Goal: Task Accomplishment & Management: Manage account settings

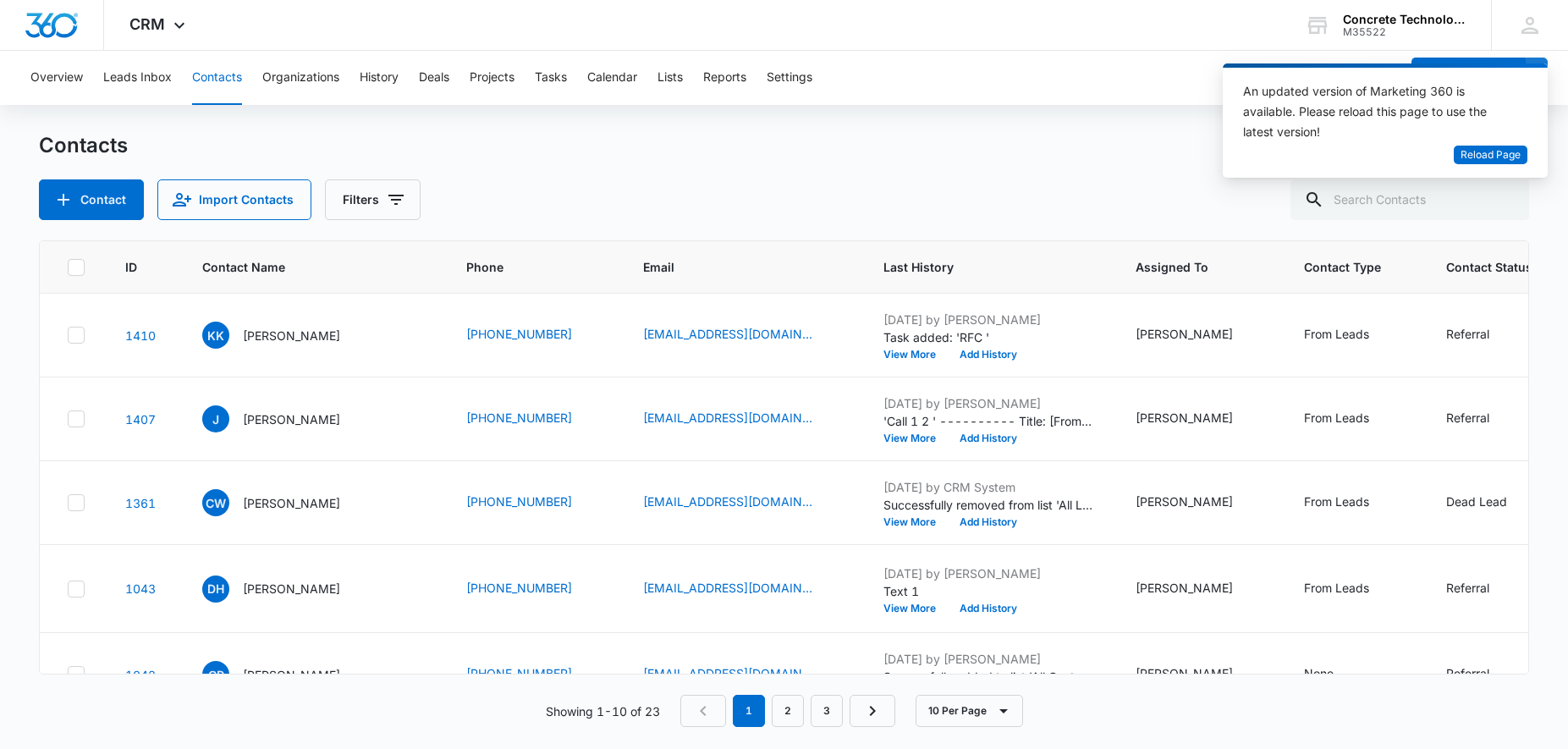
click at [623, 81] on button "Calendar" at bounding box center [612, 77] width 50 height 54
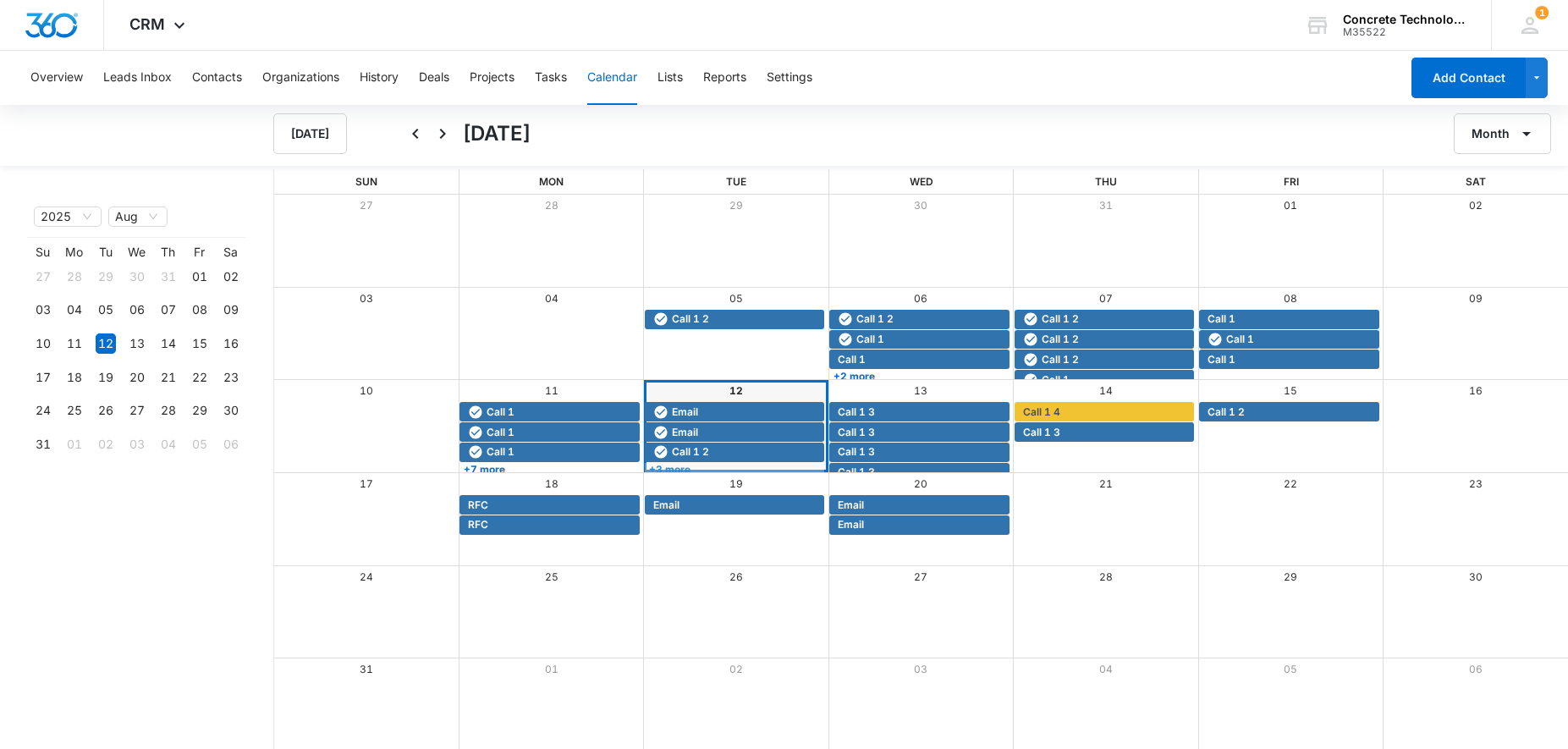
click at [720, 465] on link "+3 more" at bounding box center [734, 469] width 179 height 12
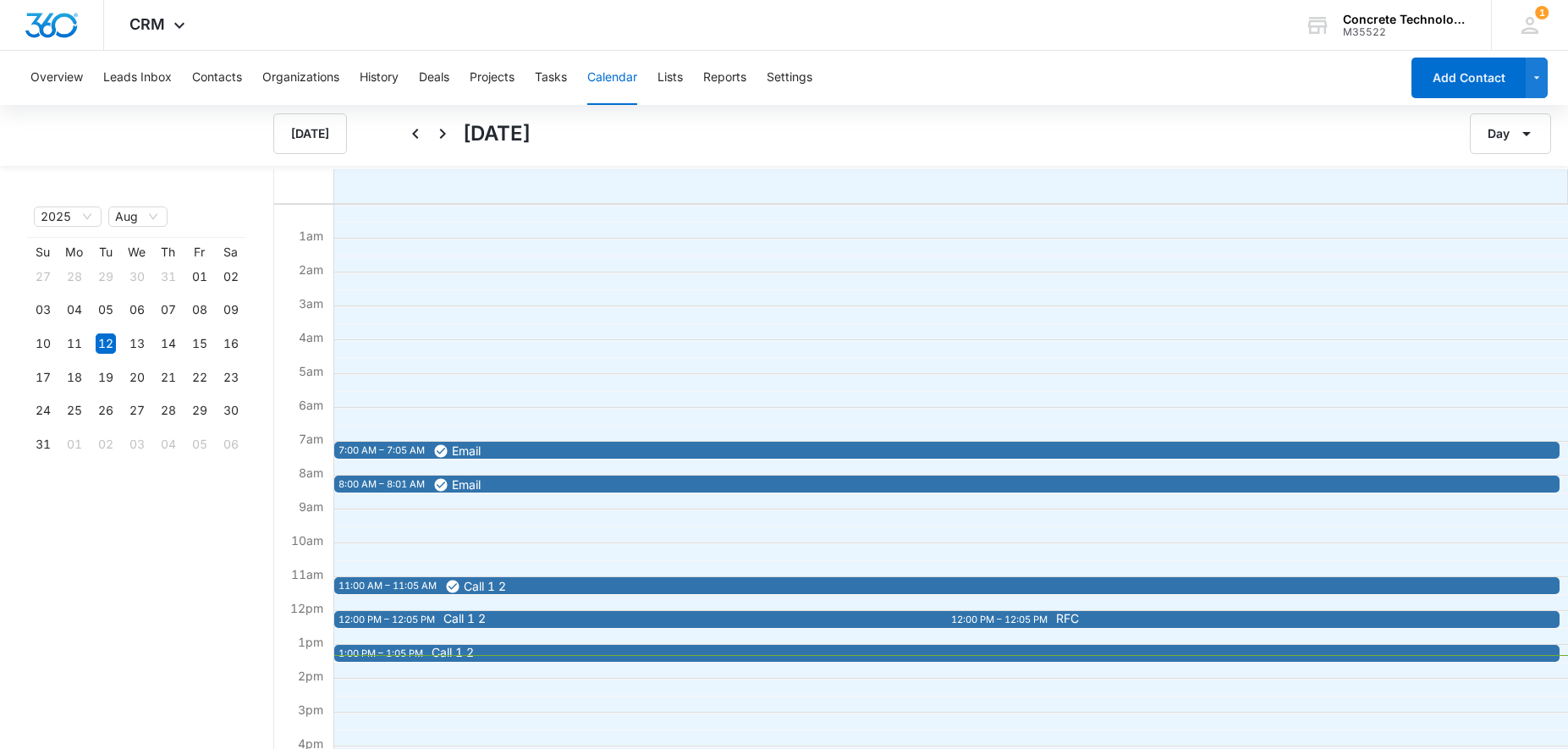
click at [600, 654] on span "Call 1 2" at bounding box center [1038, 652] width 1213 height 12
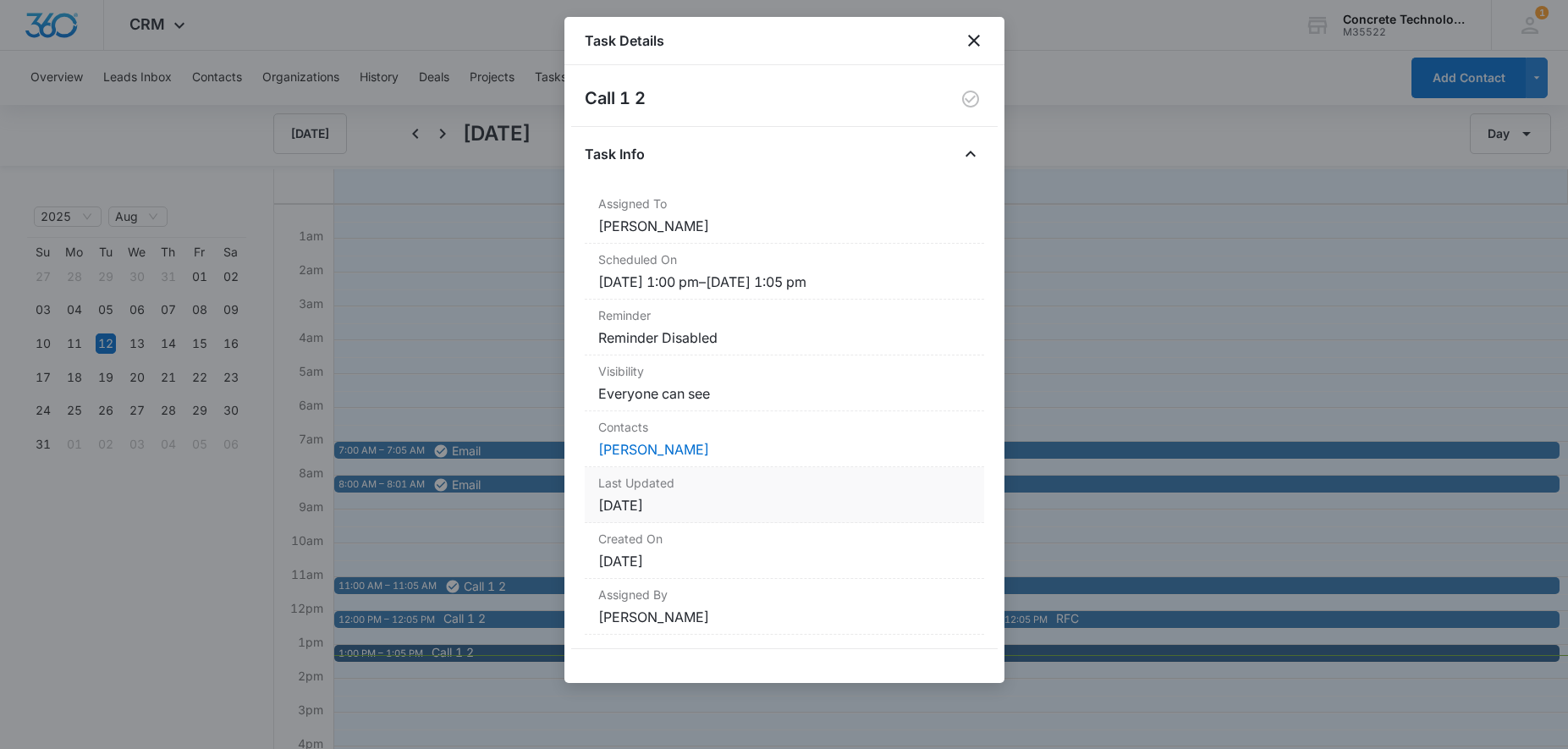
scroll to position [2, 0]
click at [984, 45] on div "Task Details" at bounding box center [785, 41] width 440 height 48
click at [977, 42] on icon "close" at bounding box center [974, 40] width 20 height 20
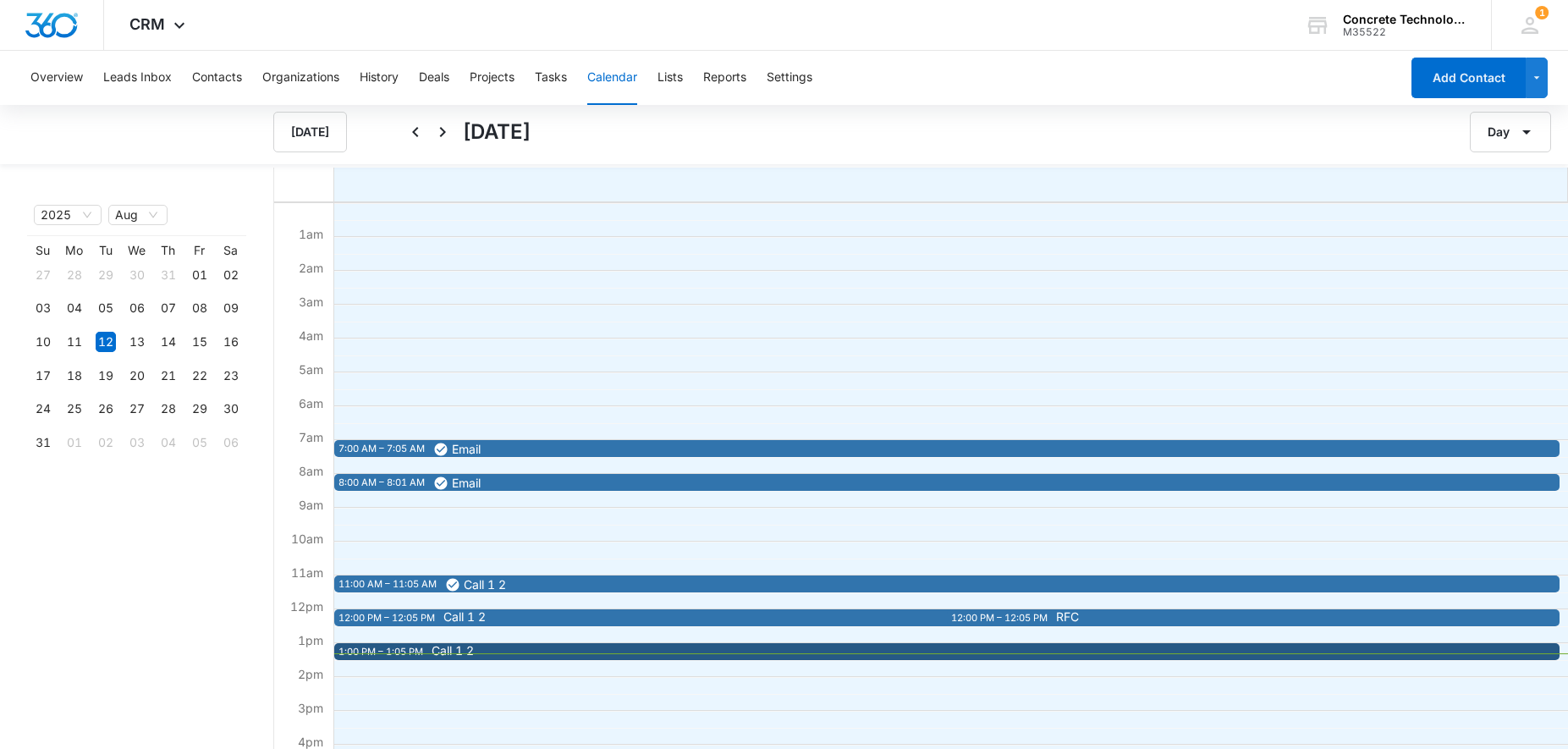
click at [690, 615] on span "Call 1 2" at bounding box center [958, 616] width 1029 height 12
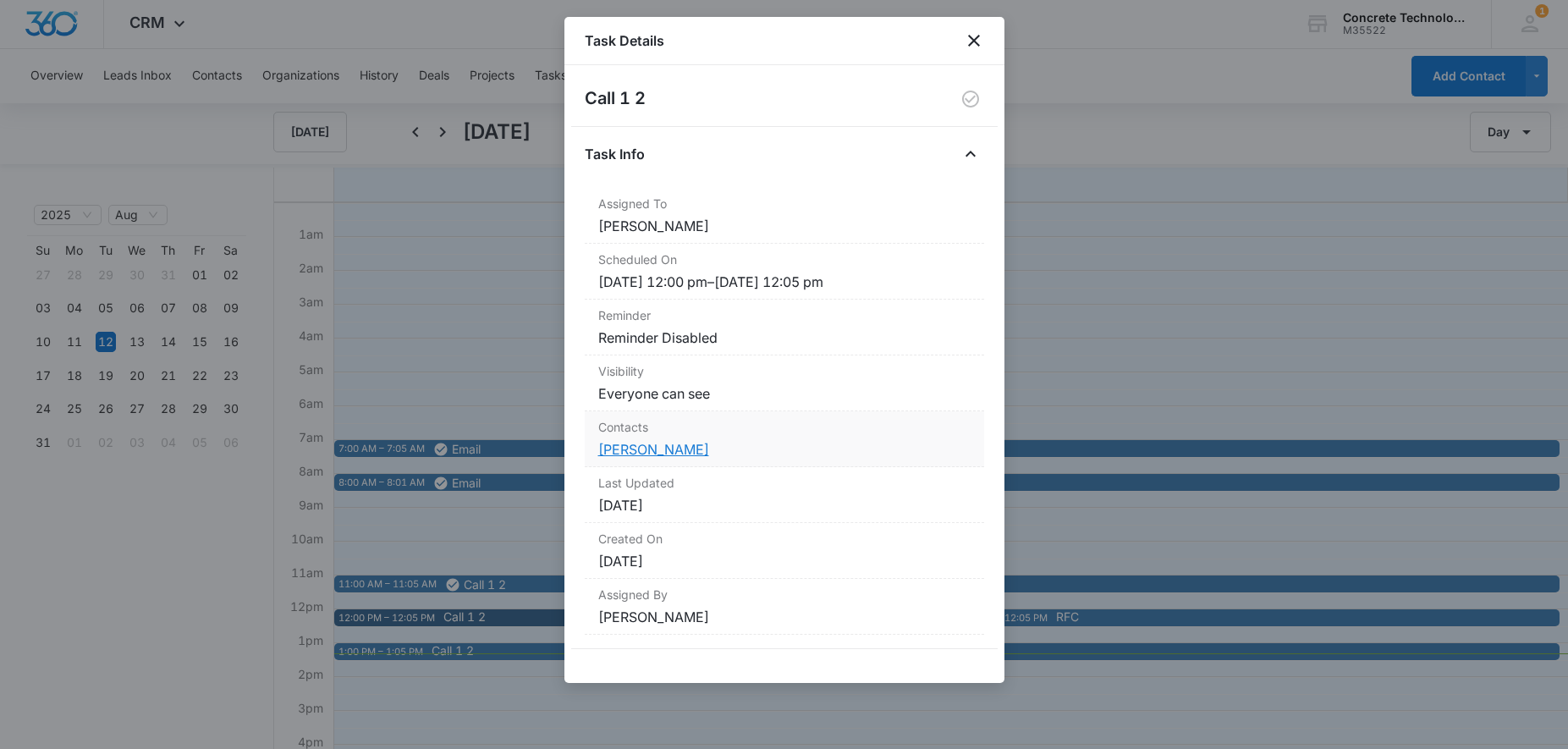
click at [649, 451] on link "[PERSON_NAME]" at bounding box center [654, 449] width 110 height 17
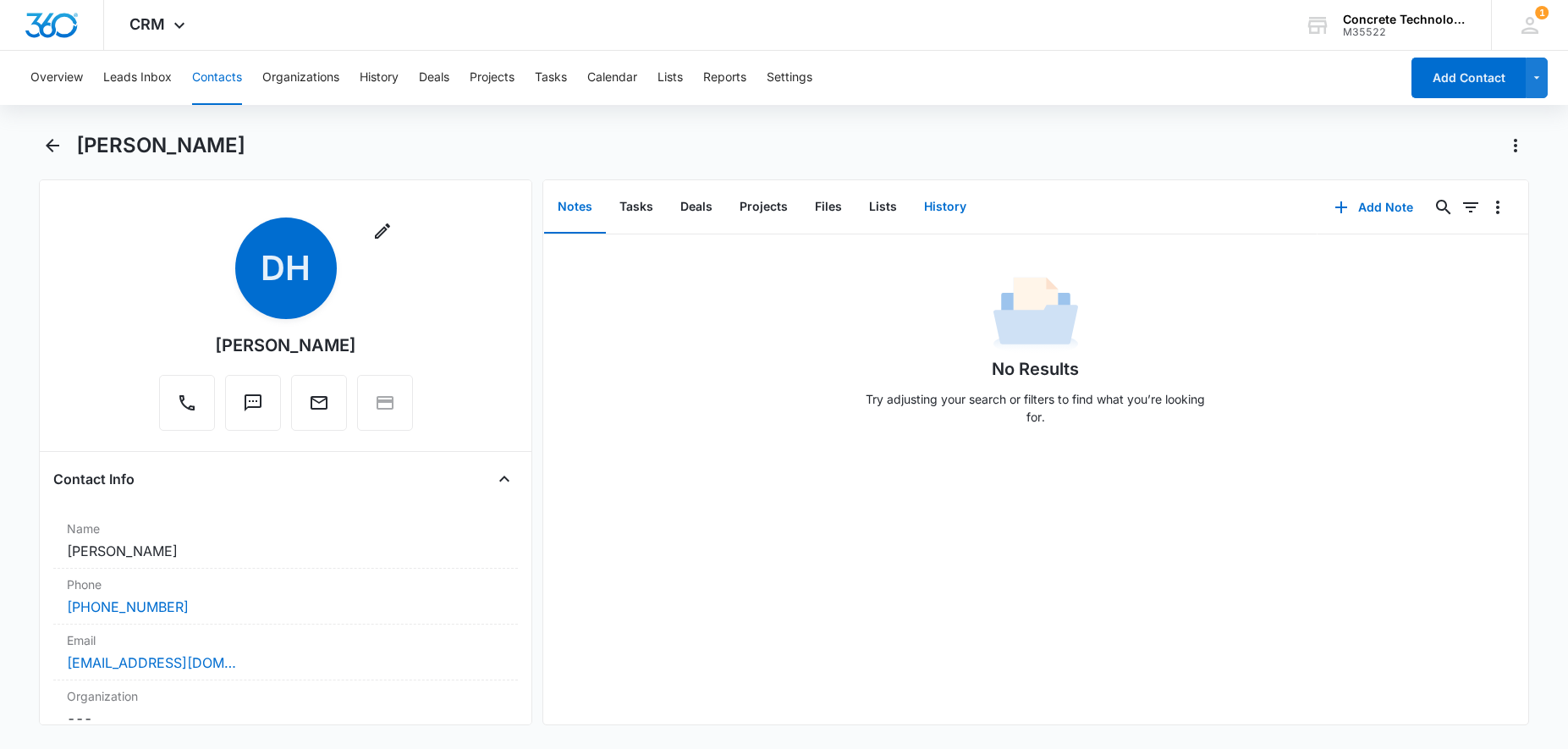
click at [945, 208] on button "History" at bounding box center [945, 207] width 69 height 53
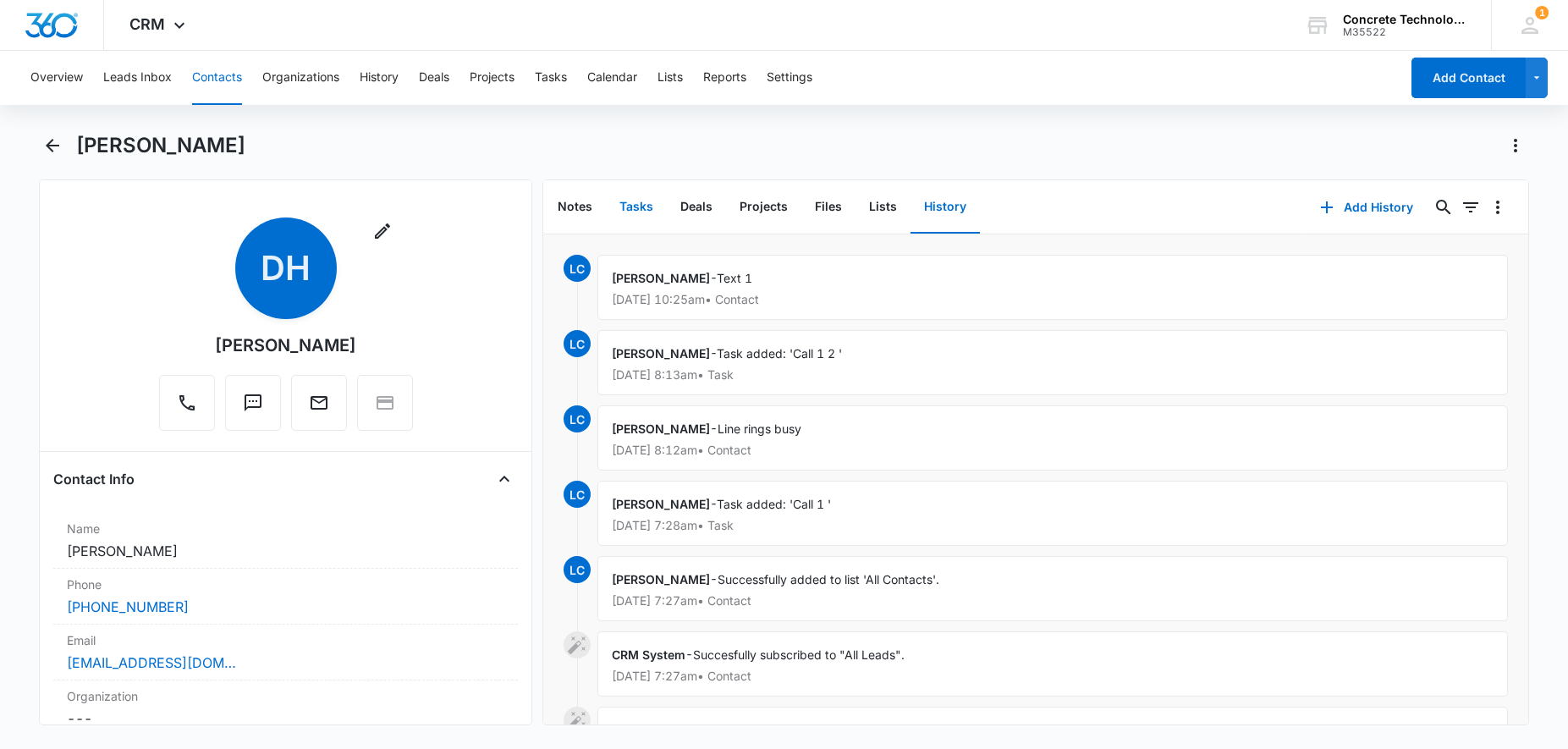
click at [625, 208] on button "Tasks" at bounding box center [636, 207] width 61 height 53
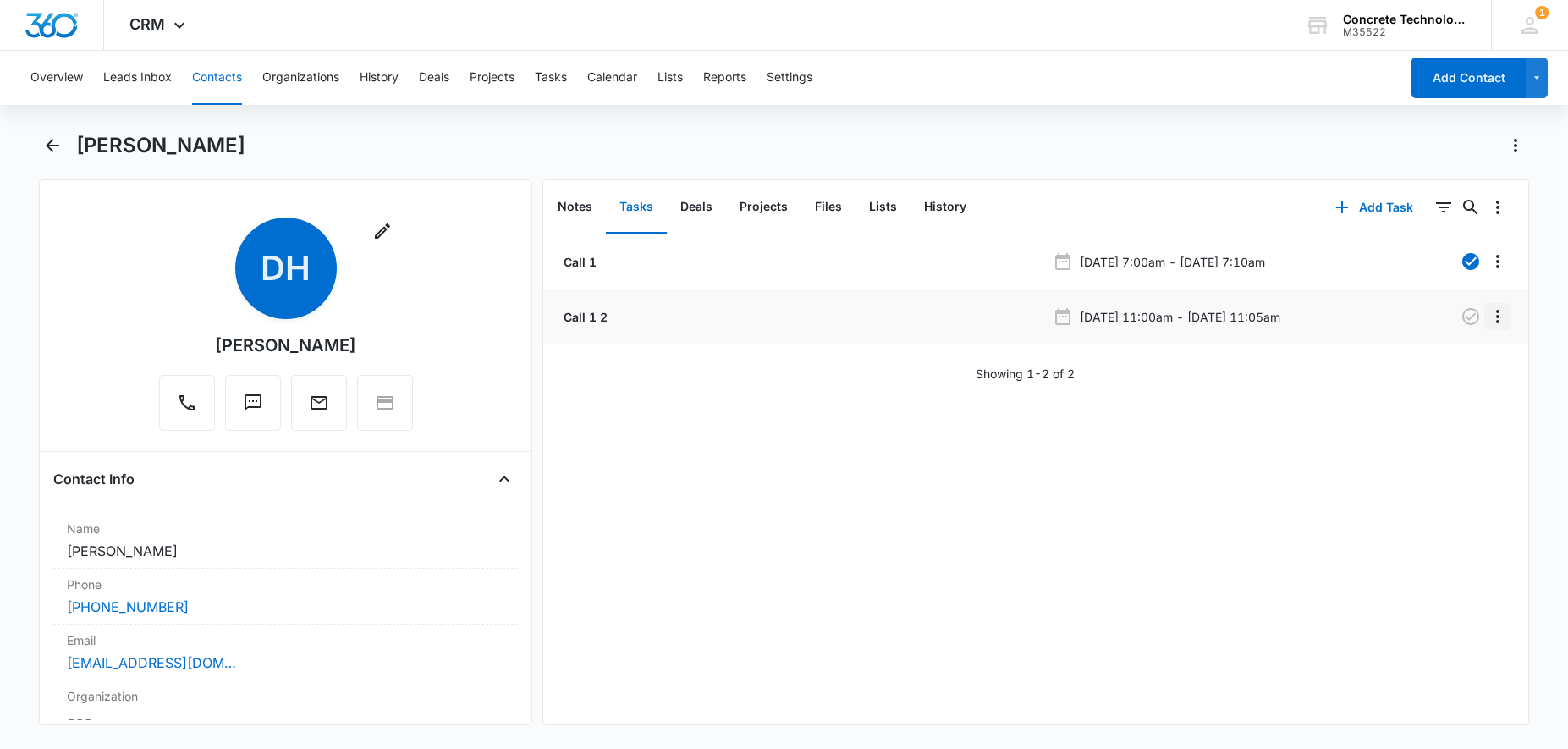
click at [1492, 321] on icon "Overflow Menu" at bounding box center [1498, 316] width 20 height 20
click at [1461, 360] on div "Edit" at bounding box center [1452, 363] width 36 height 12
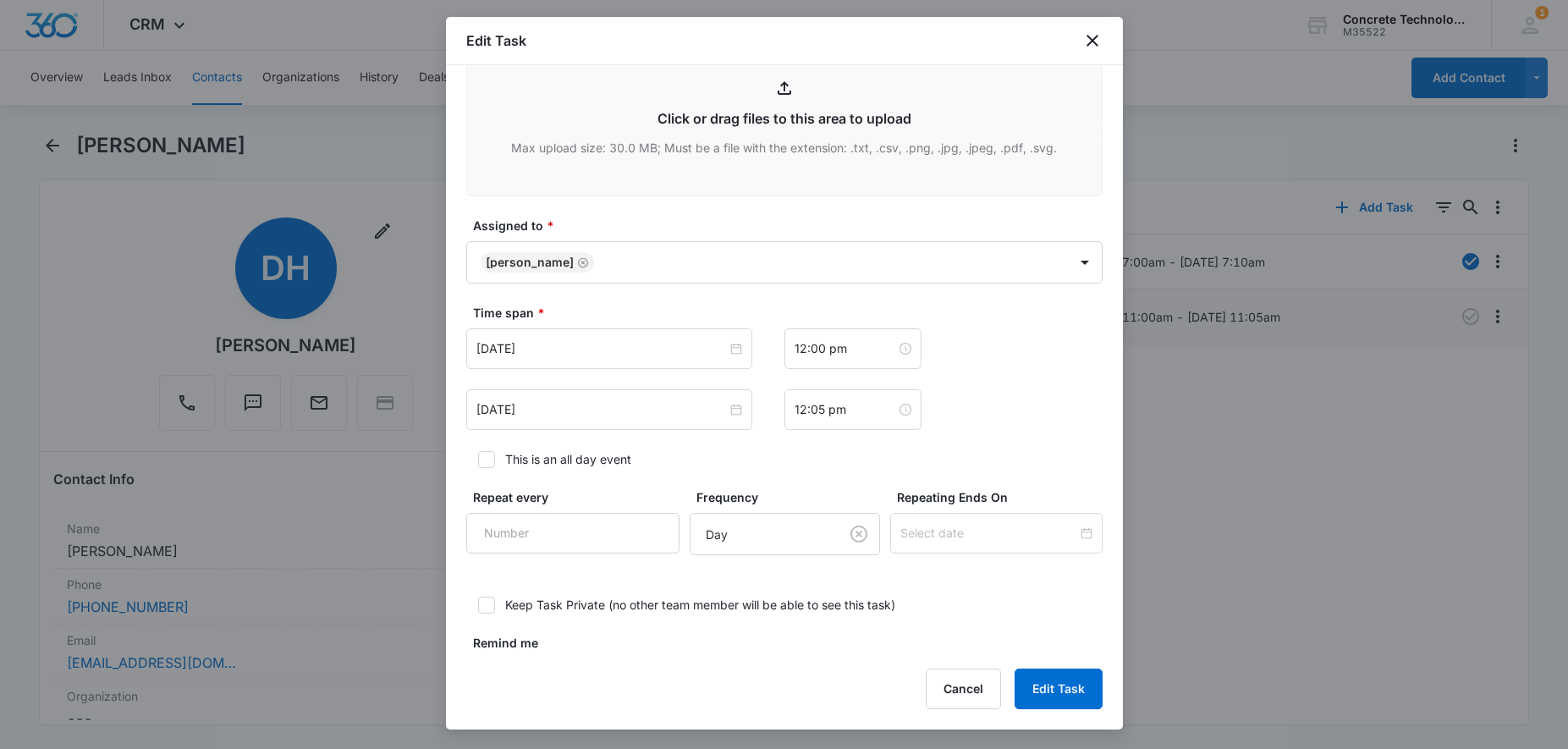
scroll to position [777, 0]
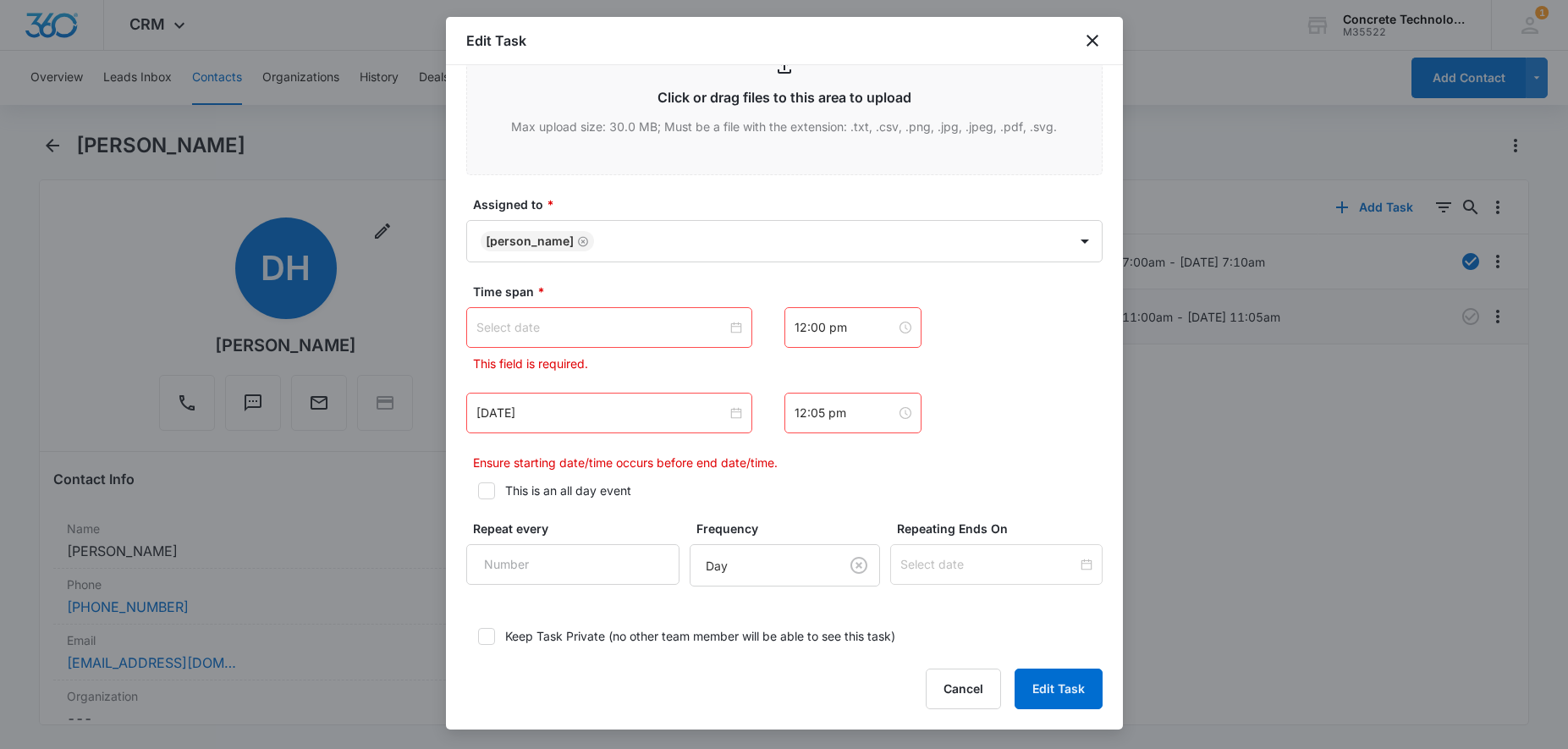
click at [736, 330] on div at bounding box center [609, 327] width 265 height 19
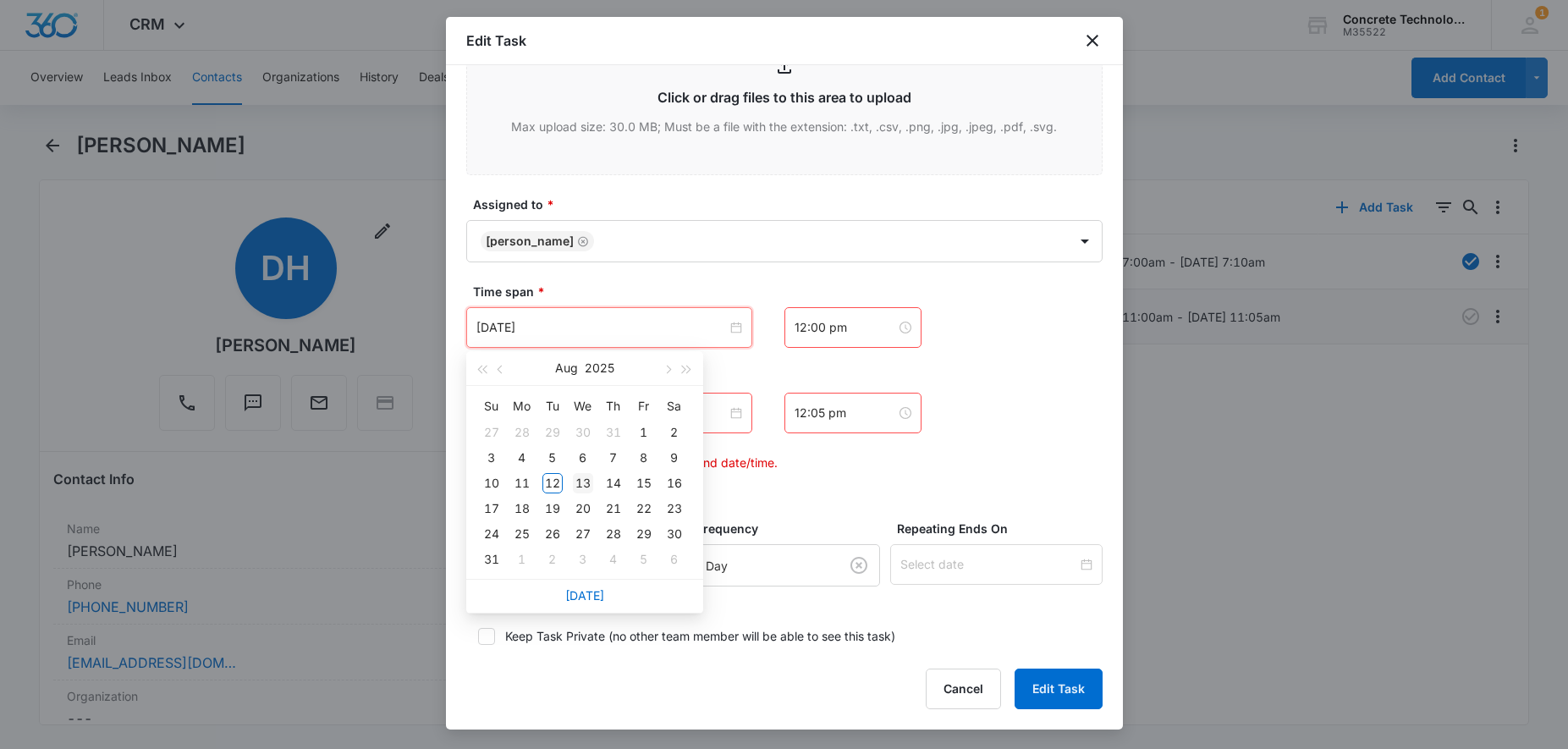
type input "[DATE]"
click at [582, 484] on div "13" at bounding box center [583, 483] width 20 height 20
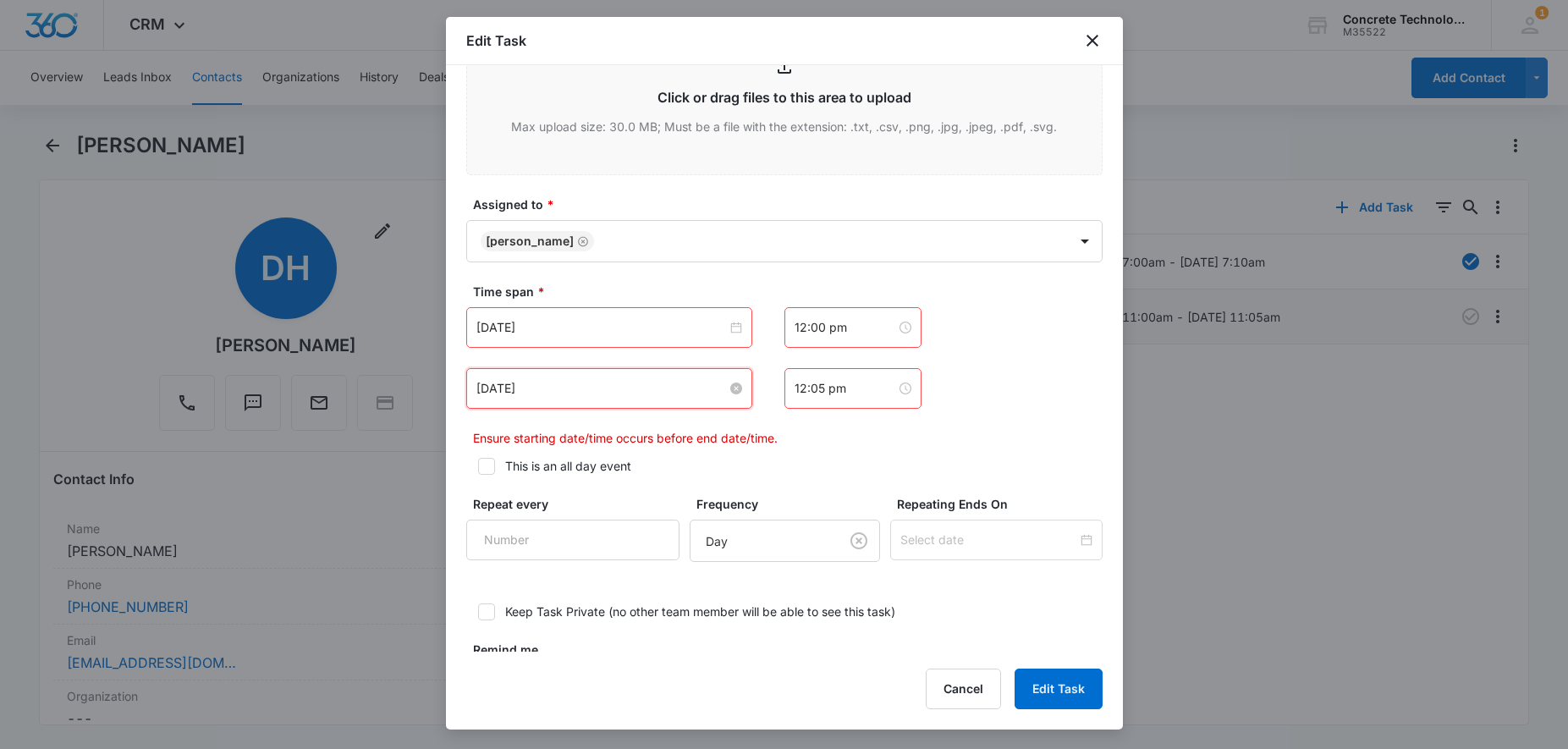
click at [630, 397] on input "[DATE]" at bounding box center [601, 388] width 250 height 19
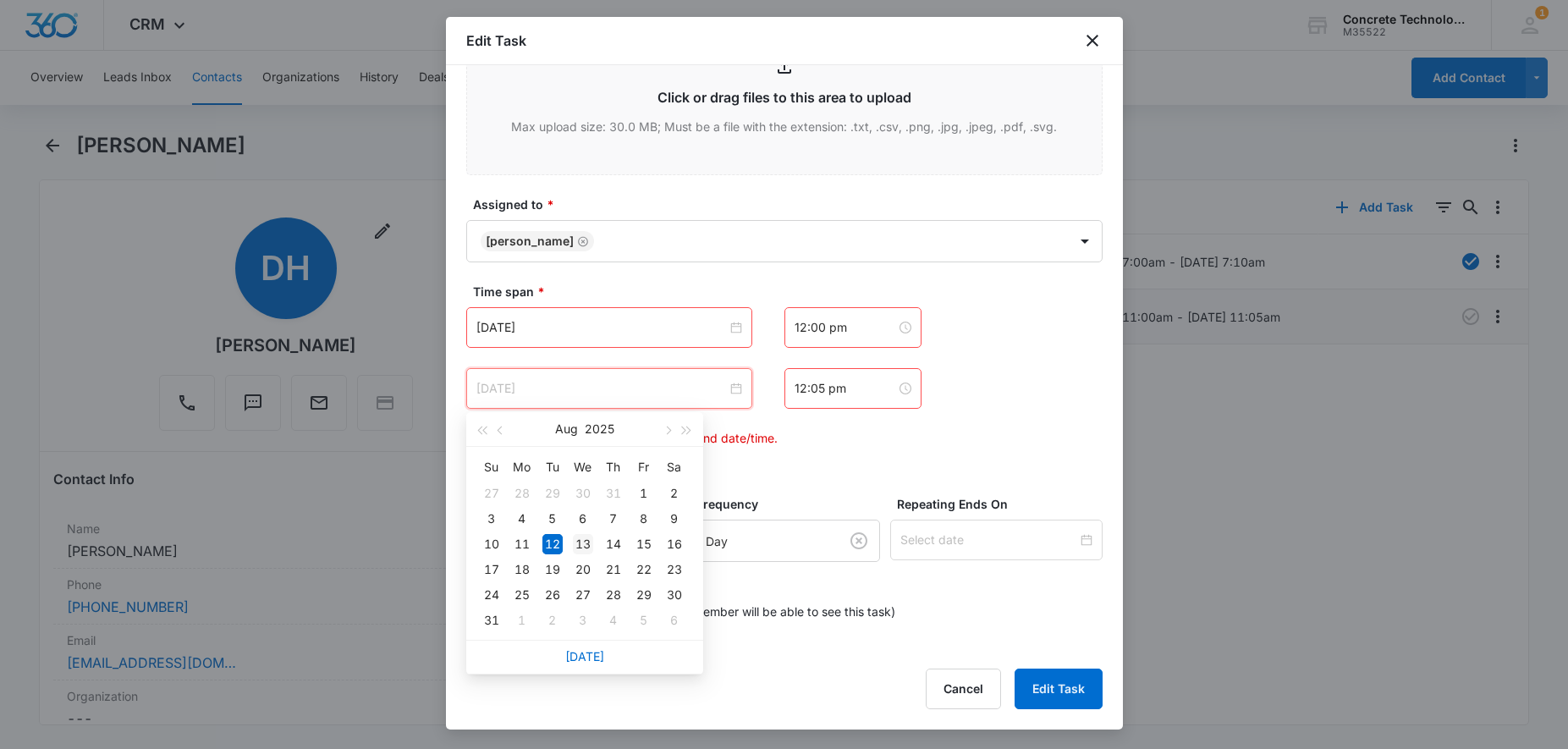
type input "[DATE]"
click at [574, 537] on td "13" at bounding box center [583, 544] width 30 height 26
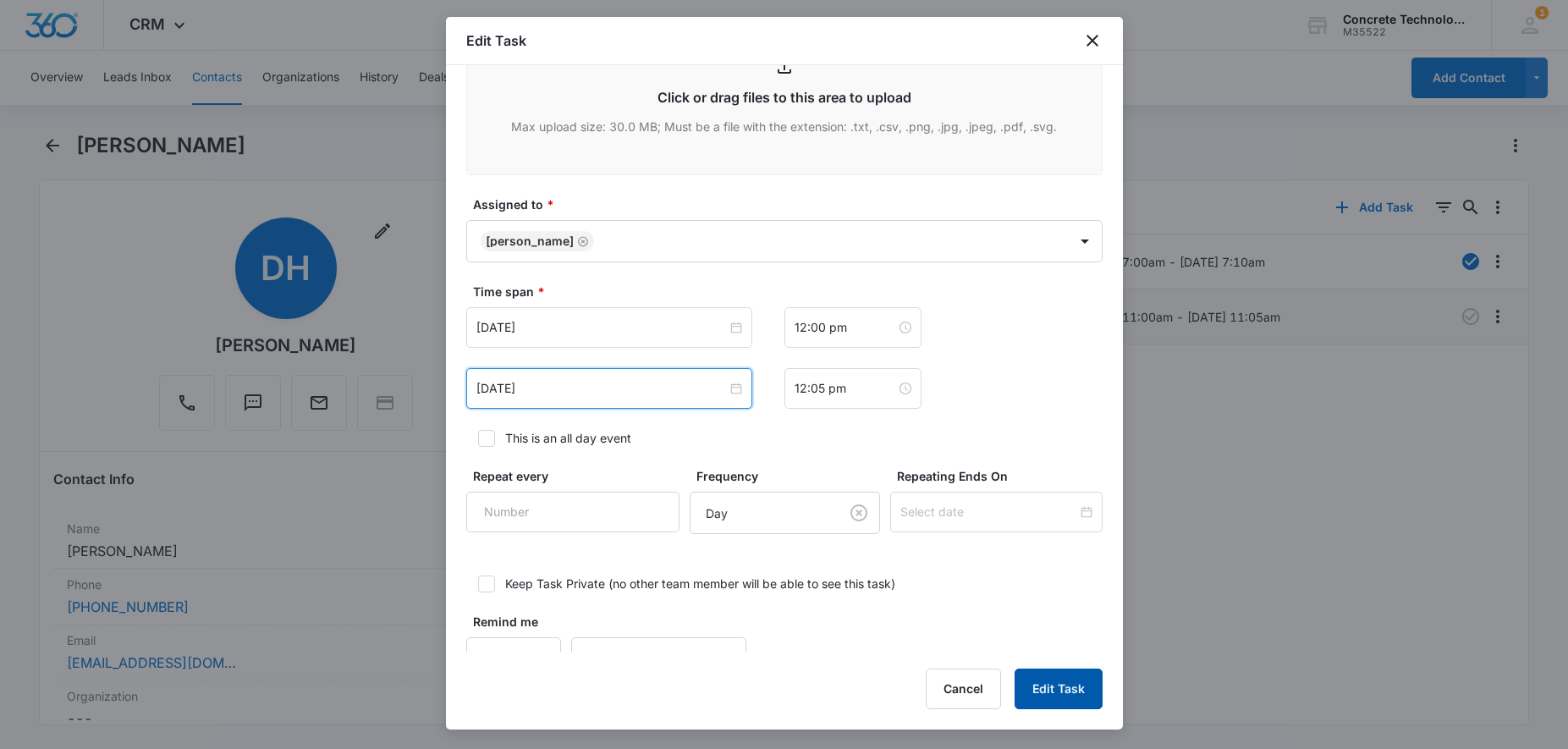
click at [1063, 688] on button "Edit Task" at bounding box center [1058, 689] width 88 height 41
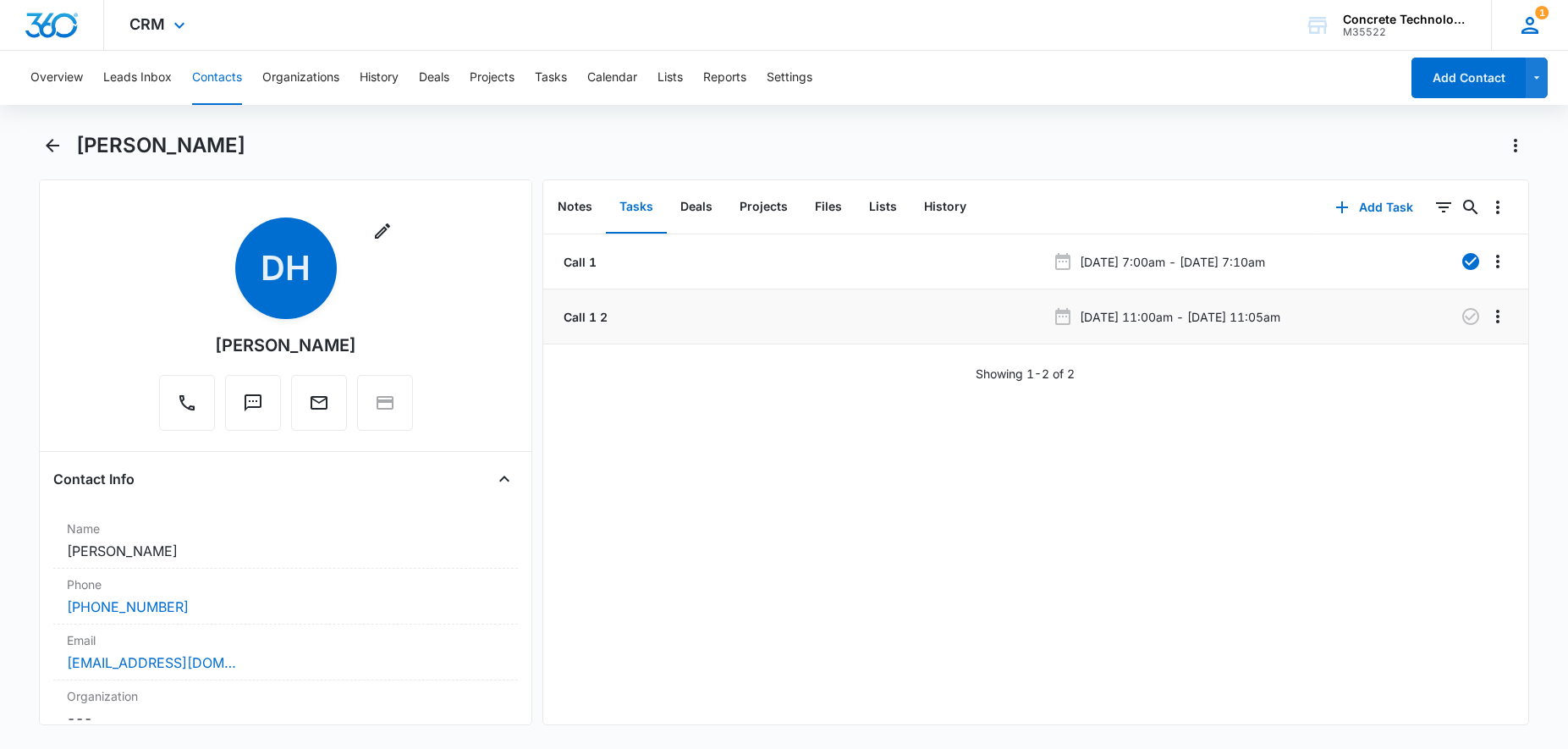
click at [1538, 26] on icon at bounding box center [1530, 25] width 26 height 26
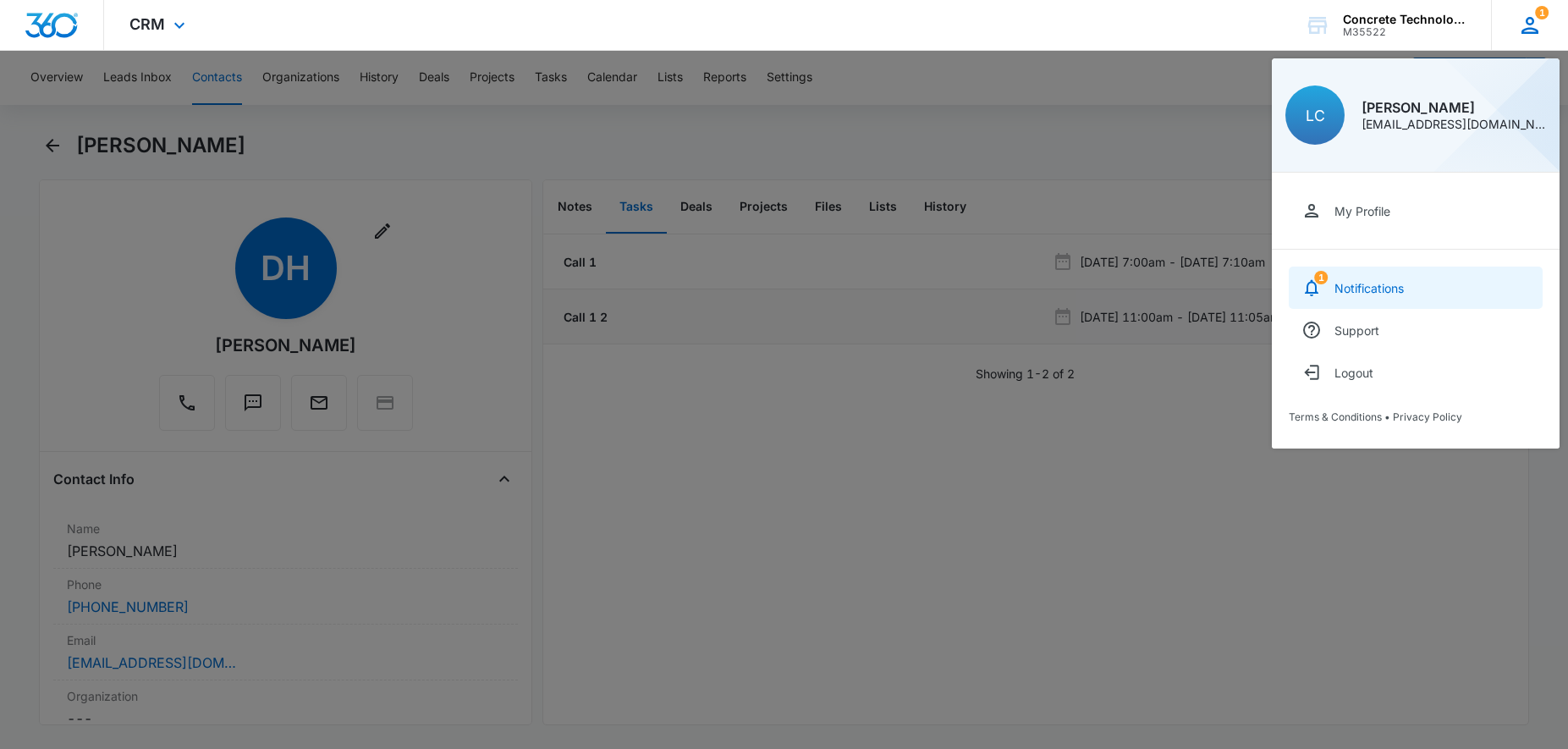
click at [1388, 280] on link "1 Notifications" at bounding box center [1416, 288] width 254 height 43
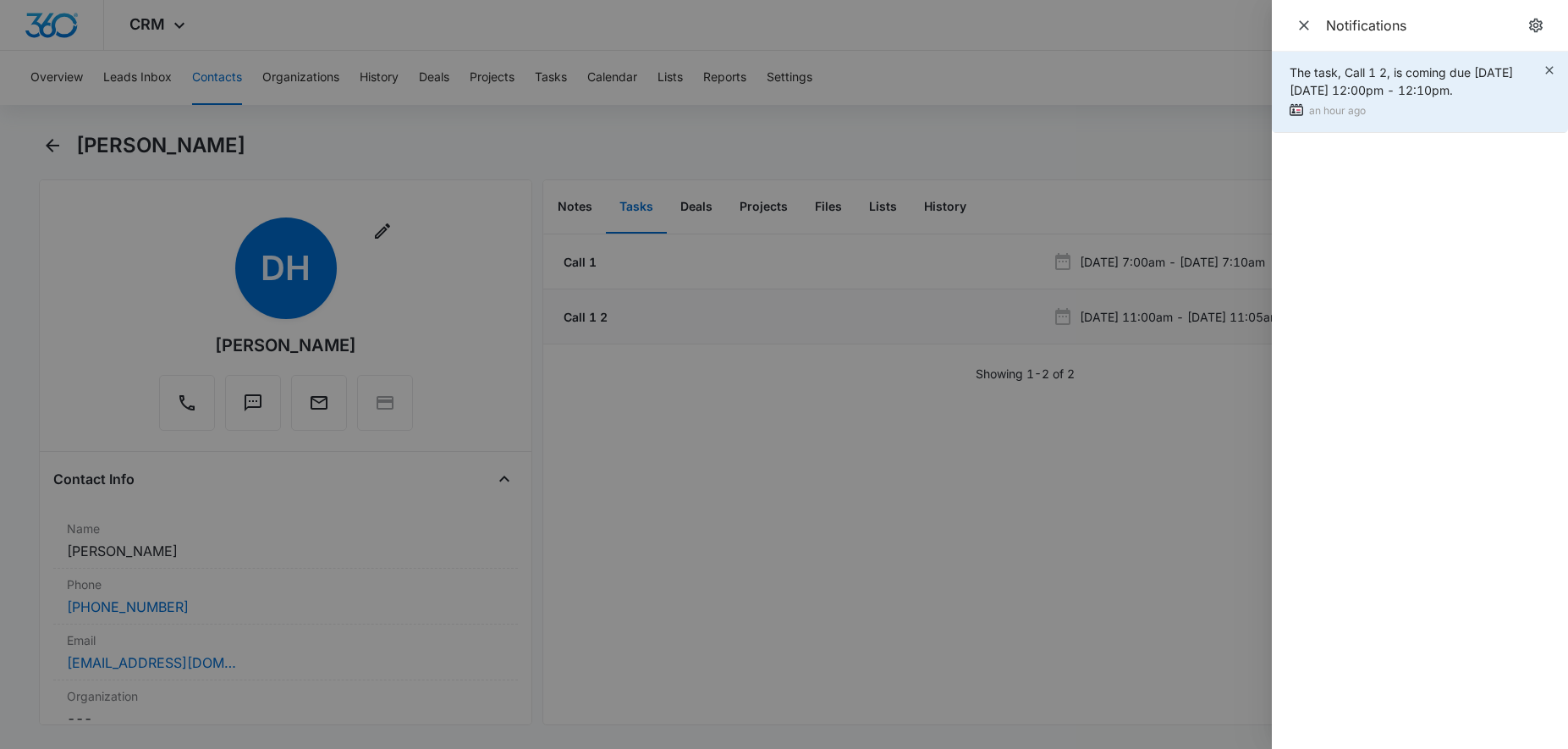
click at [1424, 77] on span "The task, Call 1 2, is coming due [DATE][DATE] 12:00pm - 12:10pm." at bounding box center [1401, 81] width 224 height 32
click at [1548, 70] on icon "button" at bounding box center [1549, 69] width 13 height 13
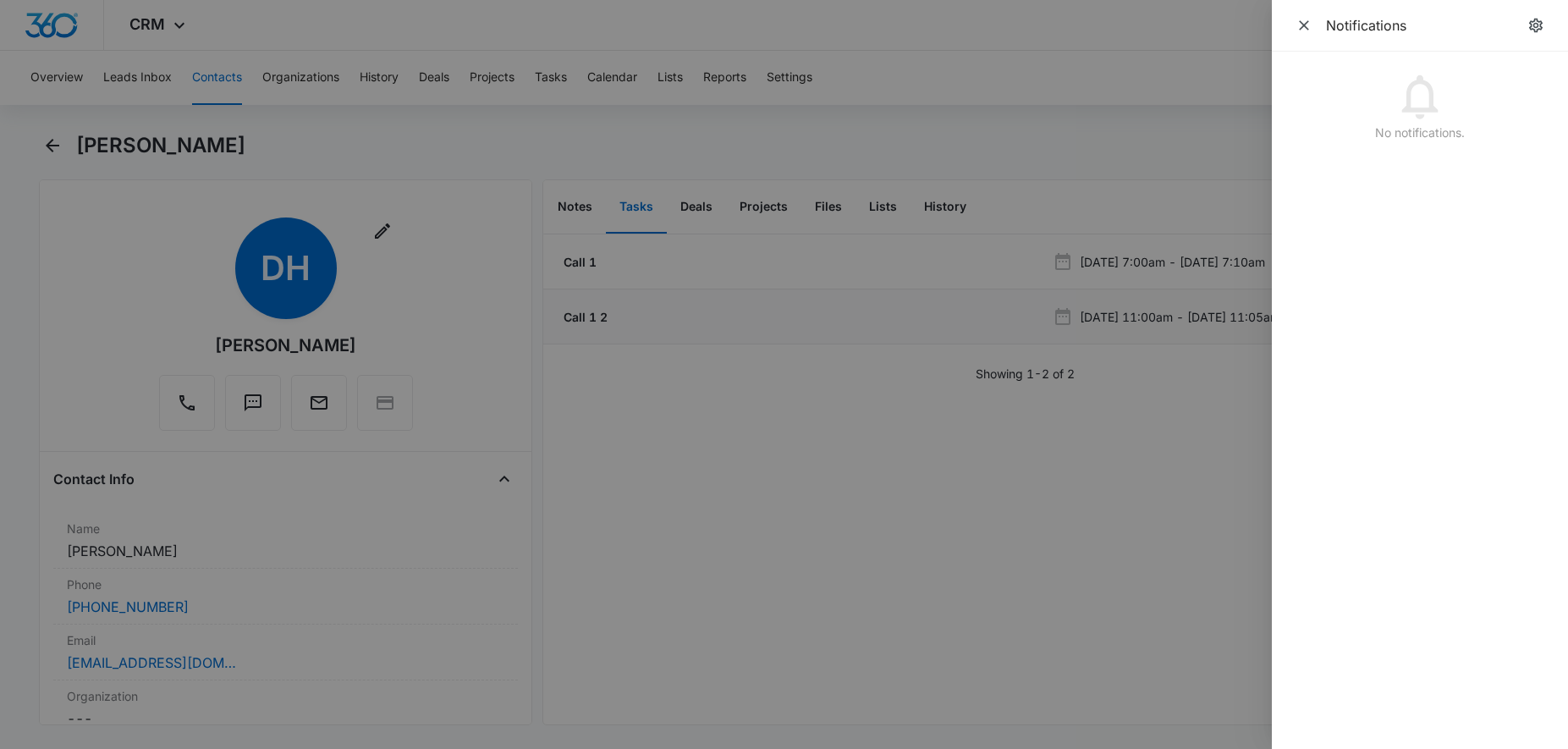
click at [703, 29] on div at bounding box center [784, 374] width 1568 height 749
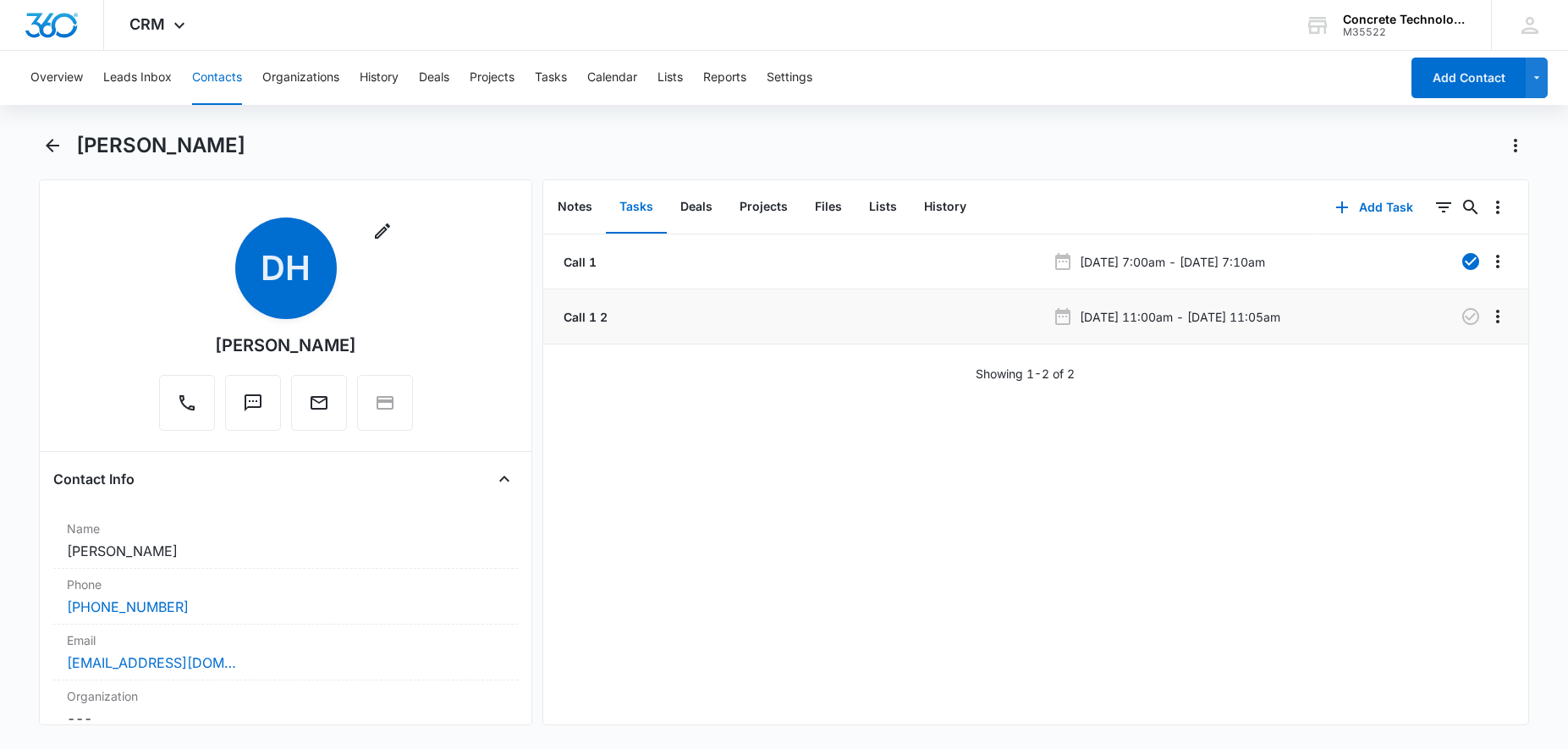
click at [219, 80] on button "Contacts" at bounding box center [217, 77] width 50 height 54
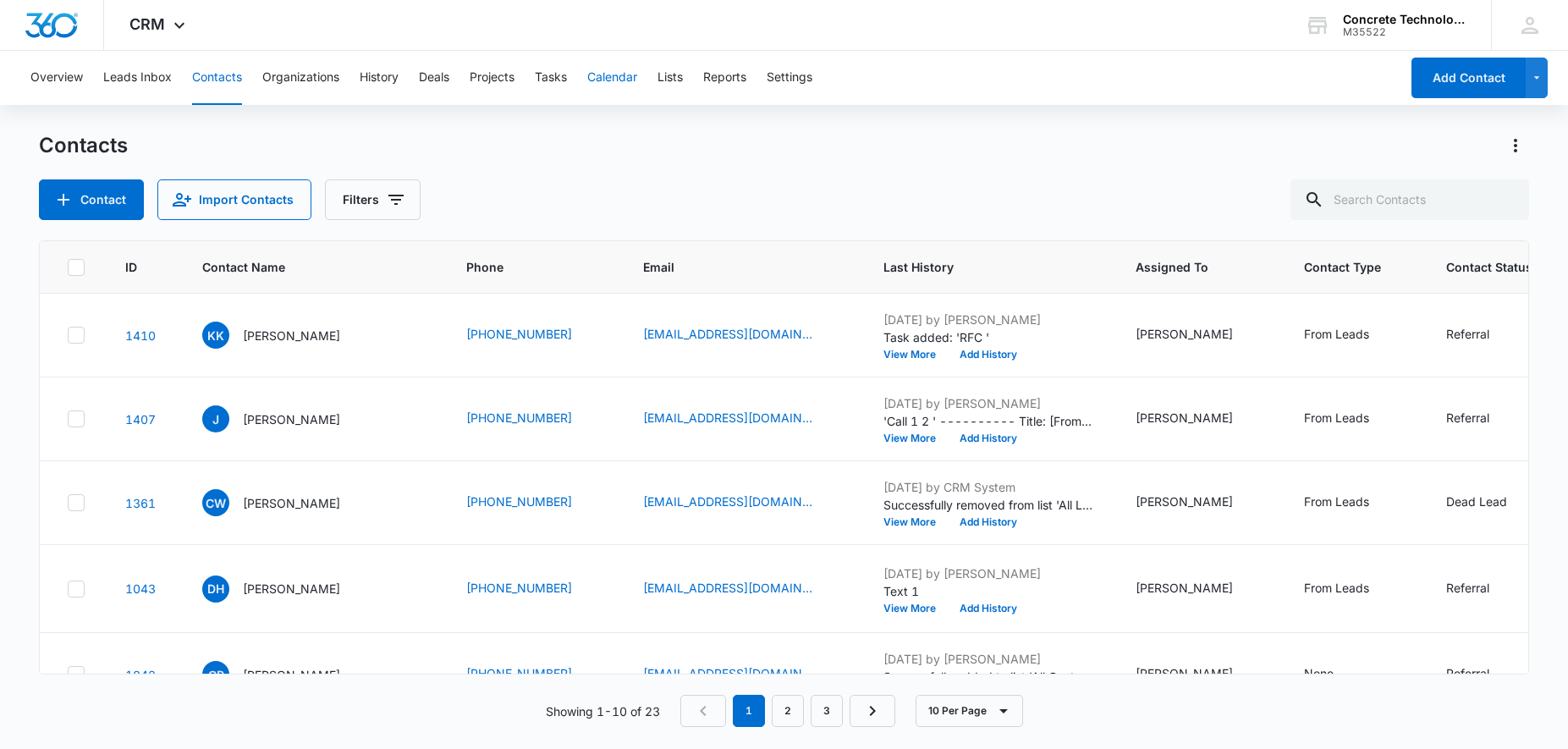
click at [621, 69] on button "Calendar" at bounding box center [612, 77] width 50 height 54
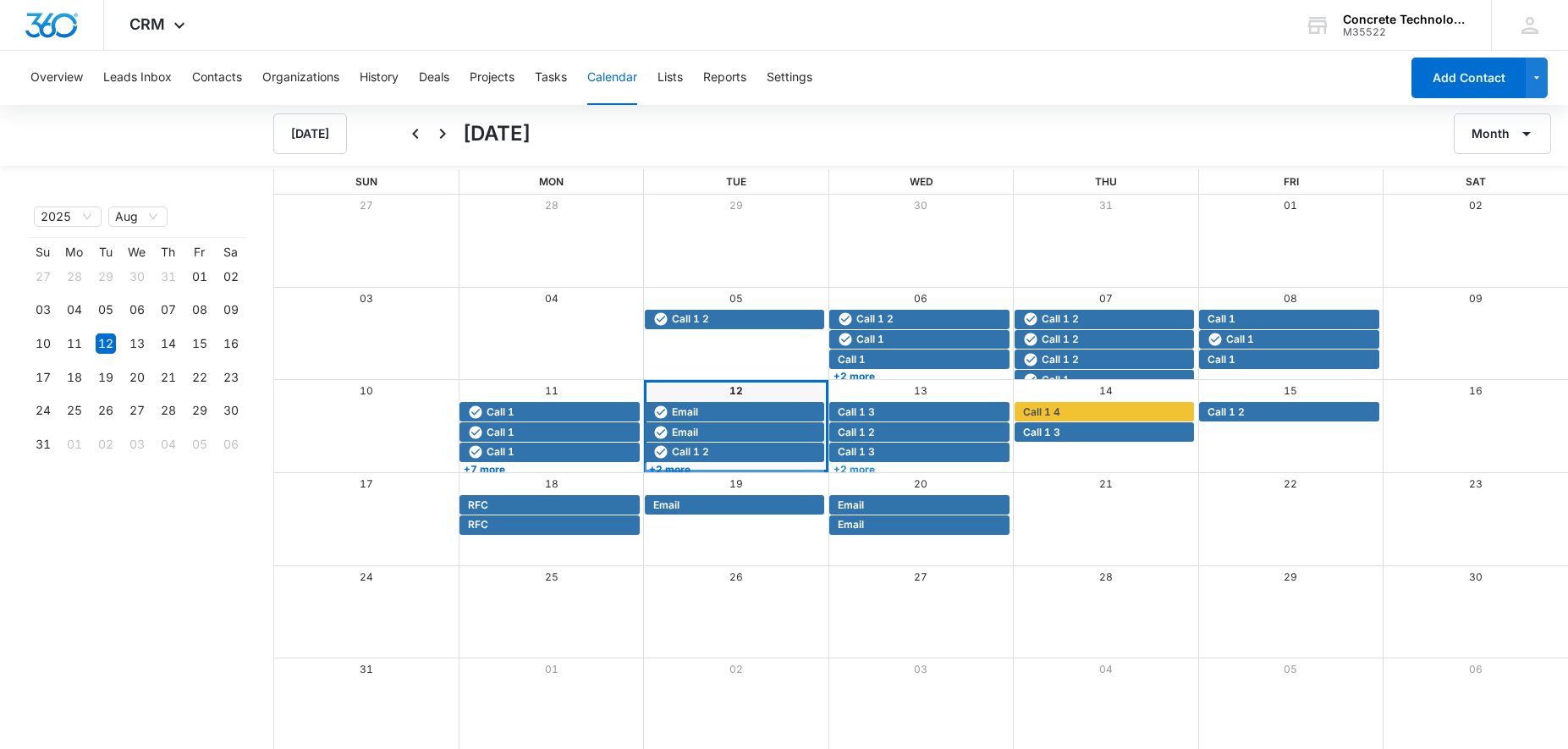
click at [881, 468] on link "+2 more" at bounding box center [919, 469] width 179 height 12
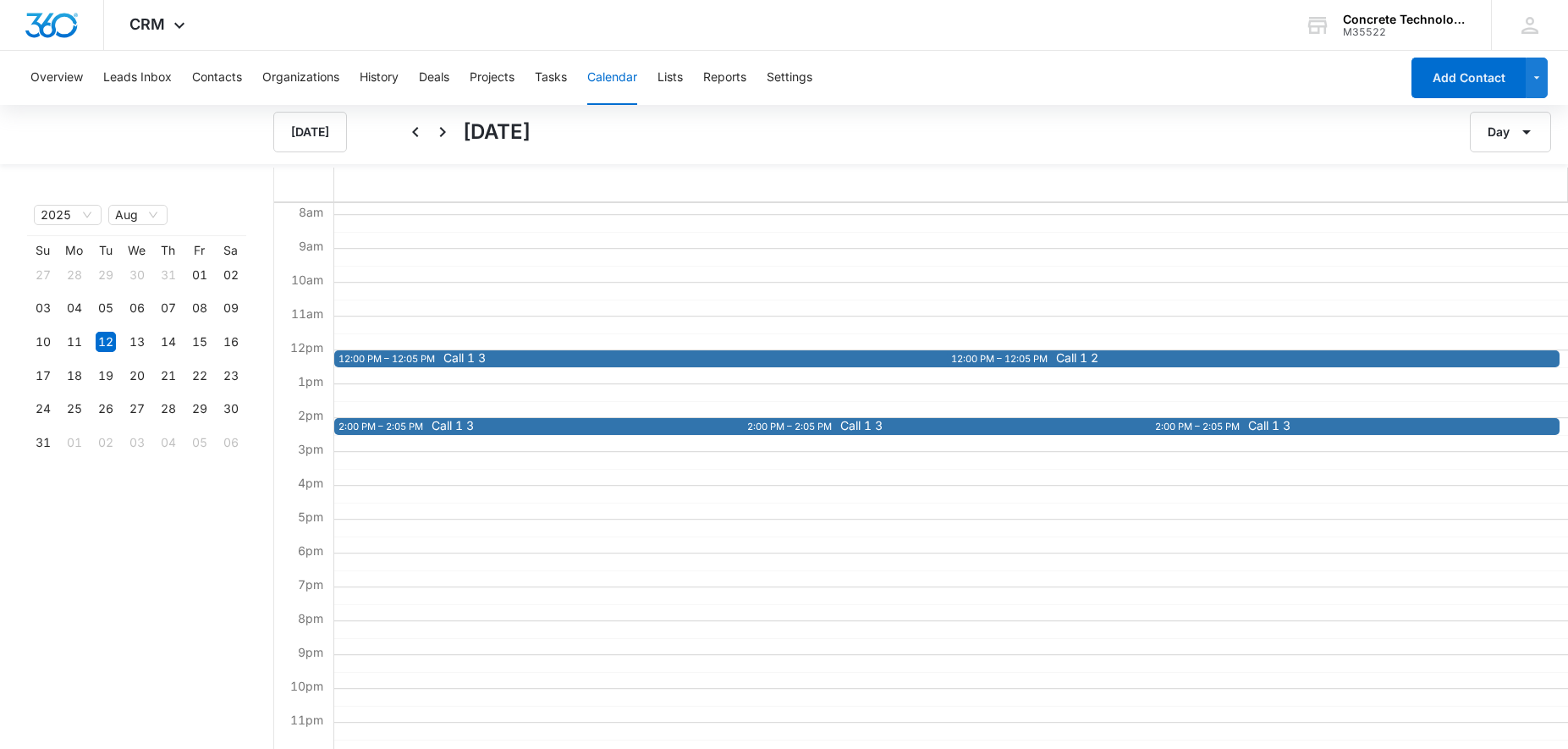
scroll to position [173, 0]
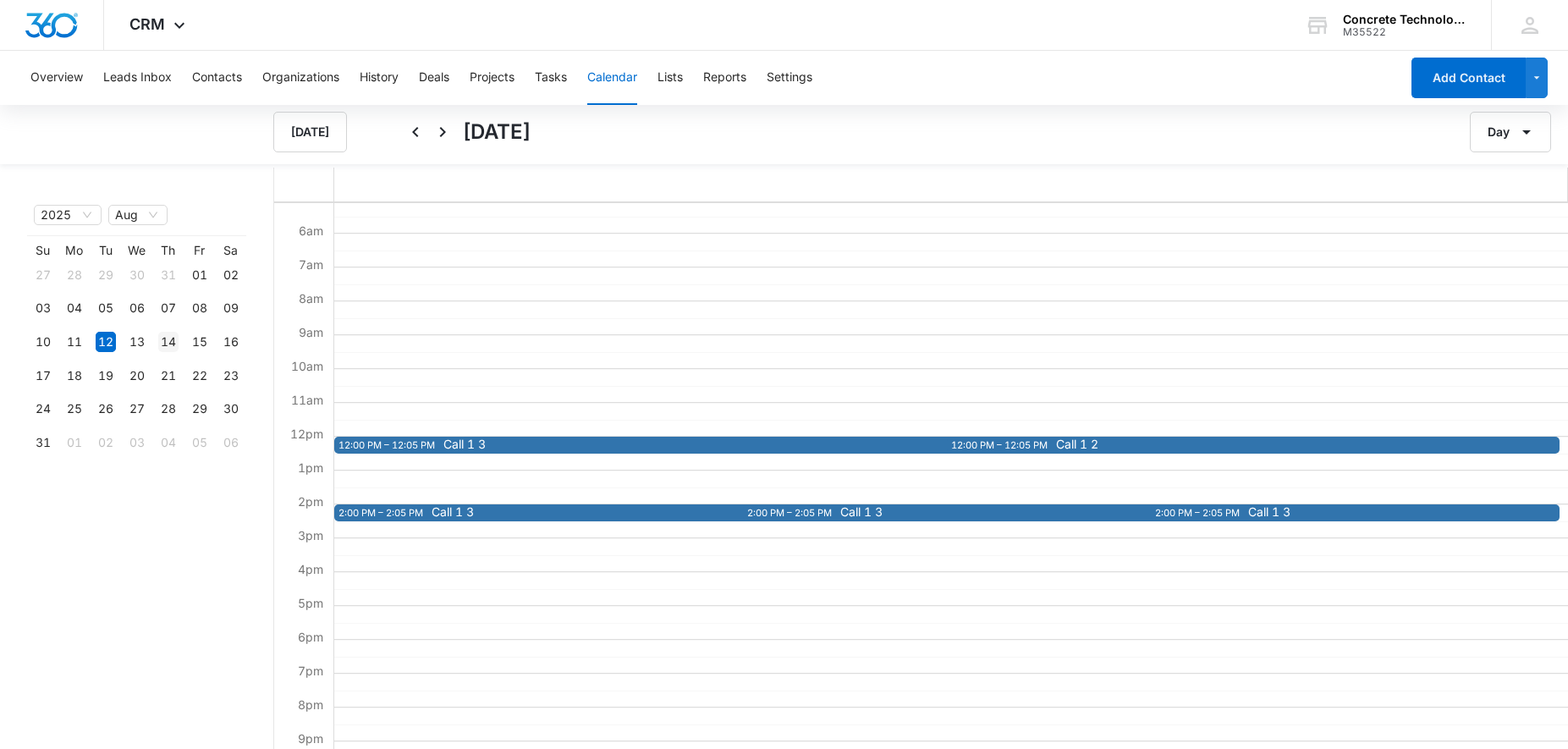
click at [162, 335] on td "14" at bounding box center [167, 342] width 31 height 34
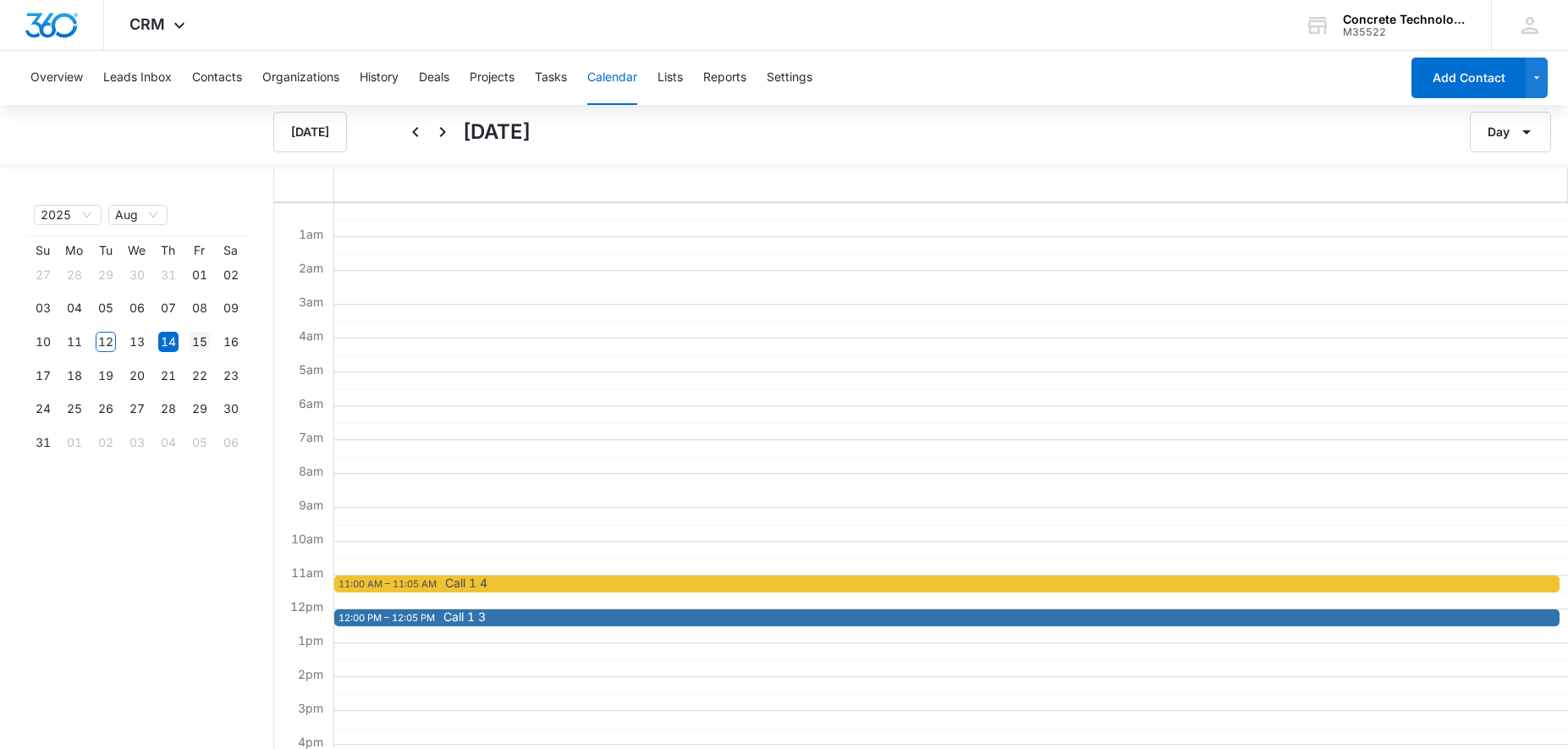
click at [188, 339] on td "15" at bounding box center [199, 342] width 31 height 34
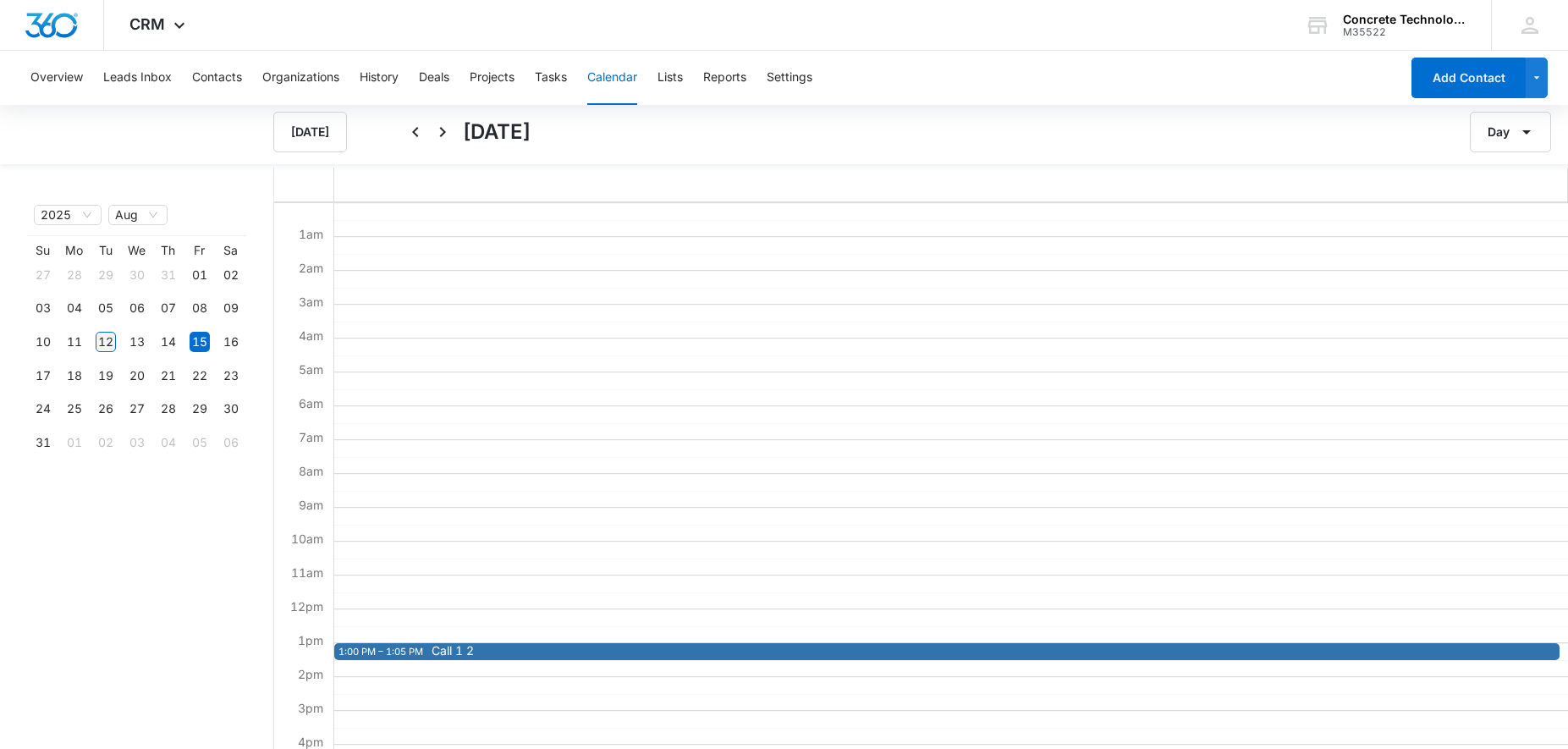
click at [110, 341] on div "12" at bounding box center [105, 341] width 20 height 20
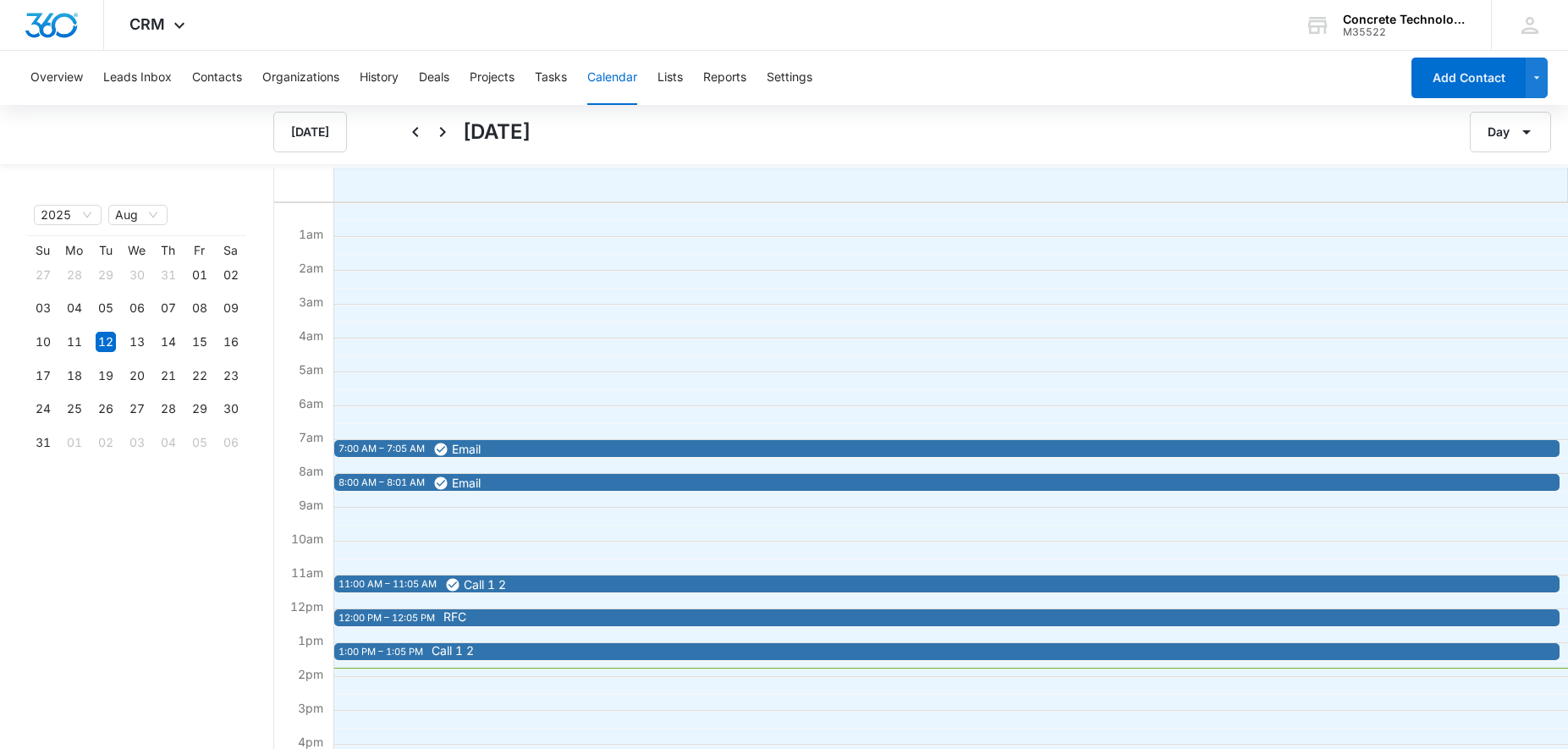
click at [632, 647] on span "Call 1 2" at bounding box center [1038, 650] width 1213 height 12
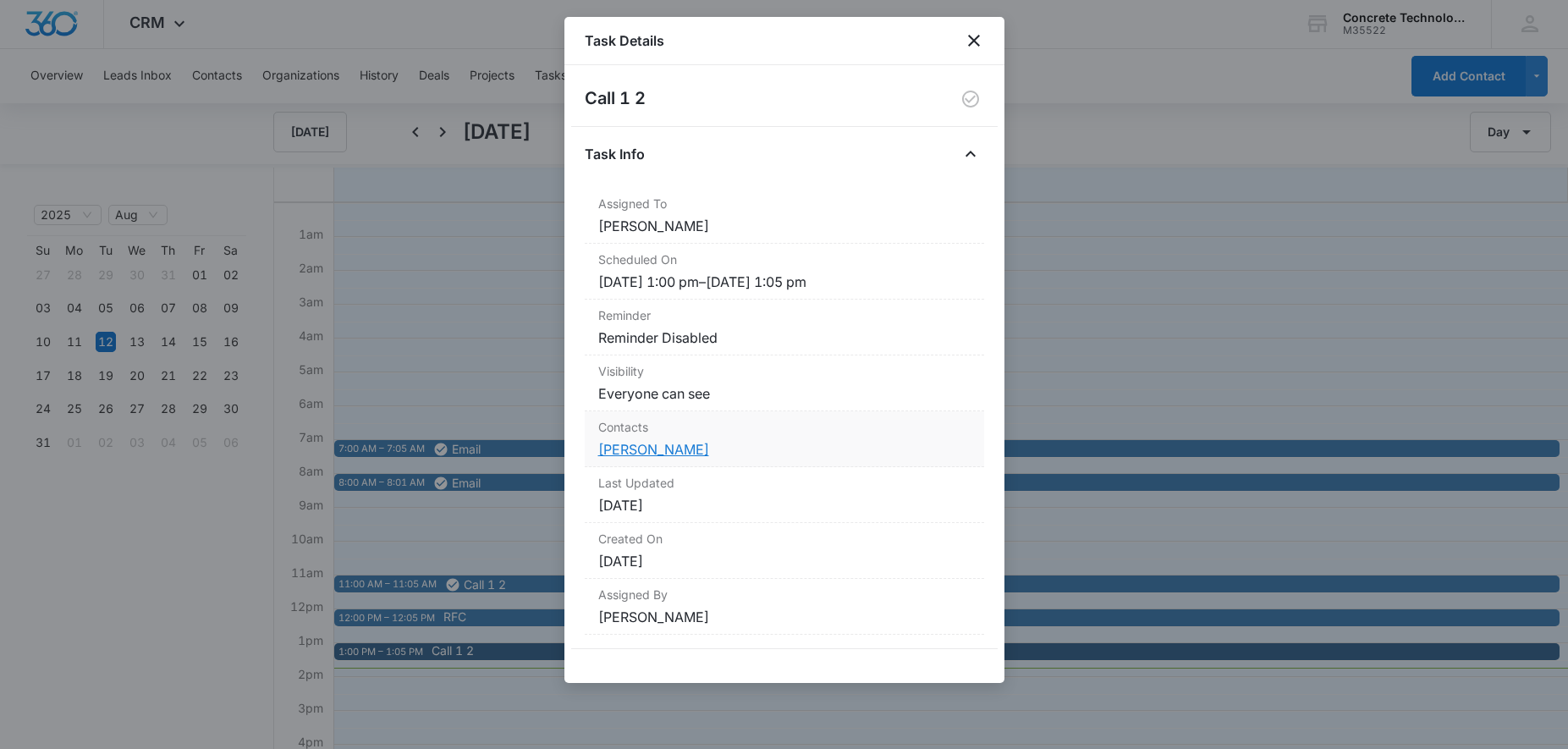
click at [666, 455] on link "[PERSON_NAME]" at bounding box center [654, 449] width 110 height 17
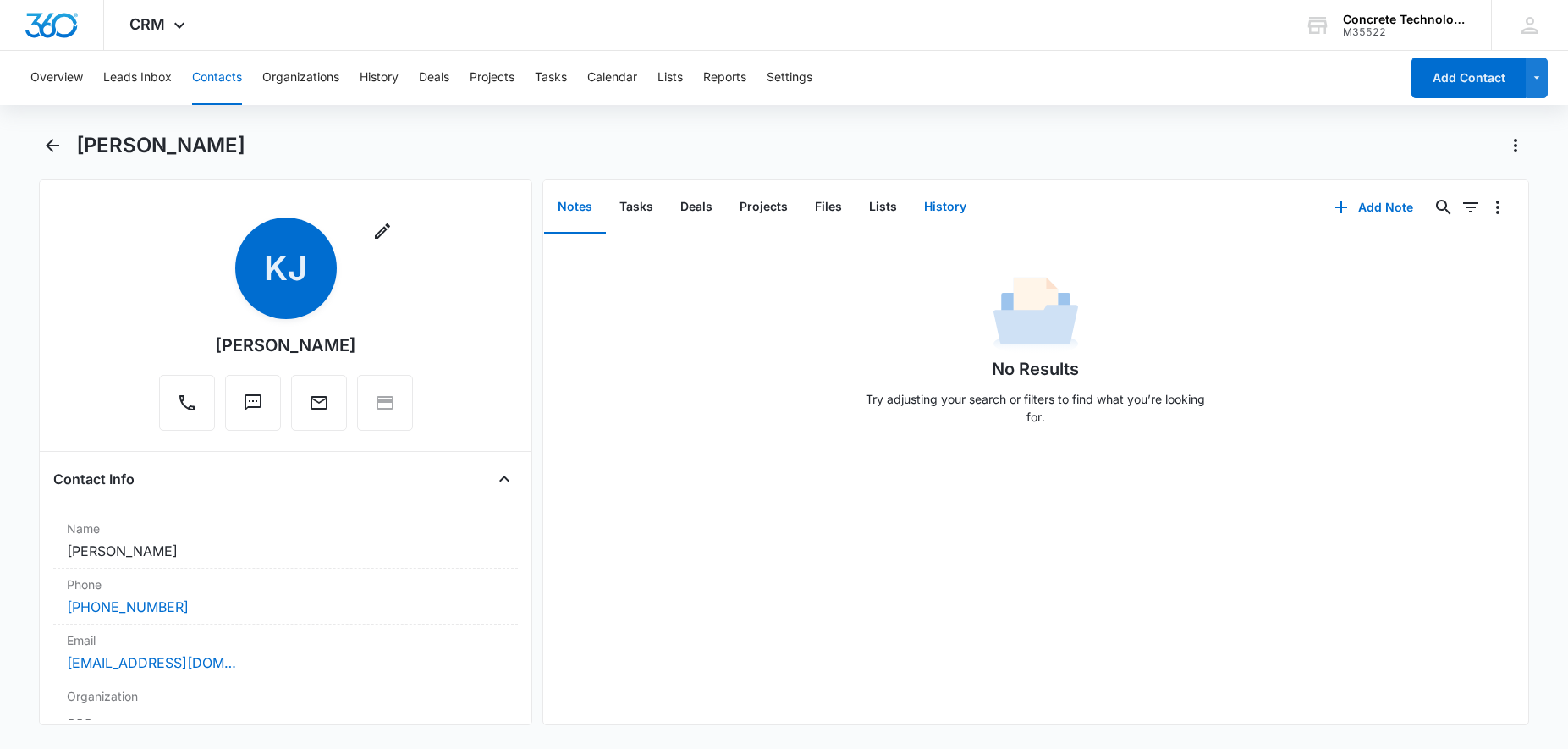
click at [929, 199] on button "History" at bounding box center [945, 207] width 69 height 53
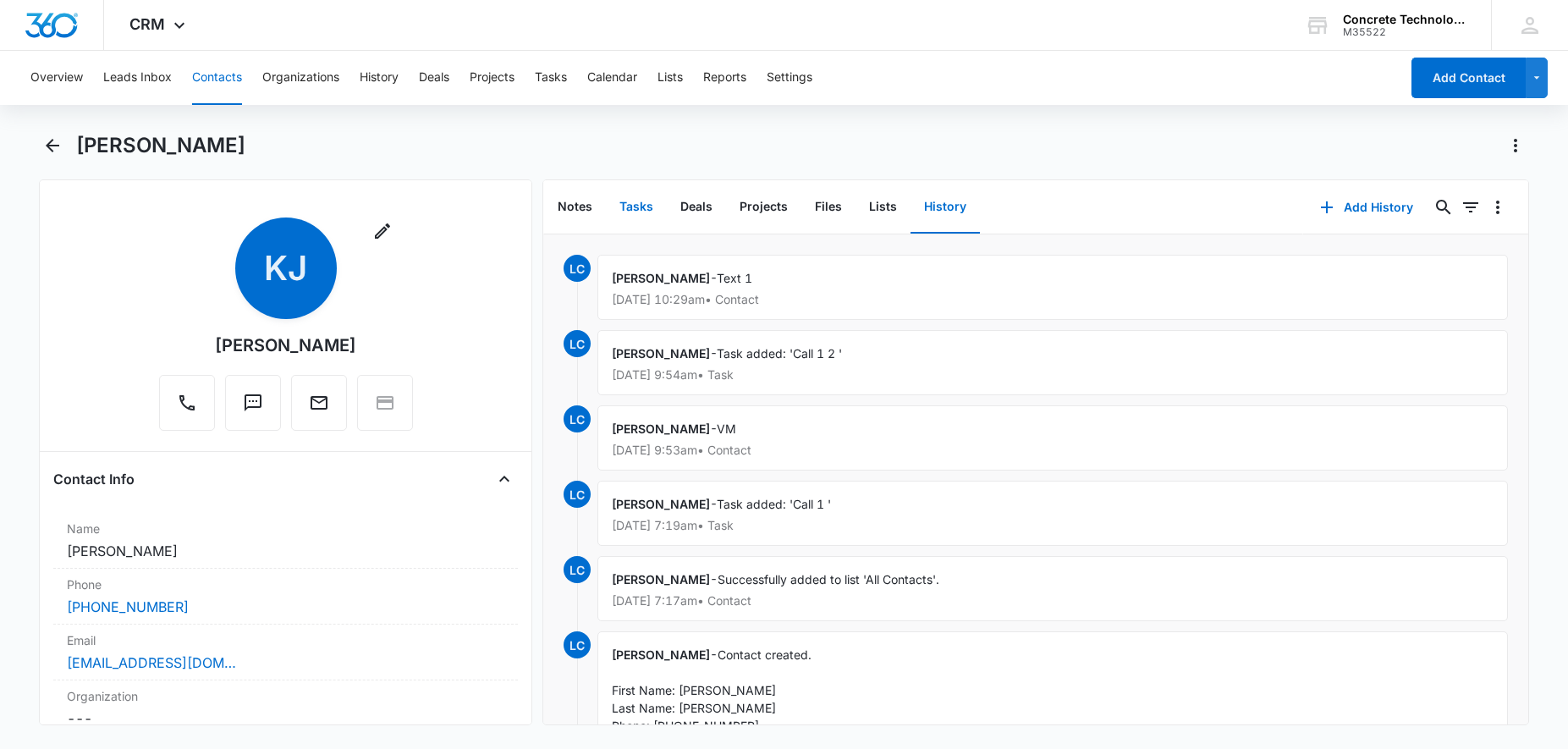
click at [630, 208] on button "Tasks" at bounding box center [636, 207] width 61 height 53
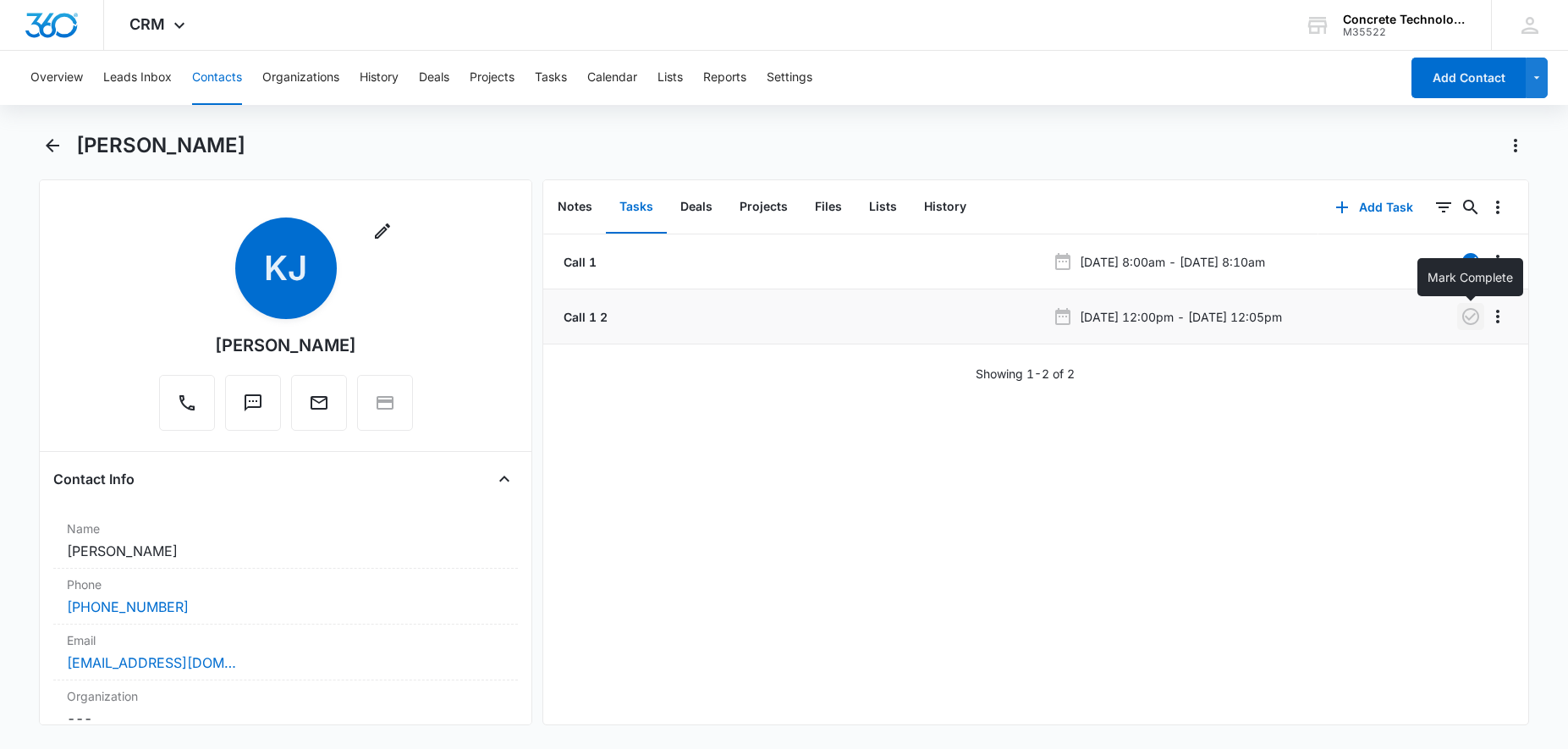
click at [1466, 315] on icon "button" at bounding box center [1471, 316] width 17 height 17
click at [943, 216] on button "History" at bounding box center [945, 207] width 69 height 53
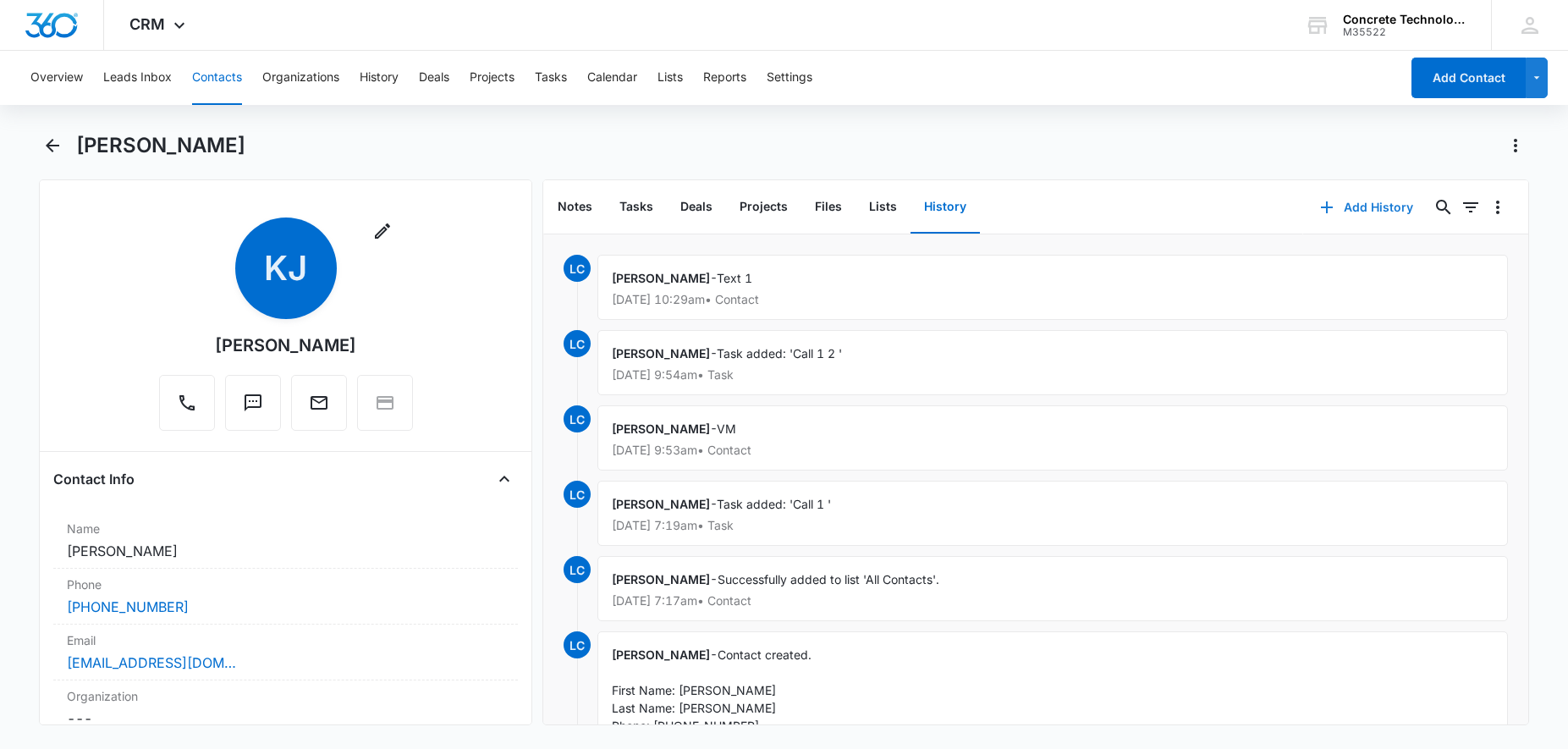
click at [1368, 210] on button "Add History" at bounding box center [1367, 208] width 127 height 41
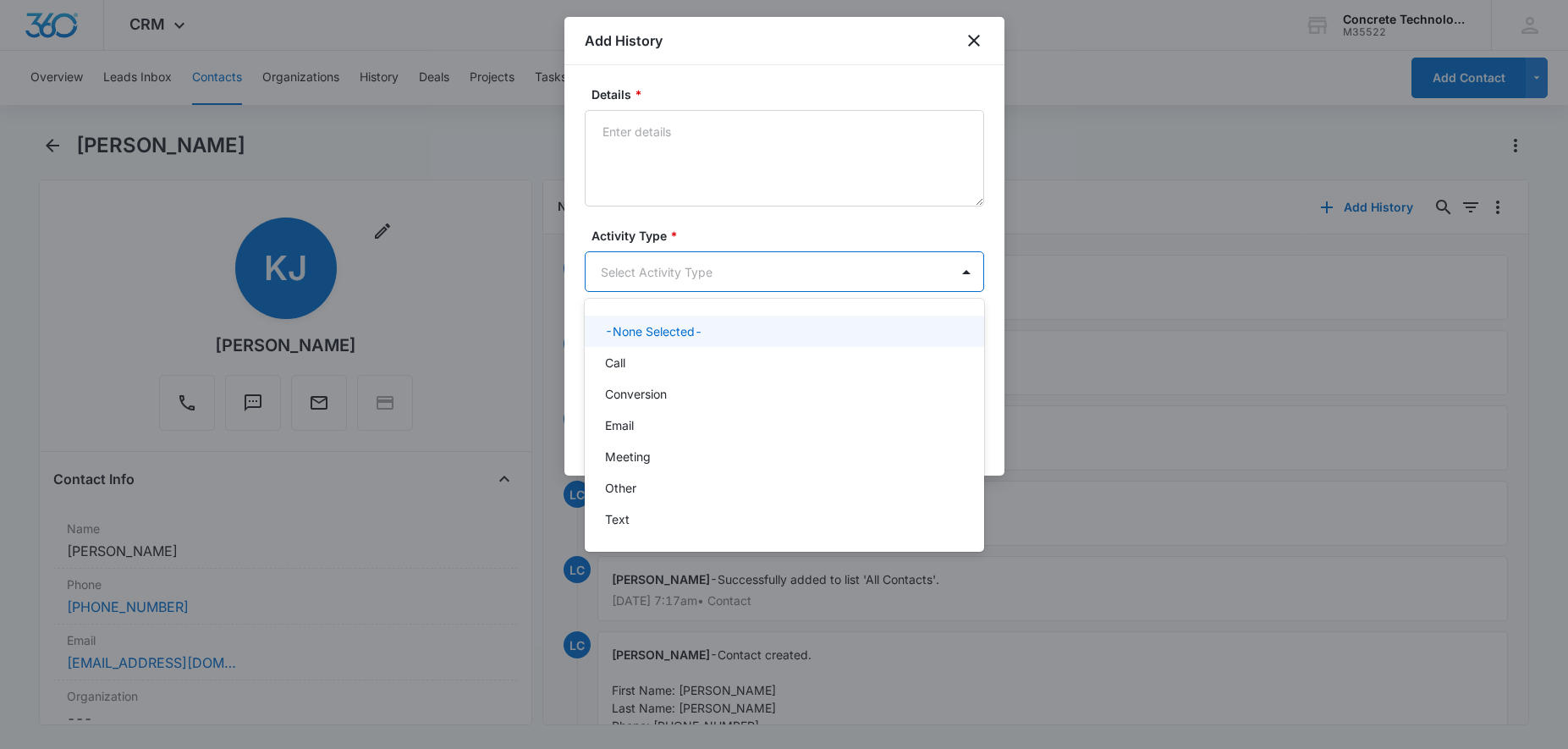
click at [678, 256] on body "CRM Apps Reputation Websites Forms CRM Email Social Content Ads Intelligence Fi…" at bounding box center [784, 374] width 1568 height 749
click at [665, 359] on div "Call" at bounding box center [782, 362] width 355 height 18
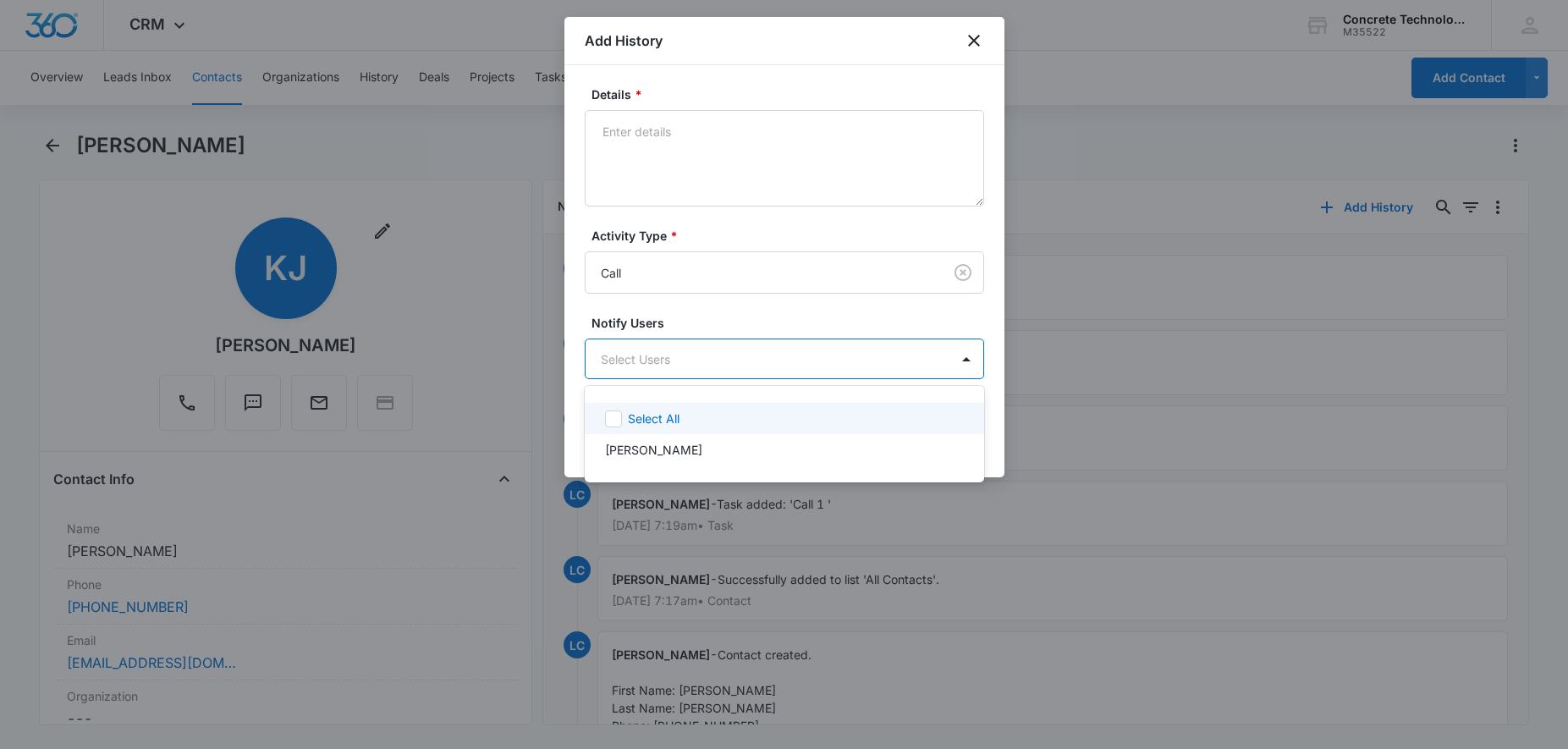
click at [665, 359] on body "CRM Apps Reputation Websites Forms CRM Email Social Content Ads Intelligence Fi…" at bounding box center [784, 374] width 1568 height 749
click at [666, 440] on div "[PERSON_NAME]" at bounding box center [784, 449] width 399 height 31
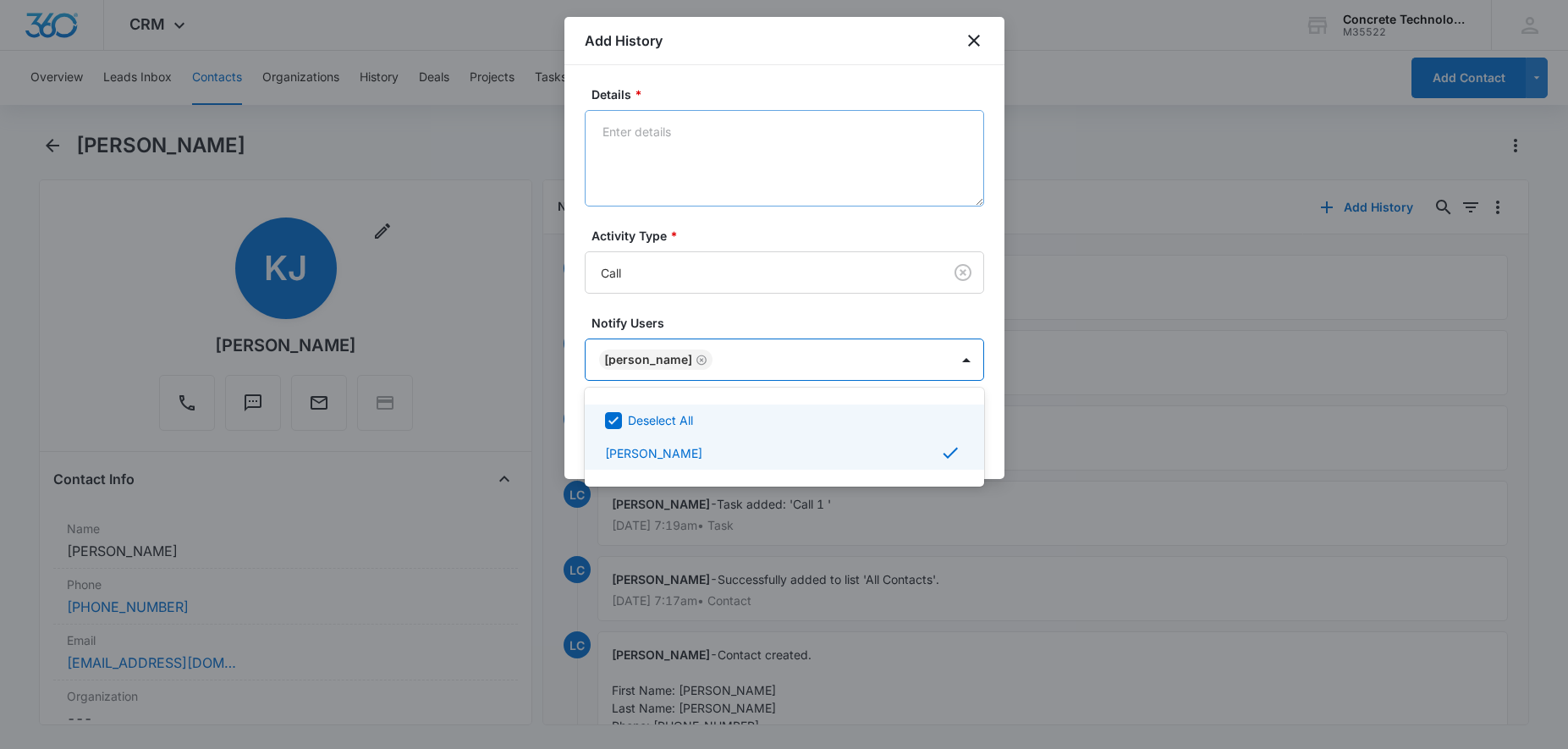
click at [750, 173] on div at bounding box center [784, 374] width 1568 height 749
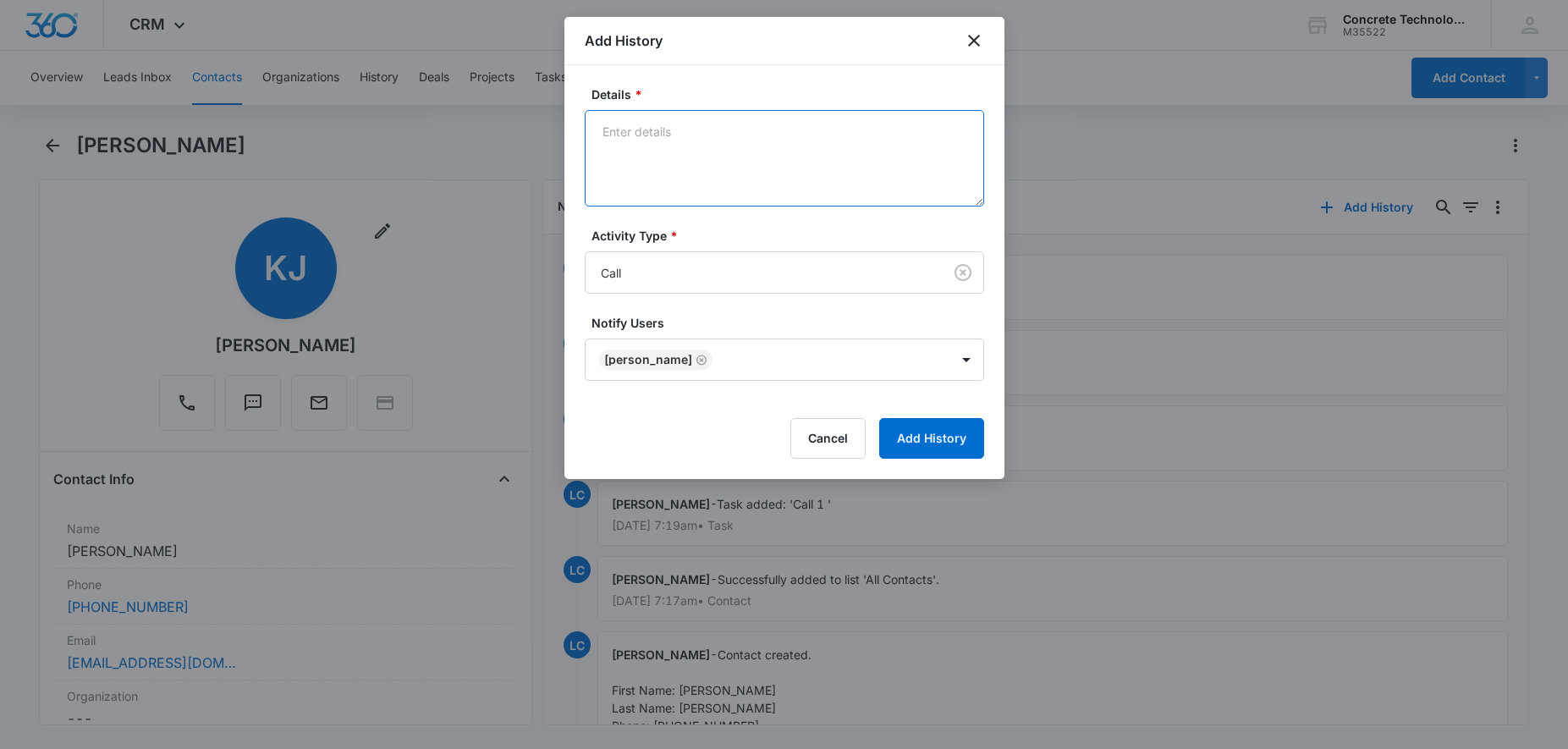
click at [705, 128] on textarea "Details *" at bounding box center [784, 159] width 399 height 96
click at [644, 135] on textarea "Voice Mail" at bounding box center [784, 159] width 399 height 96
type textarea "Voice mail"
click at [958, 433] on button "Add History" at bounding box center [932, 438] width 105 height 41
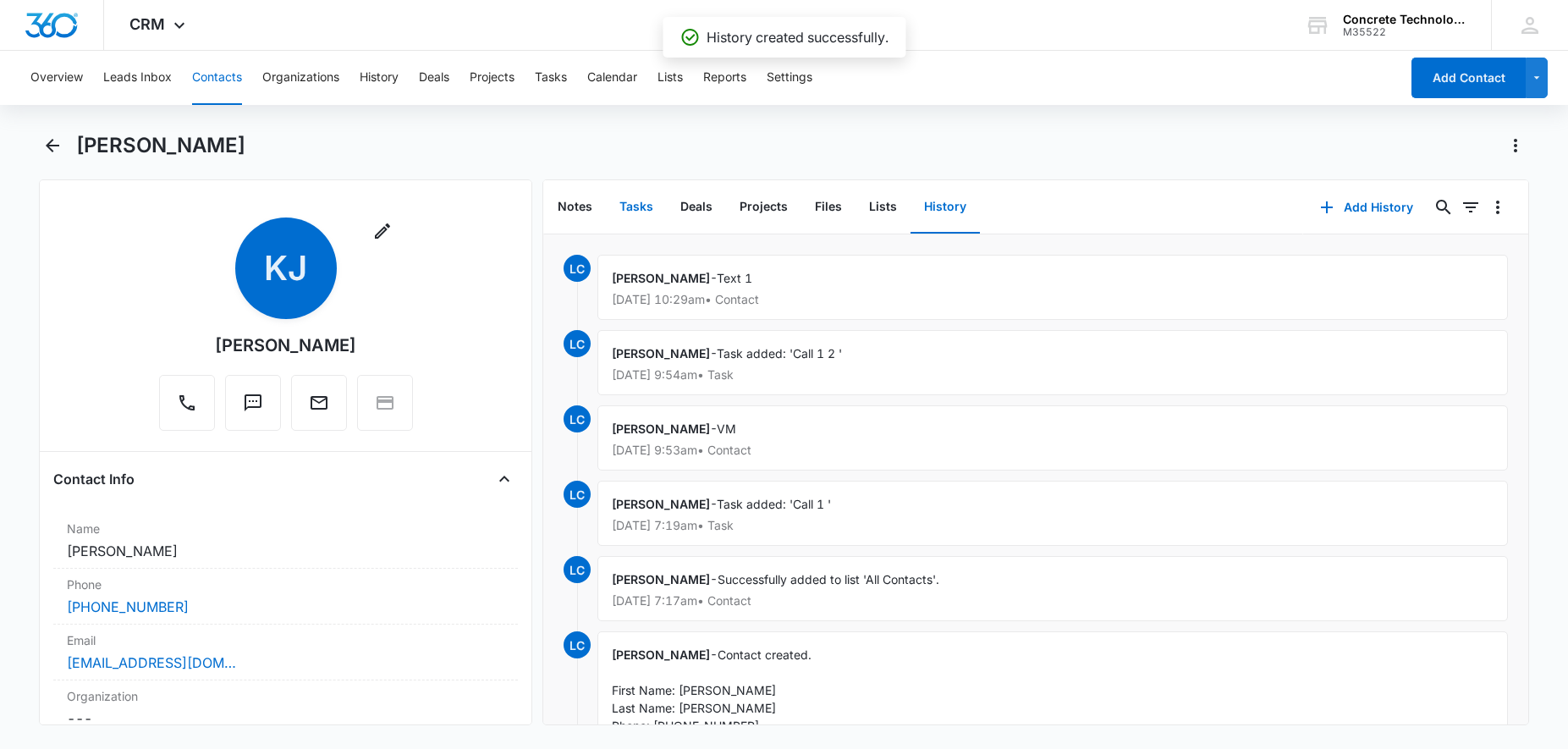
click at [625, 212] on button "Tasks" at bounding box center [636, 207] width 61 height 53
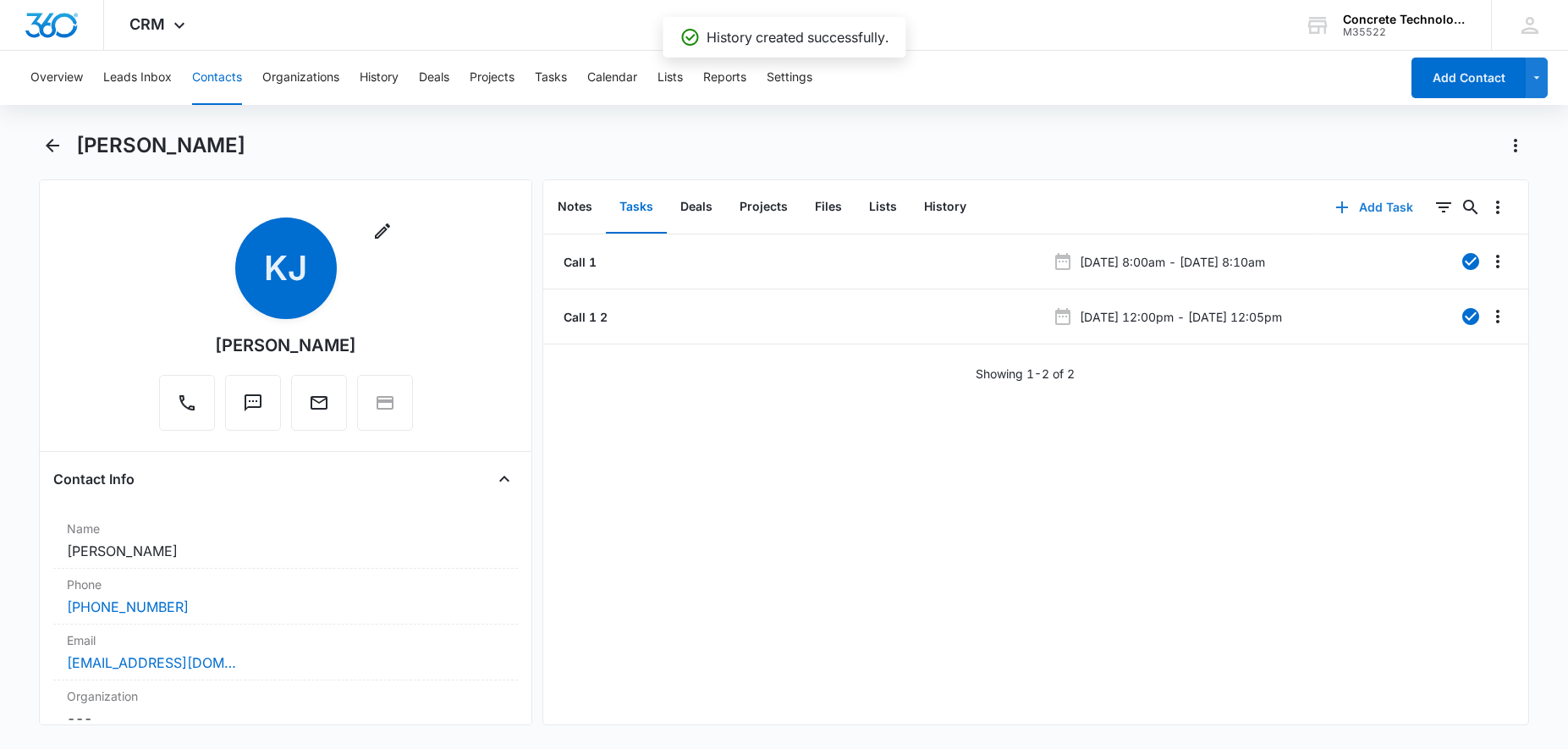
click at [1378, 195] on button "Add Task" at bounding box center [1374, 208] width 111 height 41
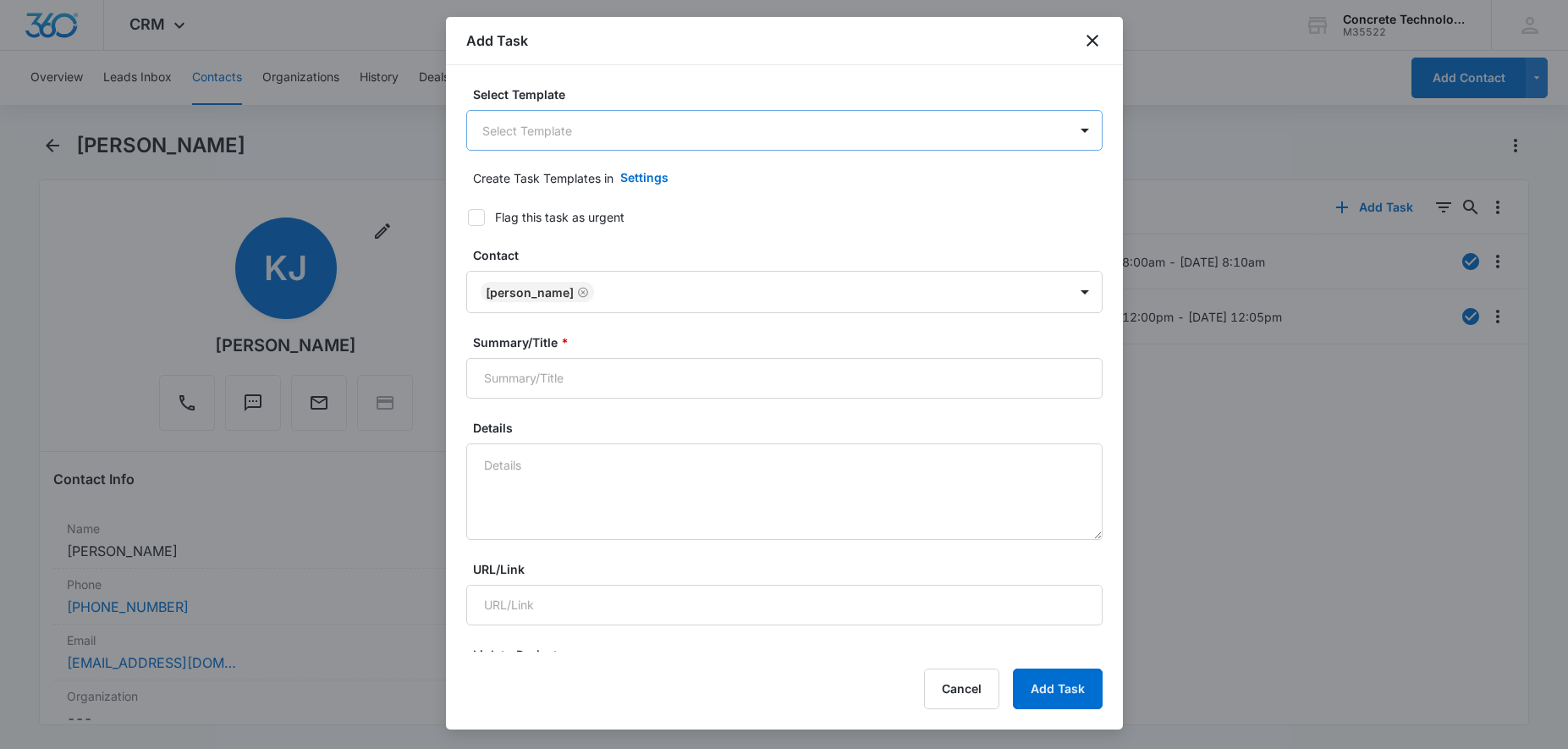
click at [639, 140] on body "CRM Apps Reputation Websites Forms CRM Email Social Content Ads Intelligence Fi…" at bounding box center [784, 374] width 1568 height 749
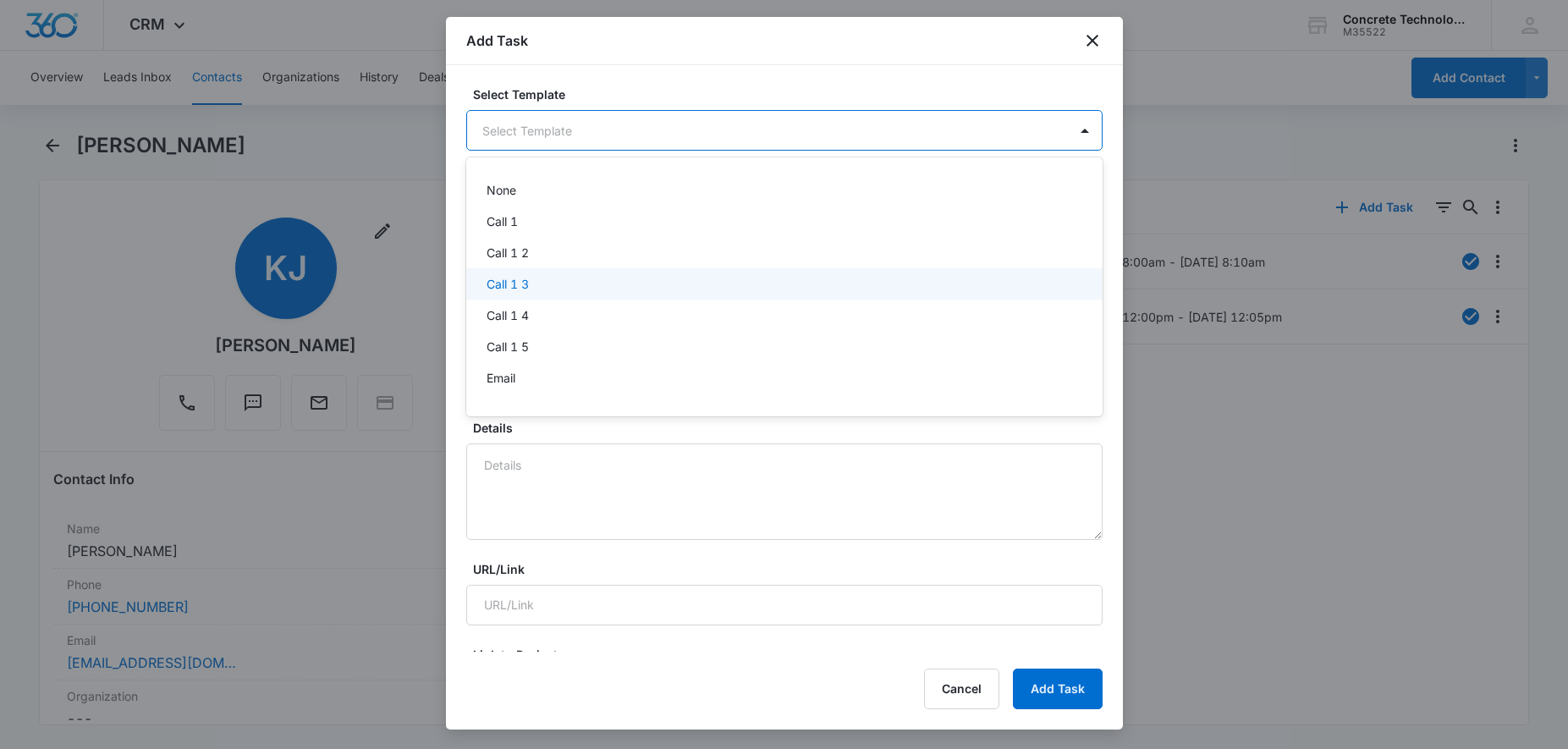
click at [535, 277] on div "Call 1 3" at bounding box center [782, 284] width 592 height 18
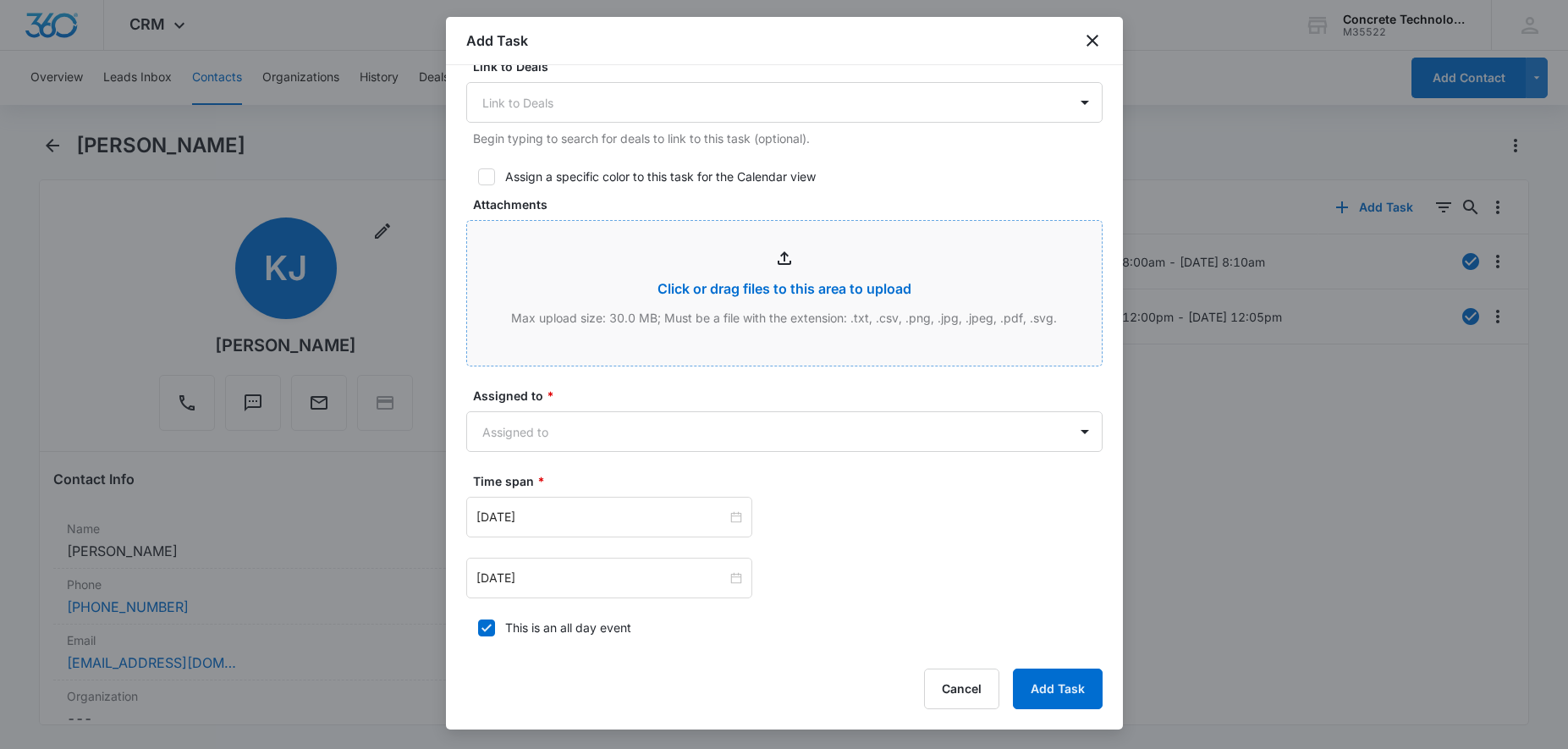
scroll to position [777, 0]
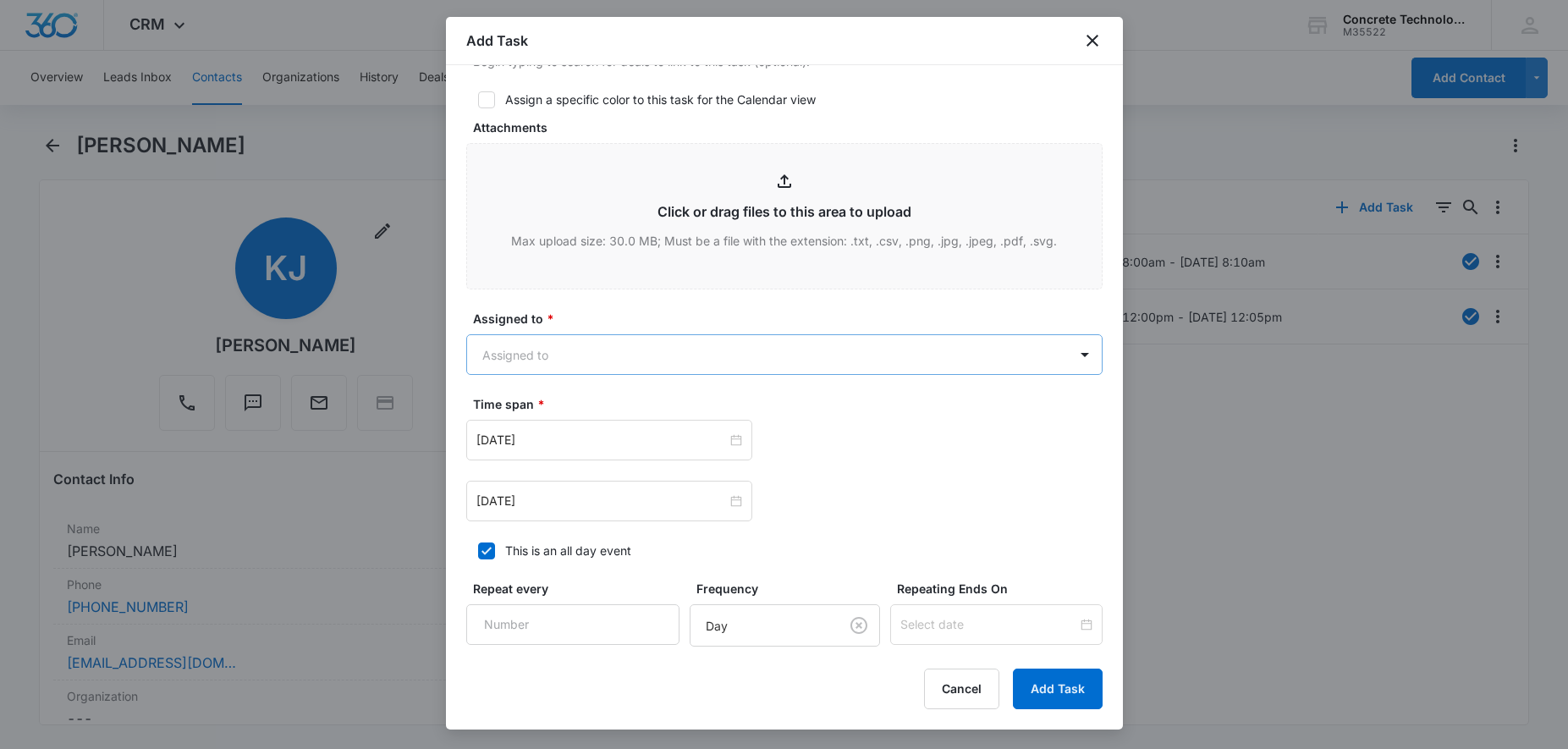
click at [616, 346] on body "CRM Apps Reputation Websites Forms CRM Email Social Content Ads Intelligence Fi…" at bounding box center [784, 374] width 1568 height 749
click at [557, 445] on p "[PERSON_NAME]" at bounding box center [535, 445] width 97 height 18
checkbox input "true"
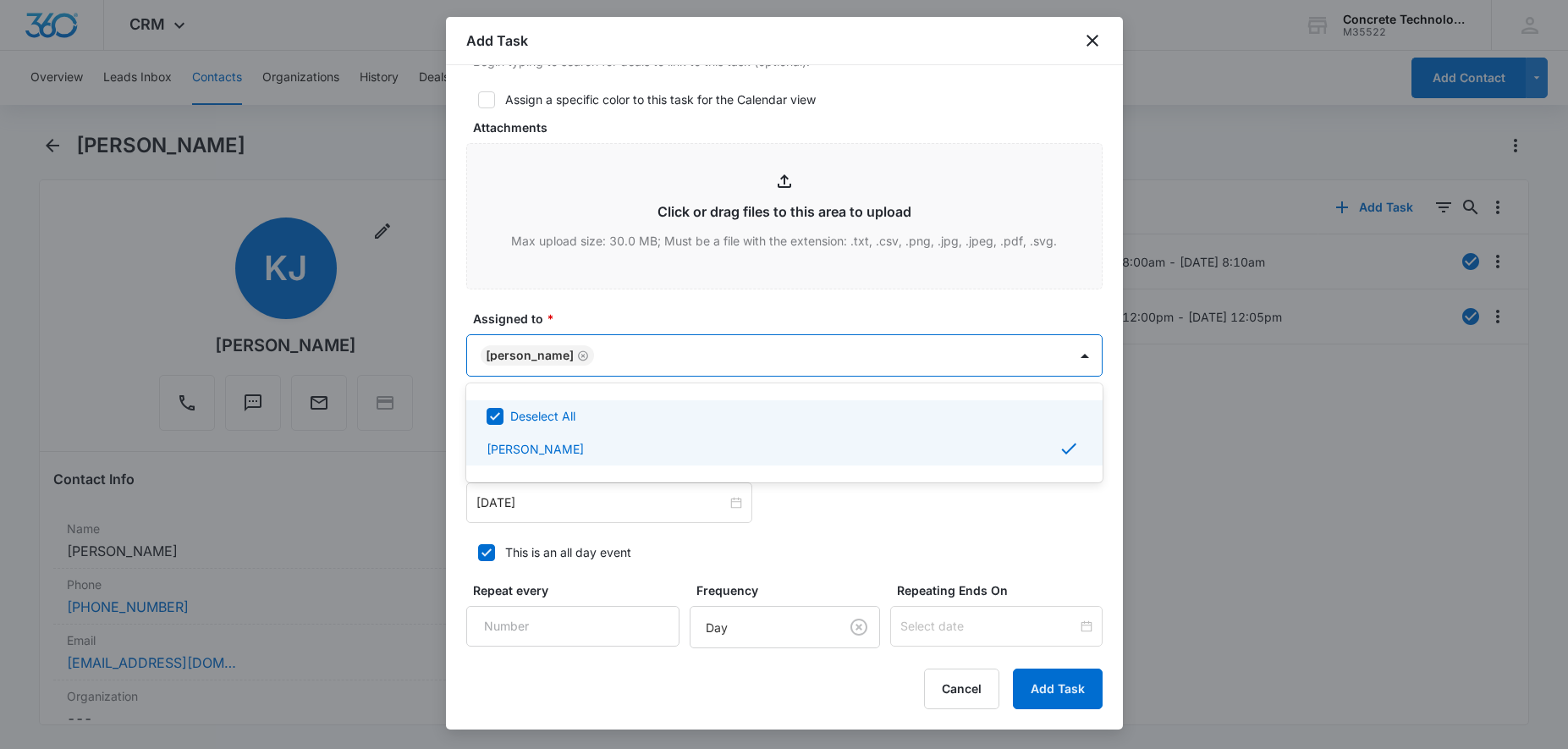
click at [721, 368] on div at bounding box center [784, 374] width 1568 height 749
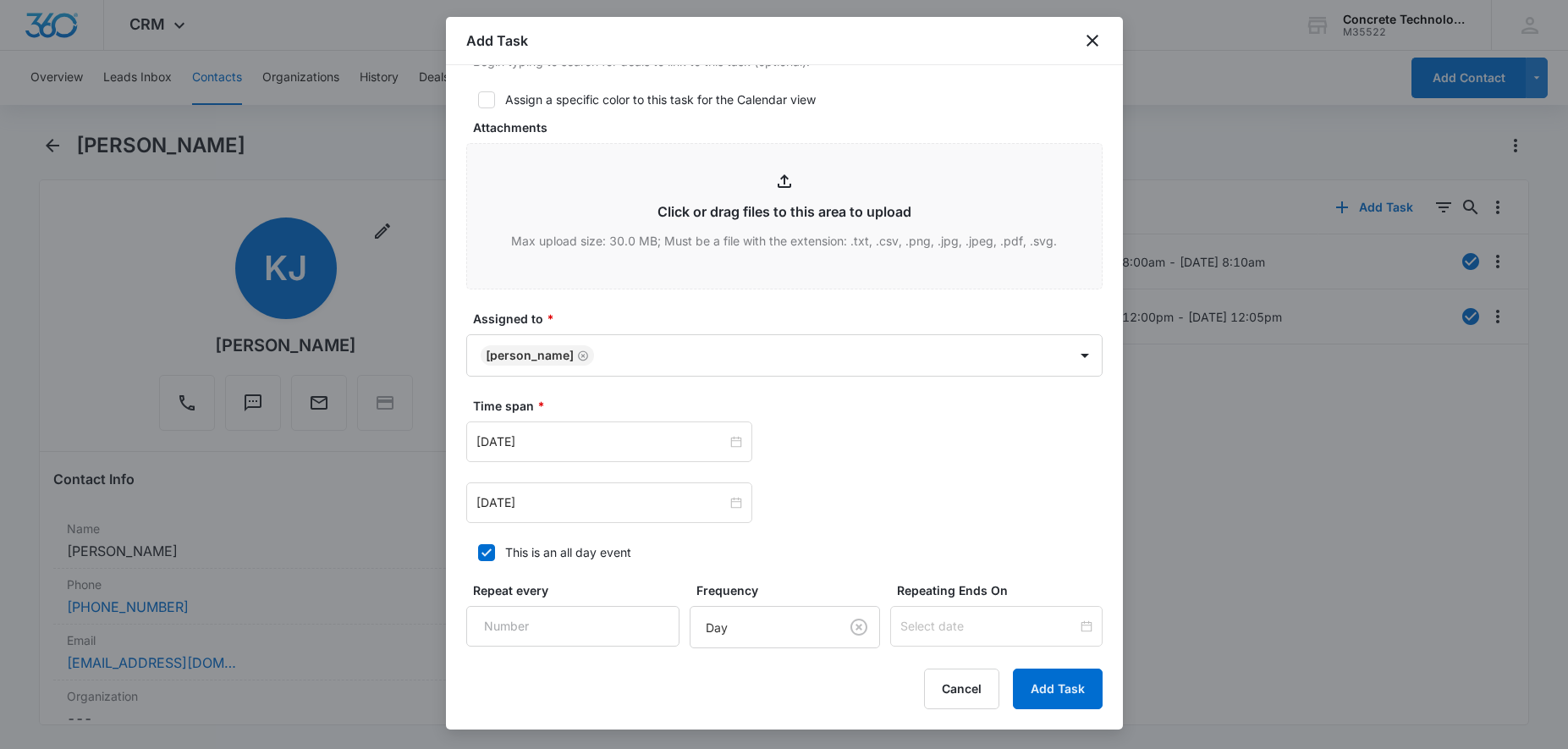
scroll to position [938, 0]
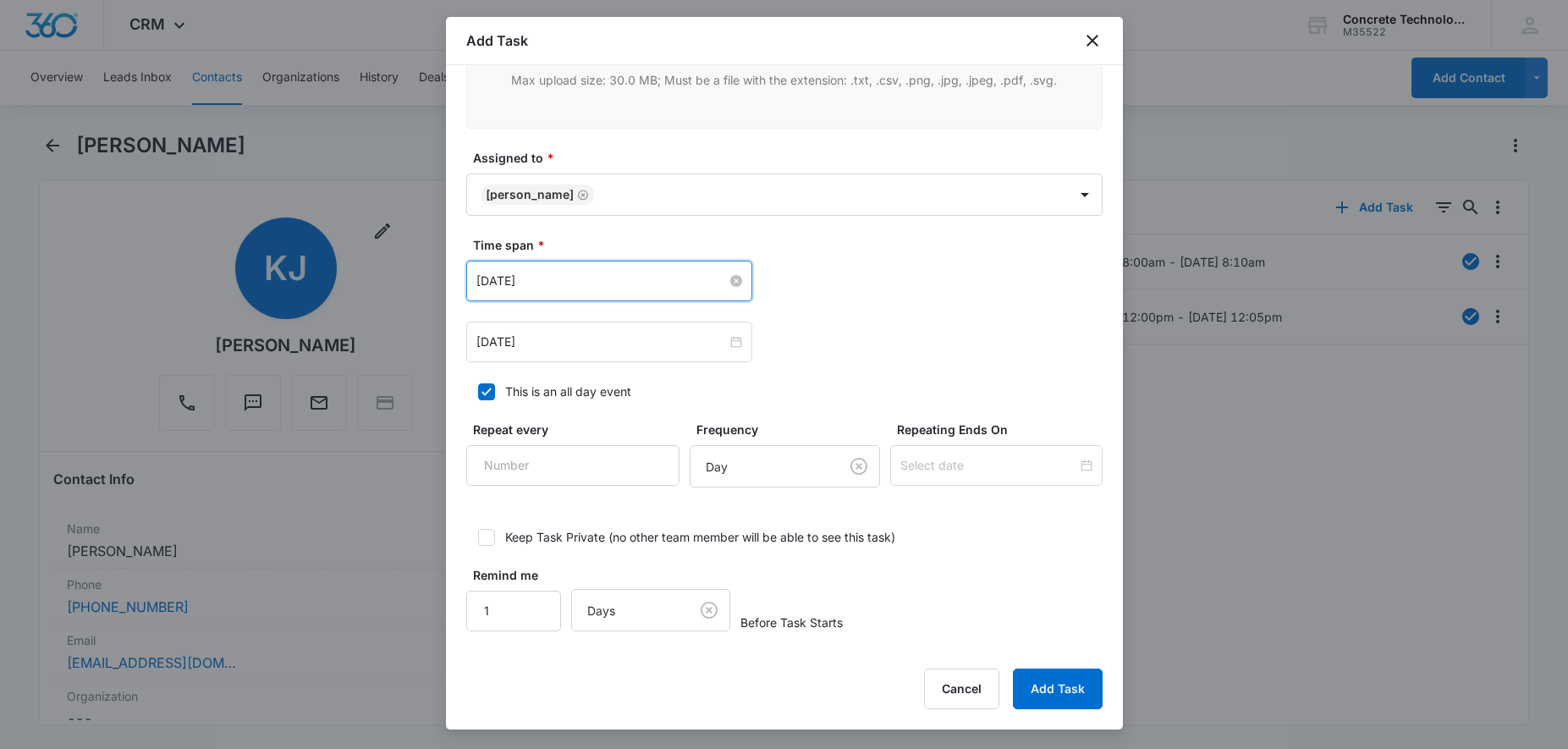
click at [622, 276] on input "[DATE]" at bounding box center [601, 281] width 250 height 19
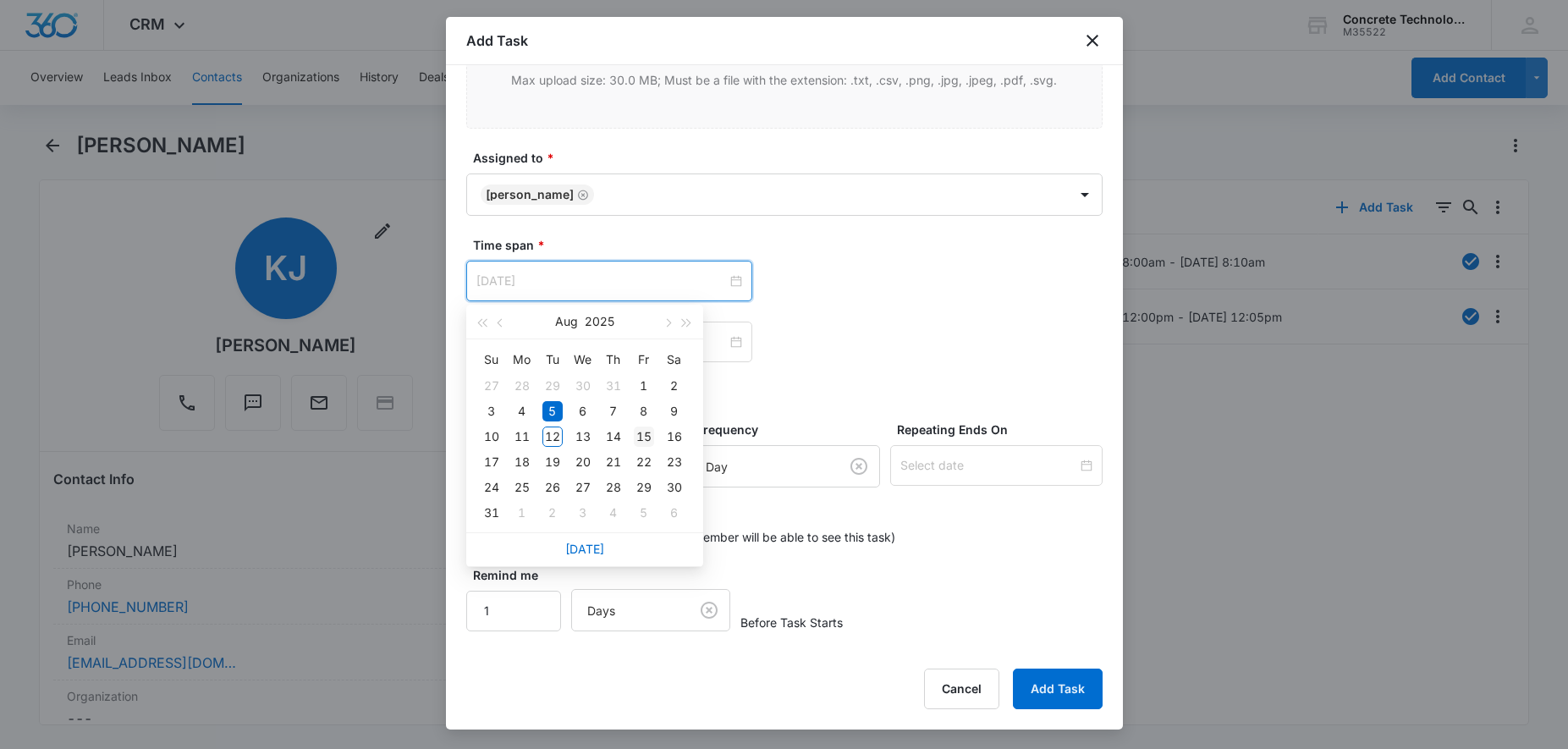
type input "[DATE]"
click at [633, 432] on td "15" at bounding box center [644, 436] width 30 height 26
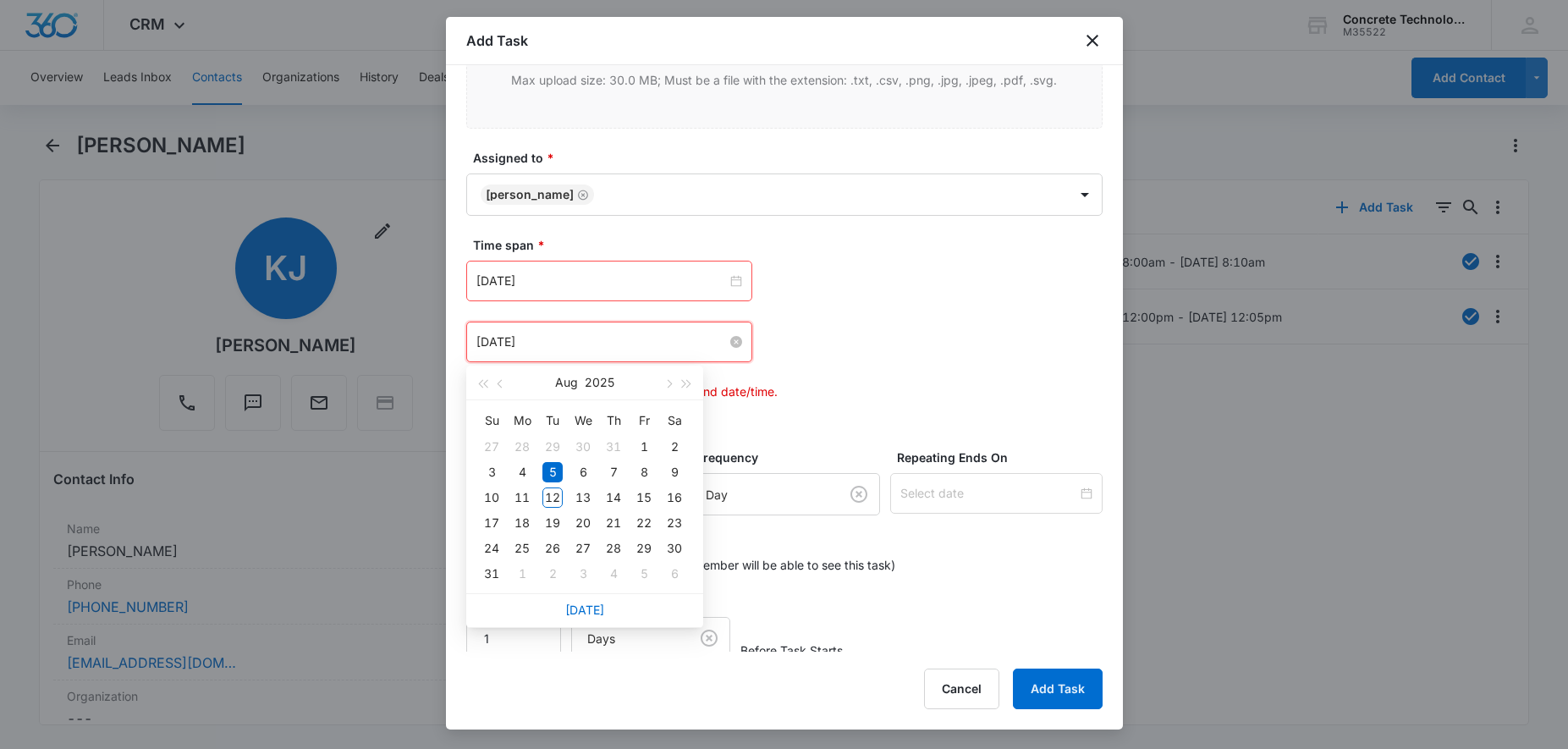
click at [673, 348] on input "[DATE]" at bounding box center [601, 341] width 250 height 19
type input "[DATE]"
click at [645, 498] on div "15" at bounding box center [644, 497] width 20 height 20
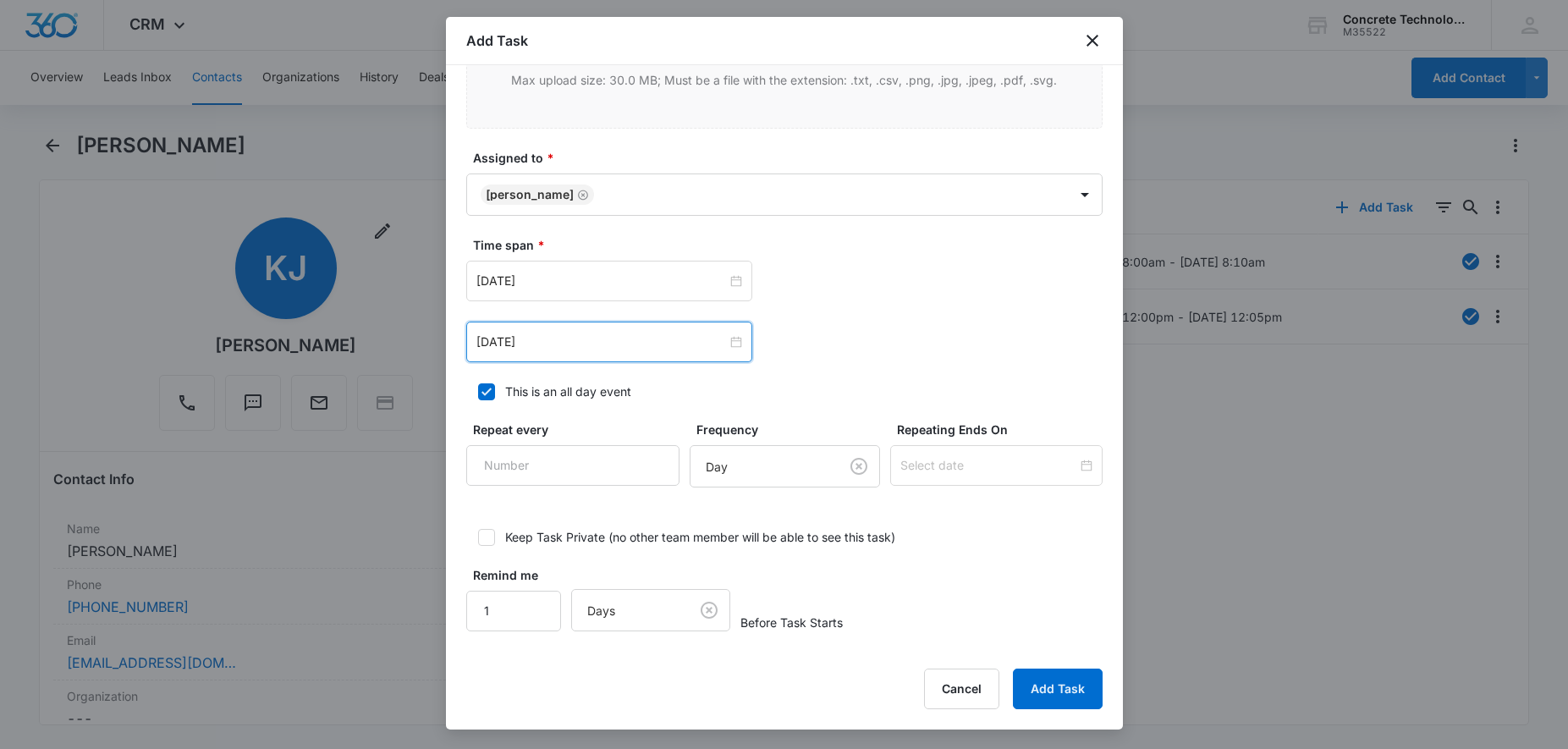
click at [483, 392] on icon at bounding box center [486, 391] width 10 height 8
click at [478, 392] on input "This is an all day event" at bounding box center [471, 391] width 12 height 12
checkbox input "false"
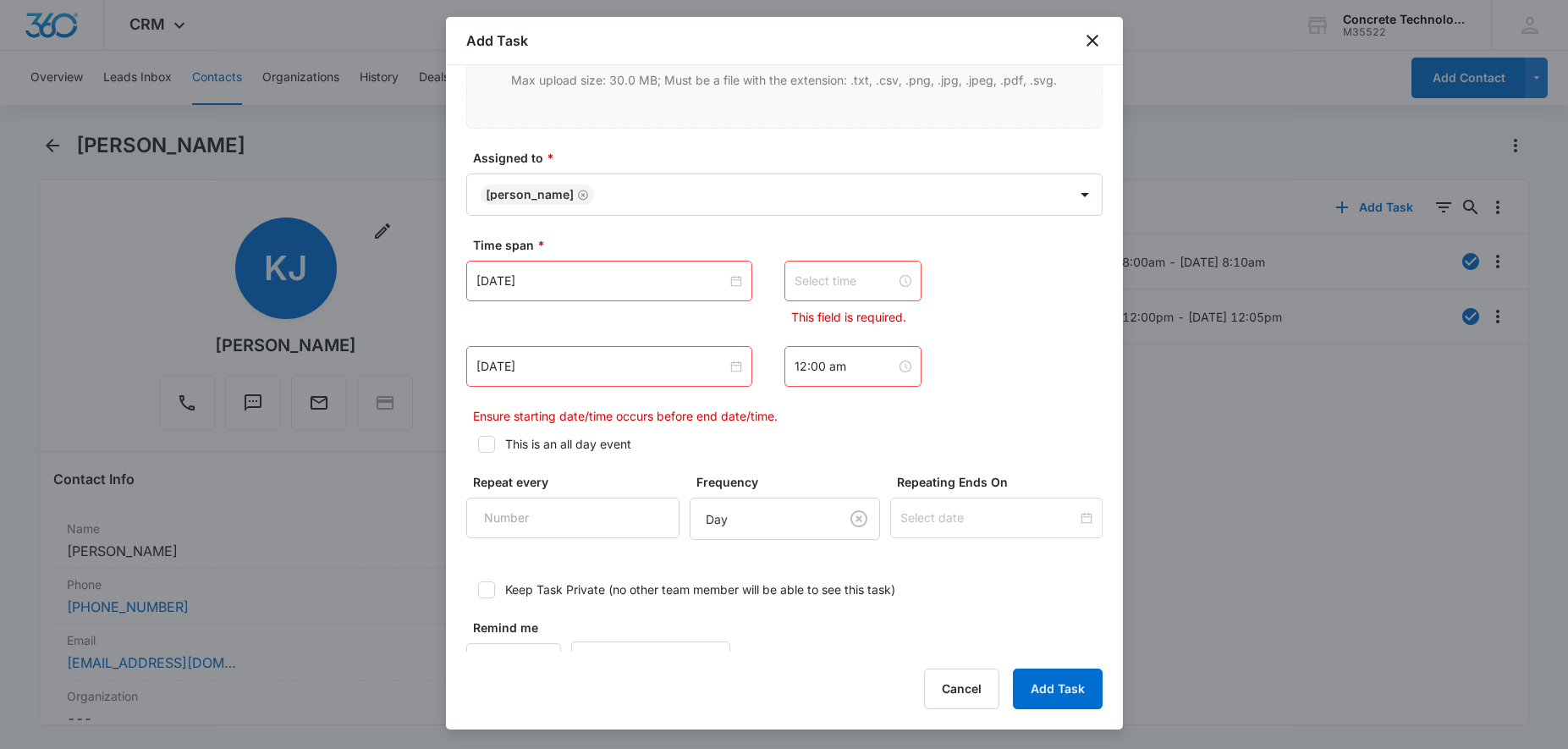
click at [869, 275] on input at bounding box center [845, 281] width 102 height 19
click at [814, 369] on div "02" at bounding box center [807, 367] width 47 height 24
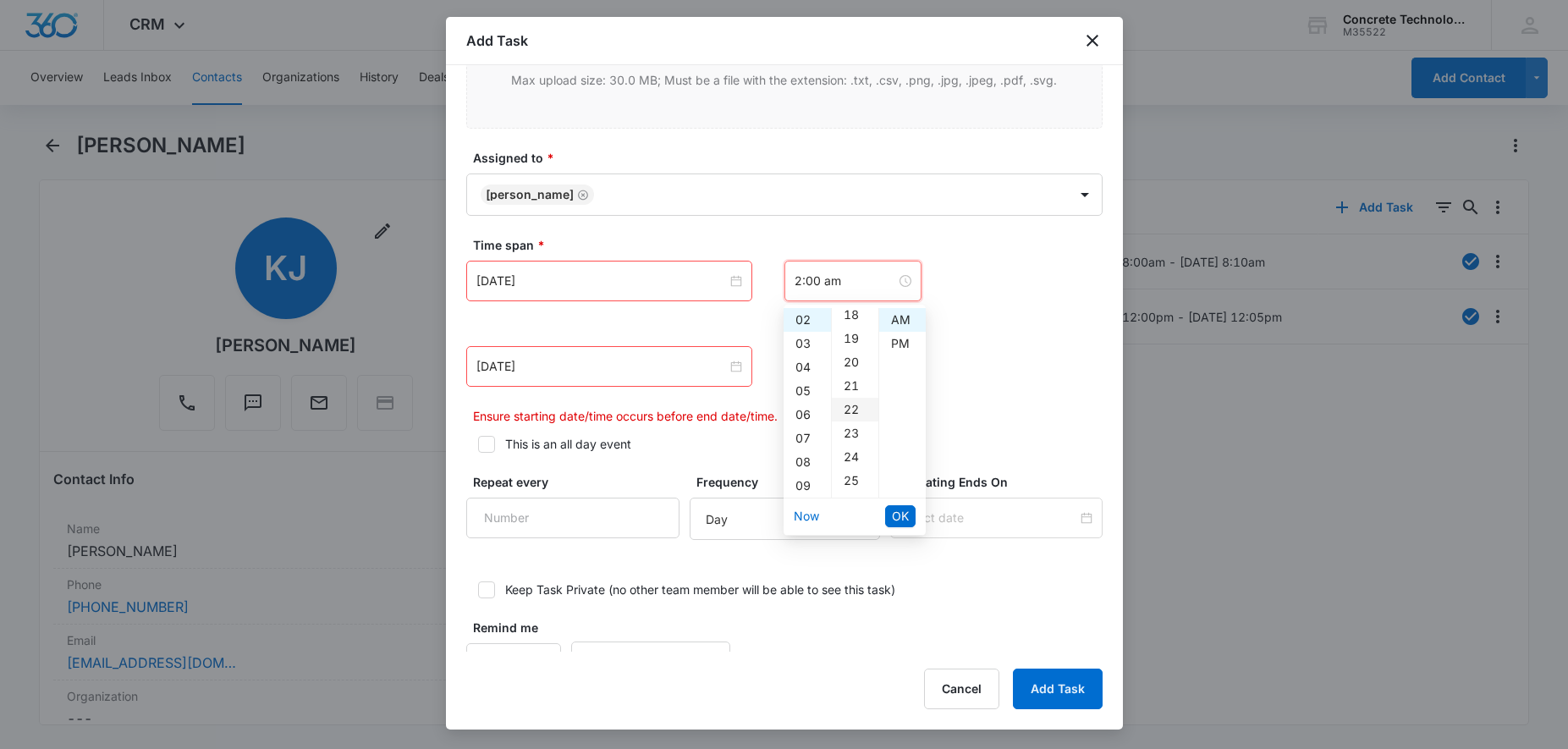
scroll to position [690, 0]
click at [848, 339] on div "30" at bounding box center [855, 340] width 46 height 24
click at [901, 340] on div "PM" at bounding box center [902, 343] width 46 height 24
type input "2:30 pm"
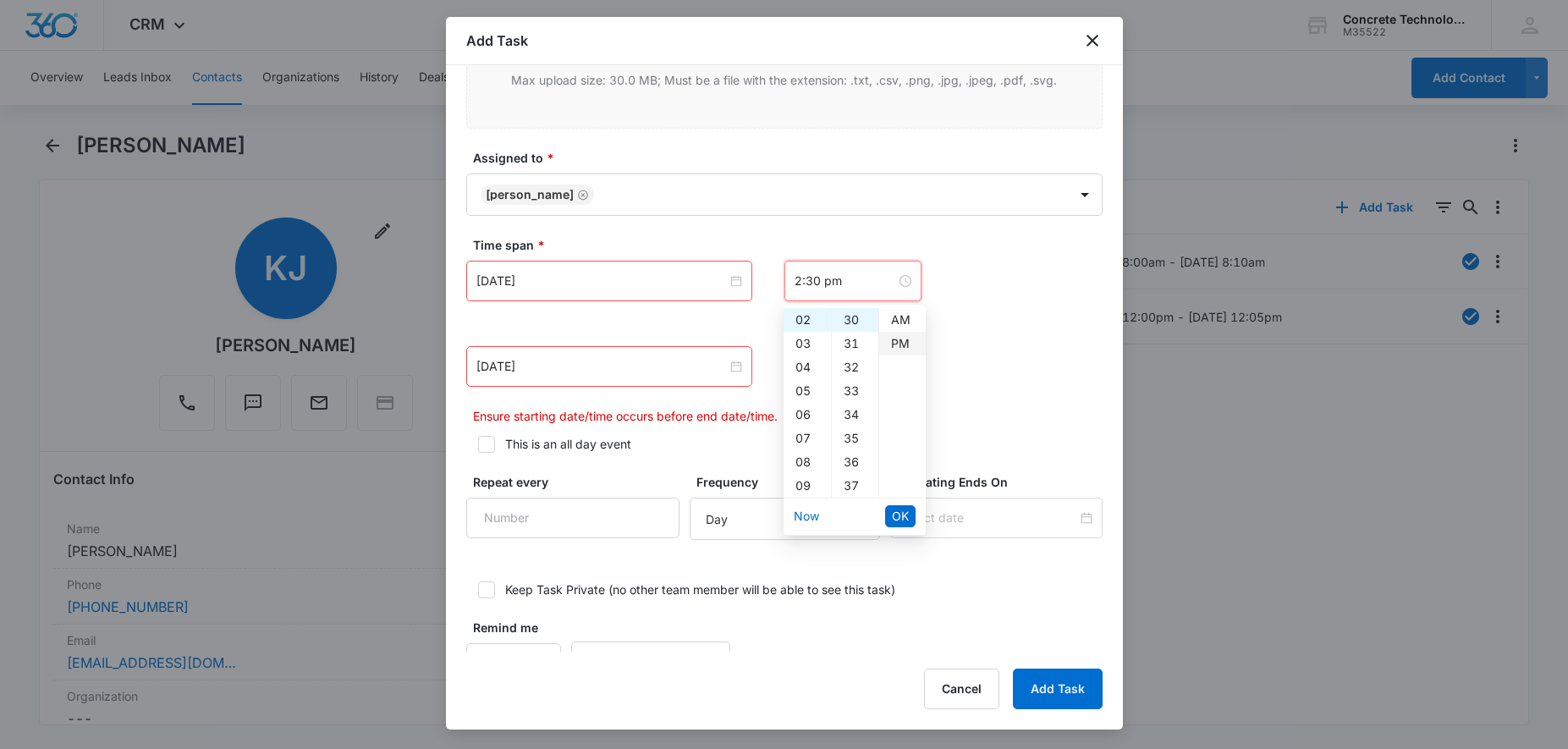
scroll to position [24, 0]
click at [905, 517] on span "OK" at bounding box center [900, 516] width 17 height 19
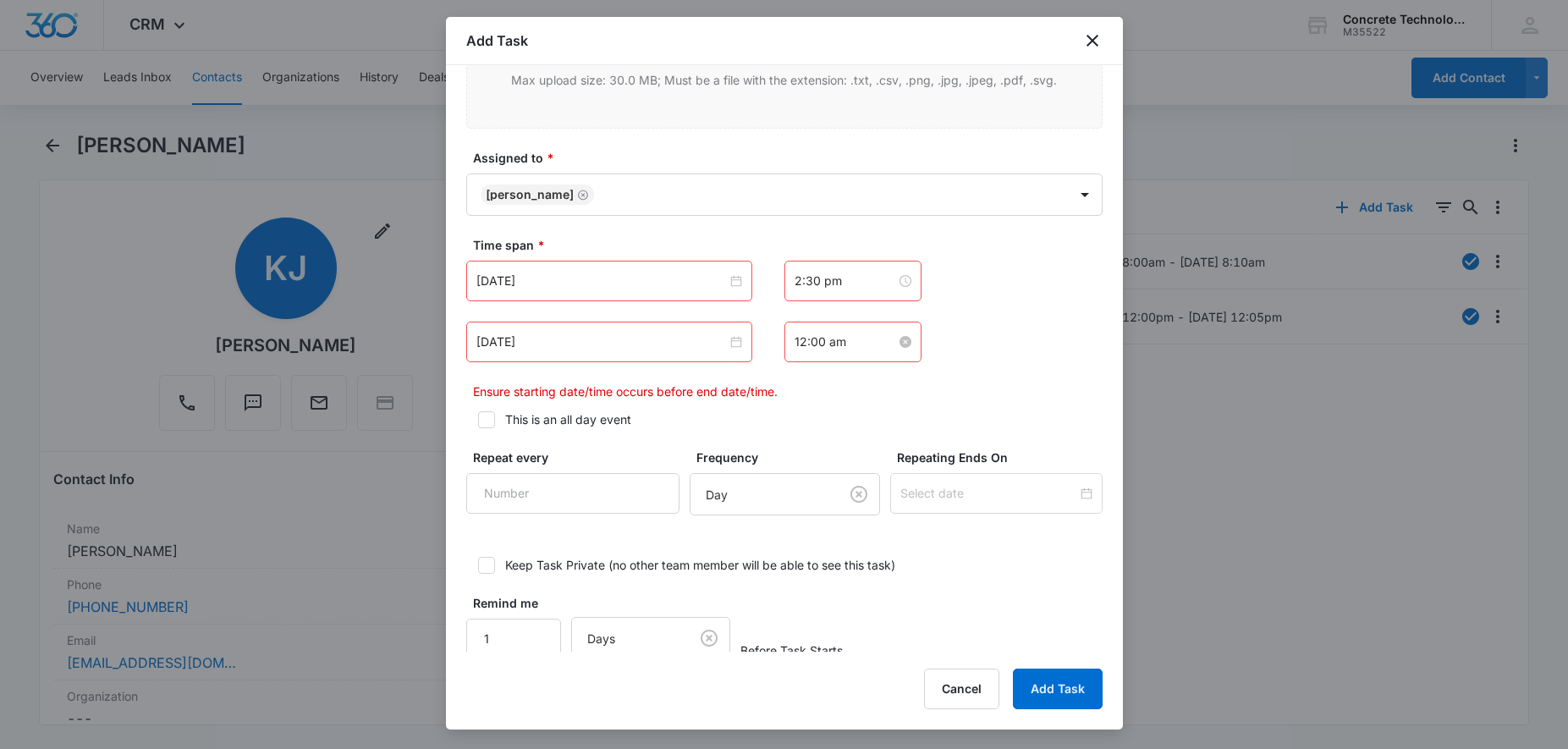
click at [882, 337] on div "12:00 am" at bounding box center [853, 341] width 117 height 19
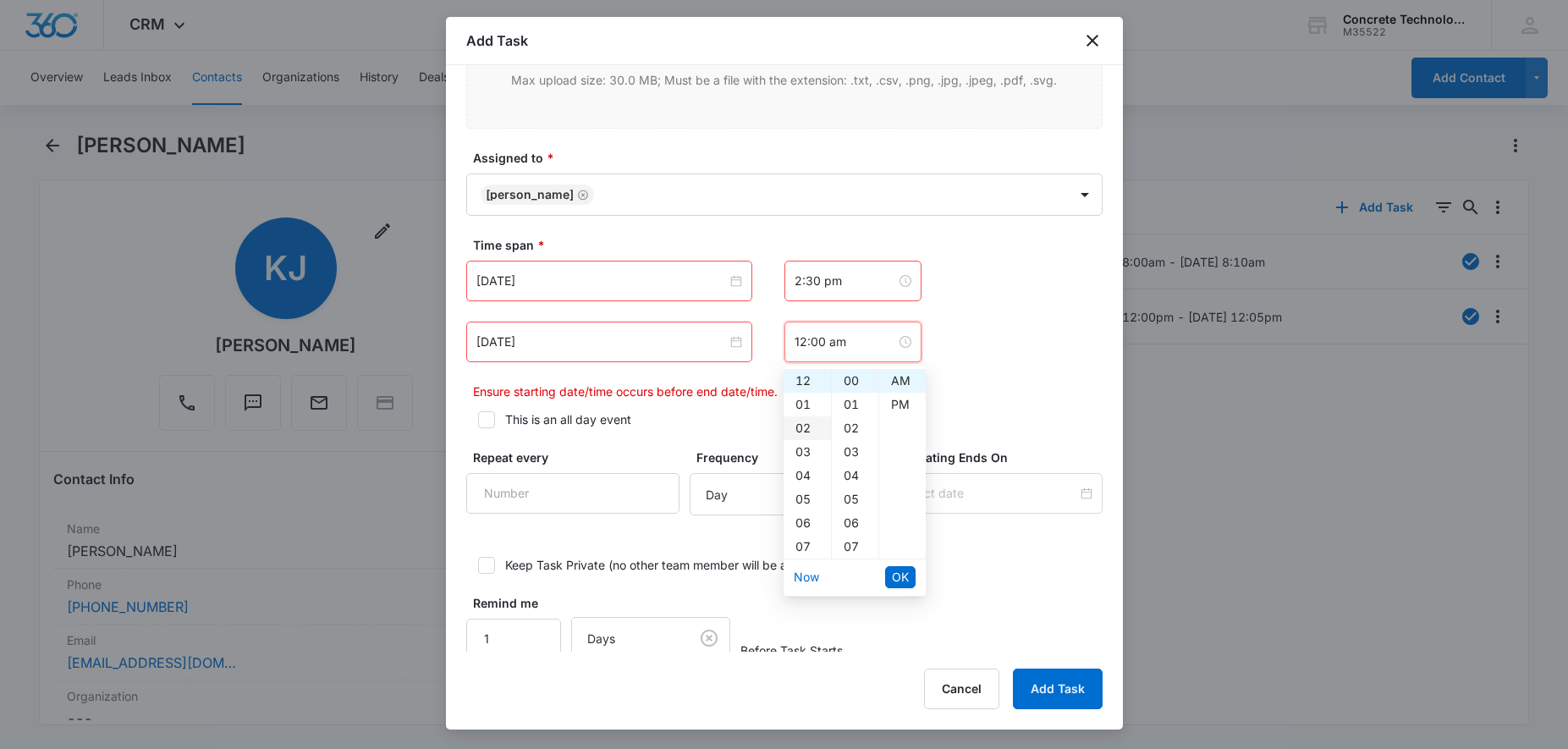
click at [804, 432] on div "02" at bounding box center [807, 427] width 47 height 24
click at [843, 437] on div "35" at bounding box center [855, 433] width 46 height 24
click at [894, 400] on div "PM" at bounding box center [902, 404] width 46 height 24
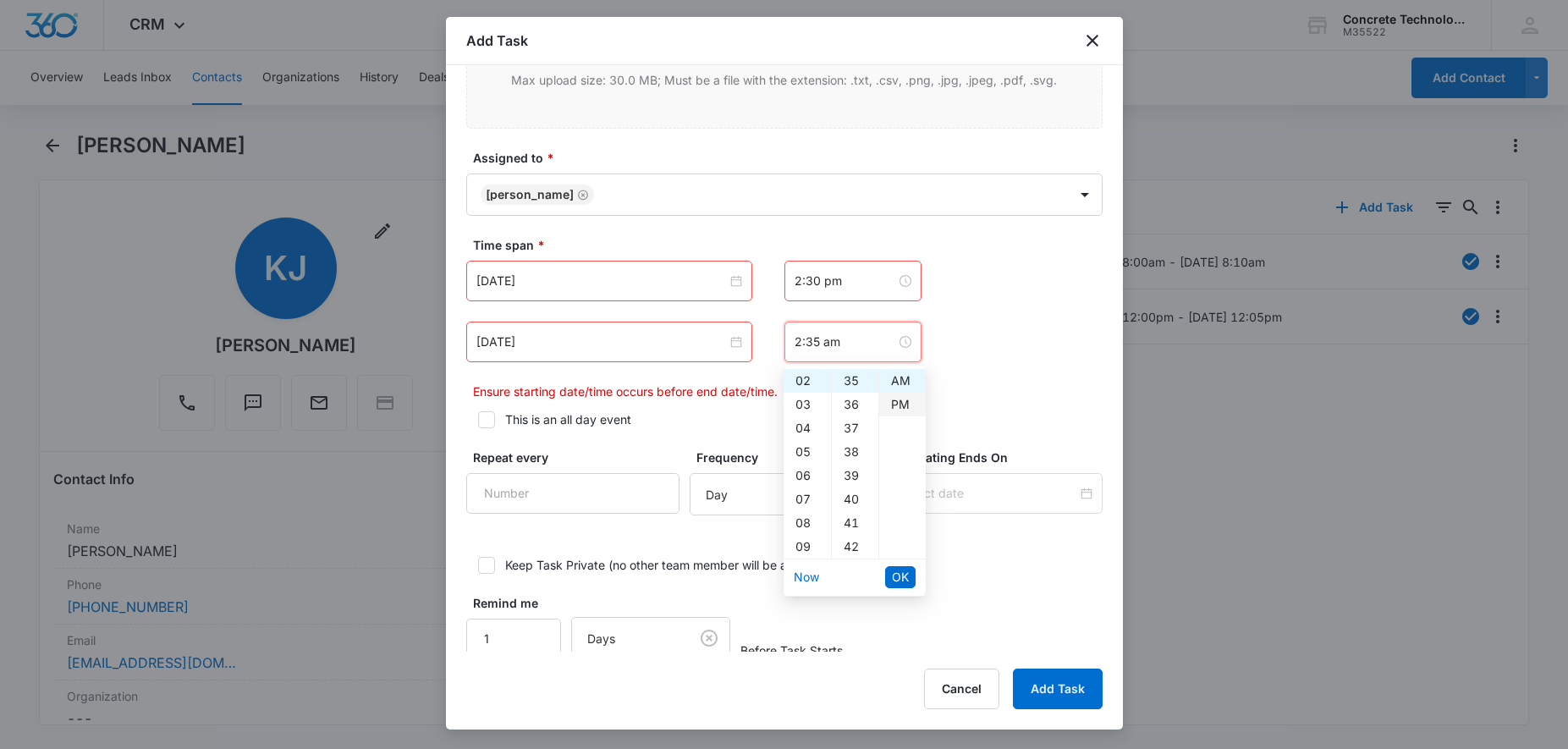
type input "2:35 pm"
click at [906, 582] on span "OK" at bounding box center [900, 576] width 17 height 19
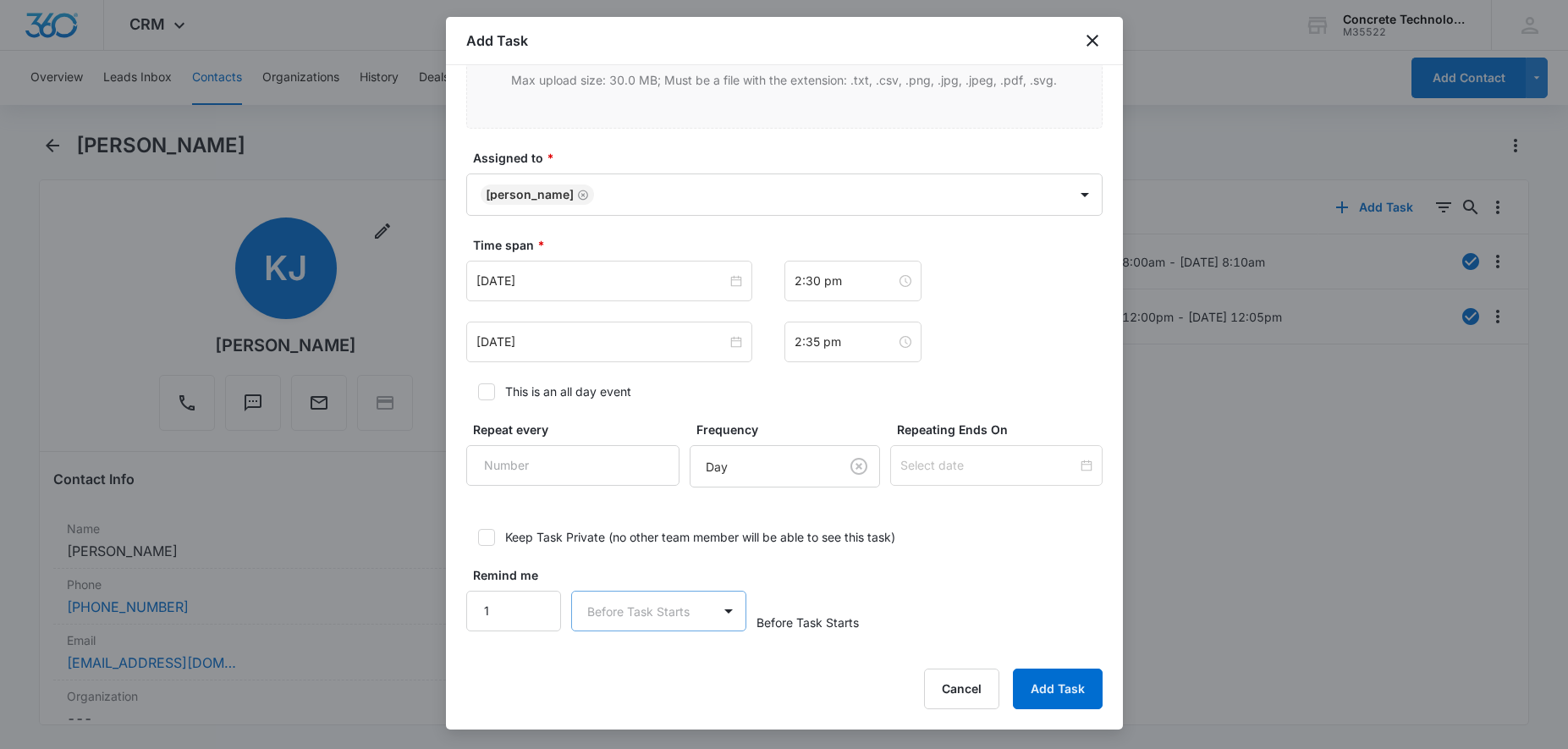
click at [674, 613] on body "CRM Apps Reputation Websites Forms CRM Email Social Content Ads Intelligence Fi…" at bounding box center [784, 374] width 1568 height 749
click at [634, 493] on p "Minutes" at bounding box center [613, 489] width 44 height 18
click at [535, 606] on input "2" at bounding box center [513, 611] width 95 height 41
click at [535, 606] on input "3" at bounding box center [513, 611] width 95 height 41
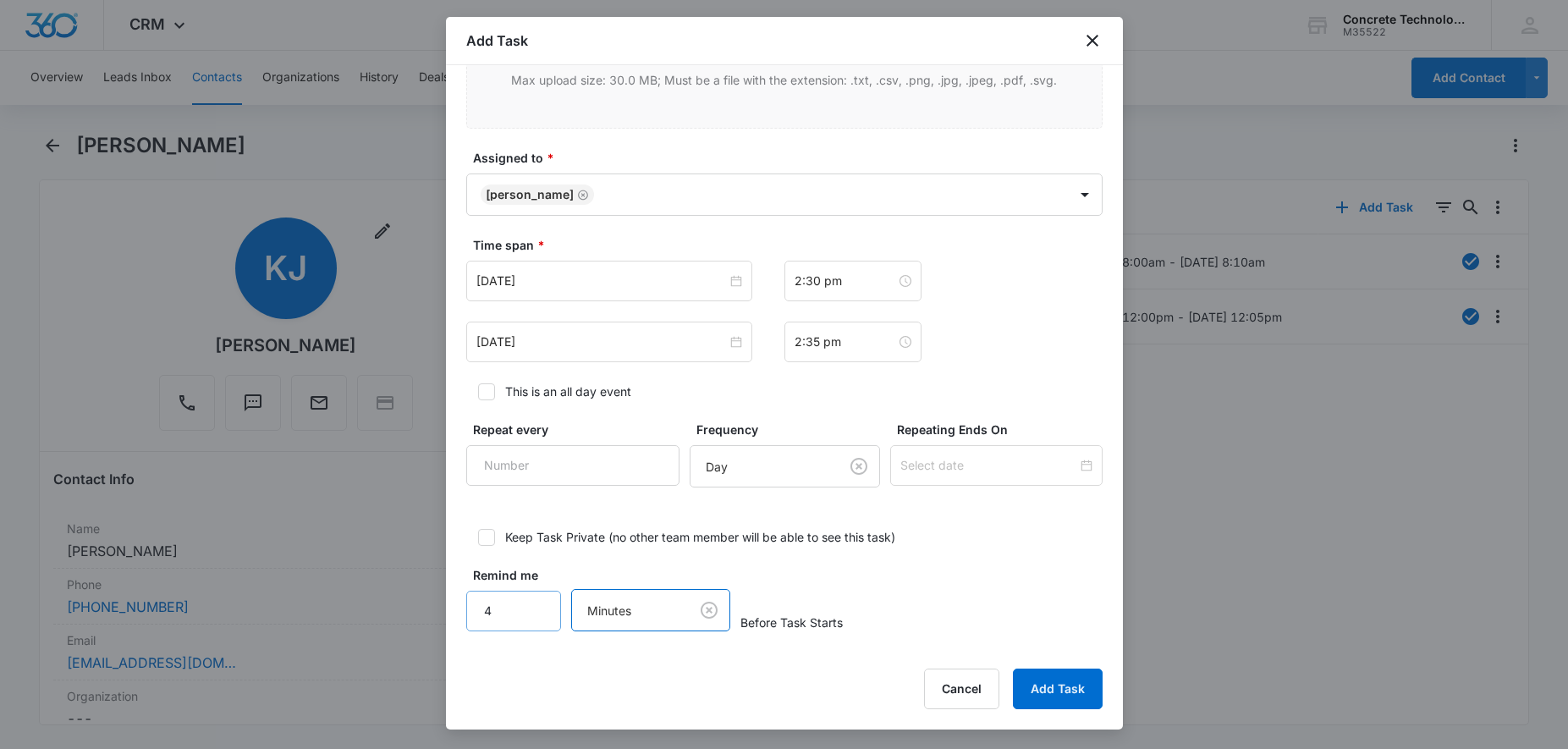
click at [535, 606] on input "4" at bounding box center [513, 611] width 95 height 41
type input "5"
click at [535, 606] on input "5" at bounding box center [513, 611] width 95 height 41
click at [1074, 686] on button "Add Task" at bounding box center [1058, 689] width 90 height 41
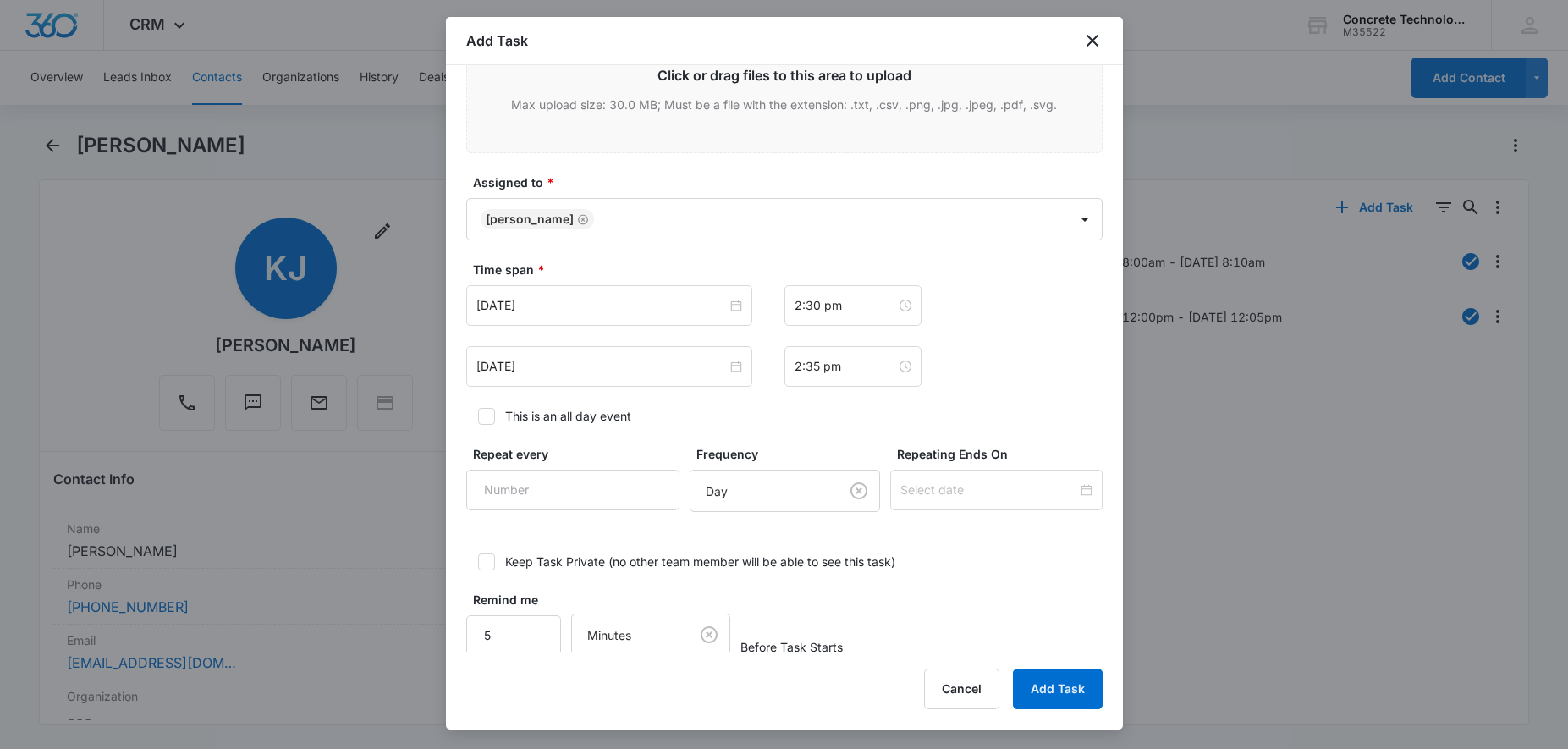
scroll to position [21, 0]
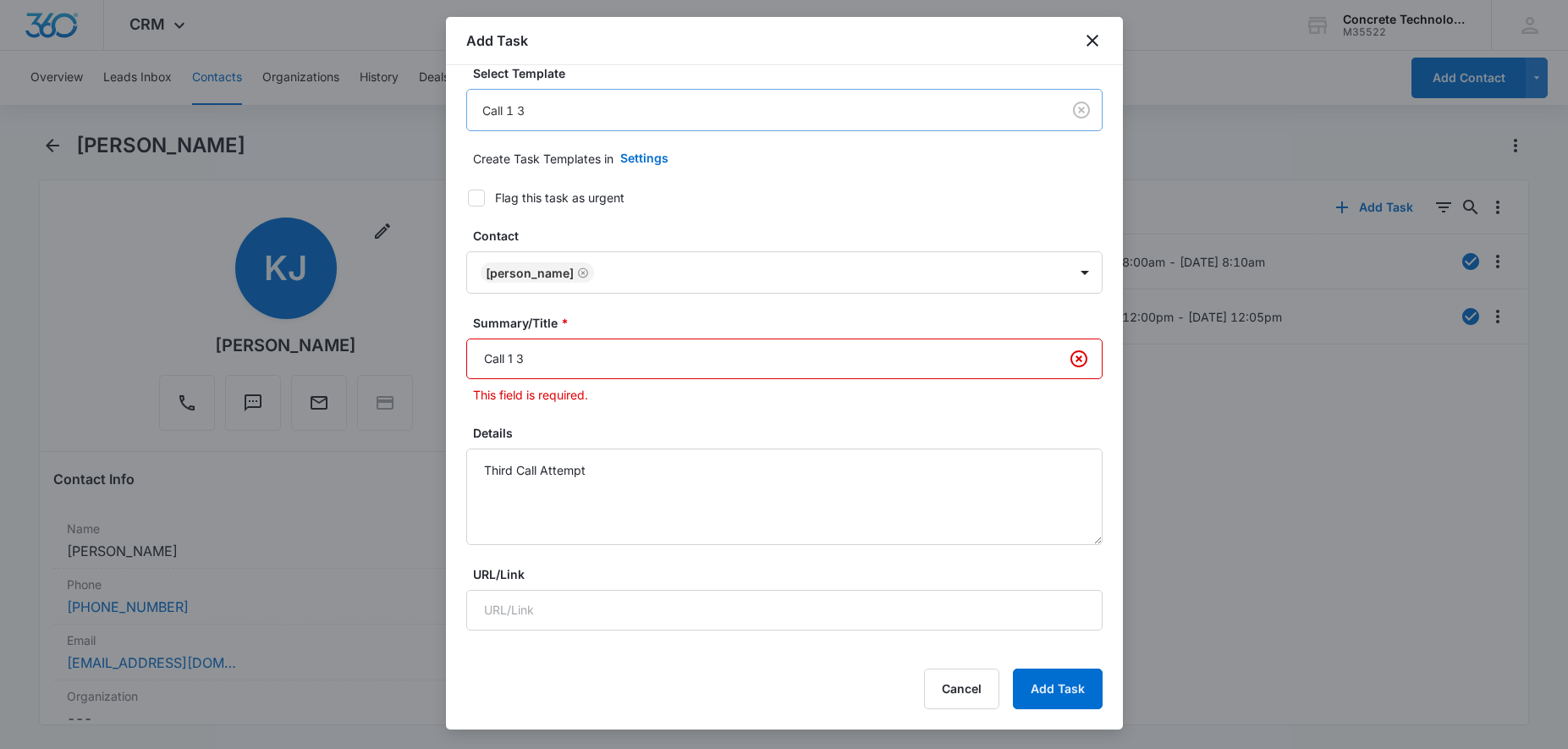
click at [717, 113] on body "CRM Apps Reputation Websites Forms CRM Email Social Content Ads Intelligence Fi…" at bounding box center [784, 374] width 1568 height 749
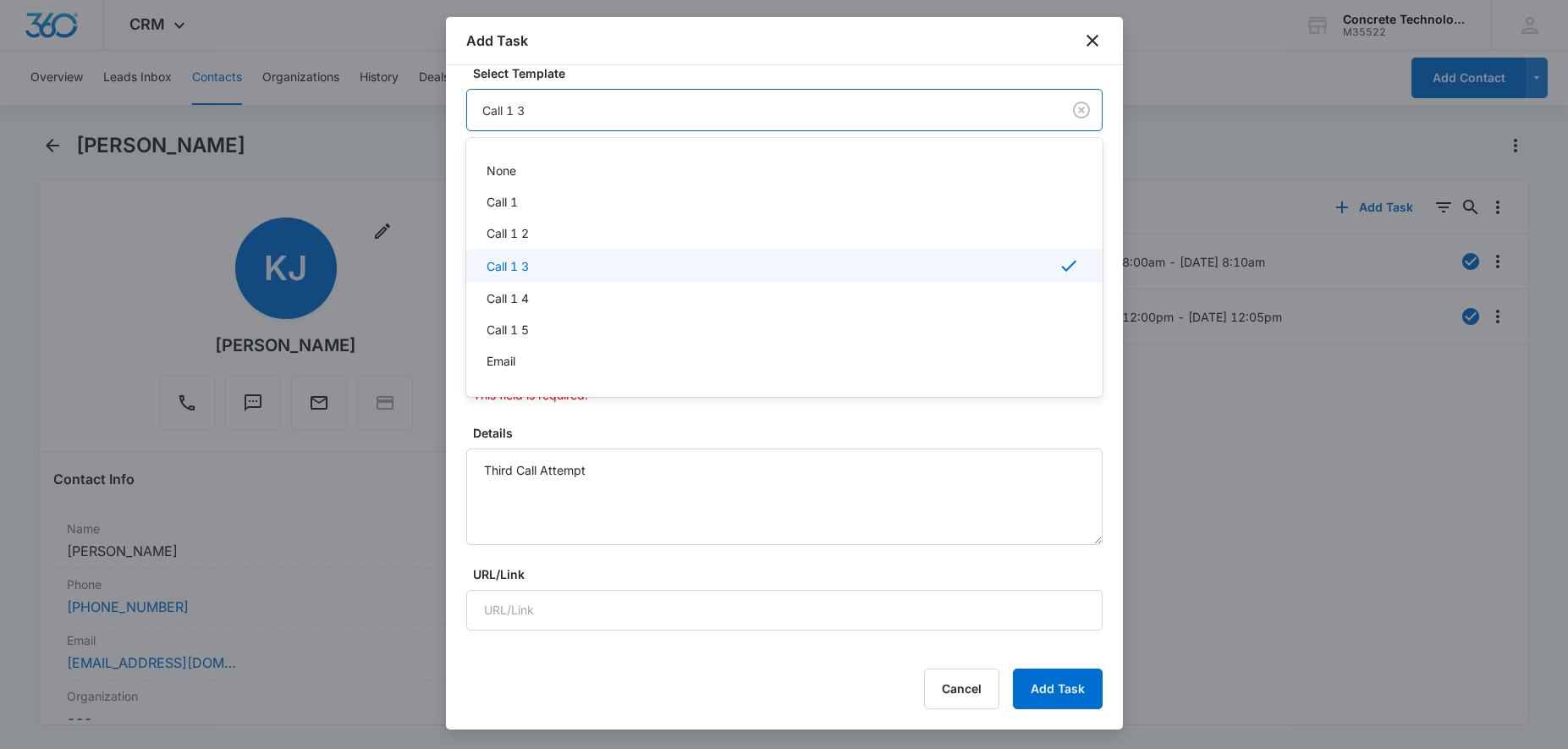
click at [719, 111] on div at bounding box center [784, 374] width 1568 height 749
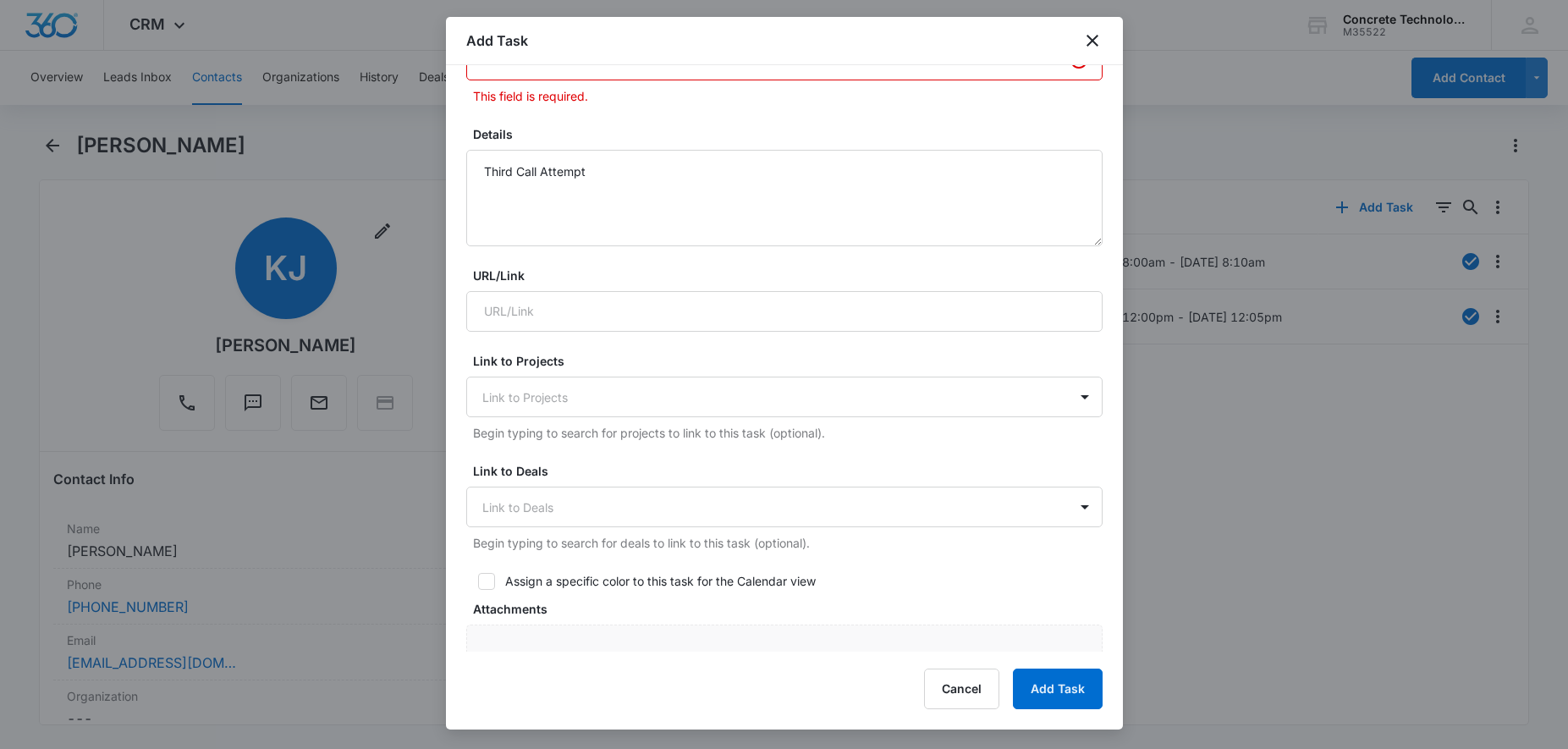
scroll to position [0, 0]
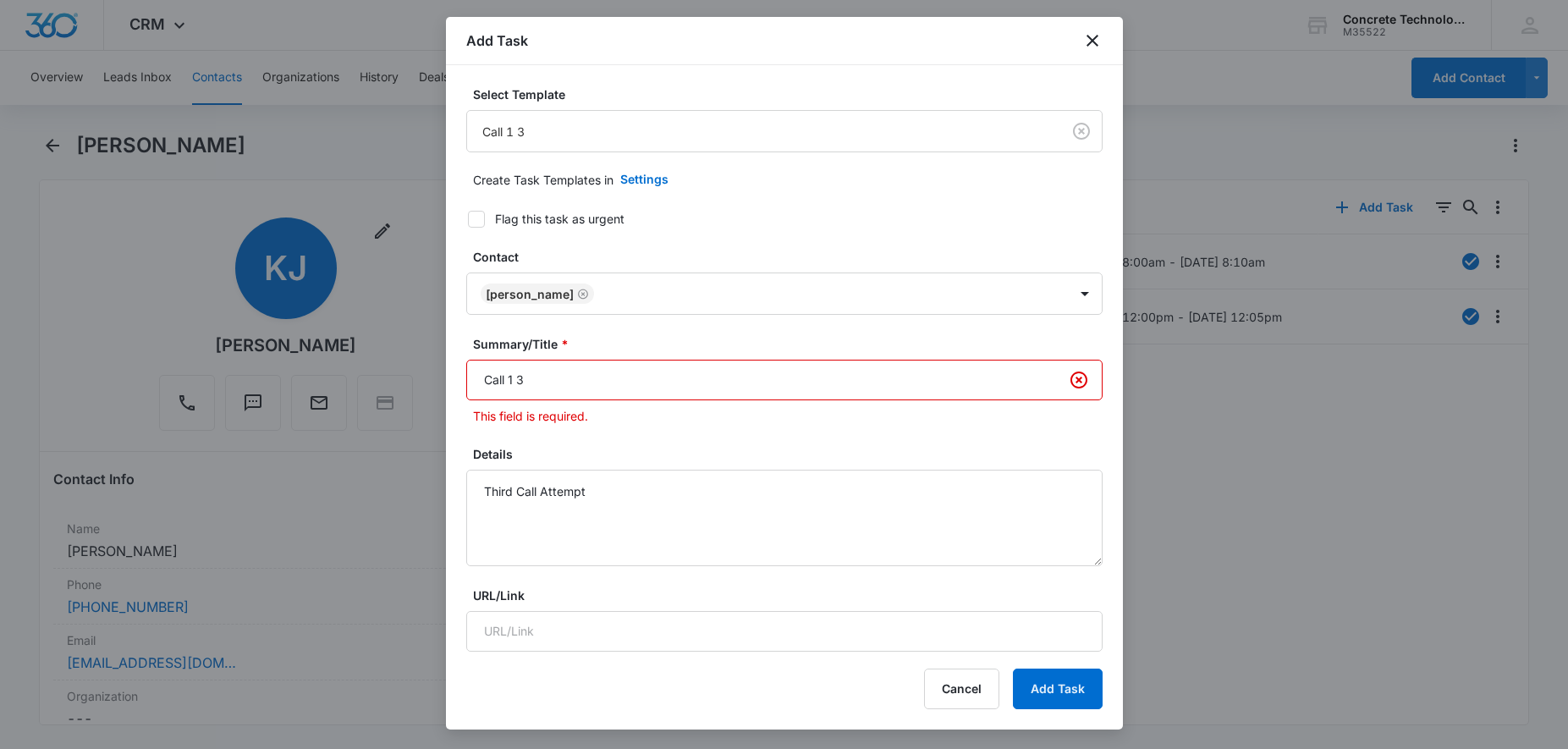
click at [656, 376] on input "Call 1 3" at bounding box center [784, 380] width 636 height 41
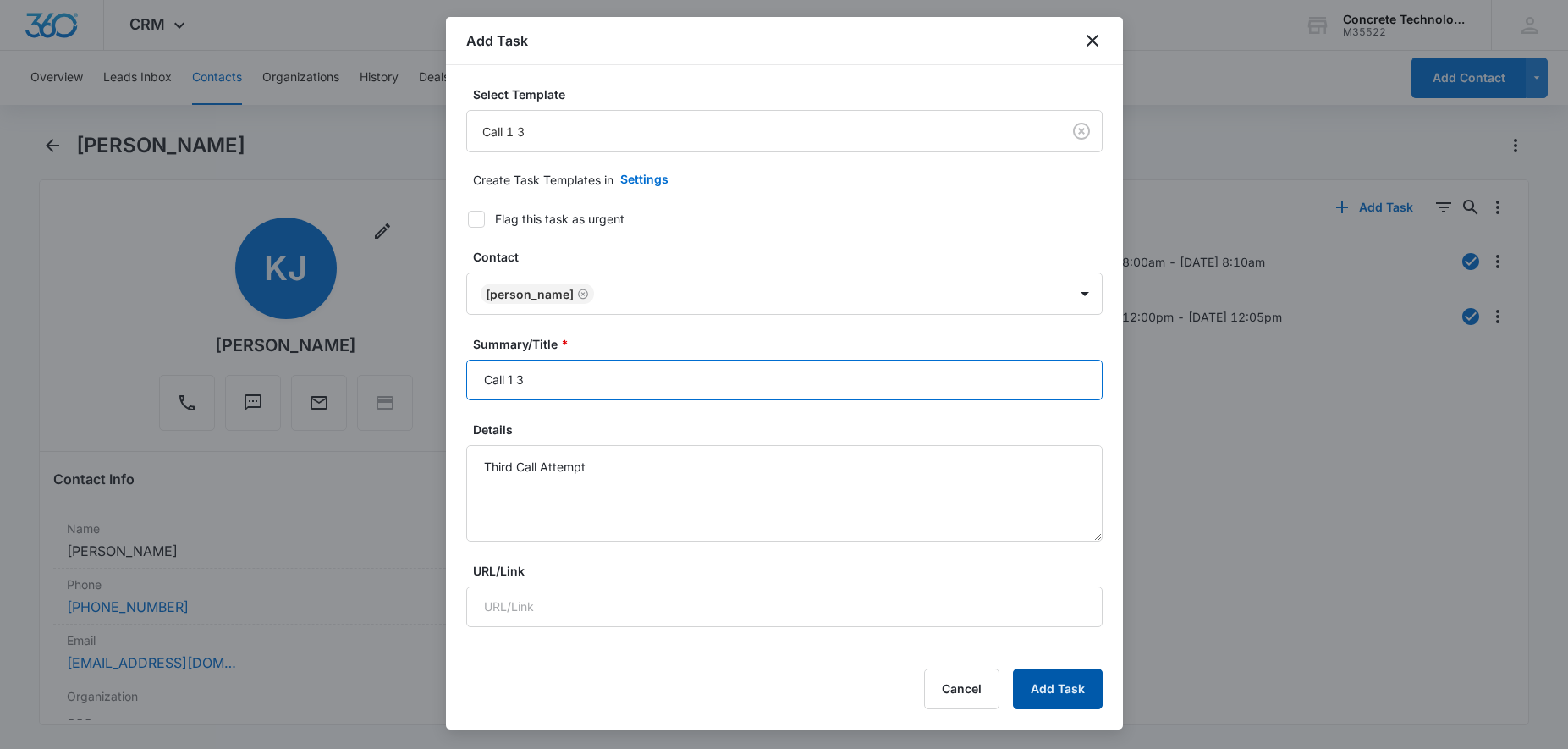
type input "Call 1 3"
click at [1081, 686] on button "Add Task" at bounding box center [1058, 689] width 90 height 41
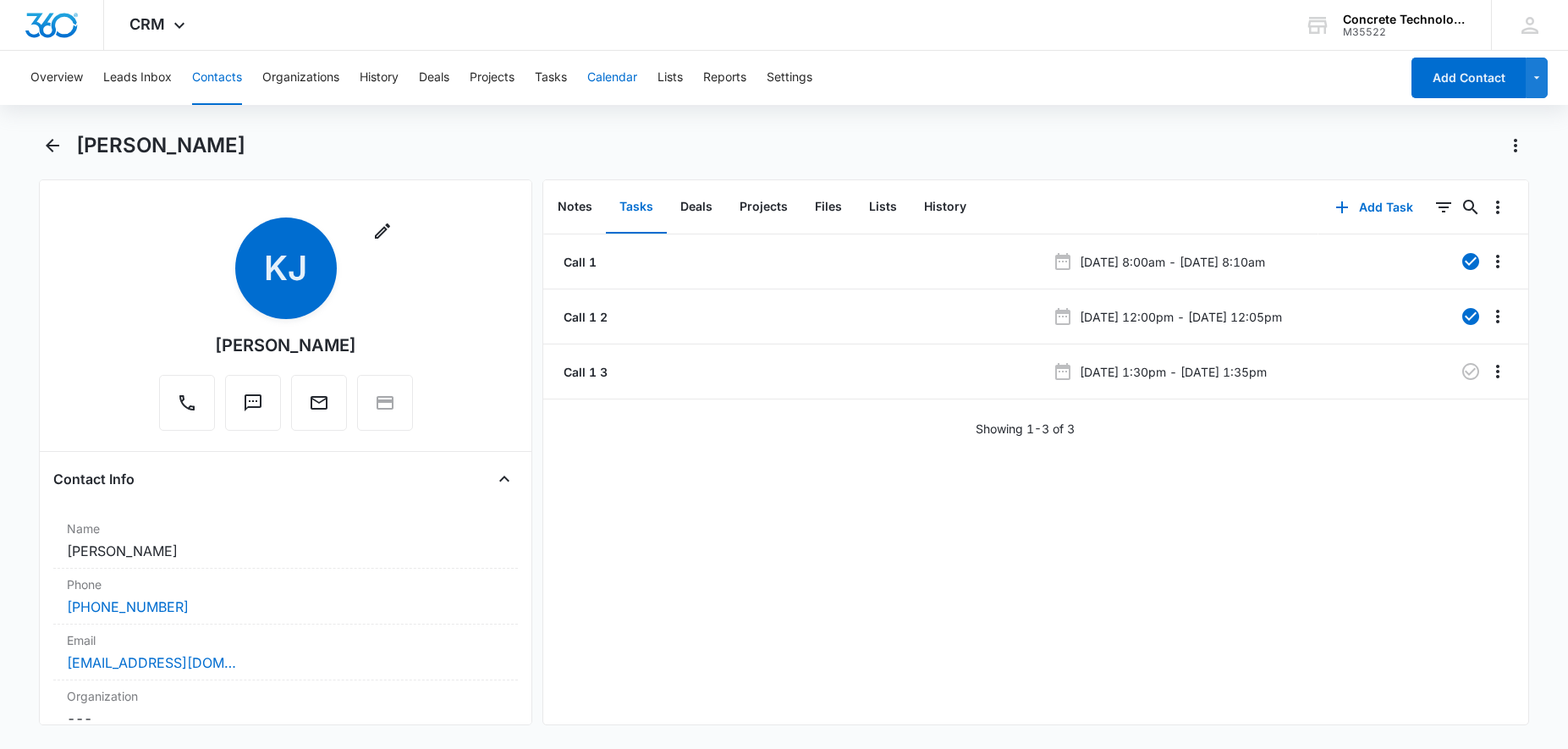
click at [627, 77] on button "Calendar" at bounding box center [612, 77] width 50 height 54
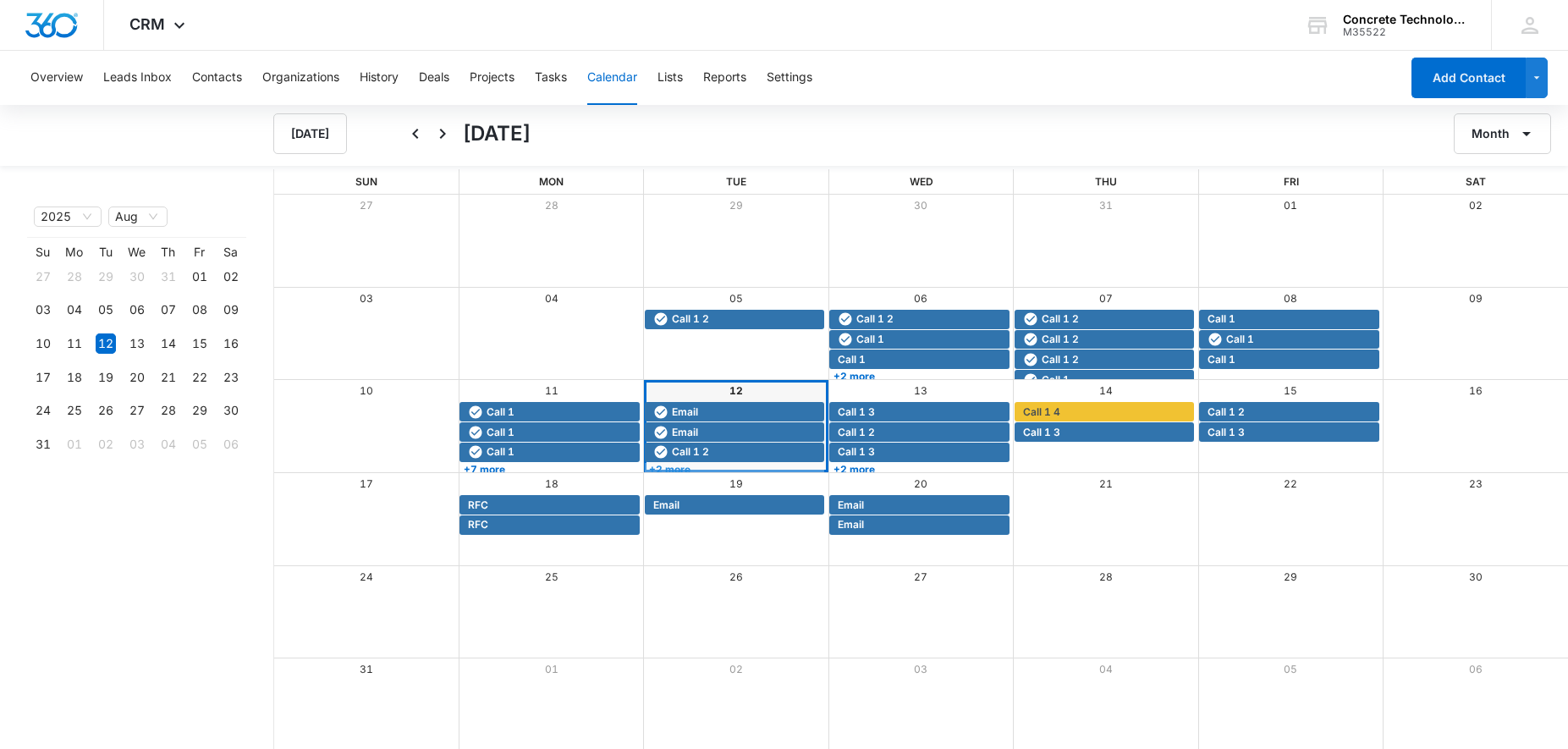
click at [717, 470] on link "+2 more" at bounding box center [734, 469] width 179 height 12
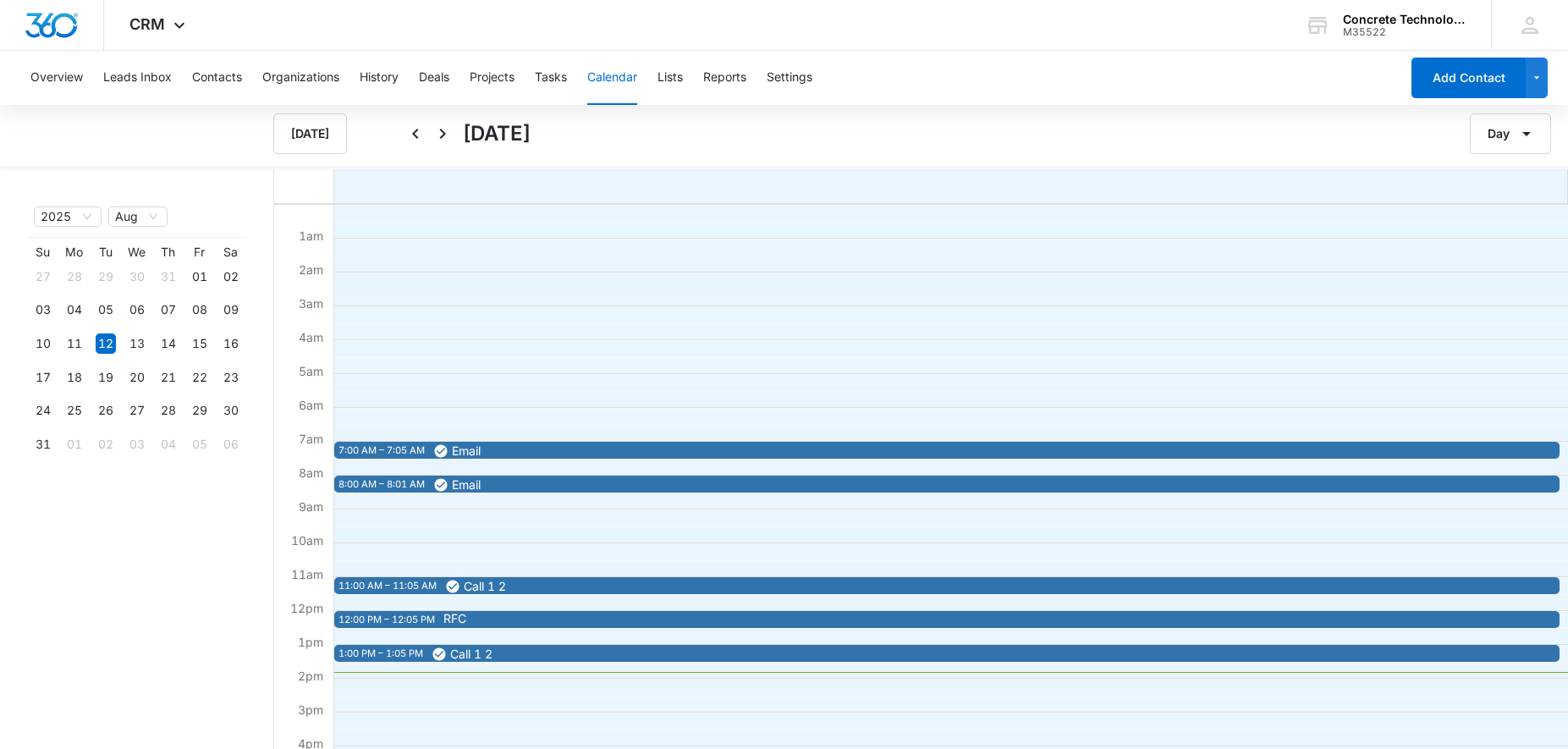
click at [547, 628] on div "7:00 AM – 7:05 AM Email 8:00 AM – 8:01 AM Email 11:00 AM – 11:05 AM Call 1 2 12…" at bounding box center [946, 611] width 1227 height 812
click at [543, 623] on span "RFC" at bounding box center [1049, 618] width 1213 height 12
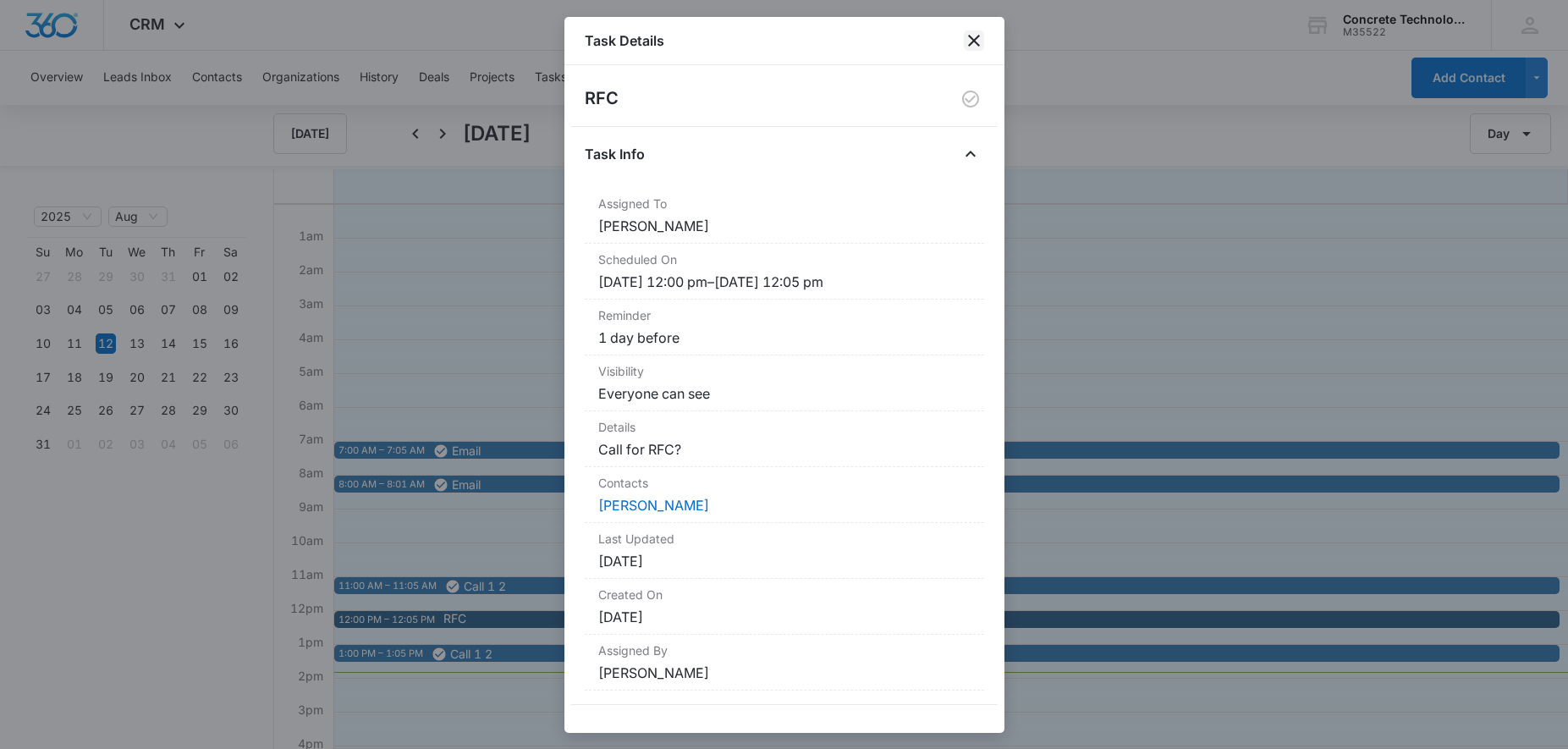
click at [980, 40] on icon "close" at bounding box center [974, 40] width 20 height 20
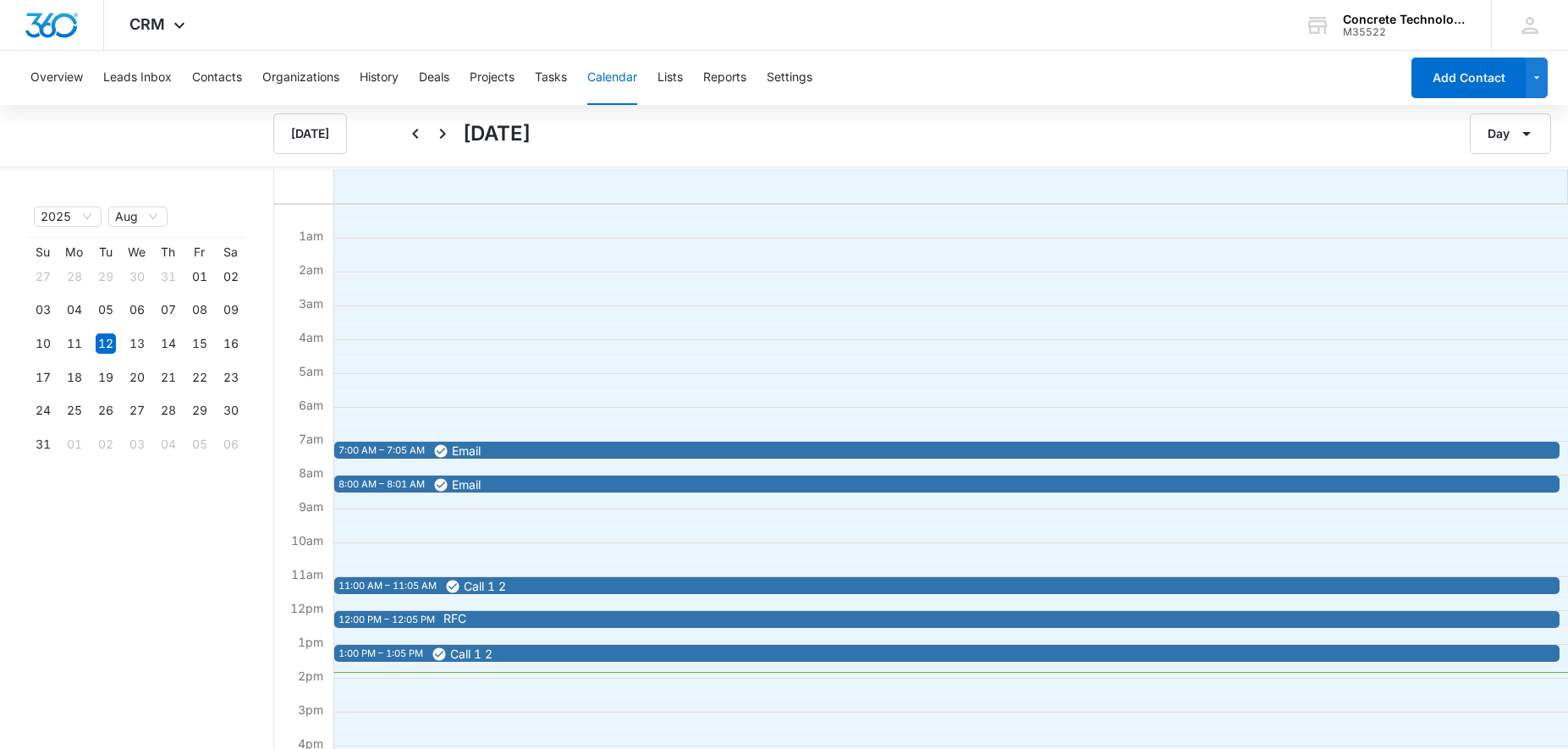
click at [527, 618] on span "RFC" at bounding box center [1049, 618] width 1213 height 12
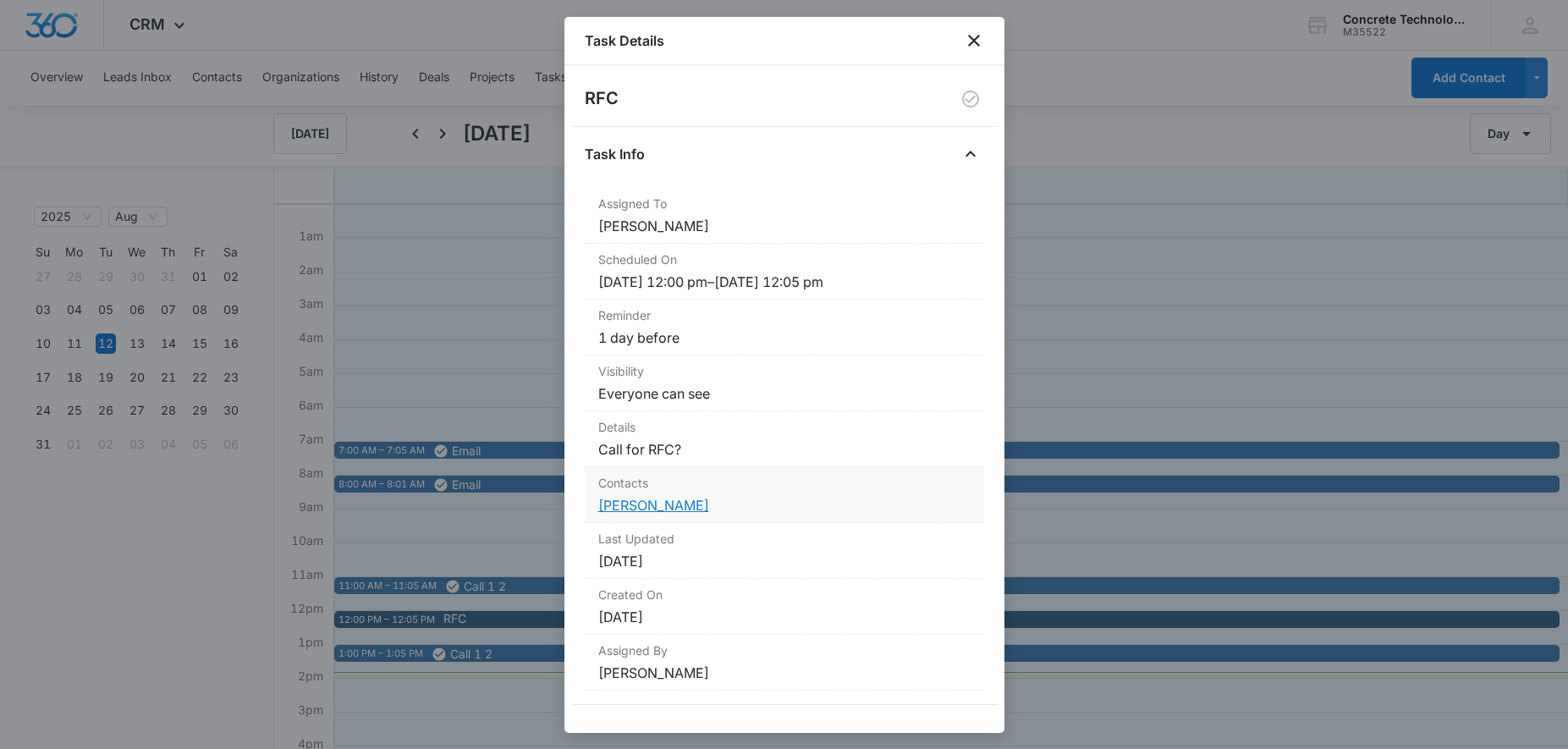
click at [635, 507] on link "[PERSON_NAME]" at bounding box center [654, 505] width 110 height 17
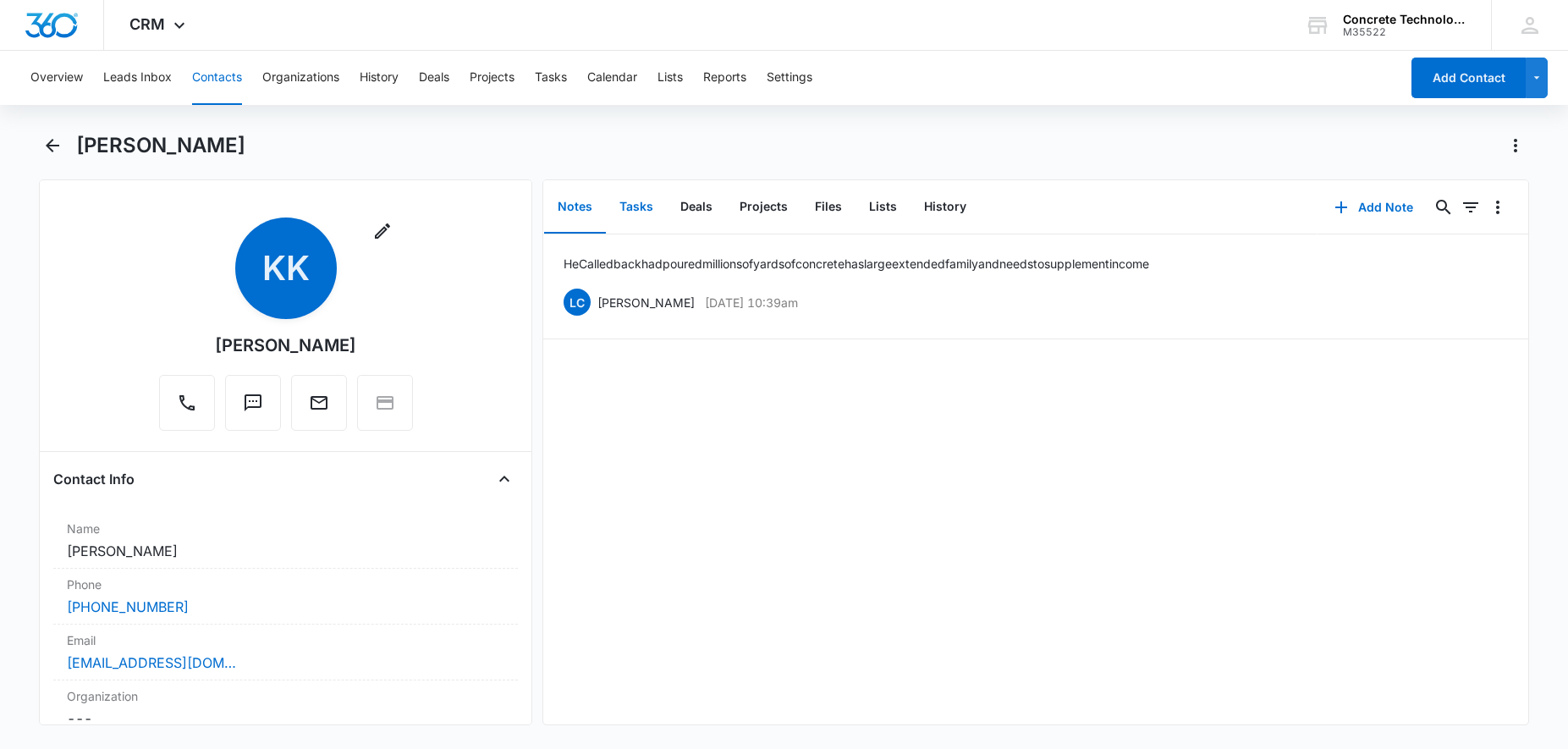
click at [641, 214] on button "Tasks" at bounding box center [636, 207] width 61 height 53
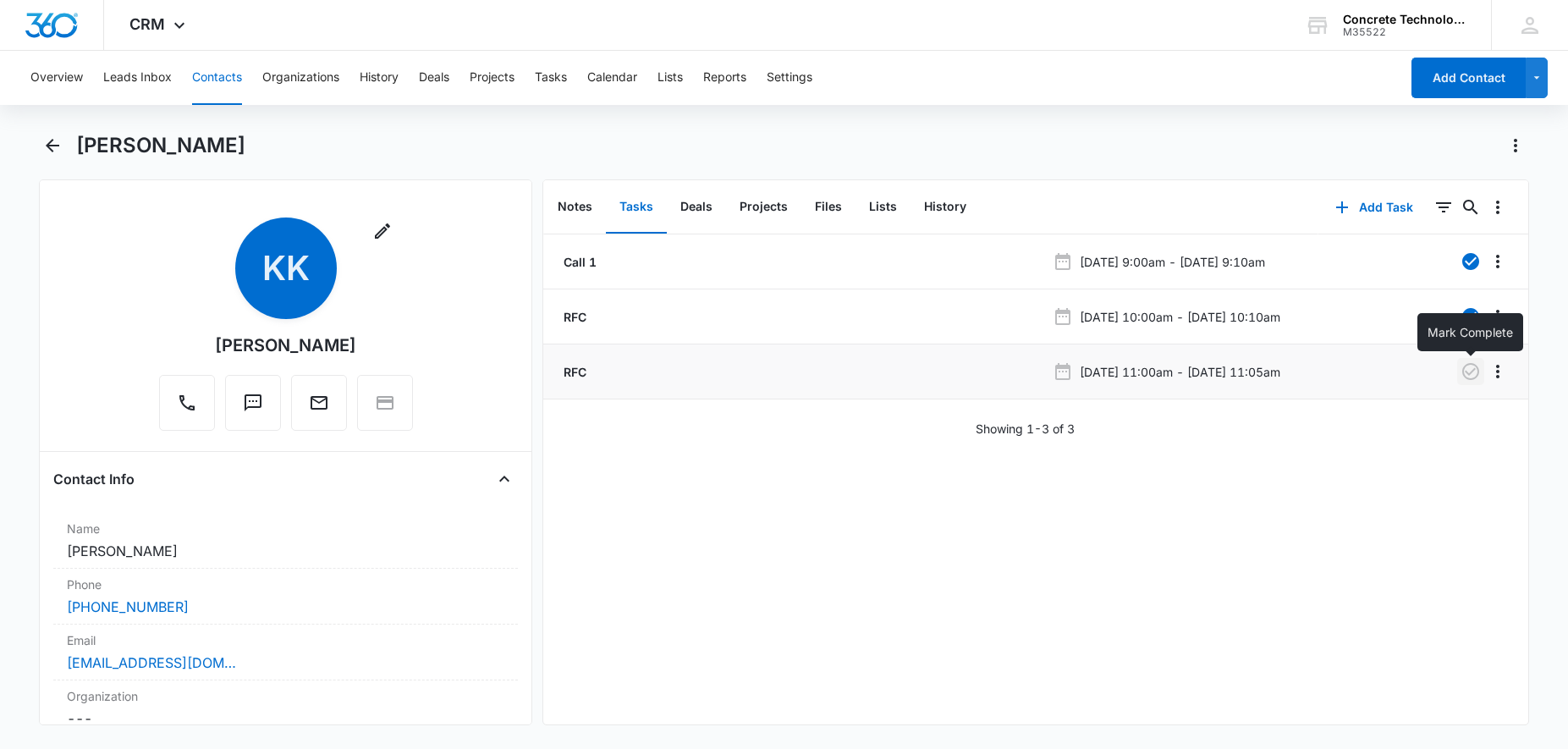
click at [1472, 370] on icon "button" at bounding box center [1471, 371] width 20 height 20
click at [945, 200] on button "History" at bounding box center [945, 207] width 69 height 53
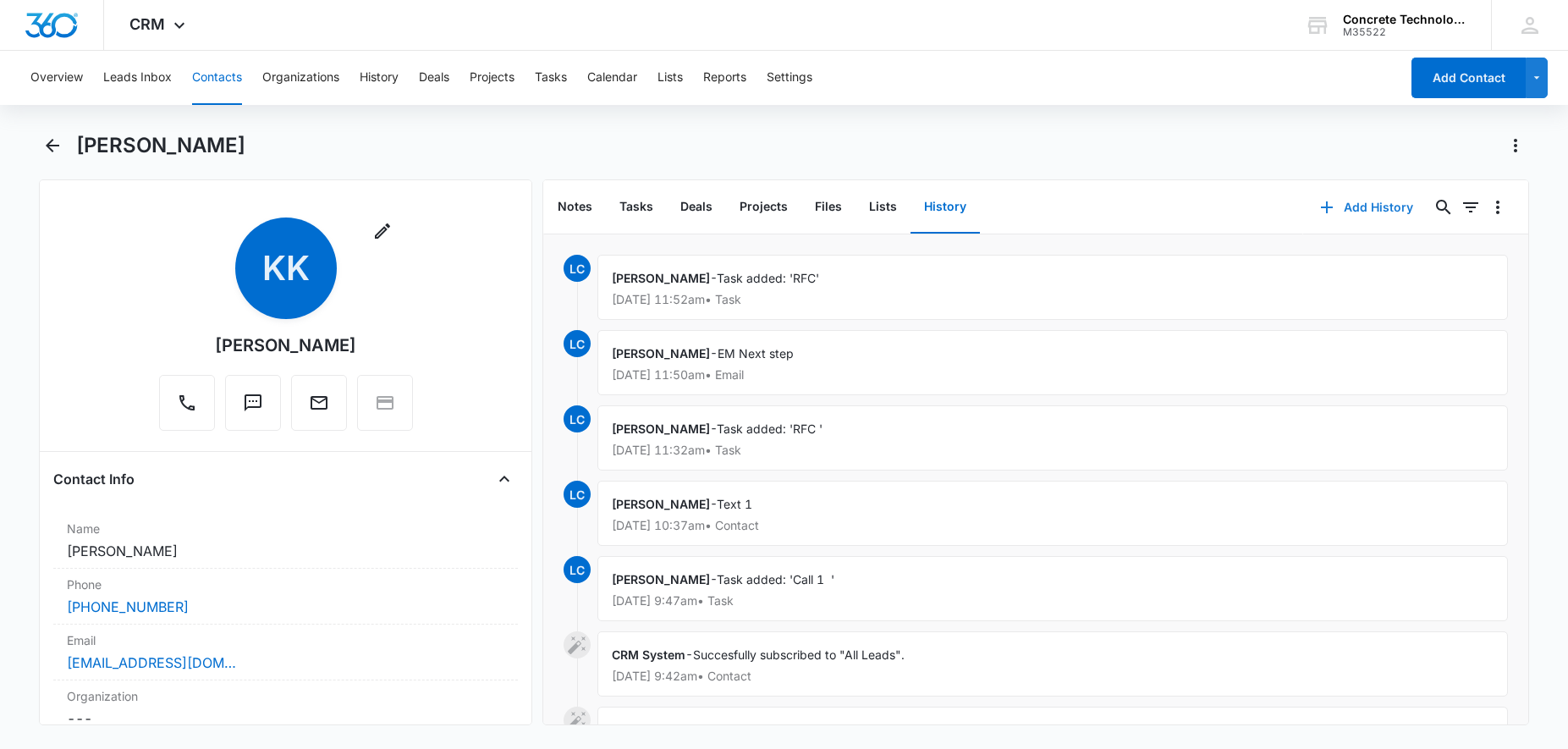
click at [1358, 218] on button "Add History" at bounding box center [1367, 208] width 127 height 41
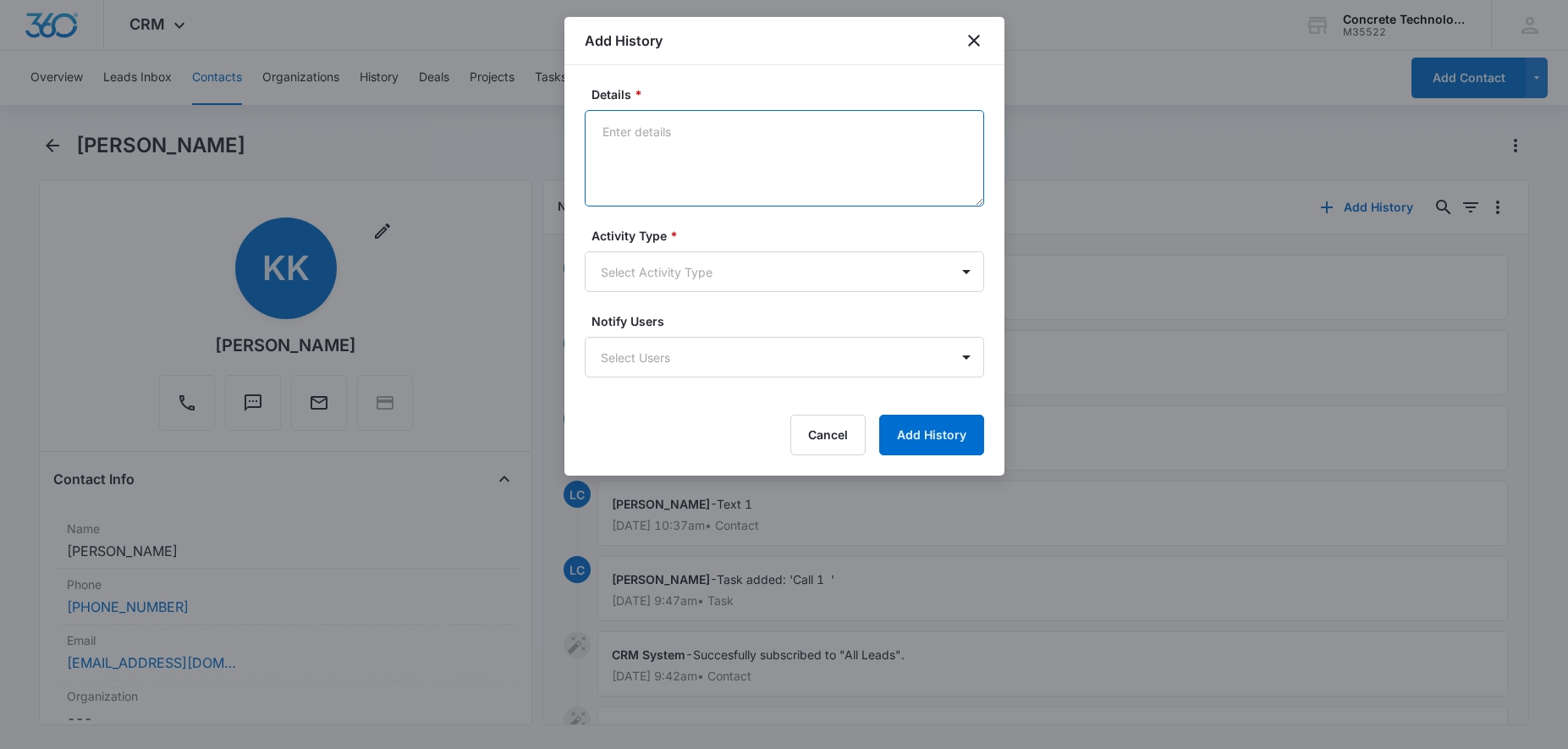
click at [743, 146] on textarea "Details *" at bounding box center [784, 159] width 399 height 96
drag, startPoint x: 616, startPoint y: 127, endPoint x: 576, endPoint y: 132, distance: 40.3
click at [584, 132] on textarea "TT he is still raising capital" at bounding box center [784, 159] width 399 height 96
click at [592, 135] on textarea "he is still raising capital" at bounding box center [784, 159] width 399 height 96
drag, startPoint x: 751, startPoint y: 129, endPoint x: 851, endPoint y: 154, distance: 103.1
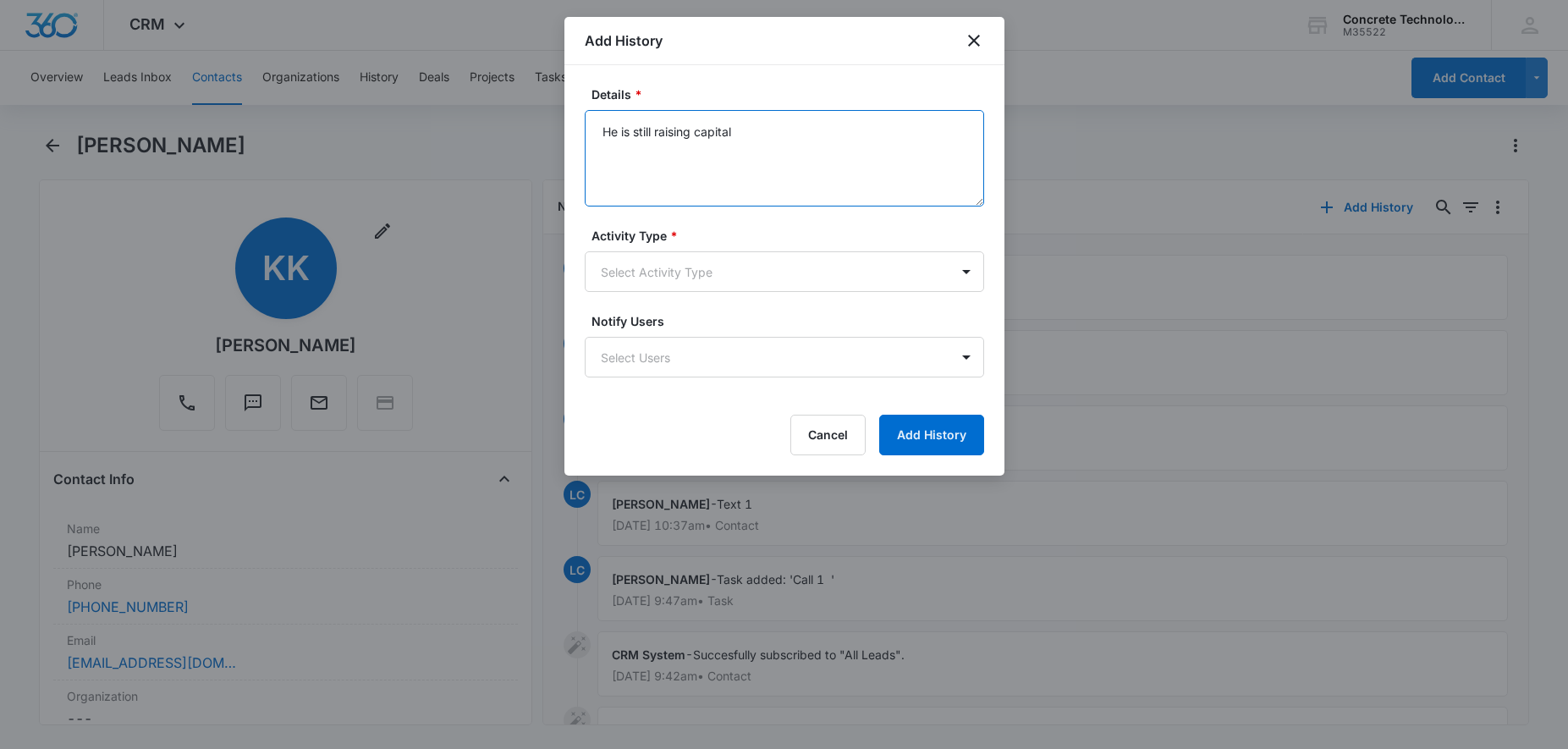
click at [755, 129] on textarea "He is still raising capital" at bounding box center [784, 159] width 399 height 96
type textarea "He is still raising capital trying to make August training willmfill out RFC"
drag, startPoint x: 819, startPoint y: 247, endPoint x: 805, endPoint y: 261, distance: 19.8
click at [818, 248] on div "Activity Type * Select Activity Type" at bounding box center [784, 259] width 399 height 65
click at [764, 286] on body "CRM Apps Reputation Websites Forms CRM Email Social Content Ads Intelligence Fi…" at bounding box center [784, 374] width 1568 height 749
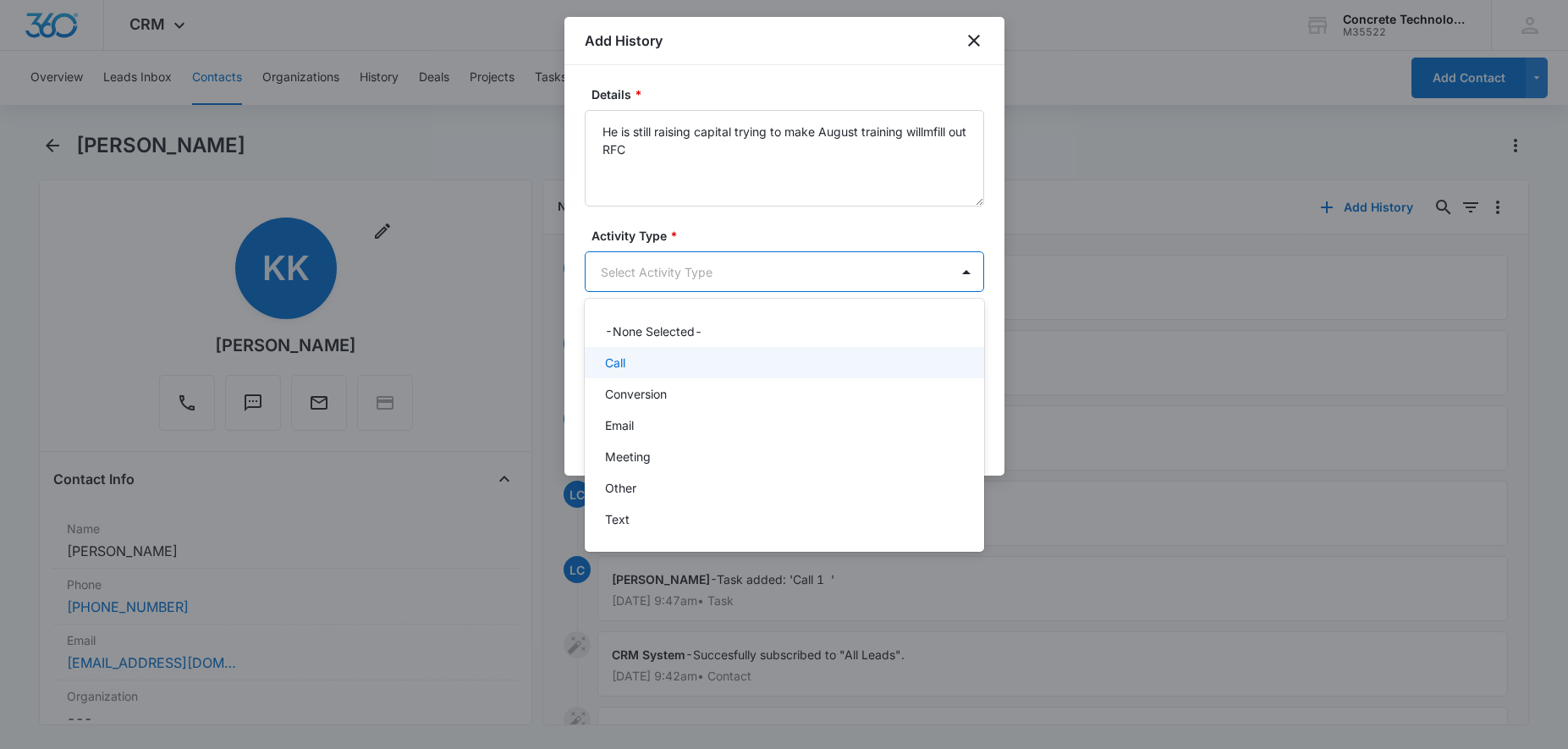
click at [676, 354] on div "Call" at bounding box center [782, 362] width 355 height 18
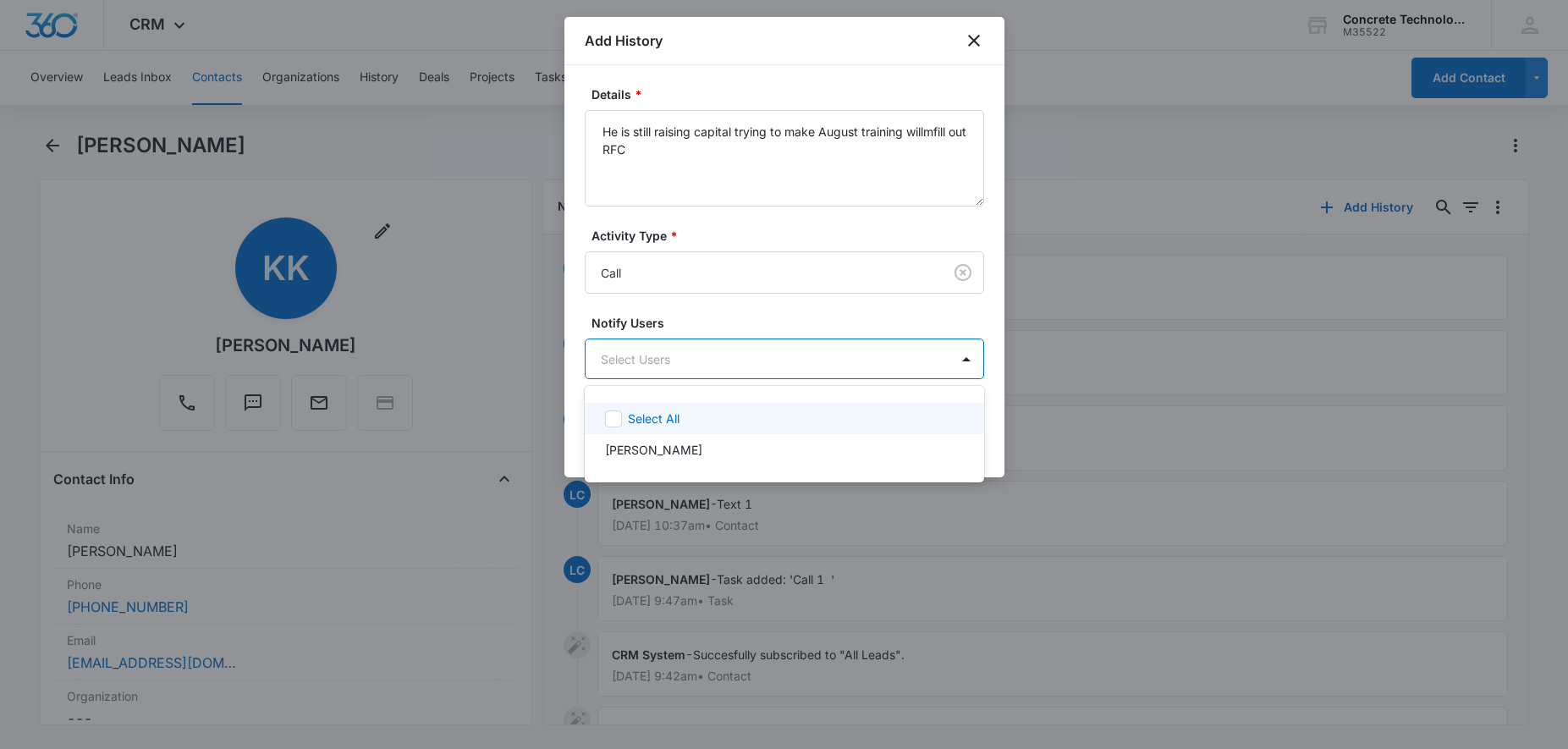
click at [676, 364] on body "CRM Apps Reputation Websites Forms CRM Email Social Content Ads Intelligence Fi…" at bounding box center [784, 374] width 1568 height 749
click at [671, 444] on p "[PERSON_NAME]" at bounding box center [653, 450] width 97 height 18
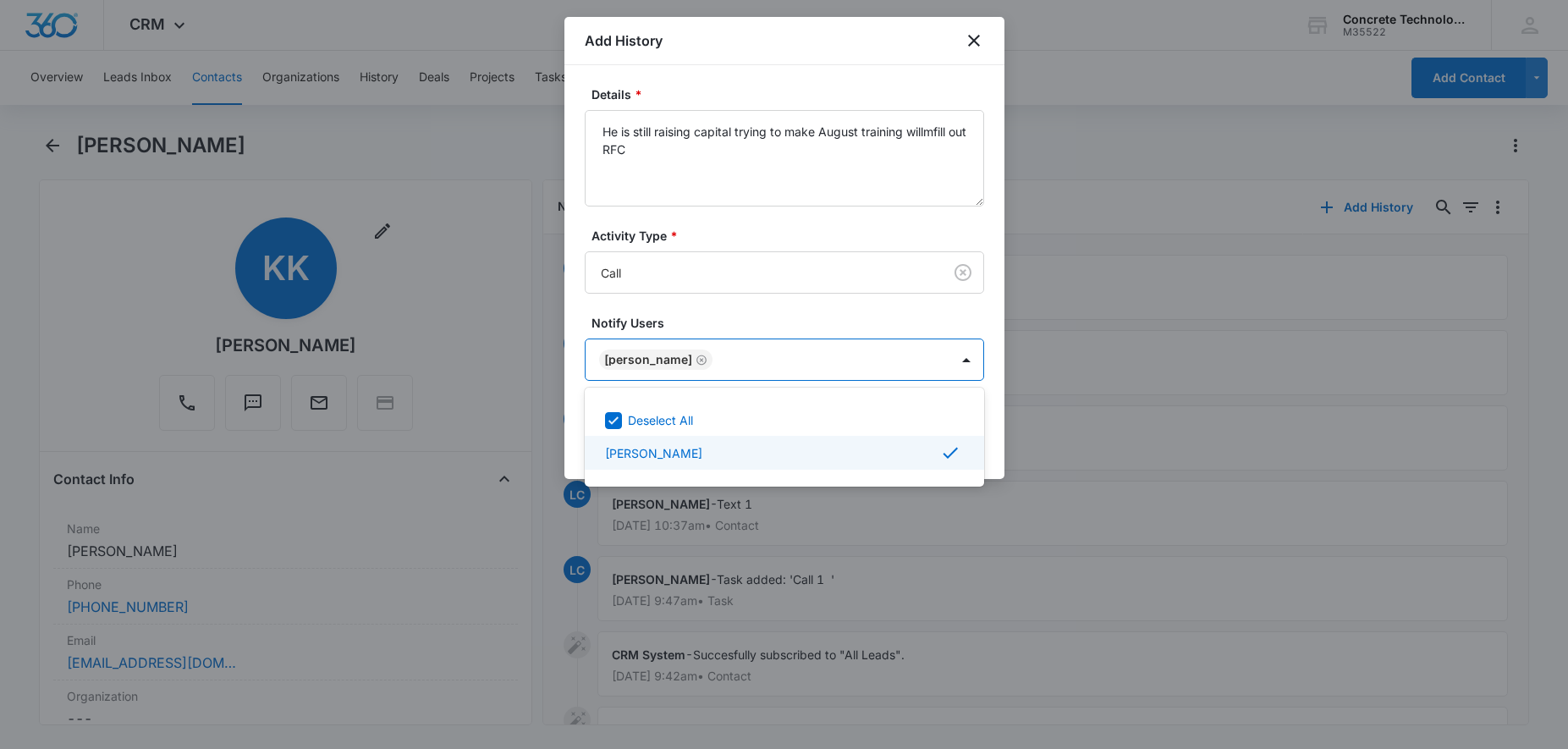
drag, startPoint x: 1111, startPoint y: 469, endPoint x: 1104, endPoint y: 445, distance: 25.0
click at [1111, 466] on div at bounding box center [784, 374] width 1568 height 749
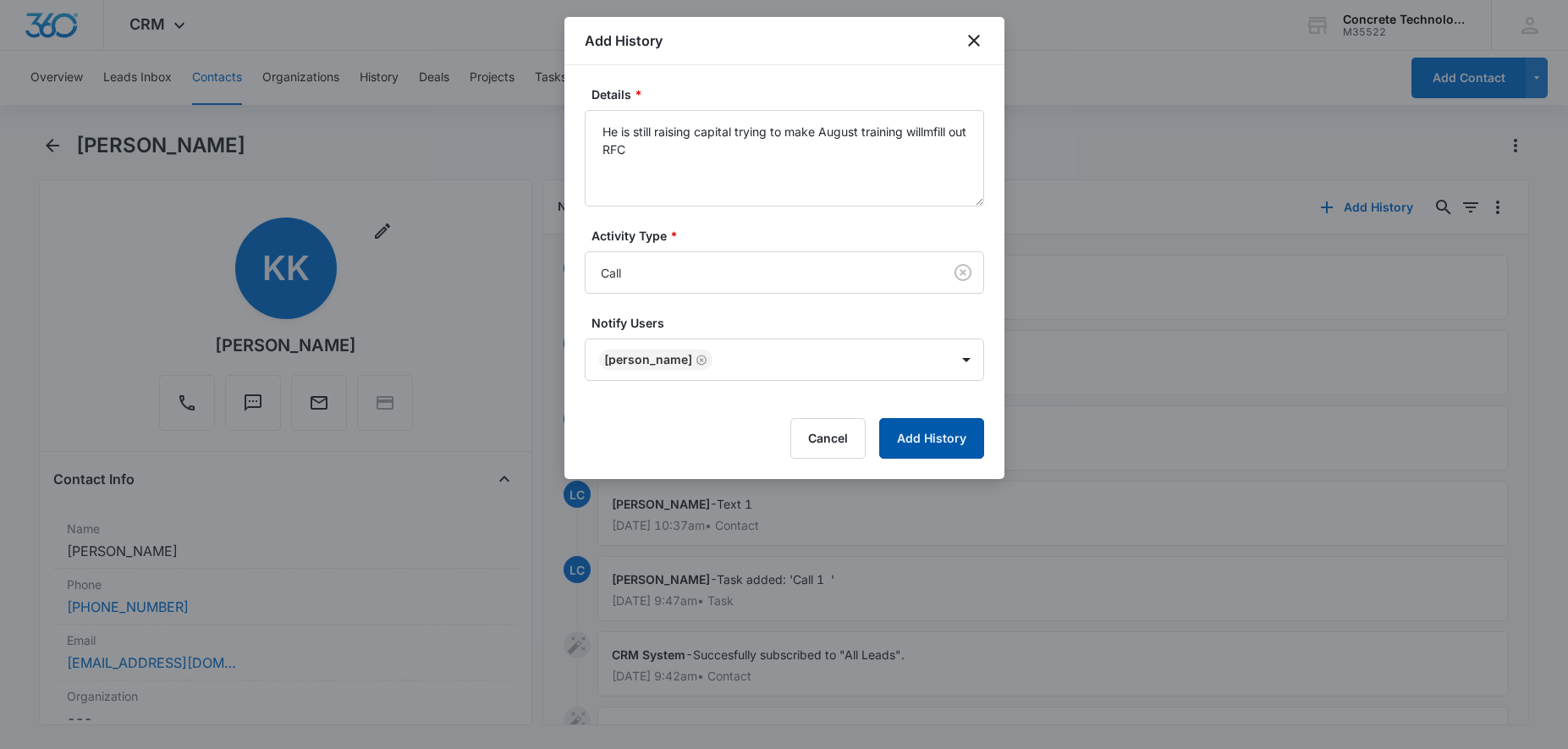
click at [968, 437] on button "Add History" at bounding box center [932, 438] width 105 height 41
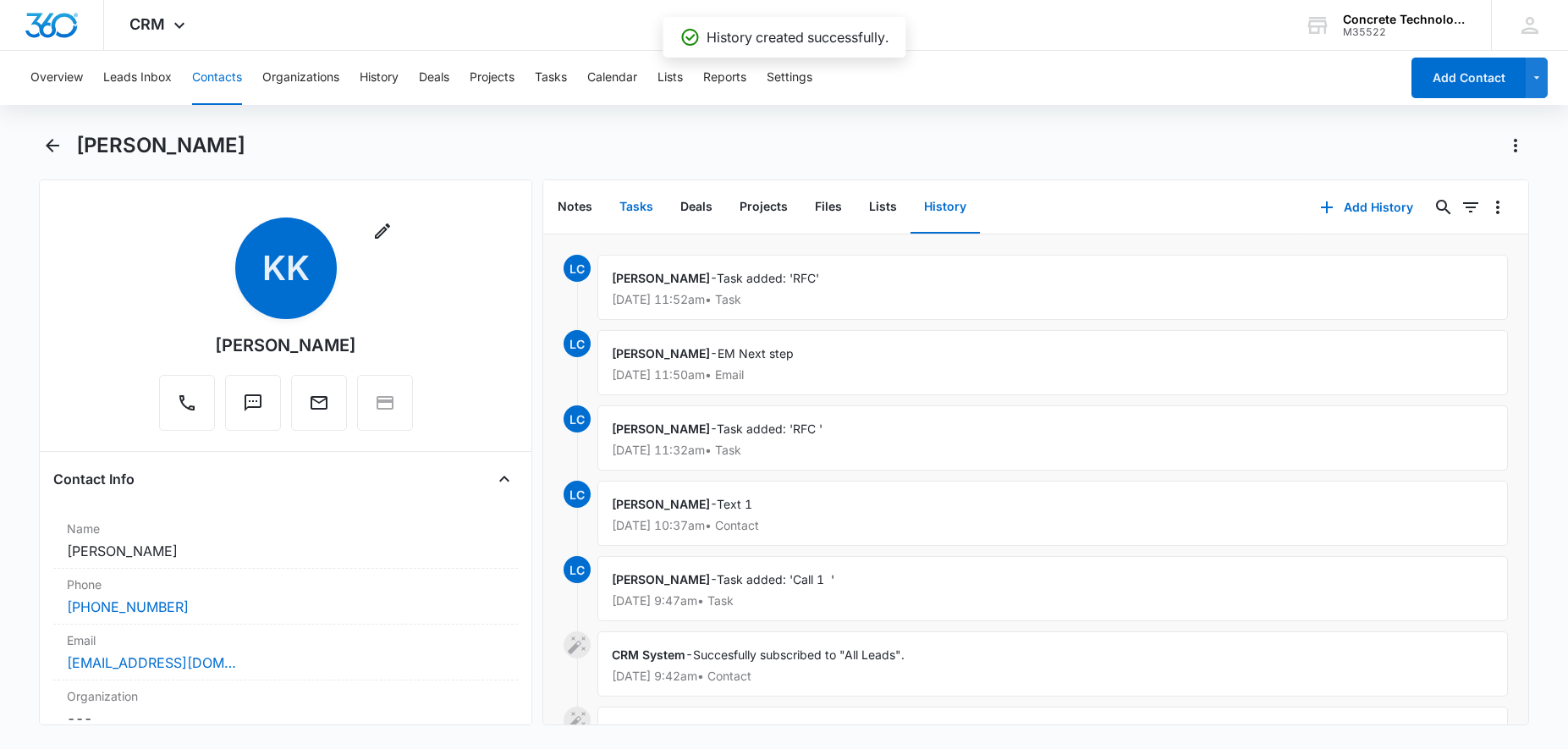
click at [647, 205] on button "Tasks" at bounding box center [636, 207] width 61 height 53
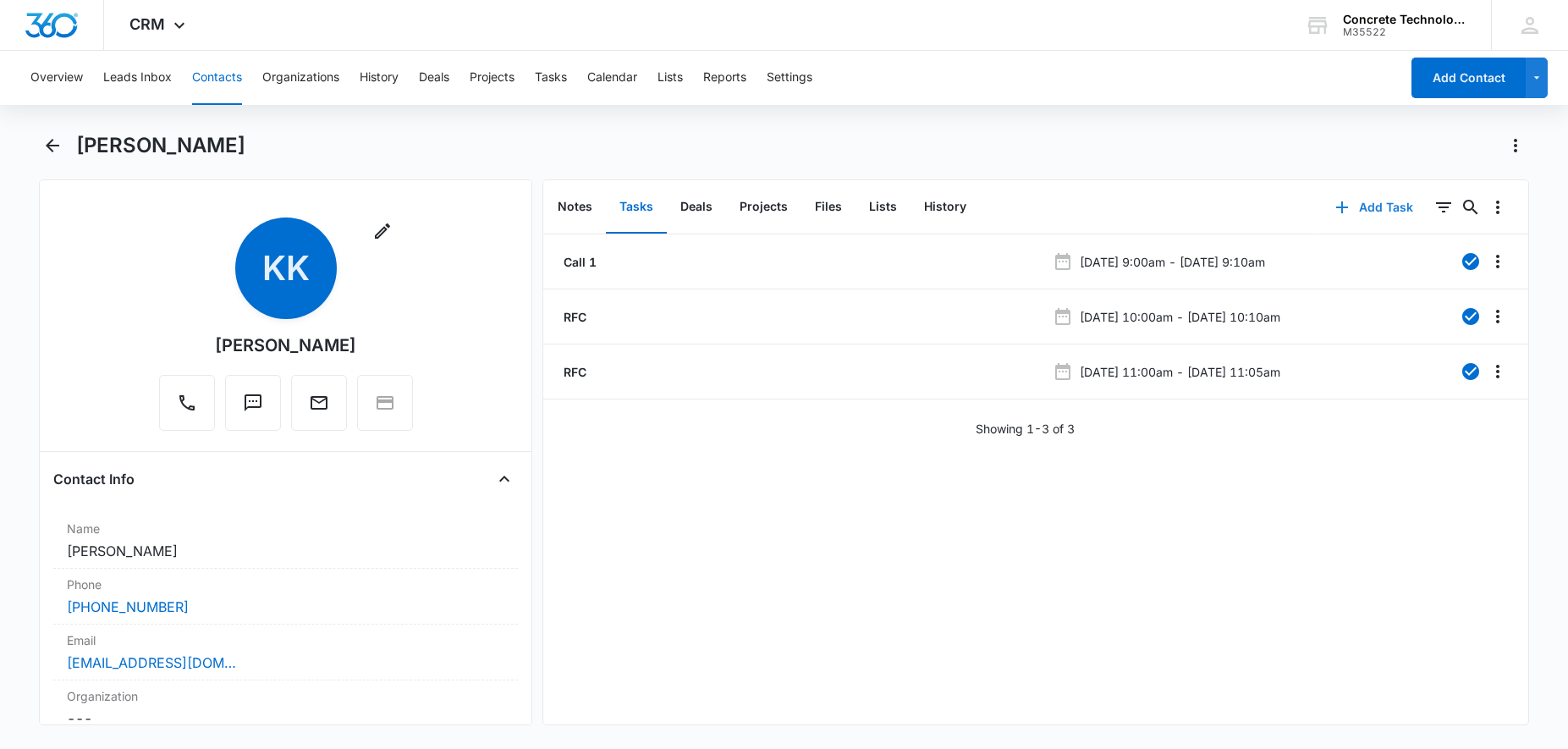
click at [1392, 208] on button "Add Task" at bounding box center [1374, 208] width 111 height 41
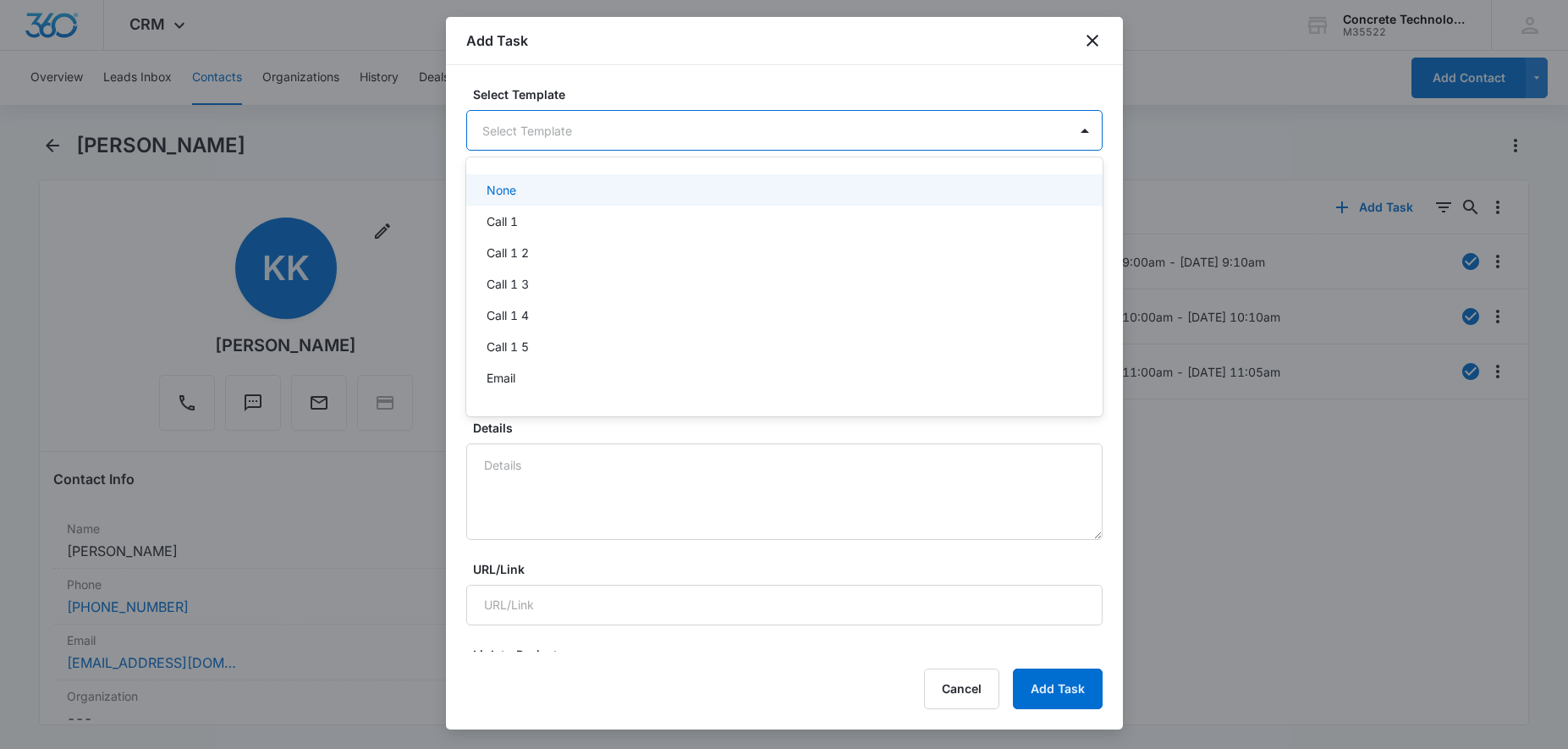
click at [595, 125] on body "CRM Apps Reputation Websites Forms CRM Email Social Content Ads Intelligence Fi…" at bounding box center [784, 374] width 1568 height 749
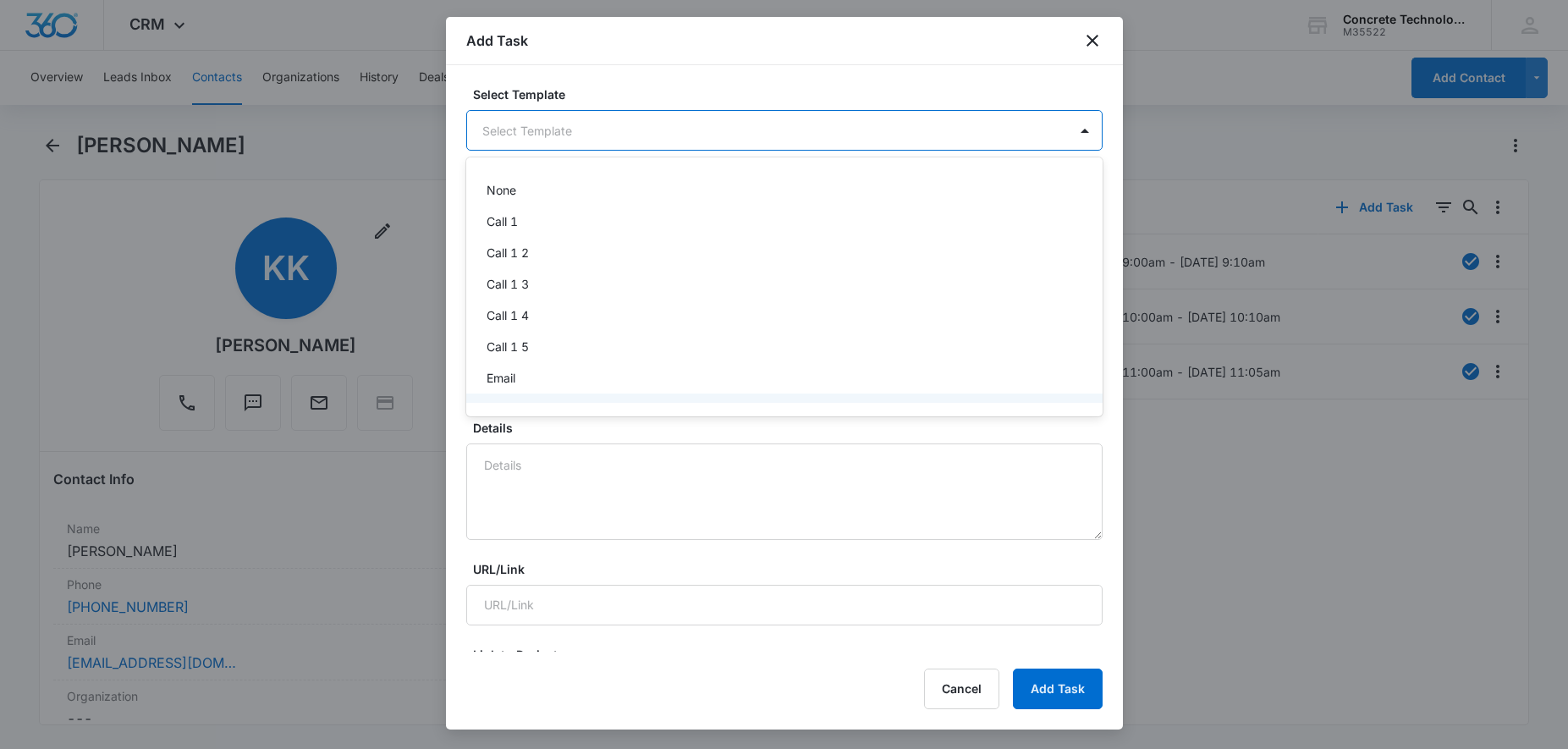
scroll to position [57, 0]
click at [548, 356] on div "RFC" at bounding box center [782, 353] width 592 height 18
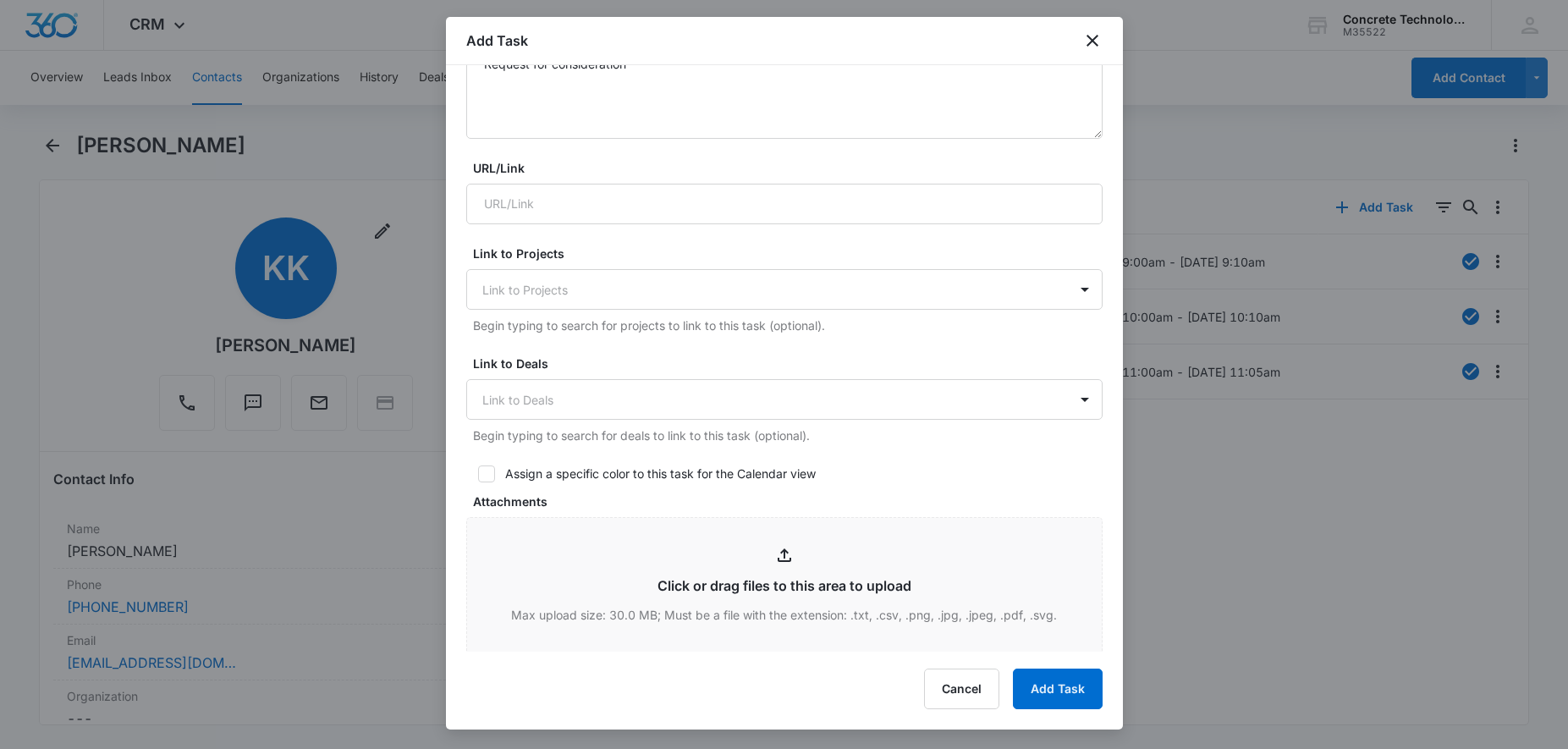
scroll to position [517, 0]
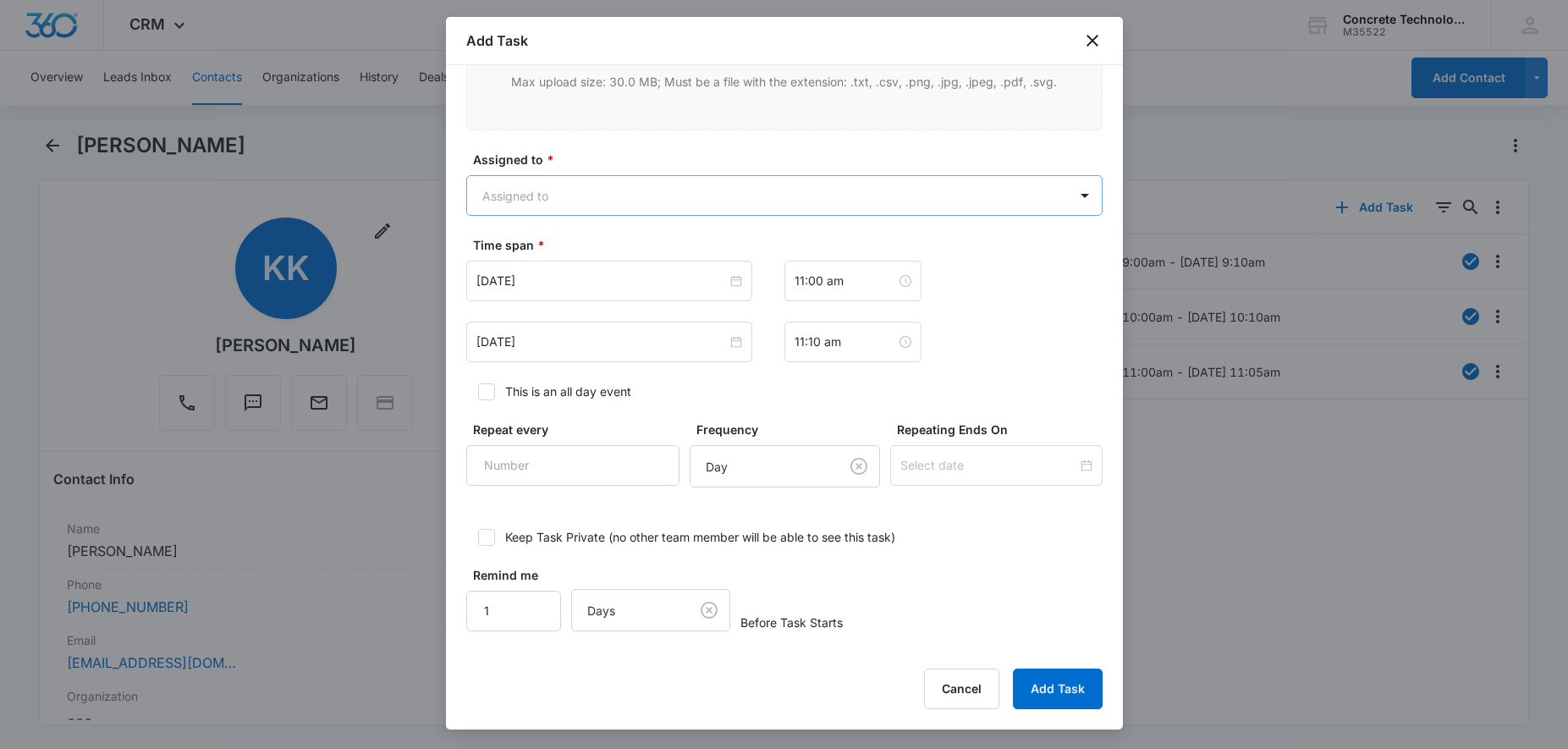
click at [629, 199] on body "CRM Apps Reputation Websites Forms CRM Email Social Content Ads Intelligence Fi…" at bounding box center [784, 374] width 1568 height 749
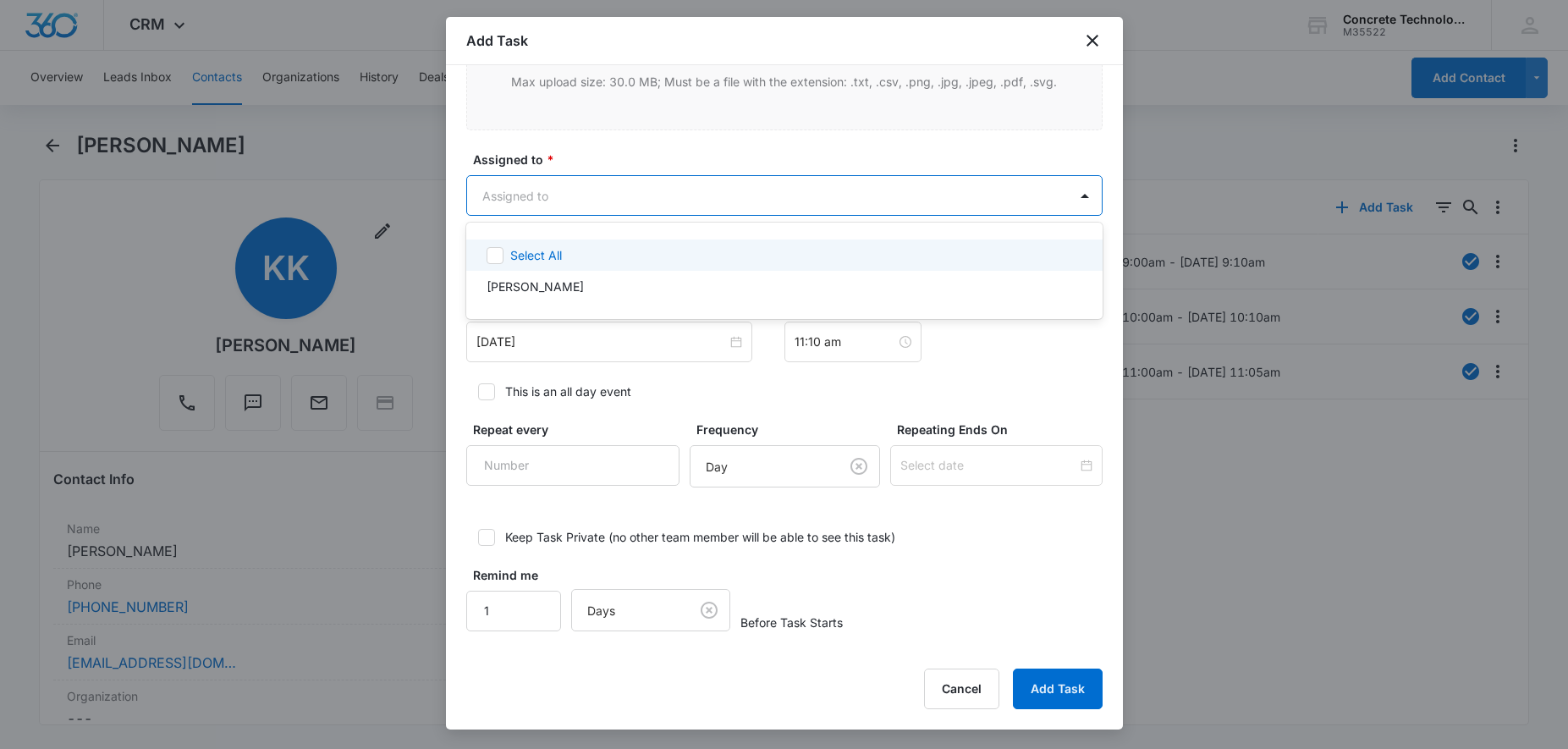
click at [517, 257] on p "Select All" at bounding box center [536, 255] width 52 height 18
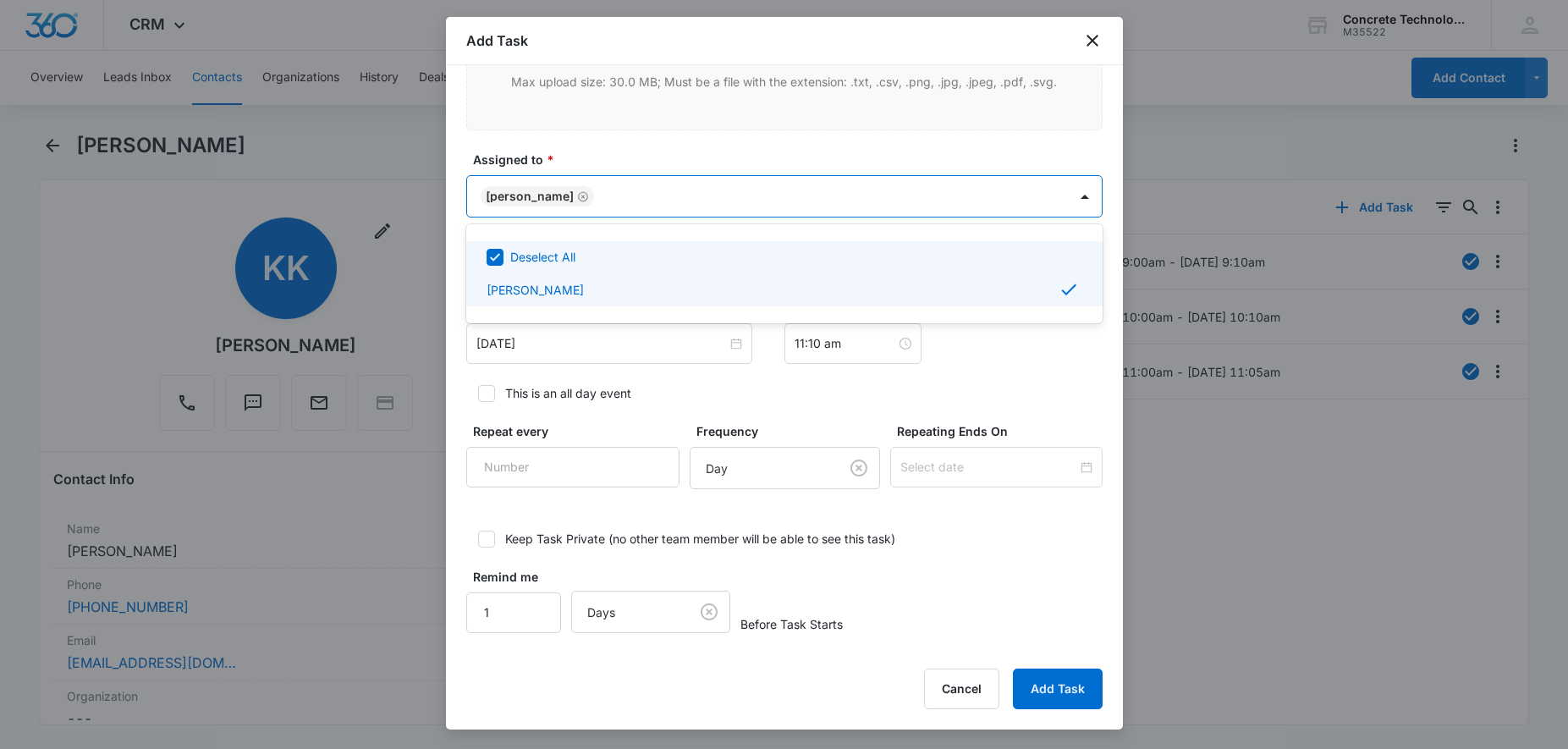
click at [605, 257] on div "Deselect All" at bounding box center [795, 256] width 568 height 18
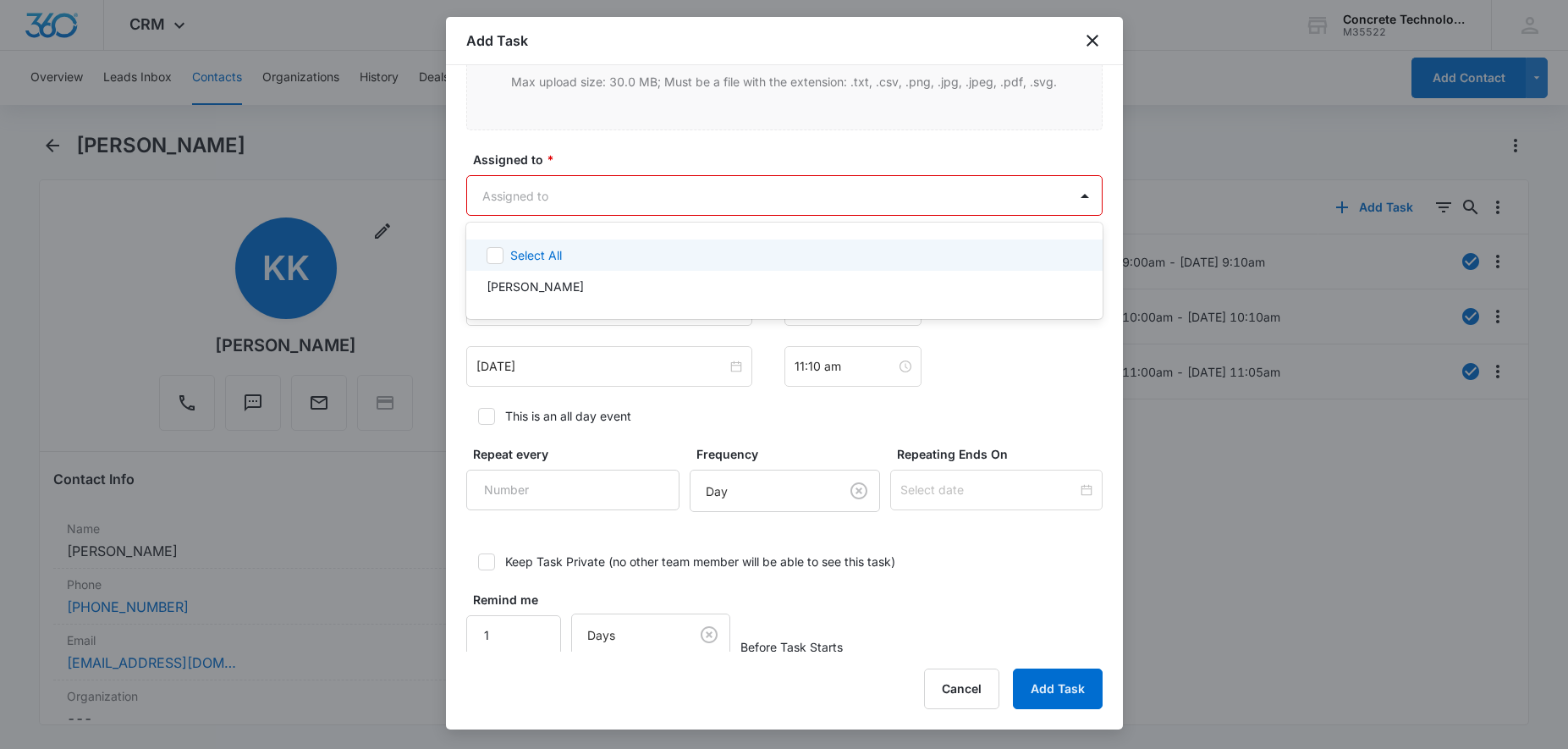
click at [604, 257] on div "Select All" at bounding box center [795, 255] width 568 height 18
checkbox input "true"
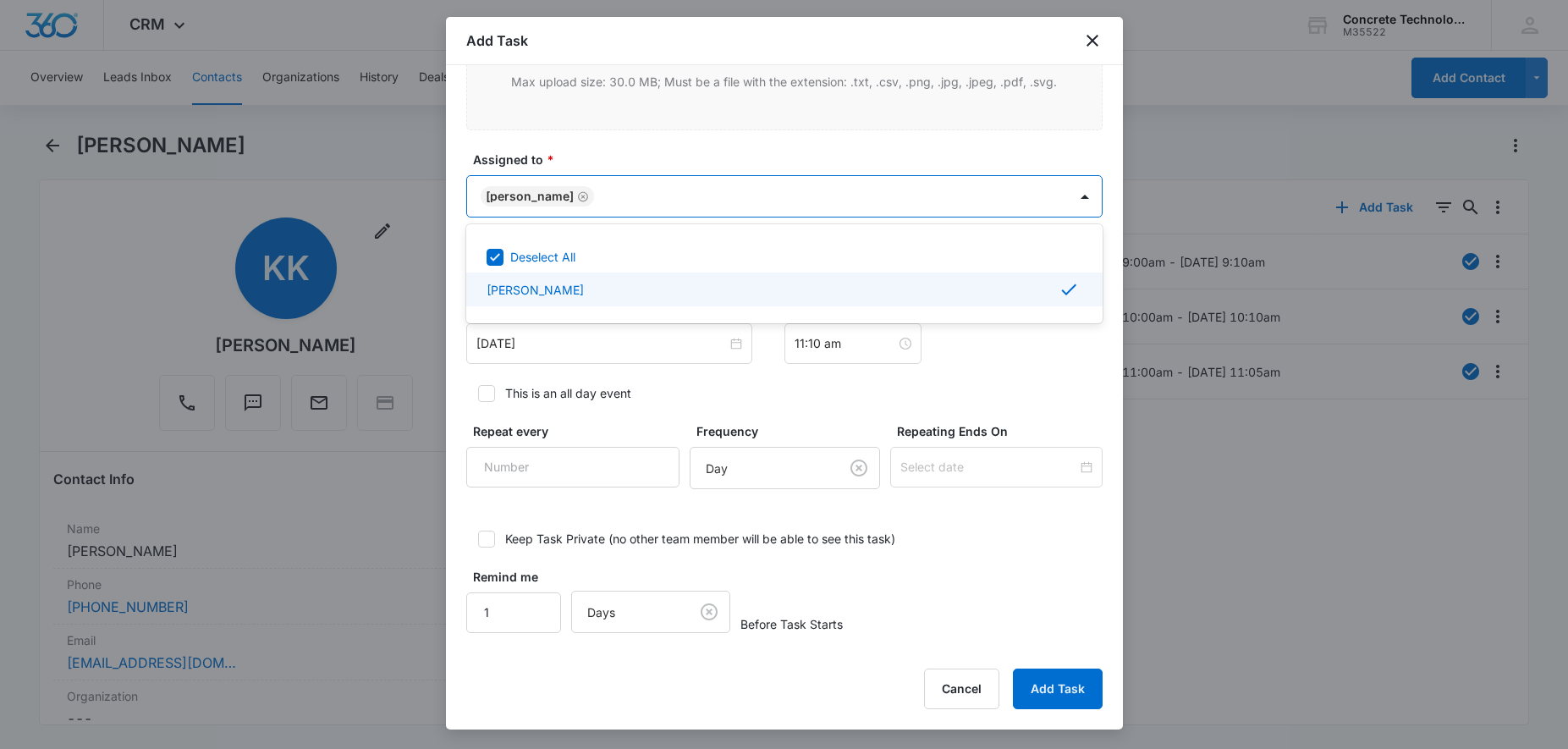
click at [584, 334] on div at bounding box center [784, 374] width 1568 height 749
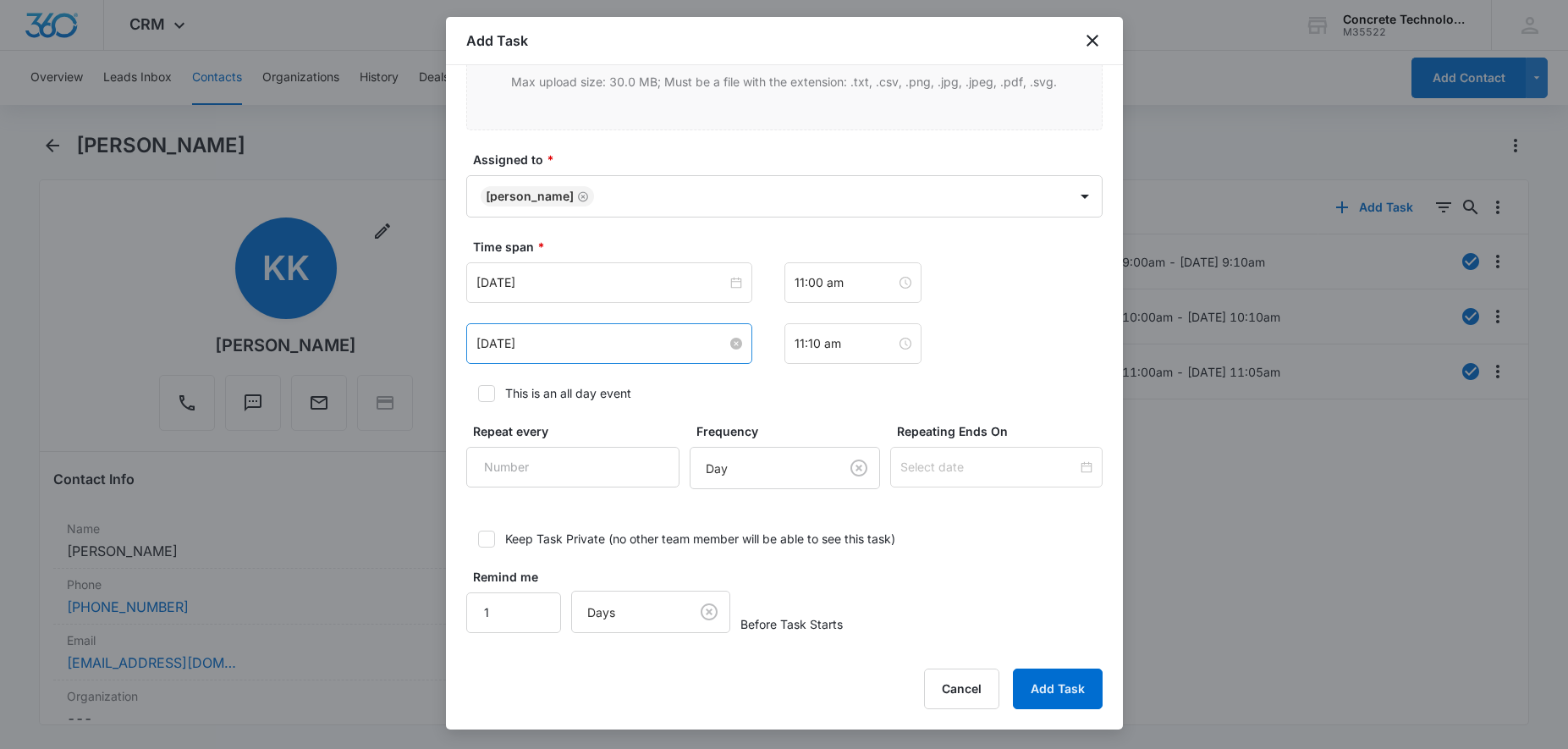
click at [714, 341] on input "[DATE]" at bounding box center [601, 343] width 250 height 19
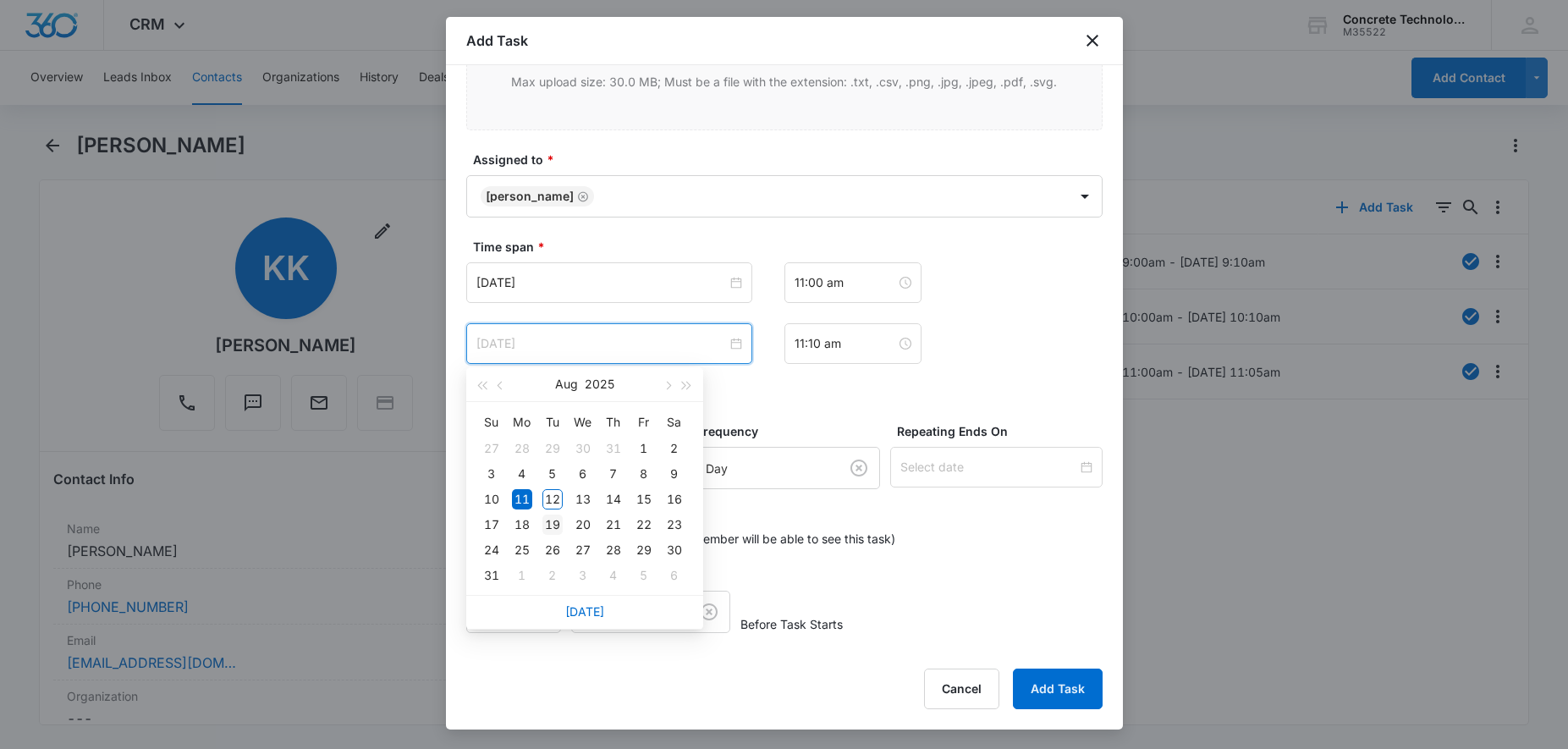
type input "[DATE]"
click at [551, 524] on div "19" at bounding box center [552, 525] width 20 height 20
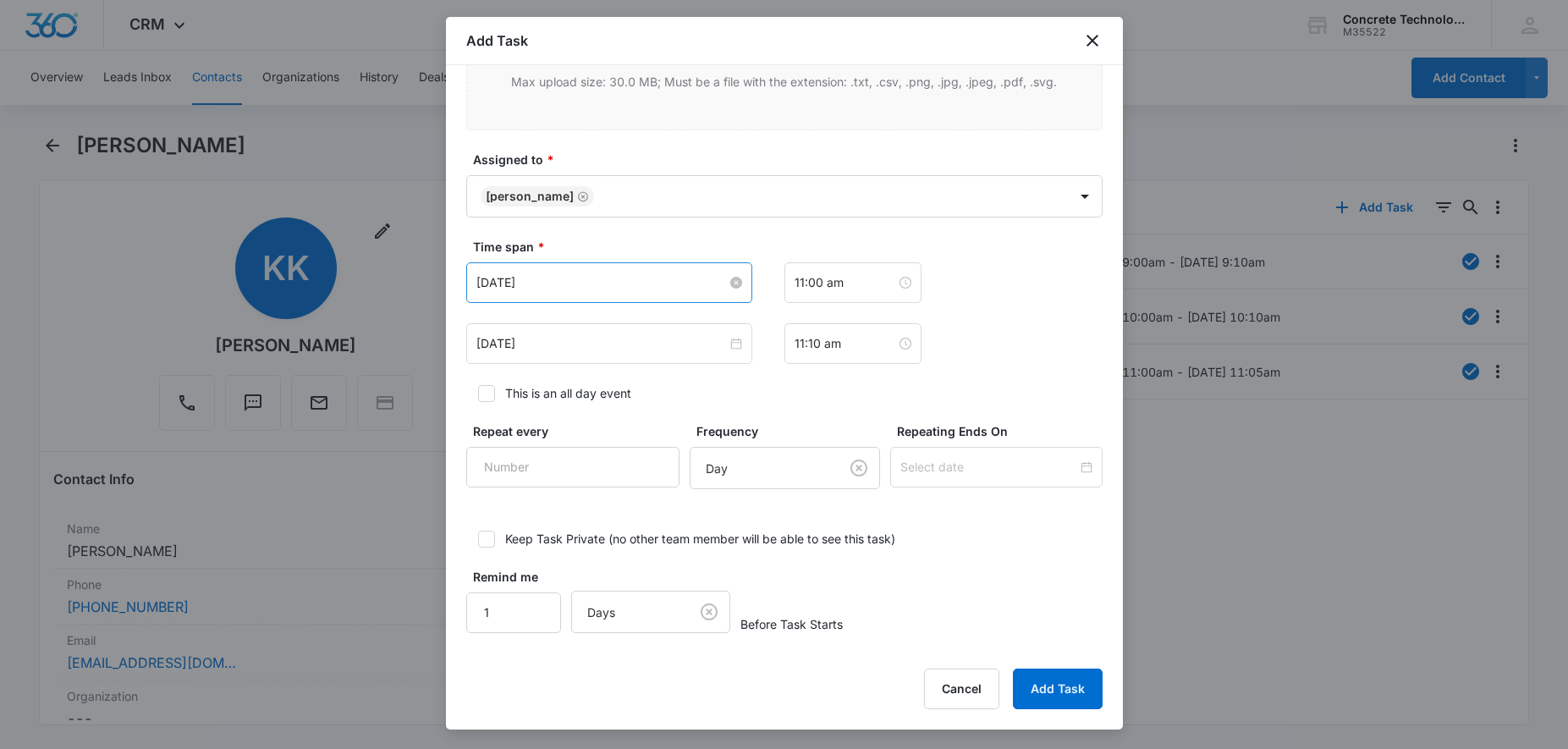
click at [728, 282] on div "[DATE]" at bounding box center [609, 282] width 265 height 19
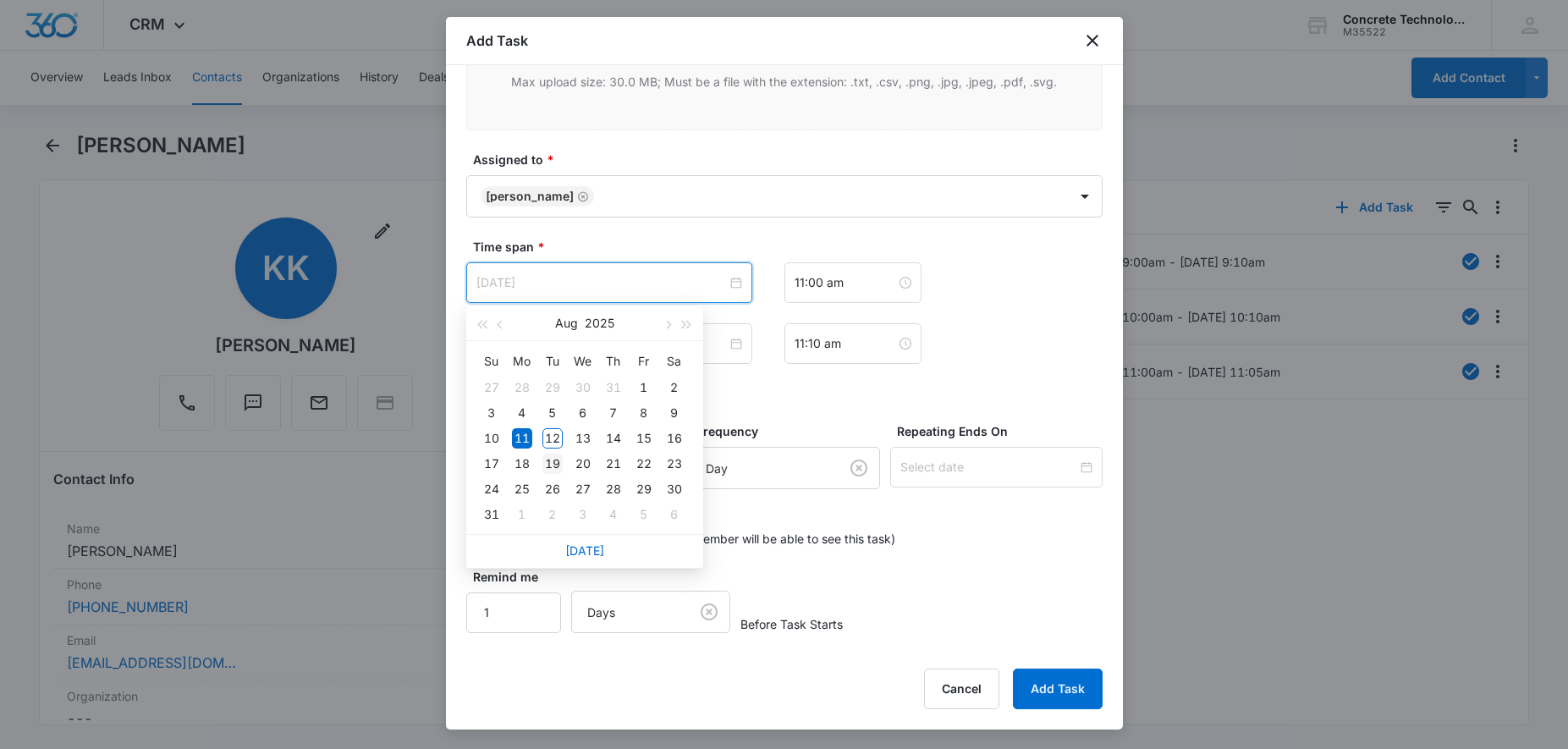
type input "[DATE]"
click at [552, 463] on div "19" at bounding box center [552, 463] width 20 height 20
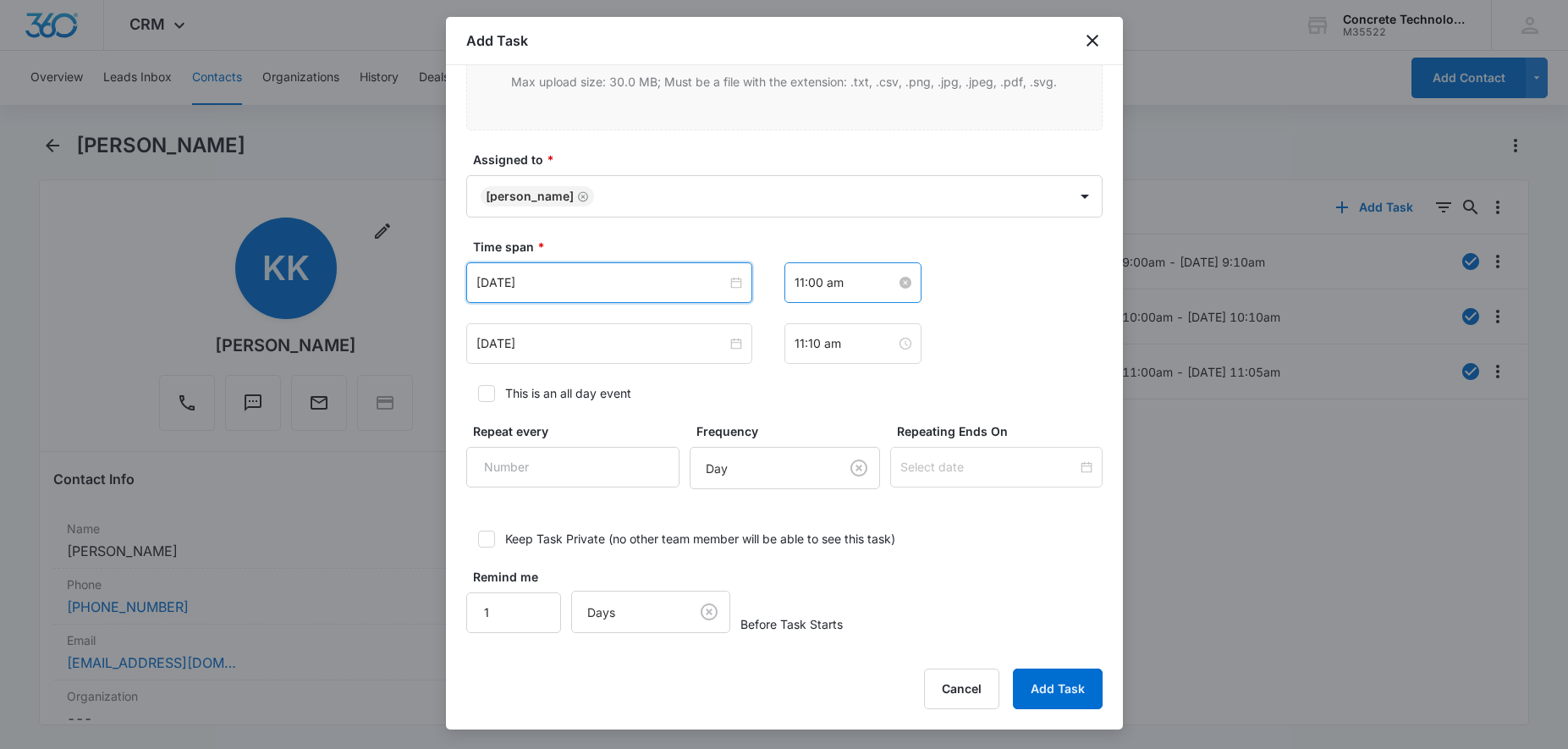
click at [884, 285] on div "11:00 am" at bounding box center [853, 282] width 117 height 19
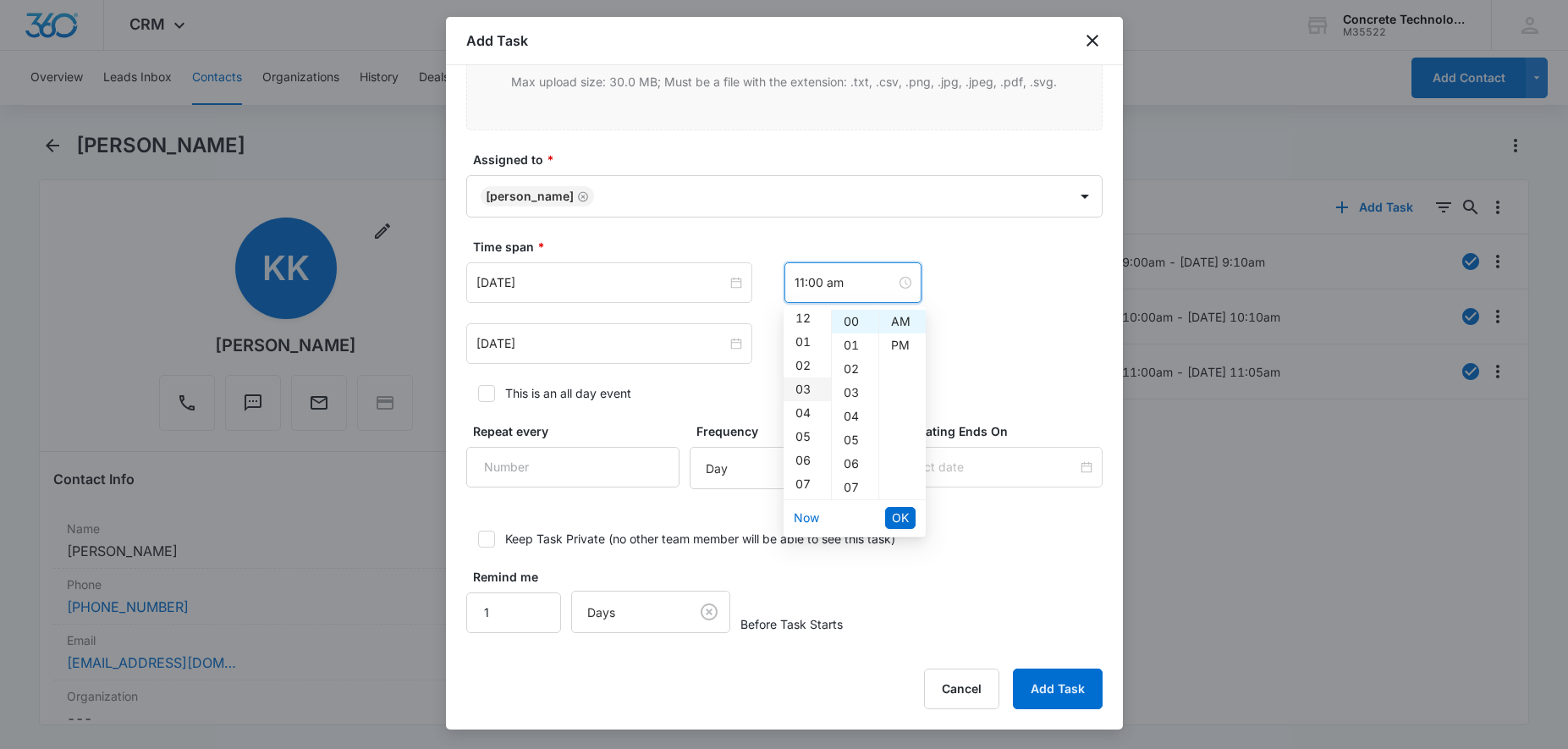
scroll to position [0, 0]
click at [805, 349] on div "01" at bounding box center [807, 345] width 47 height 24
click at [853, 327] on div "00" at bounding box center [855, 322] width 46 height 24
click at [896, 346] on div "PM" at bounding box center [902, 345] width 46 height 24
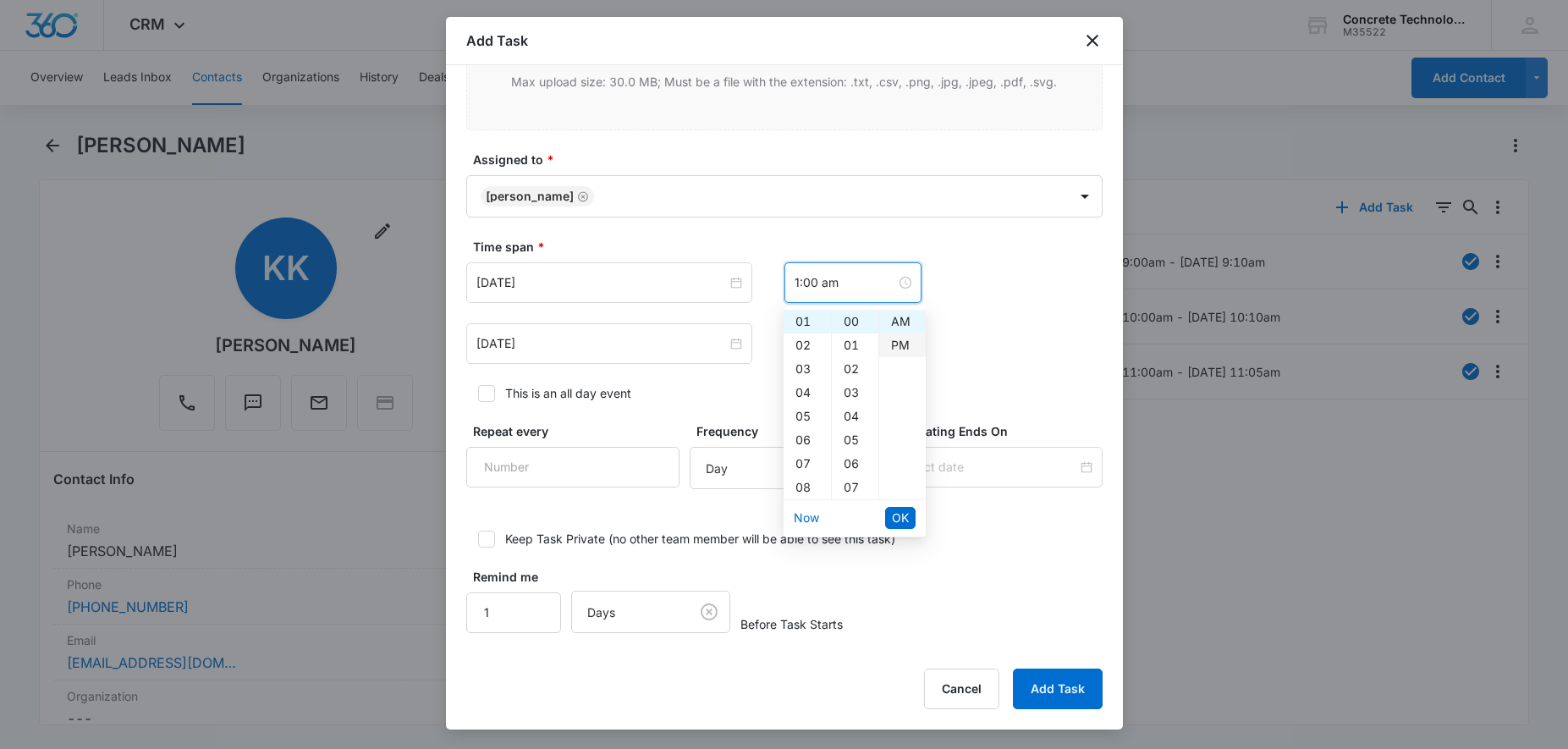
type input "1:00 pm"
click at [906, 519] on span "OK" at bounding box center [900, 517] width 17 height 19
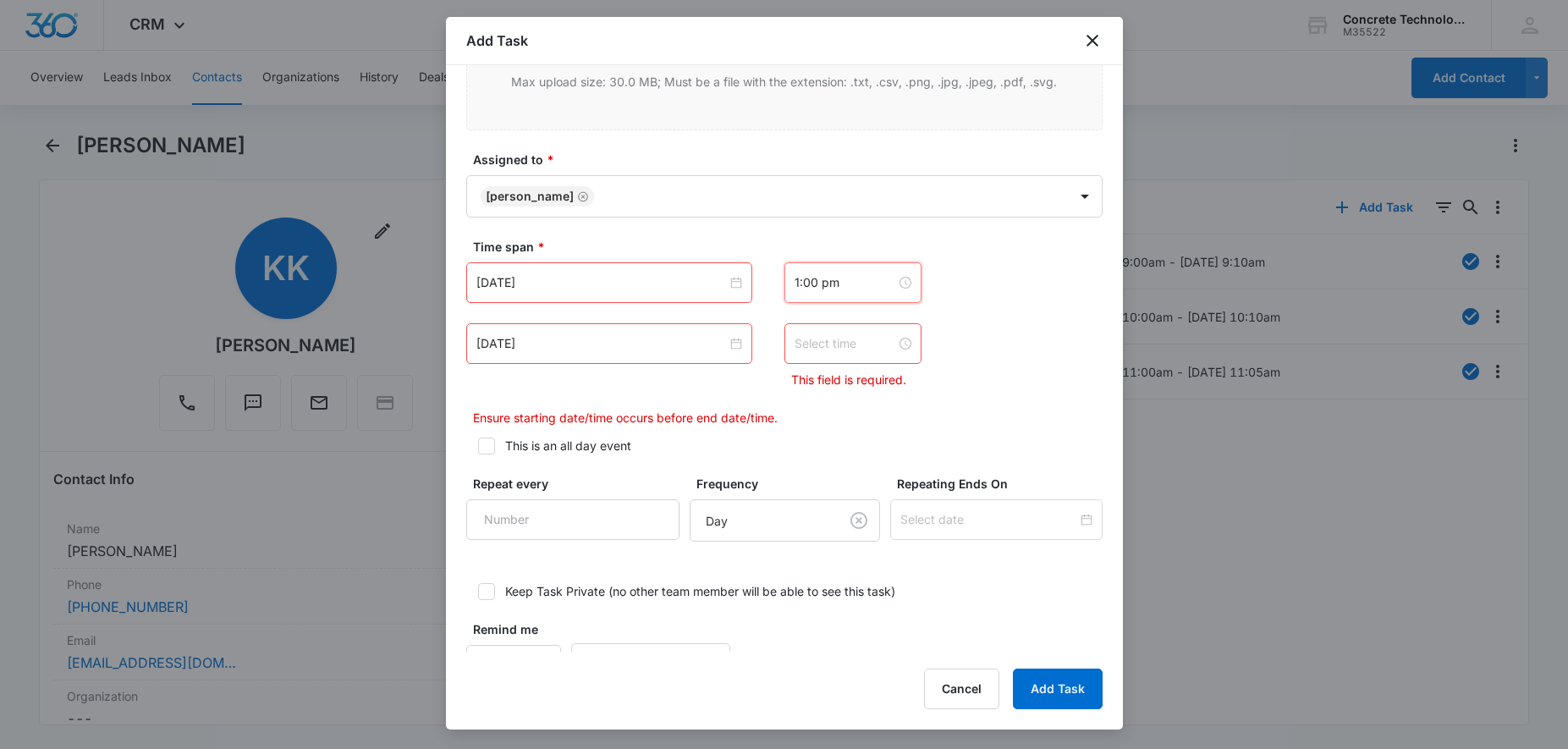
click at [838, 356] on div at bounding box center [853, 344] width 137 height 41
click at [809, 403] on div "01" at bounding box center [807, 406] width 47 height 24
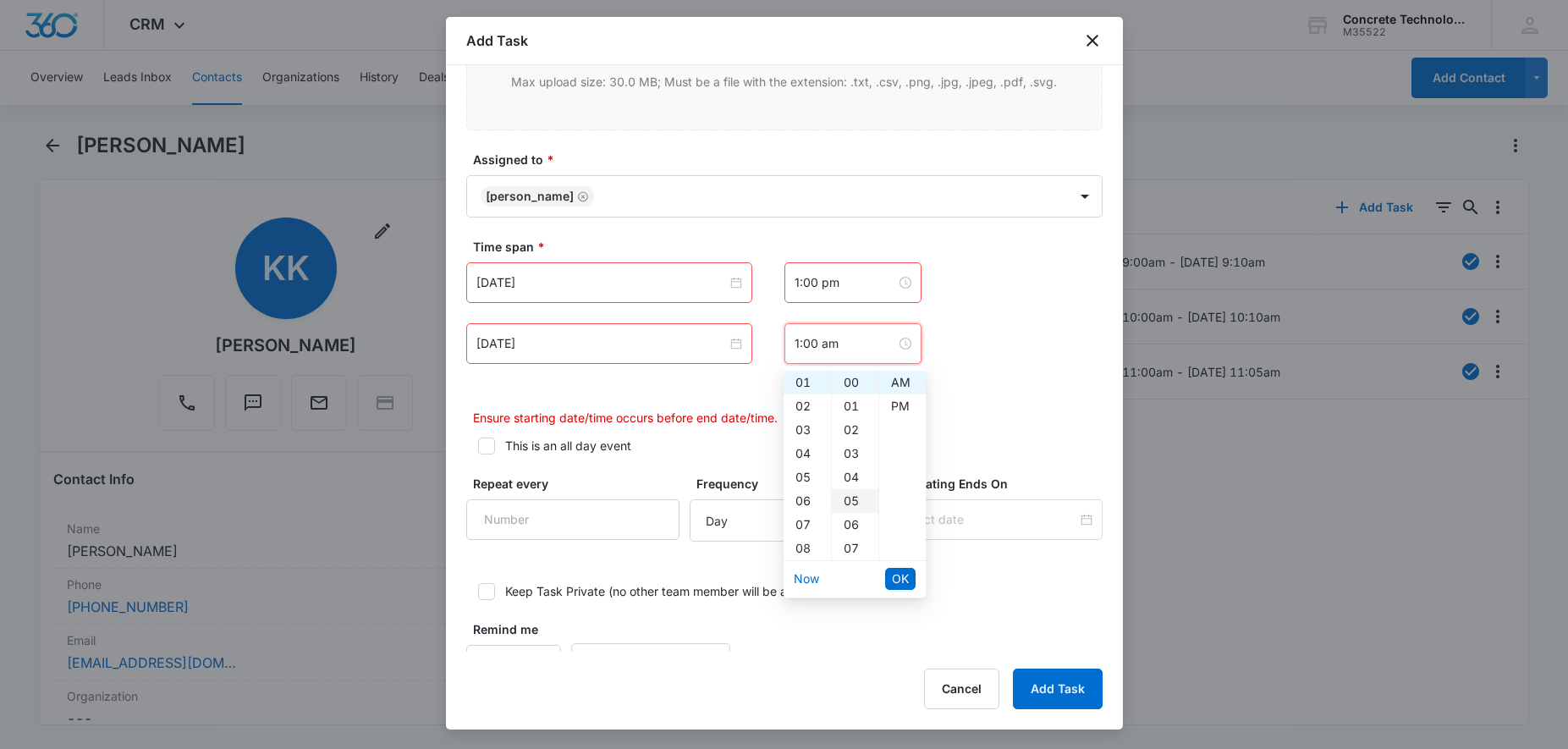
click at [854, 498] on div "05" at bounding box center [855, 501] width 46 height 24
click at [891, 410] on div "PM" at bounding box center [902, 406] width 46 height 24
type input "1:05 pm"
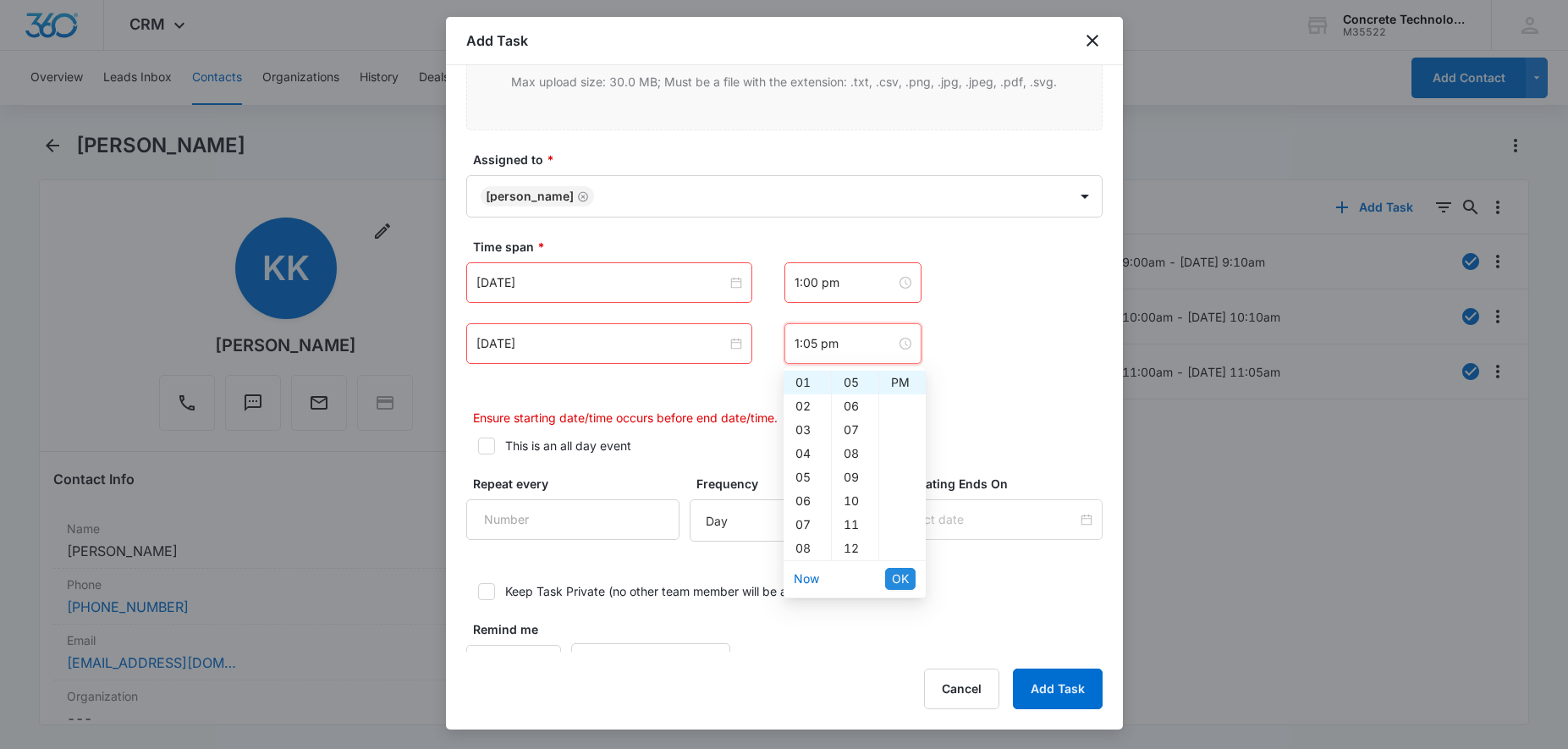
click at [895, 577] on span "OK" at bounding box center [900, 578] width 17 height 19
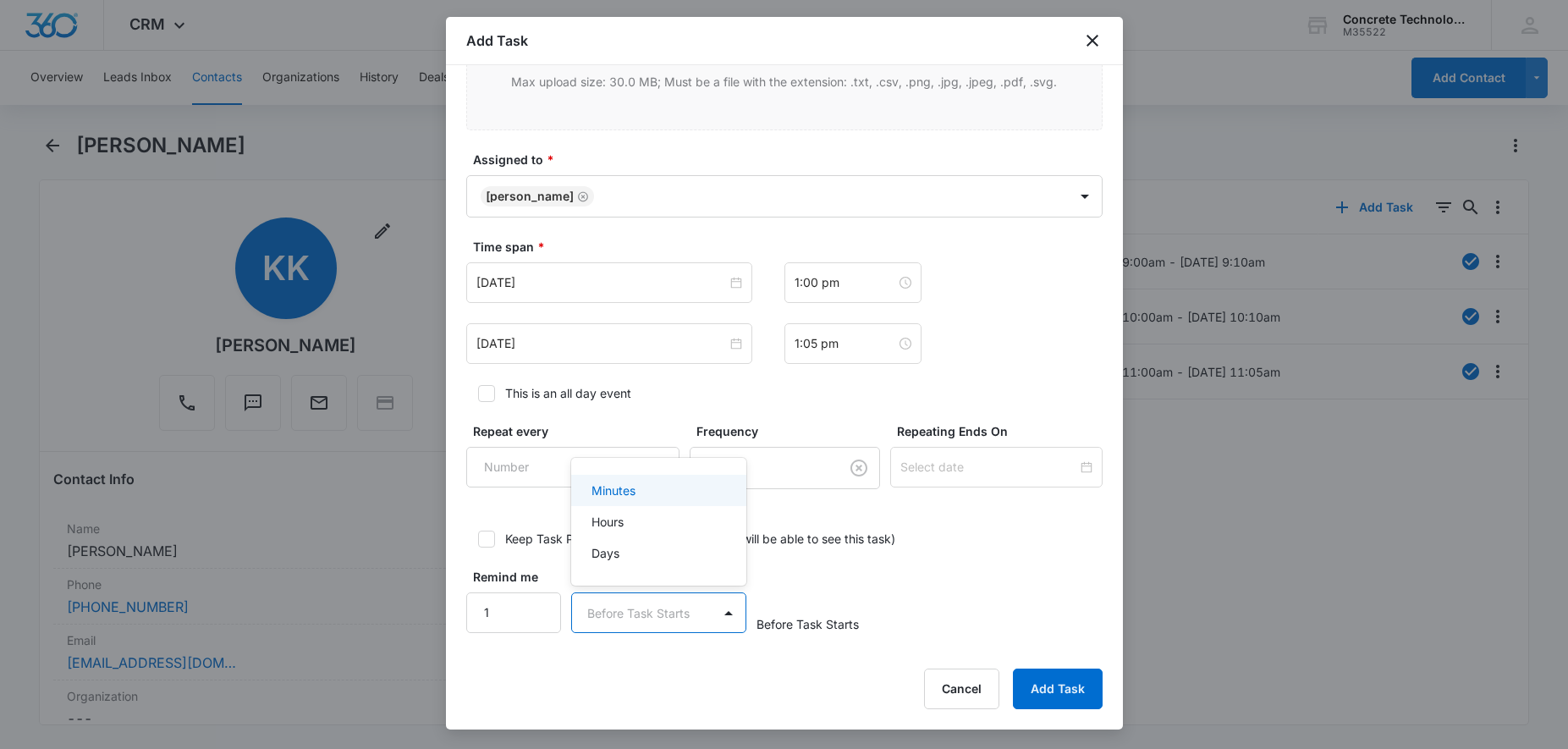
click at [688, 614] on body "CRM Apps Reputation Websites Forms CRM Email Social Content Ads Intelligence Fi…" at bounding box center [784, 374] width 1568 height 749
click at [634, 491] on p "Minutes" at bounding box center [613, 491] width 44 height 18
click at [536, 606] on input "2" at bounding box center [513, 613] width 95 height 41
click at [536, 605] on input "3" at bounding box center [513, 613] width 95 height 41
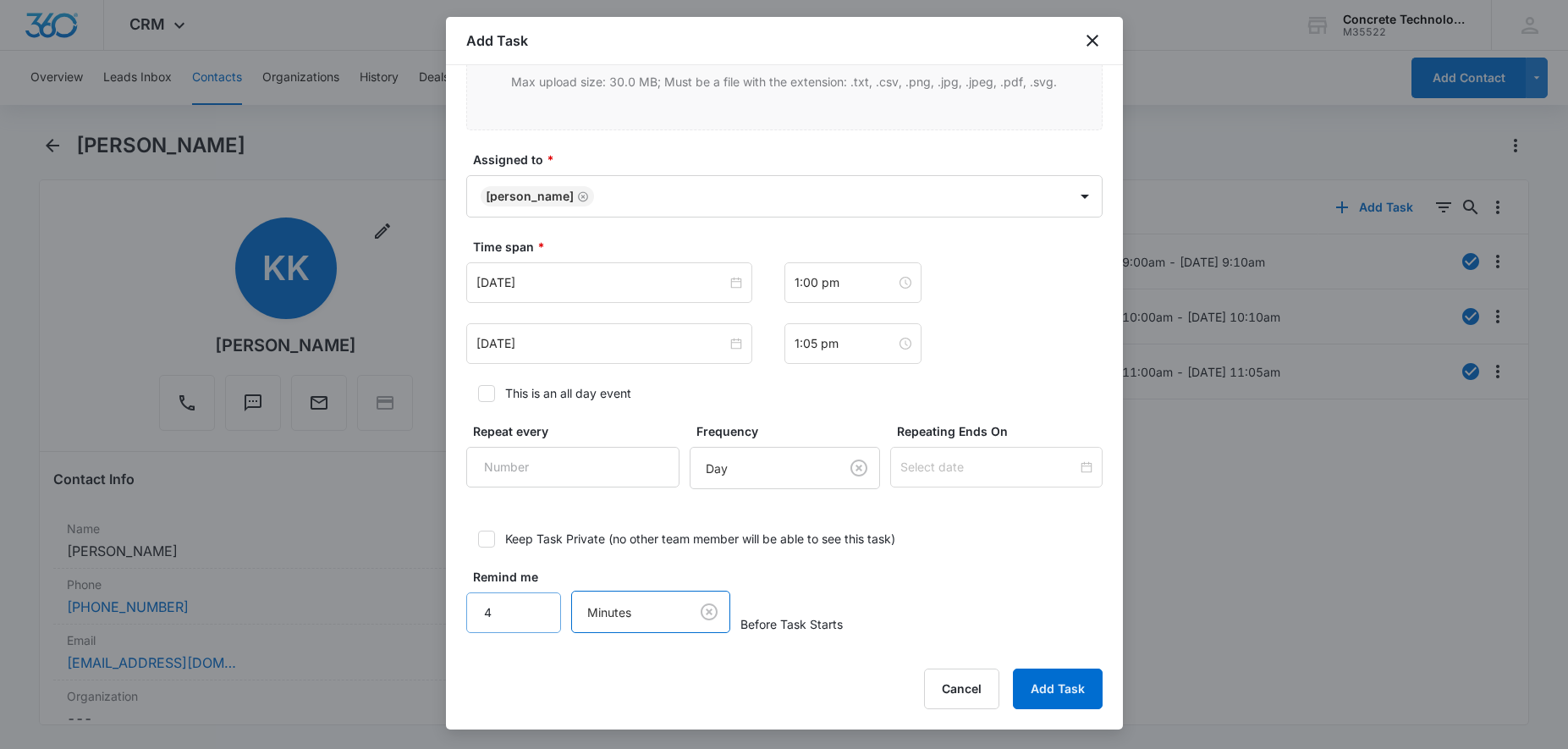
click at [536, 605] on input "4" at bounding box center [513, 613] width 95 height 41
type input "5"
click at [536, 605] on input "5" at bounding box center [513, 613] width 95 height 41
click at [1059, 699] on button "Add Task" at bounding box center [1058, 689] width 90 height 41
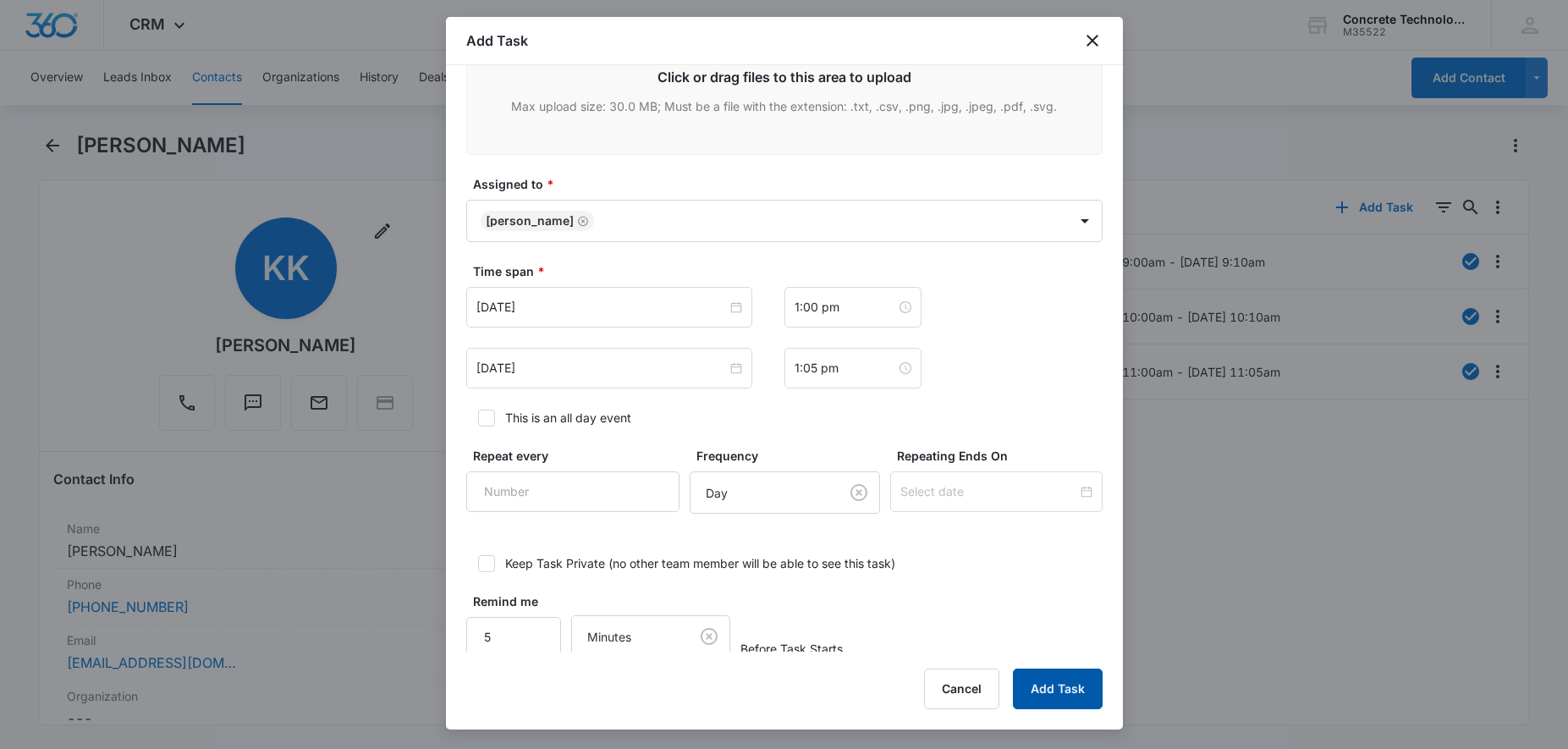
scroll to position [21, 0]
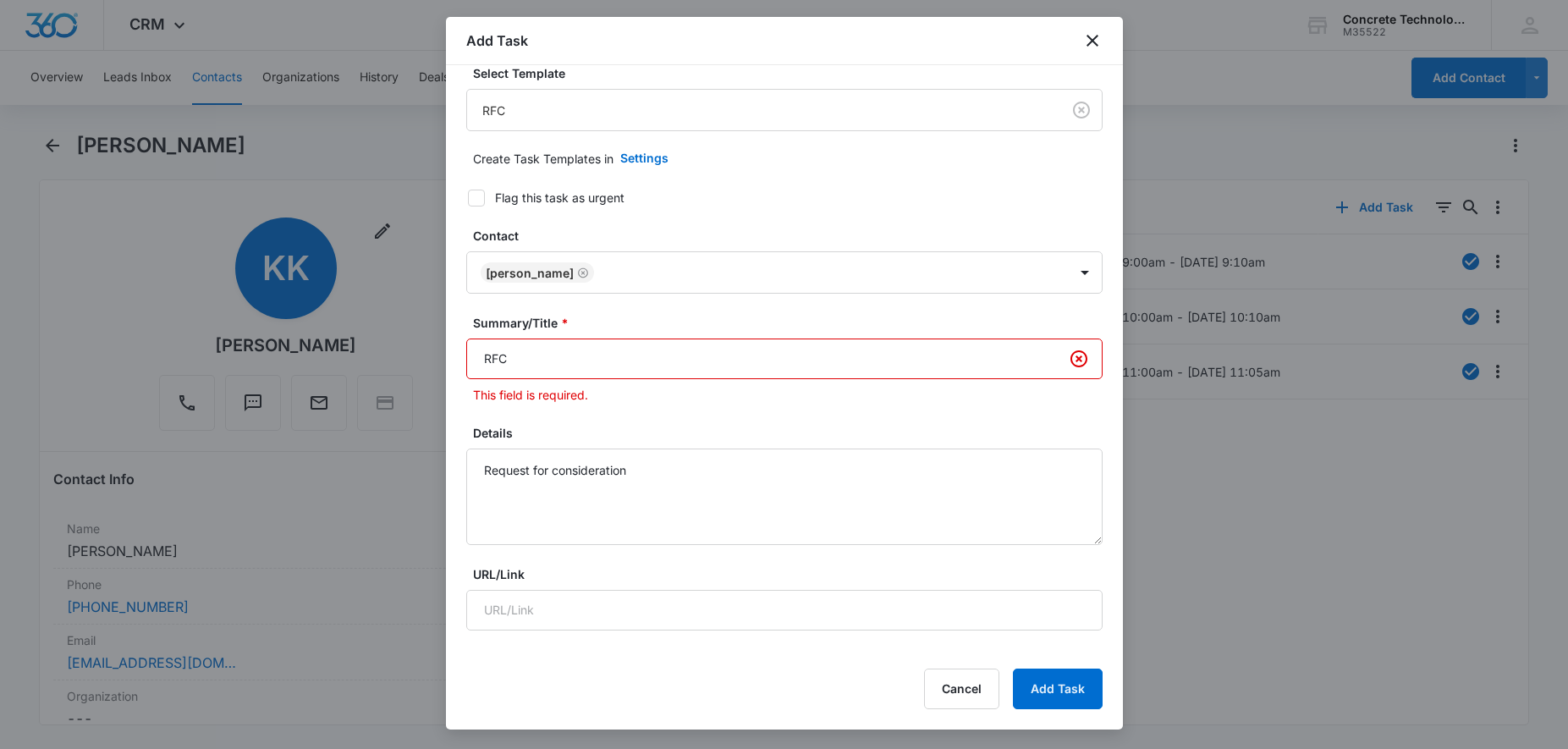
click at [762, 347] on input "RFC" at bounding box center [784, 359] width 636 height 41
click at [765, 351] on input "RFC" at bounding box center [784, 359] width 636 height 41
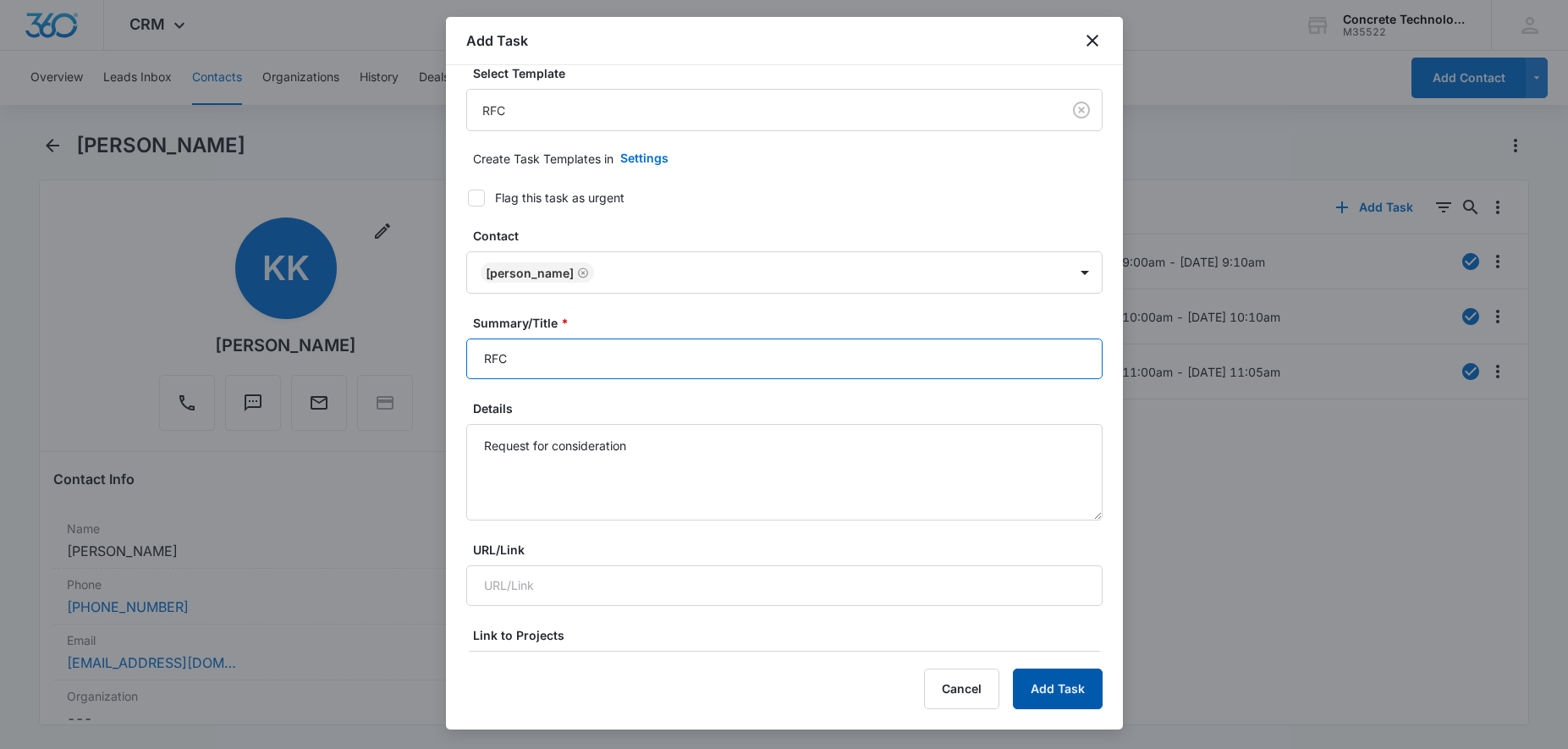
type input "RFC"
click at [1094, 689] on button "Add Task" at bounding box center [1058, 689] width 90 height 41
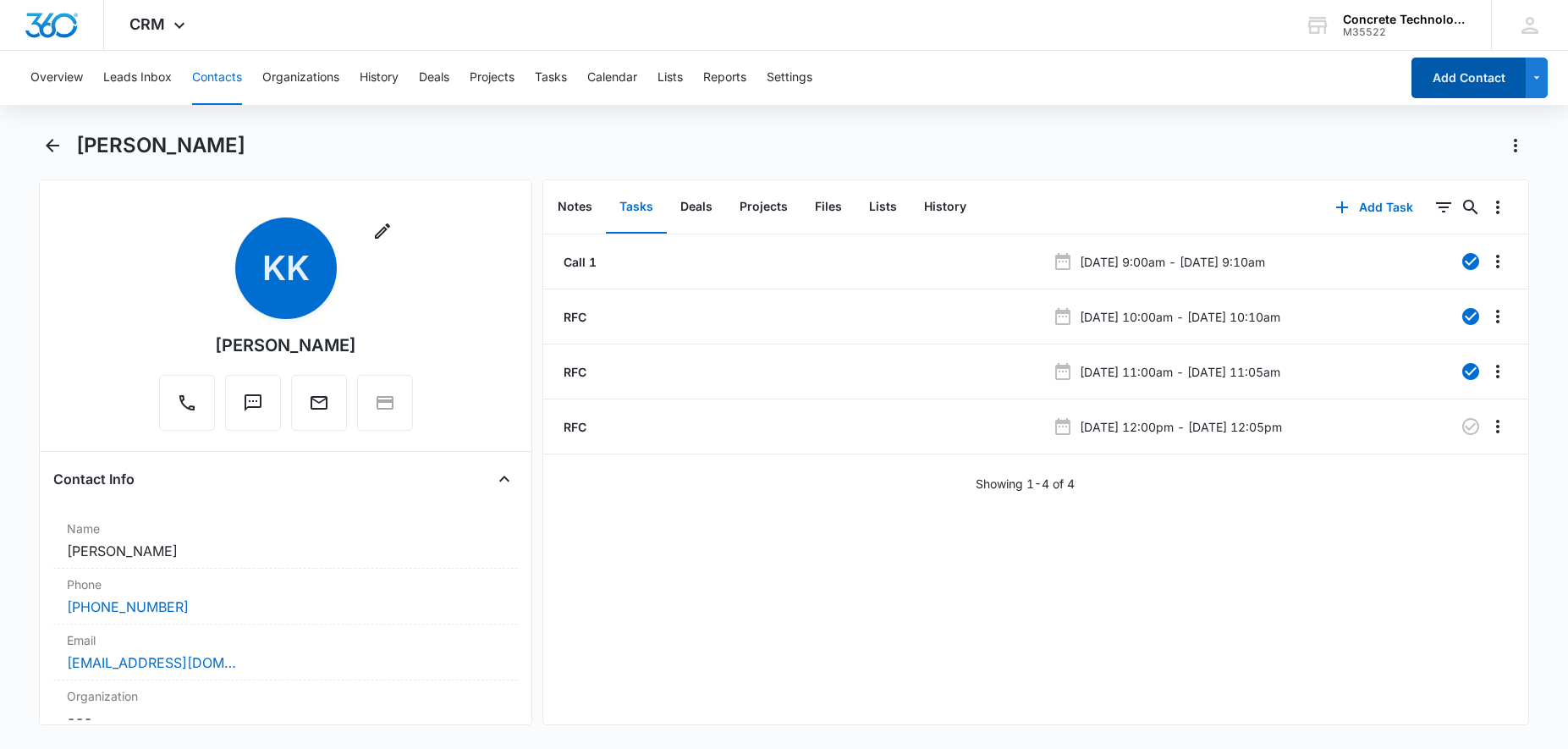
click at [1460, 80] on button "Add Contact" at bounding box center [1469, 78] width 114 height 41
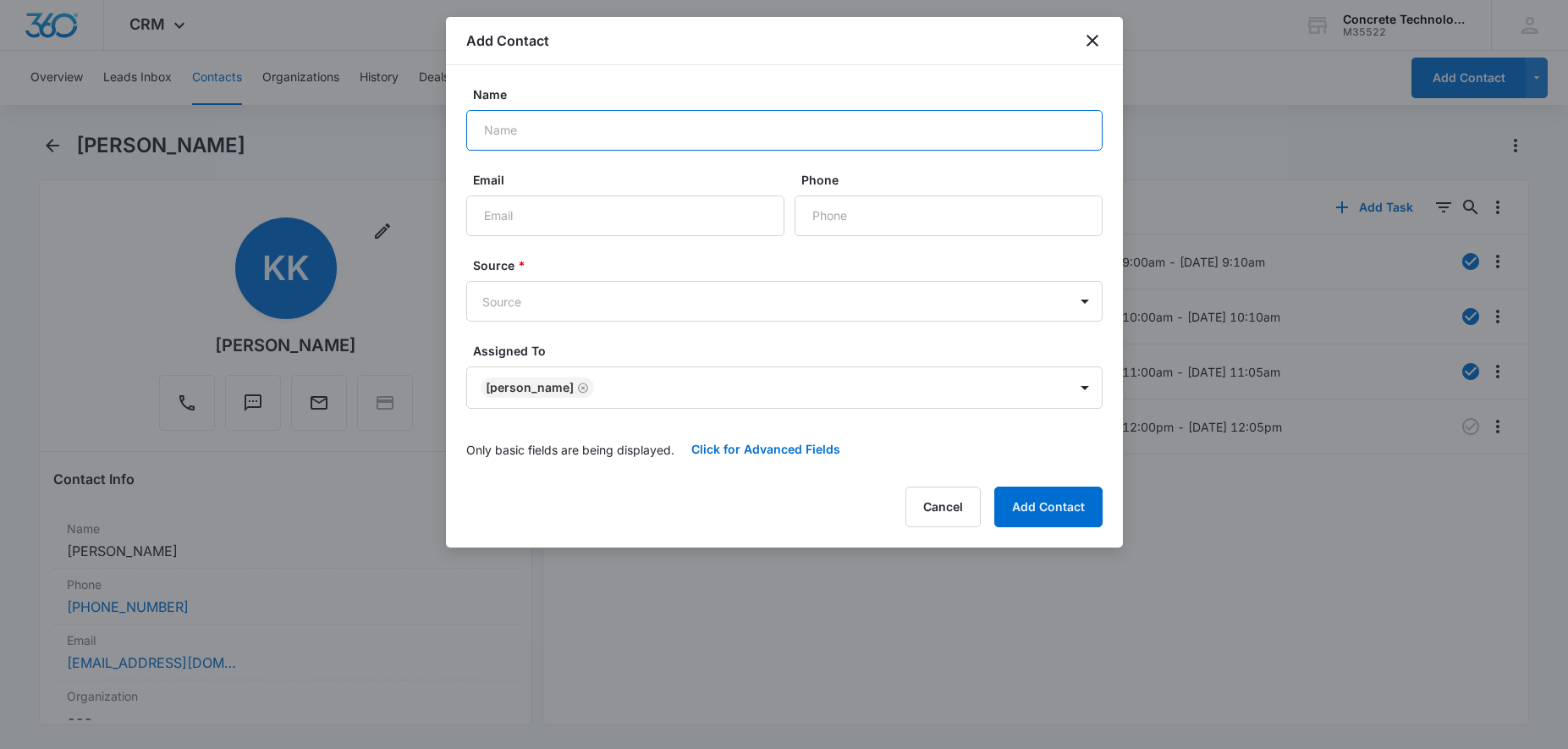
paste input "[EMAIL_ADDRESS][DOMAIN_NAME]"
type input "[EMAIL_ADDRESS][DOMAIN_NAME]"
paste input "[EMAIL_ADDRESS][DOMAIN_NAME]"
type input "[EMAIL_ADDRESS][DOMAIN_NAME]"
drag, startPoint x: 653, startPoint y: 133, endPoint x: 407, endPoint y: 132, distance: 246.0
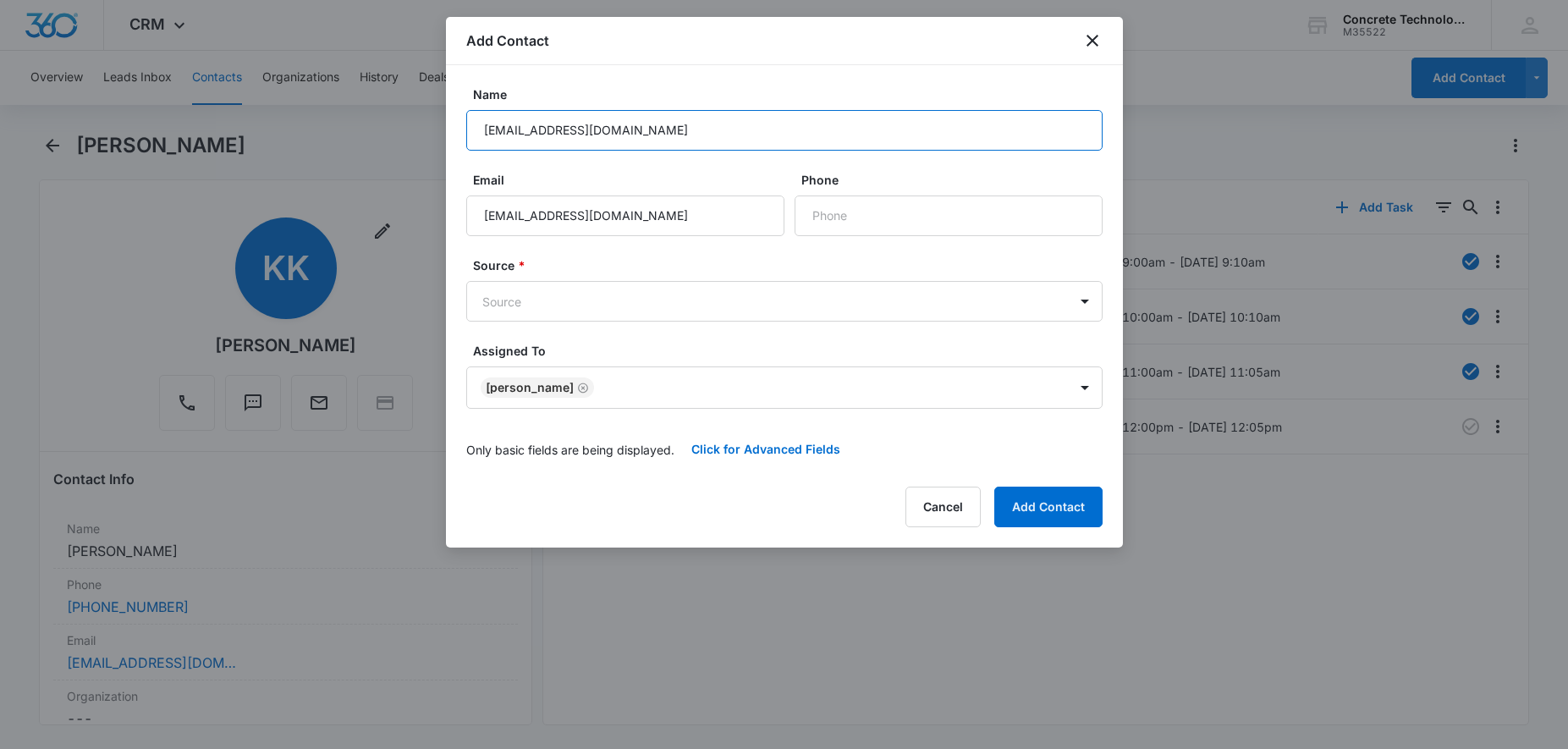
click at [466, 132] on input "[EMAIL_ADDRESS][DOMAIN_NAME]" at bounding box center [784, 131] width 636 height 41
type input "[PERSON_NAME]"
paste input "[PHONE_NUMBER]"
type input "[PHONE_NUMBER]"
click at [706, 293] on body "CRM Apps Reputation Websites Forms CRM Email Social Content Ads Intelligence Fi…" at bounding box center [784, 374] width 1568 height 749
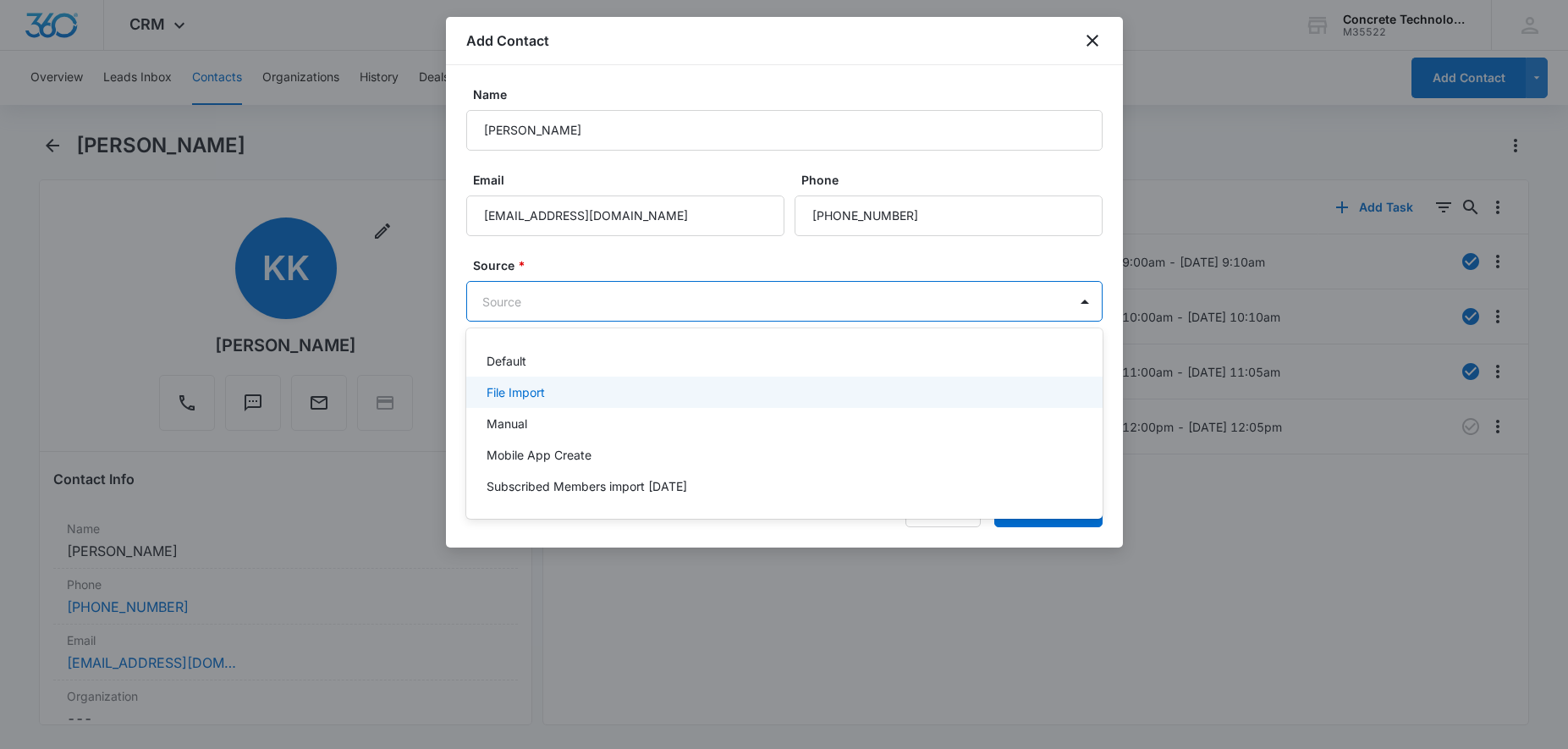
click at [583, 397] on div "File Import" at bounding box center [782, 392] width 592 height 18
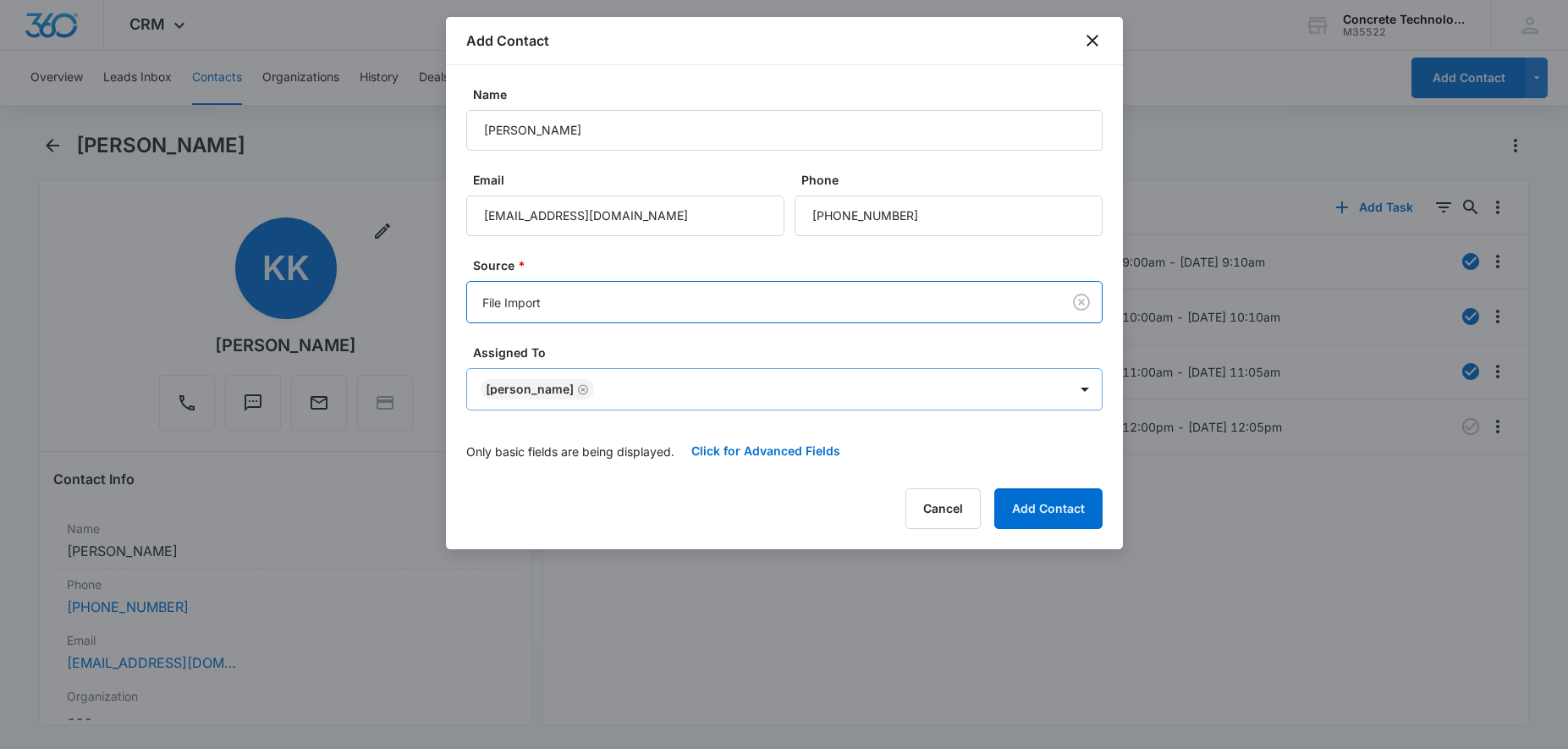
click at [592, 382] on body "CRM Apps Reputation Websites Forms CRM Email Social Content Ads Intelligence Fi…" at bounding box center [784, 374] width 1568 height 749
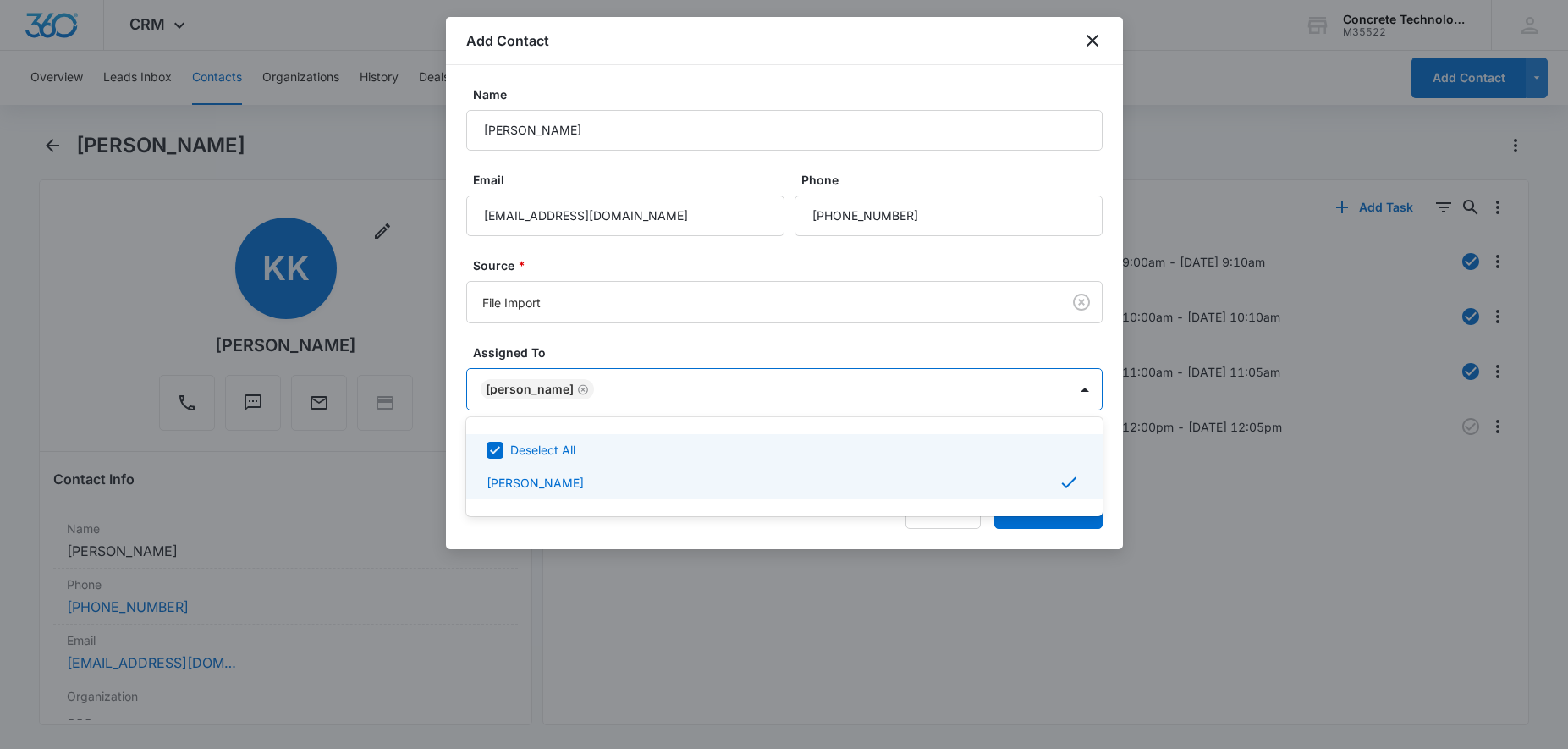
click at [592, 382] on div at bounding box center [784, 374] width 1568 height 749
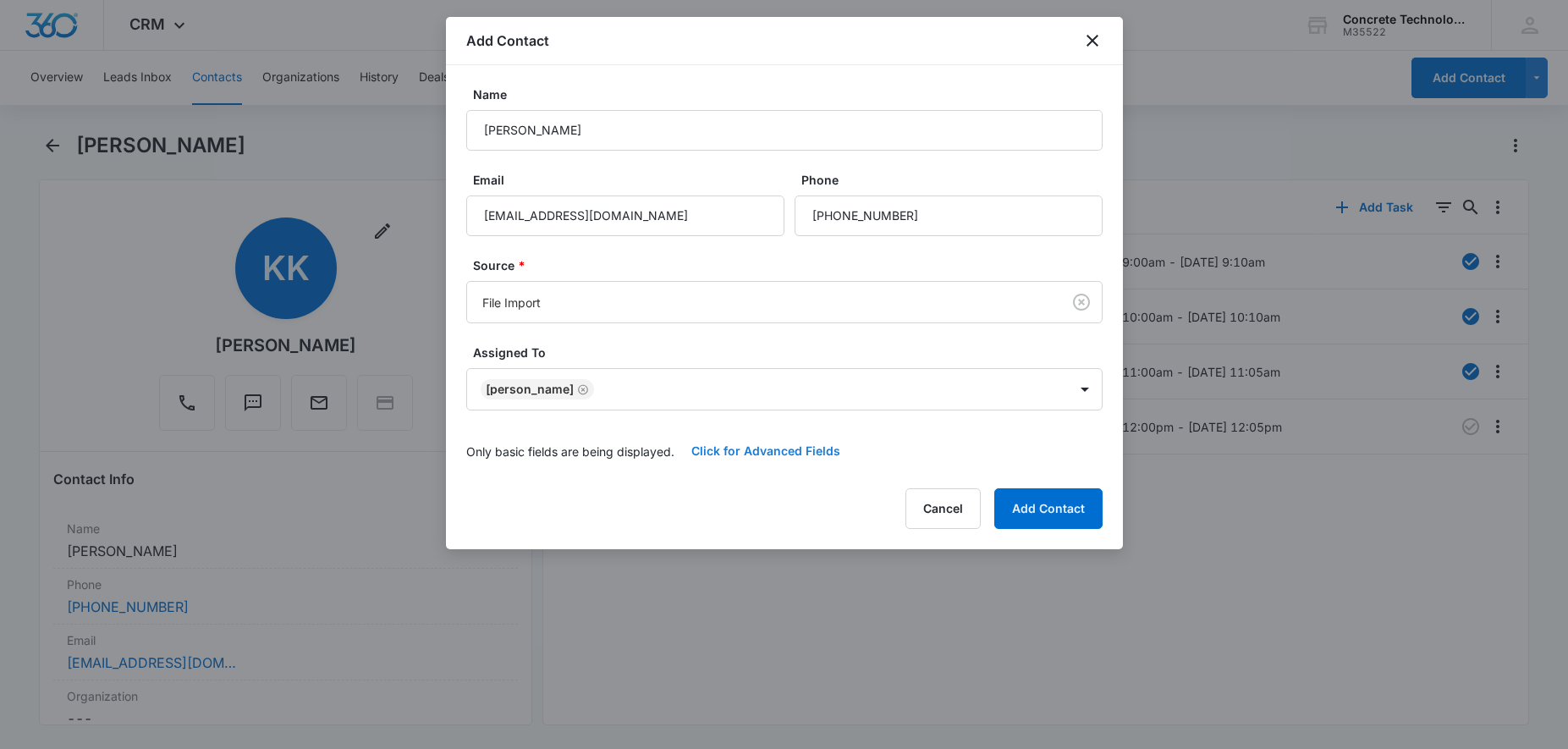
click at [788, 450] on button "Click for Advanced Fields" at bounding box center [765, 452] width 183 height 41
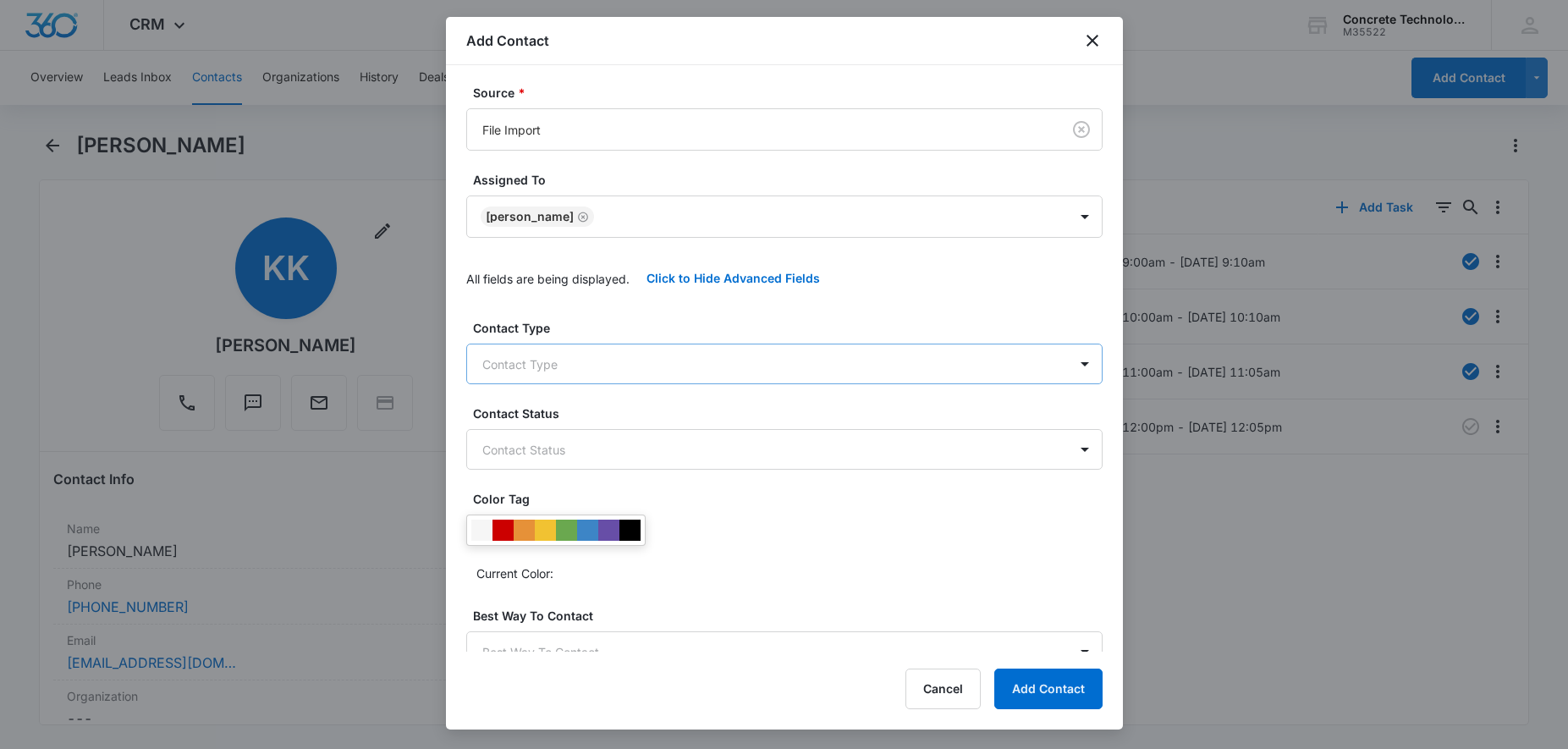
click at [709, 379] on body "CRM Apps Reputation Websites Forms CRM Email Social Content Ads Intelligence Fi…" at bounding box center [784, 374] width 1568 height 749
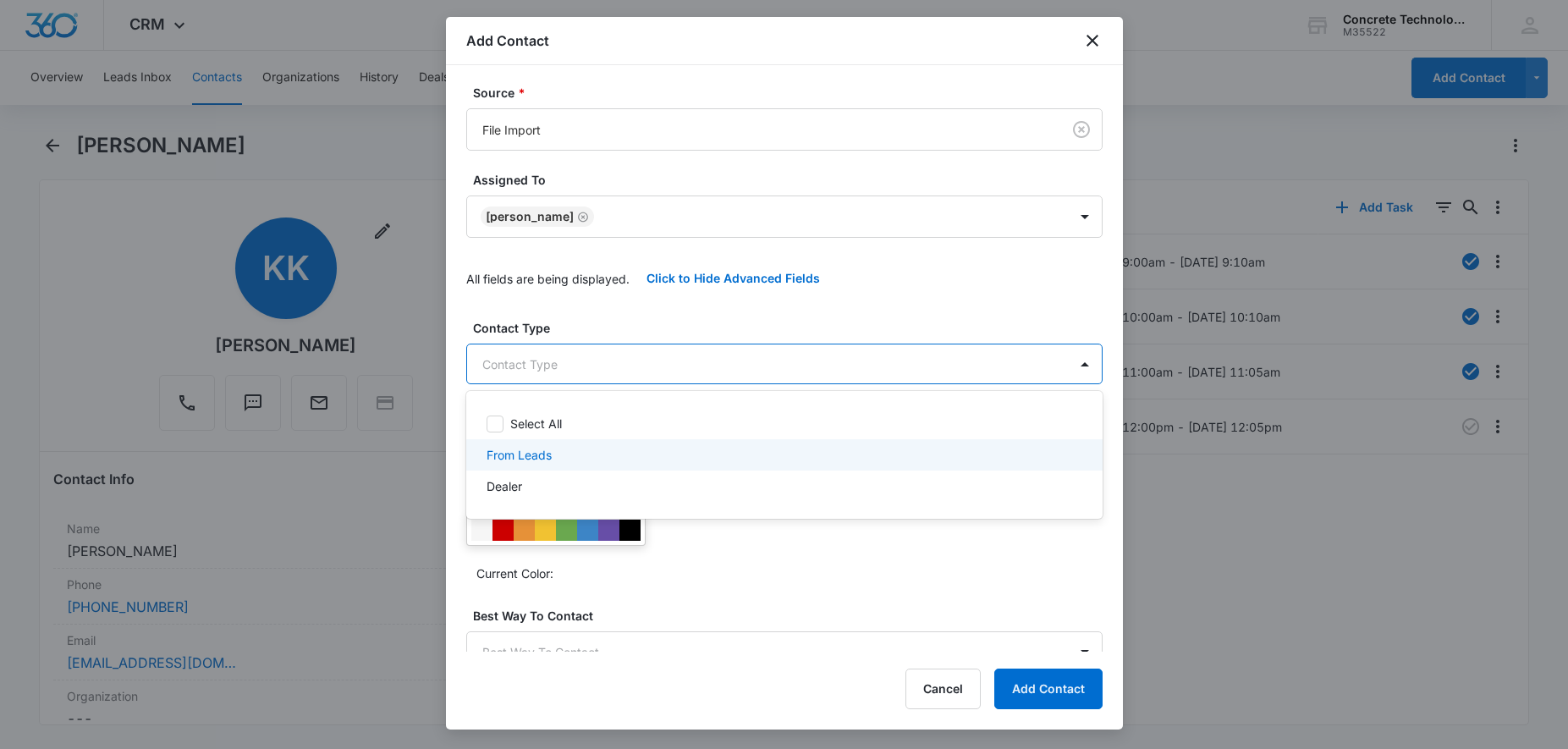
click at [526, 451] on p "From Leads" at bounding box center [519, 455] width 65 height 18
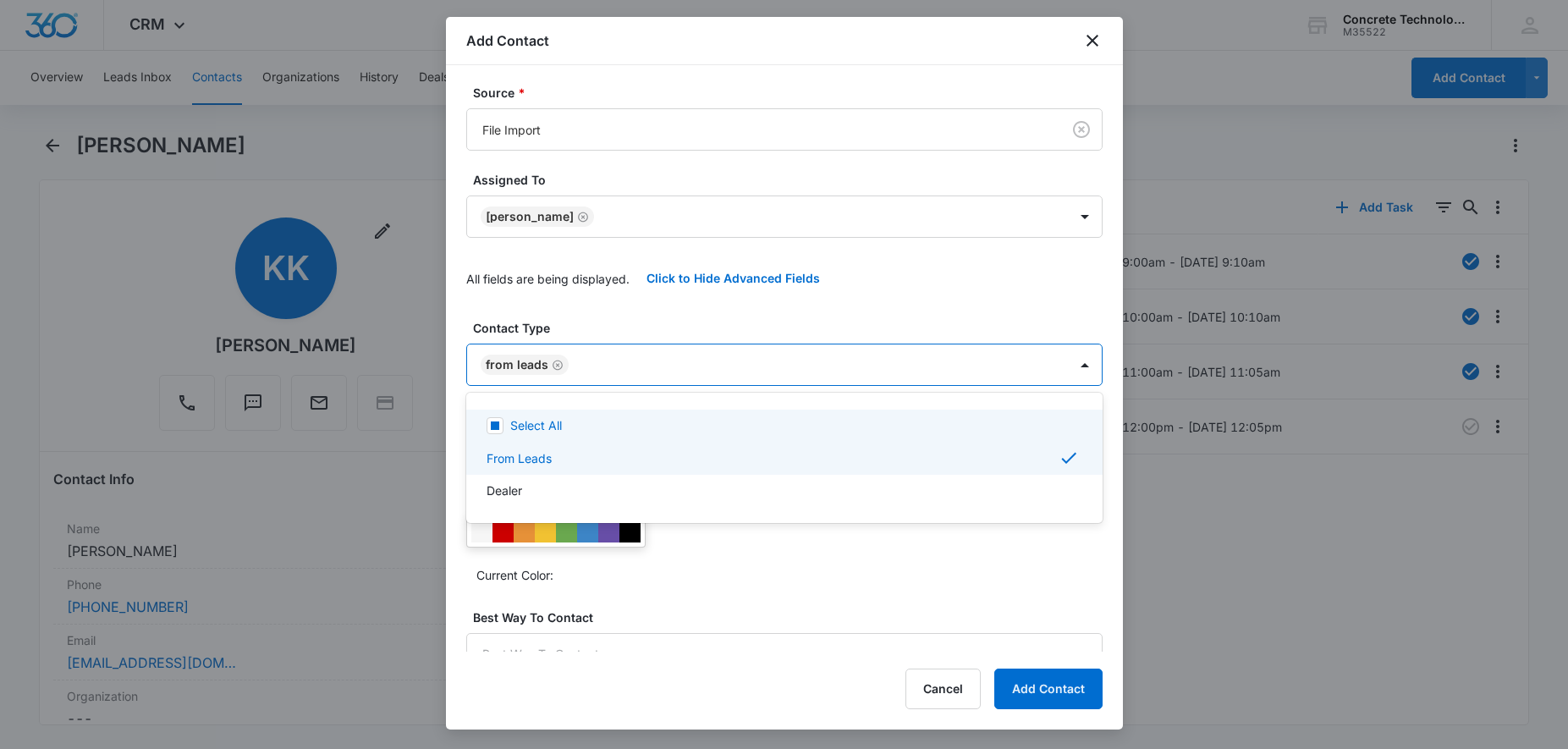
click at [670, 370] on div at bounding box center [784, 374] width 1568 height 749
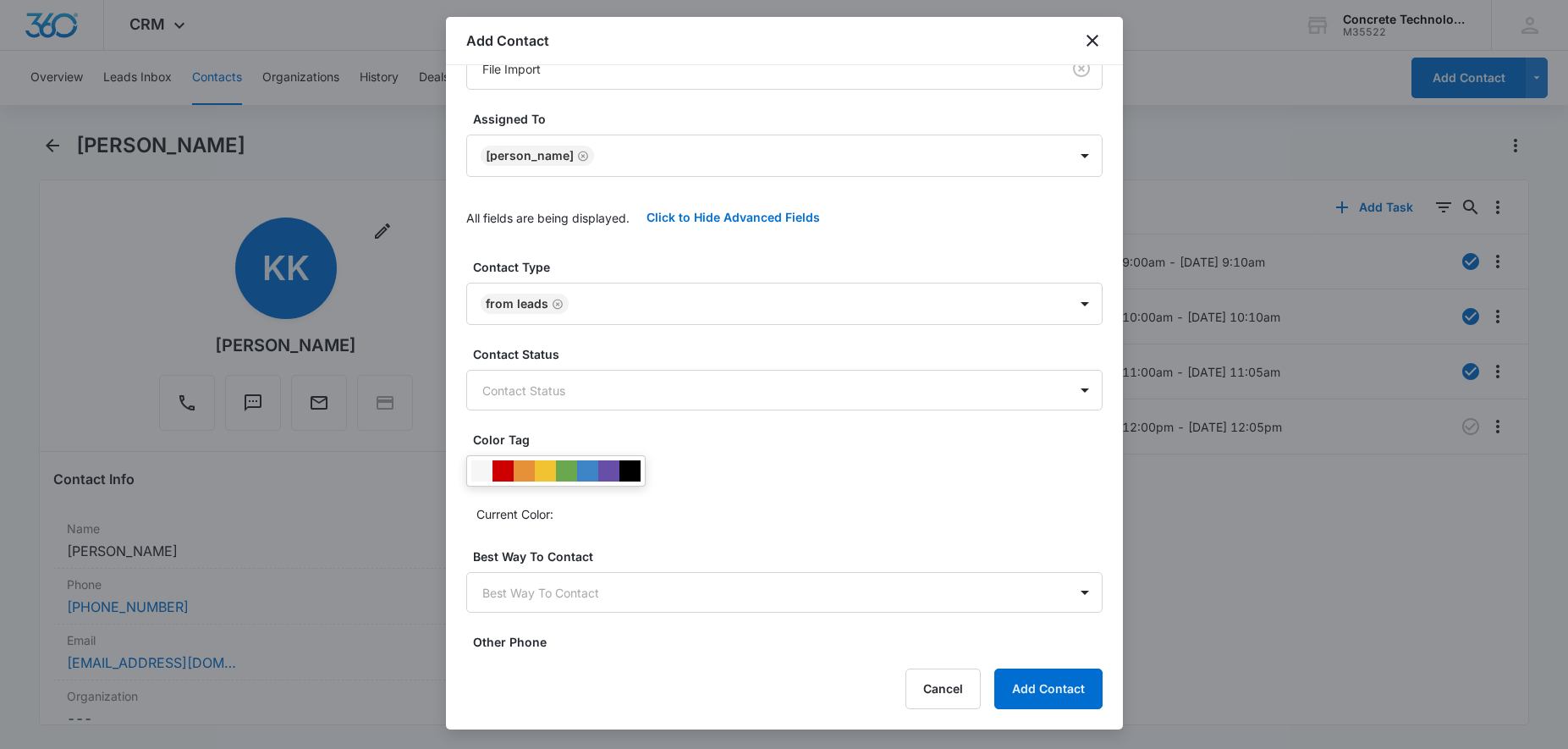
scroll to position [346, 0]
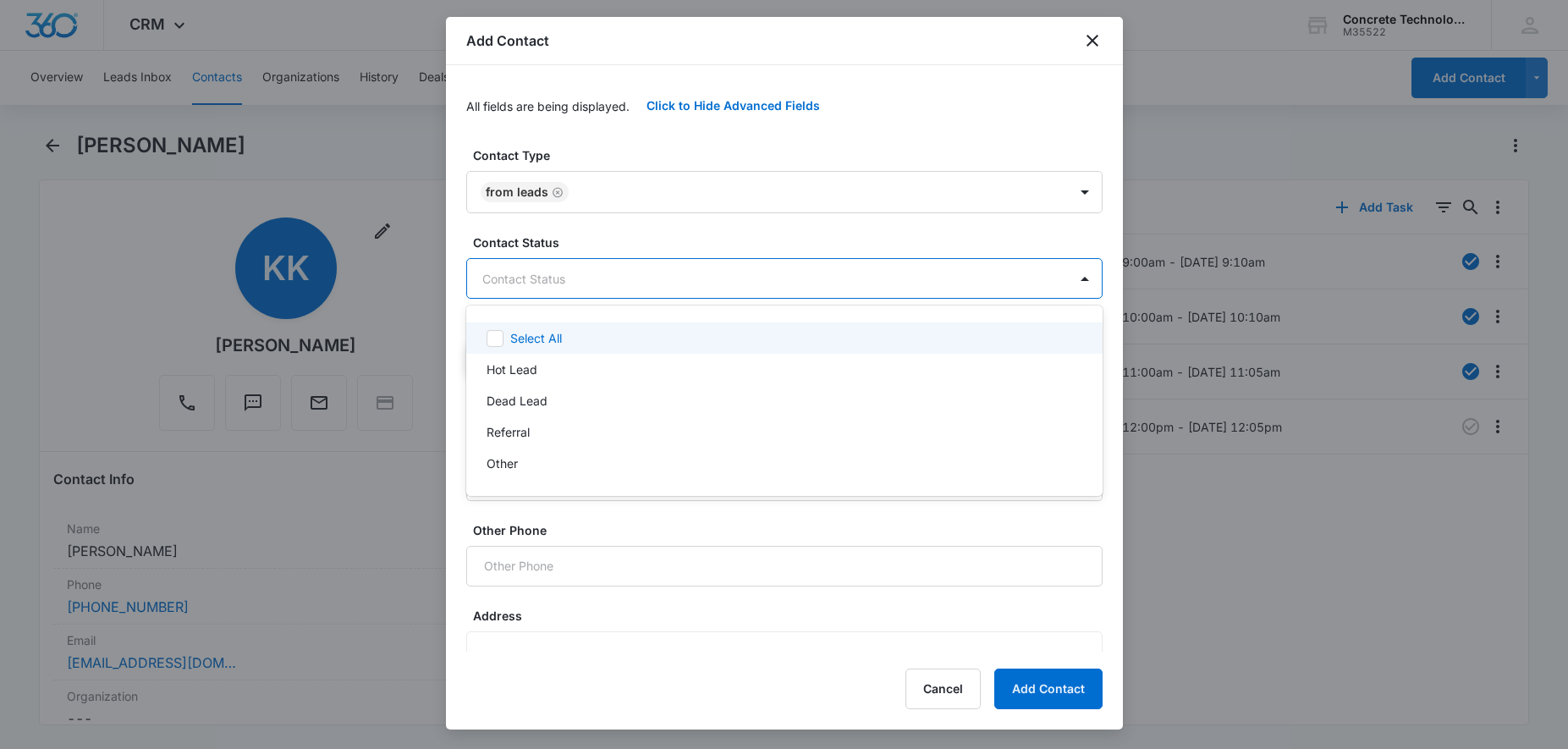
click at [629, 276] on body "CRM Apps Reputation Websites Forms CRM Email Social Content Ads Intelligence Fi…" at bounding box center [784, 374] width 1568 height 749
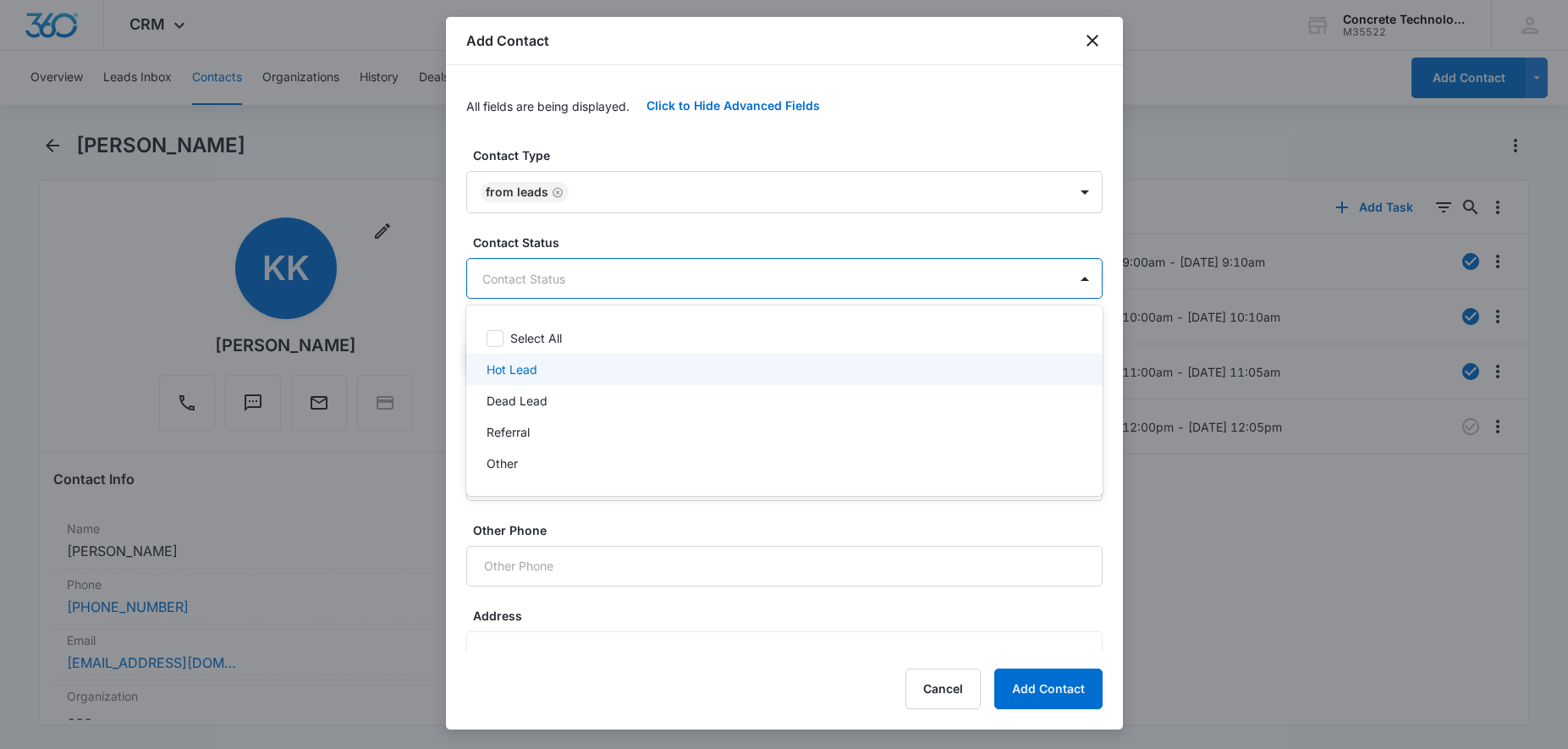
click at [528, 370] on p "Hot Lead" at bounding box center [511, 370] width 51 height 18
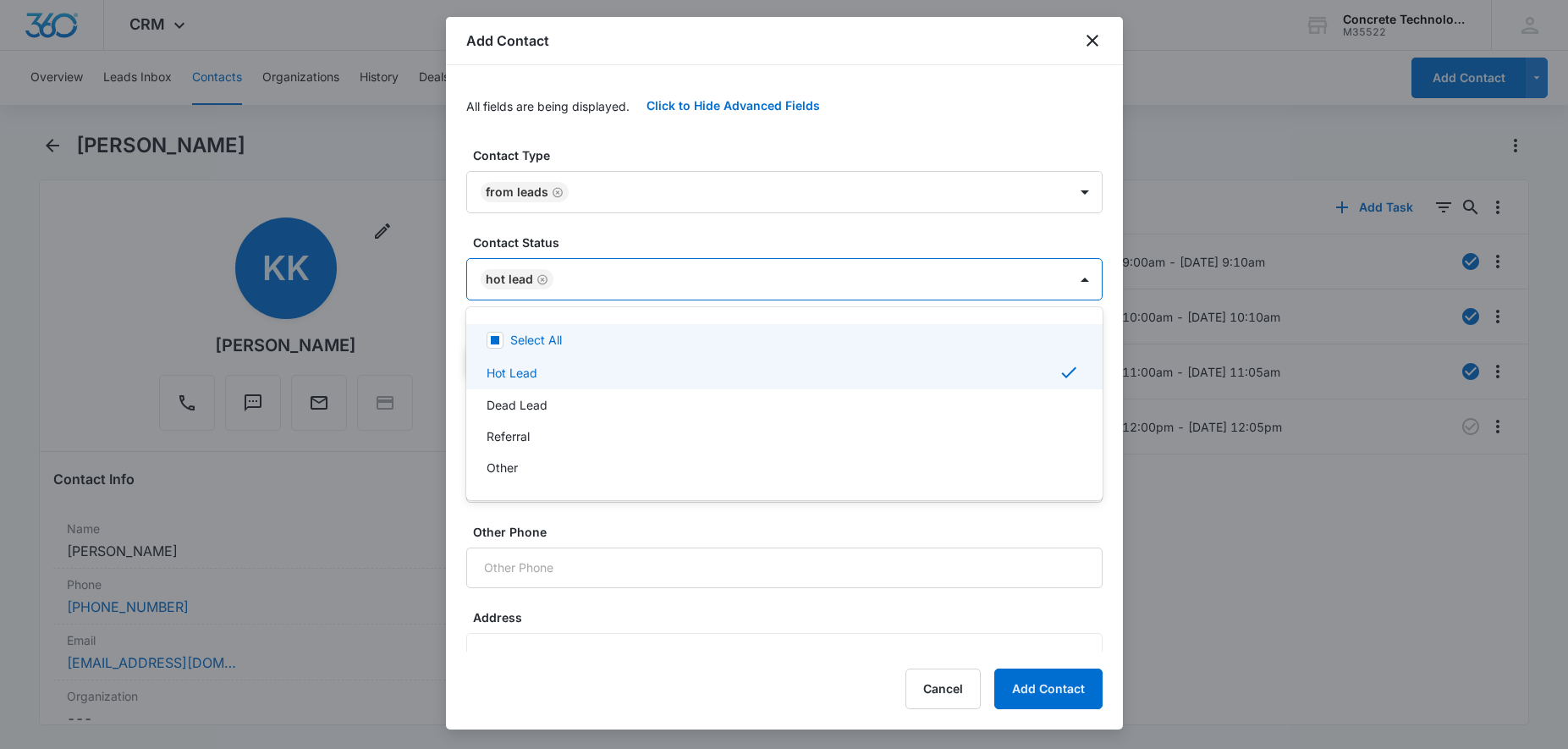
click at [679, 294] on div at bounding box center [784, 374] width 1568 height 749
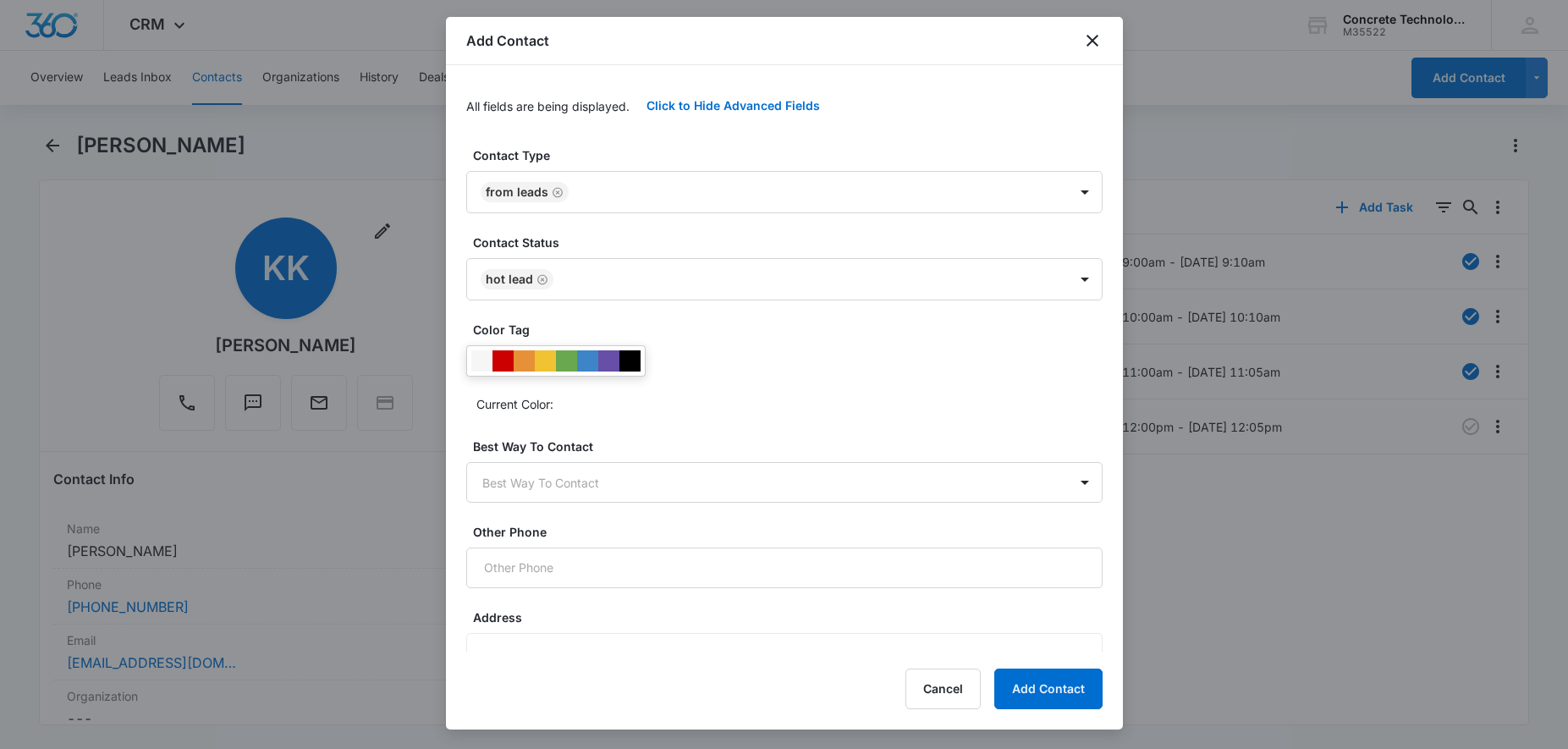
scroll to position [432, 0]
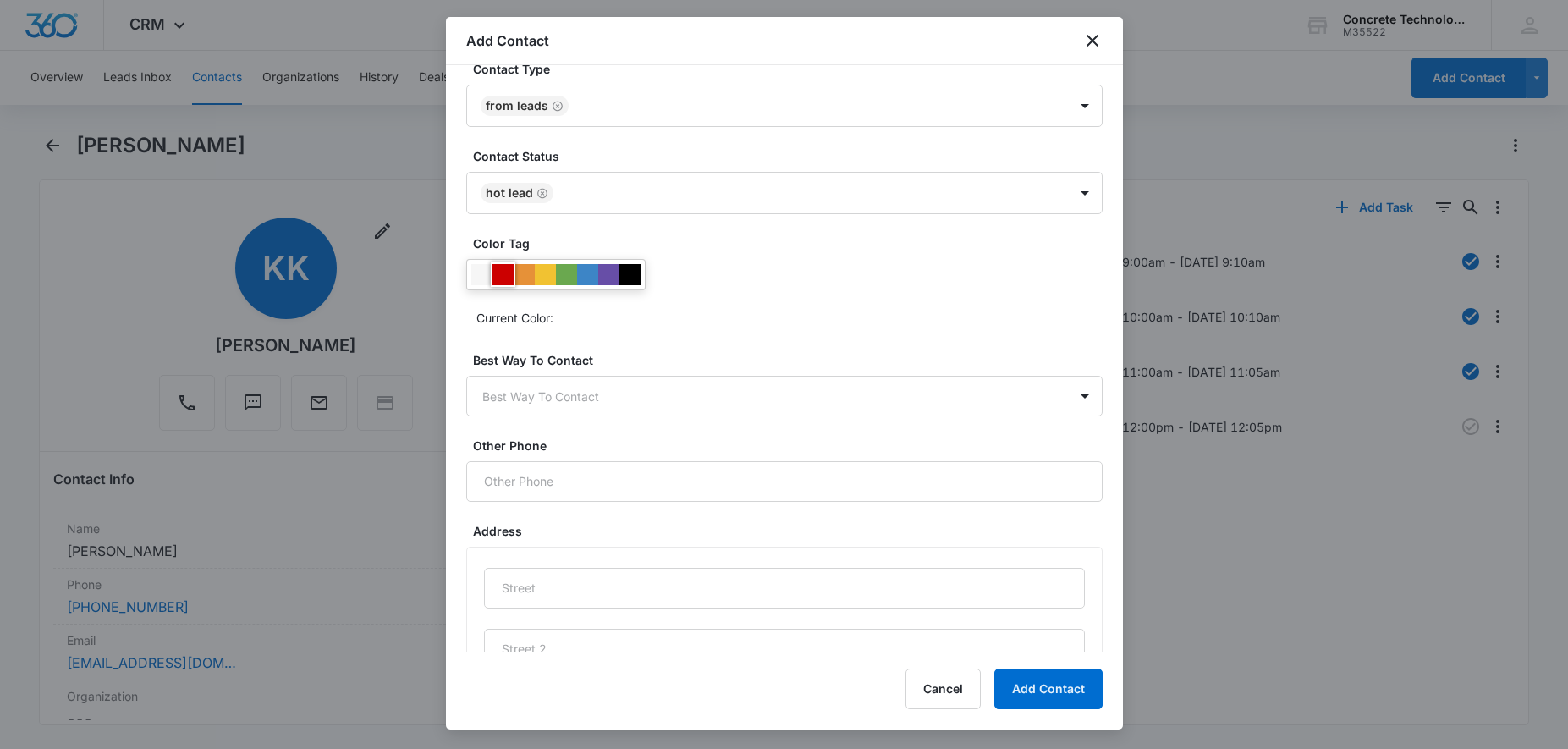
click at [500, 271] on div at bounding box center [503, 274] width 21 height 21
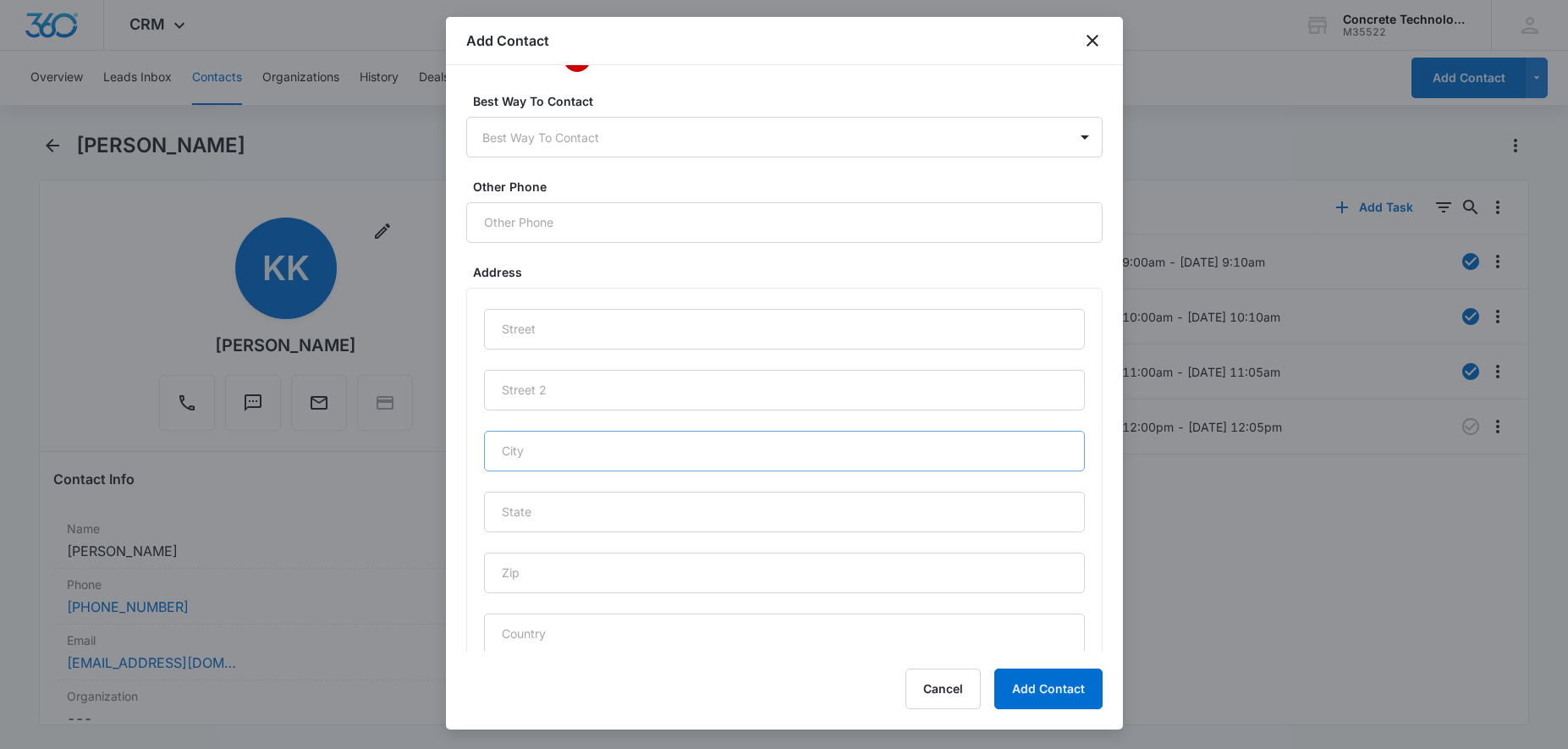
scroll to position [517, 0]
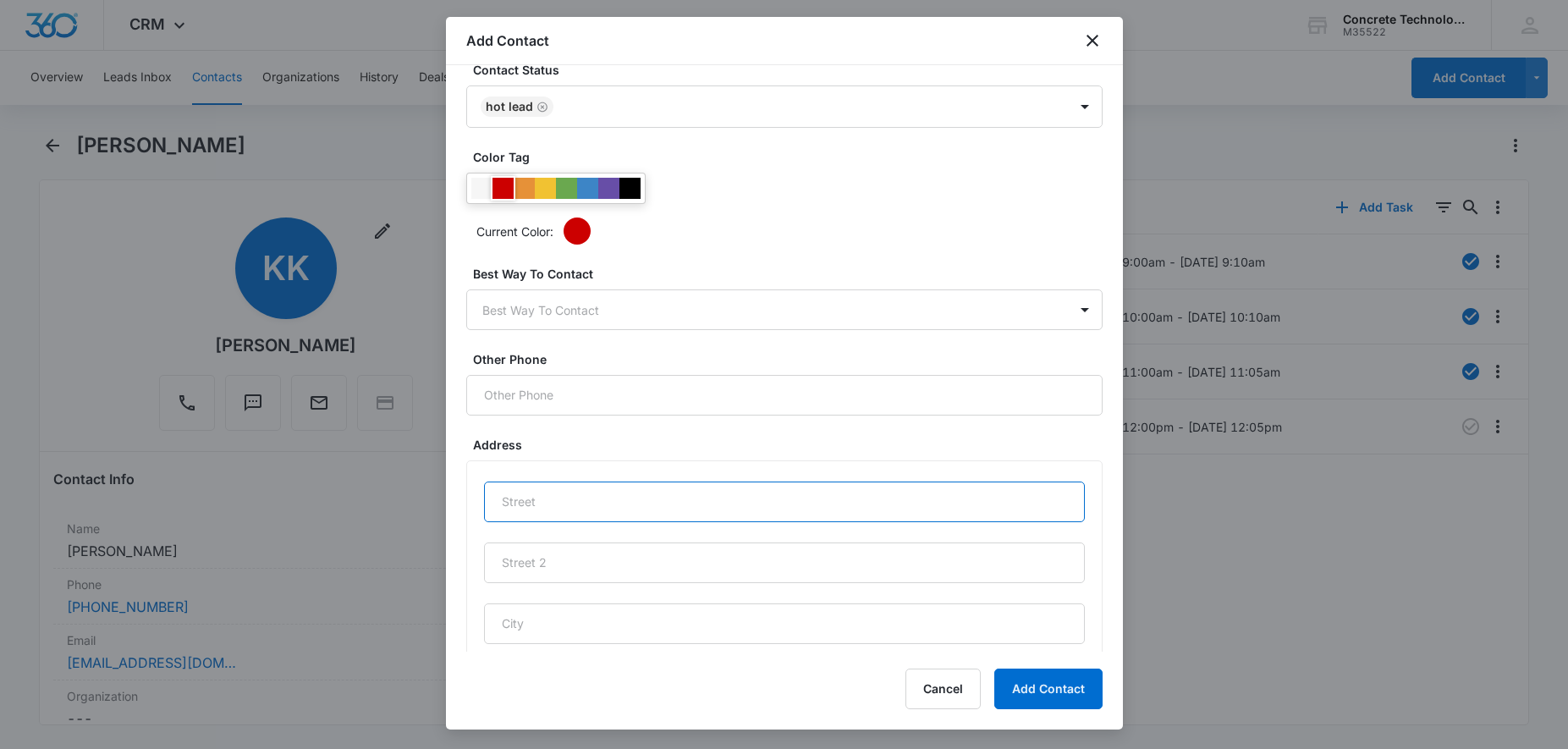
click at [588, 494] on input "text" at bounding box center [784, 502] width 601 height 41
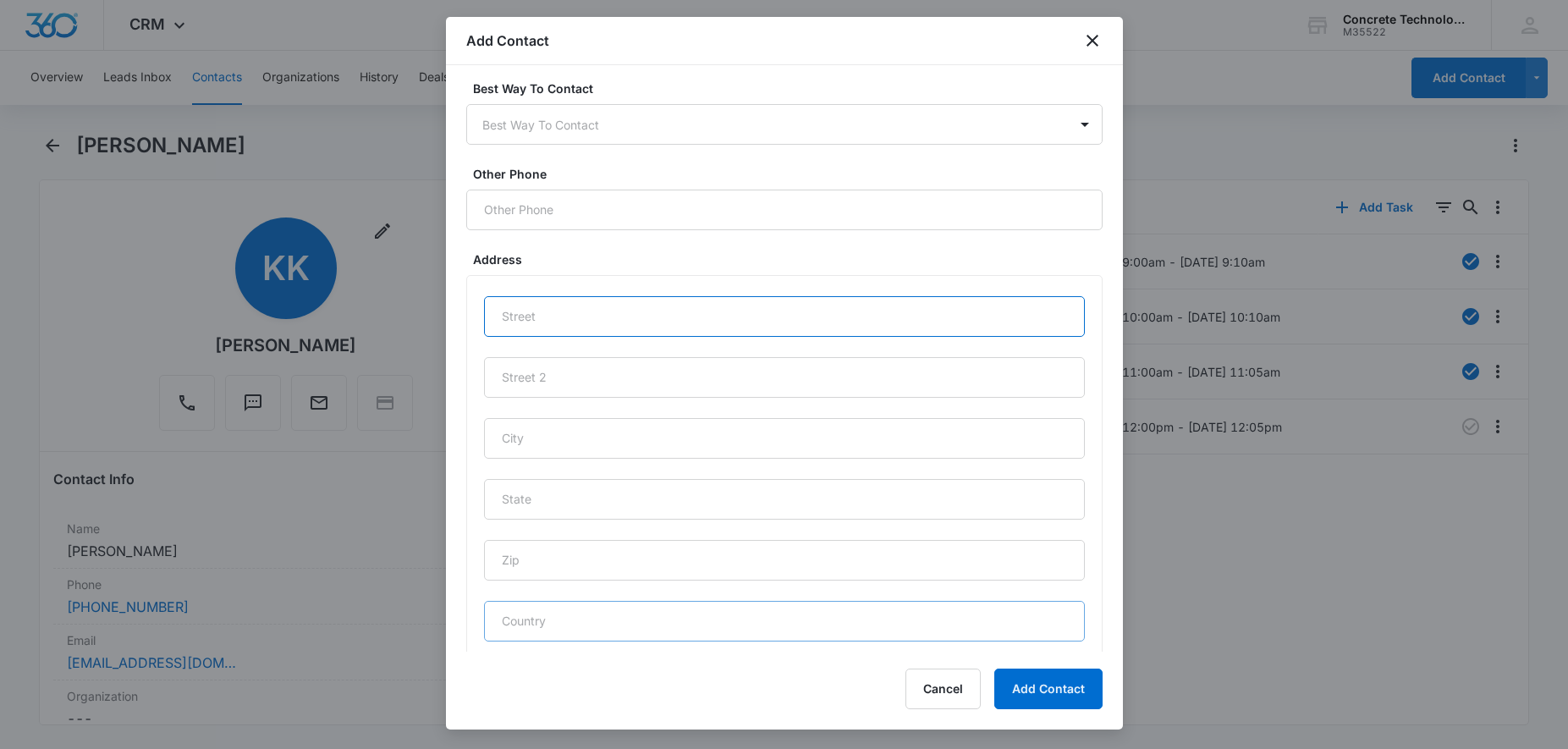
scroll to position [735, 0]
click at [584, 522] on input "text" at bounding box center [784, 529] width 601 height 41
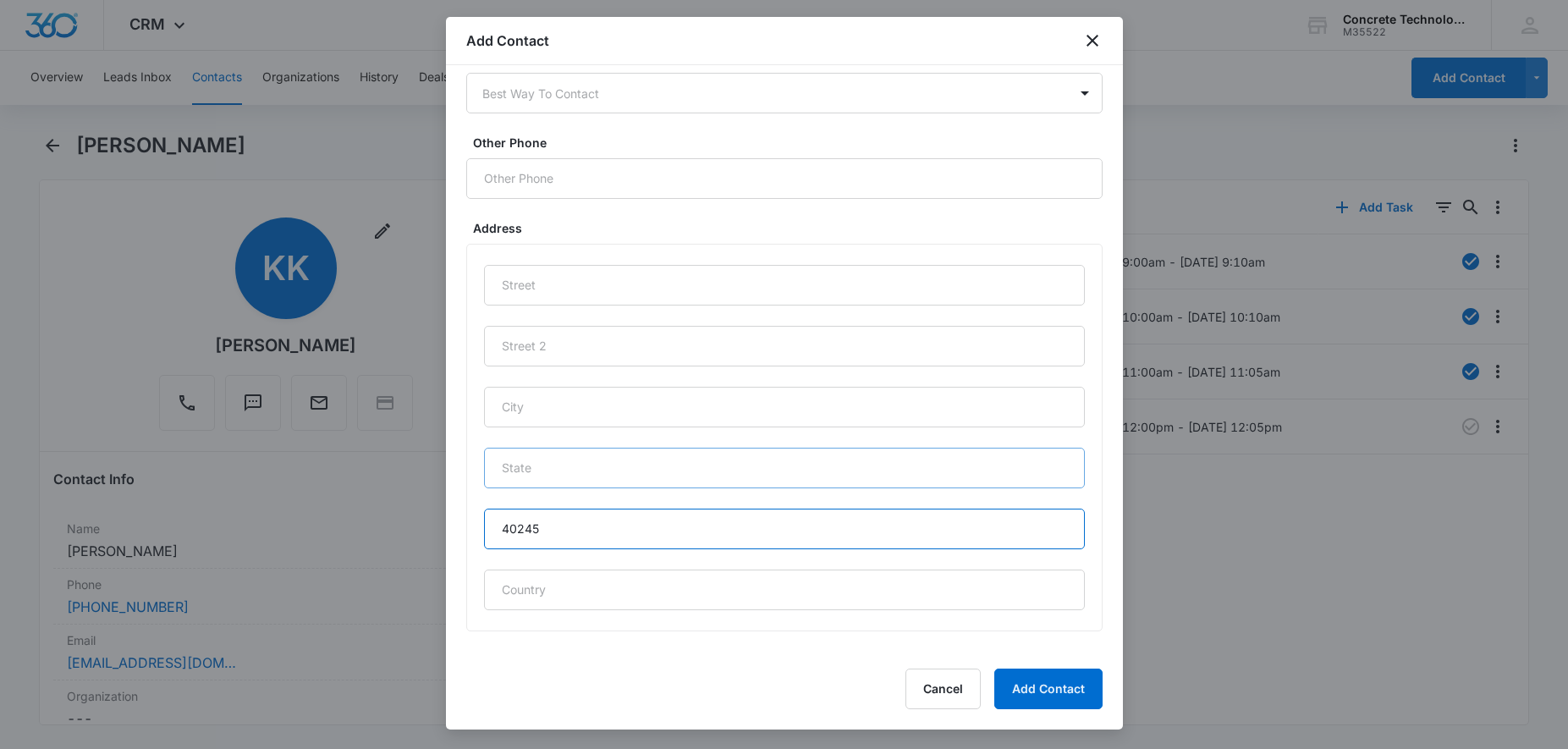
type input "40245"
click at [569, 468] on input "text" at bounding box center [784, 468] width 601 height 41
type input "KY"
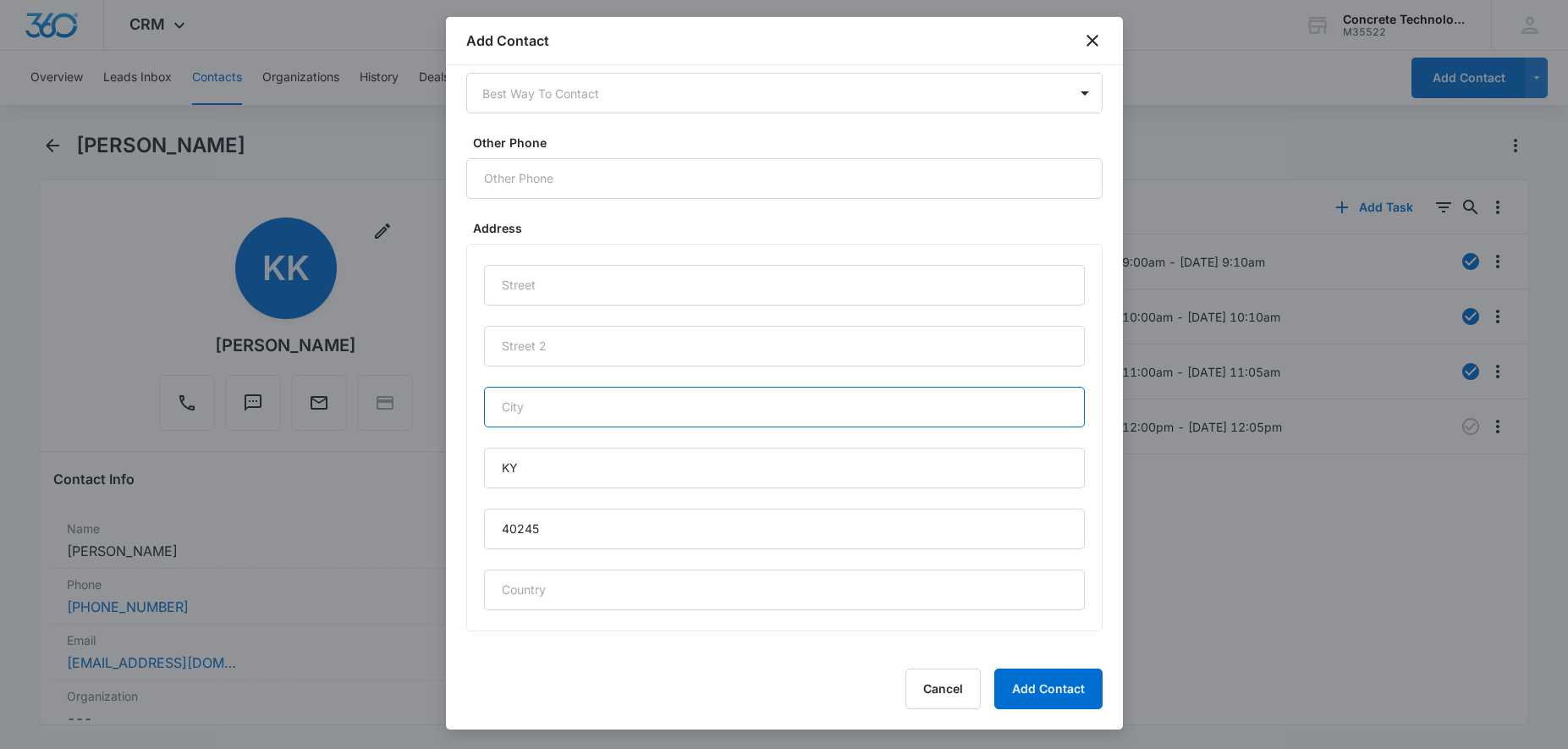
click at [572, 414] on input "text" at bounding box center [784, 407] width 601 height 41
type input "[GEOGRAPHIC_DATA]"
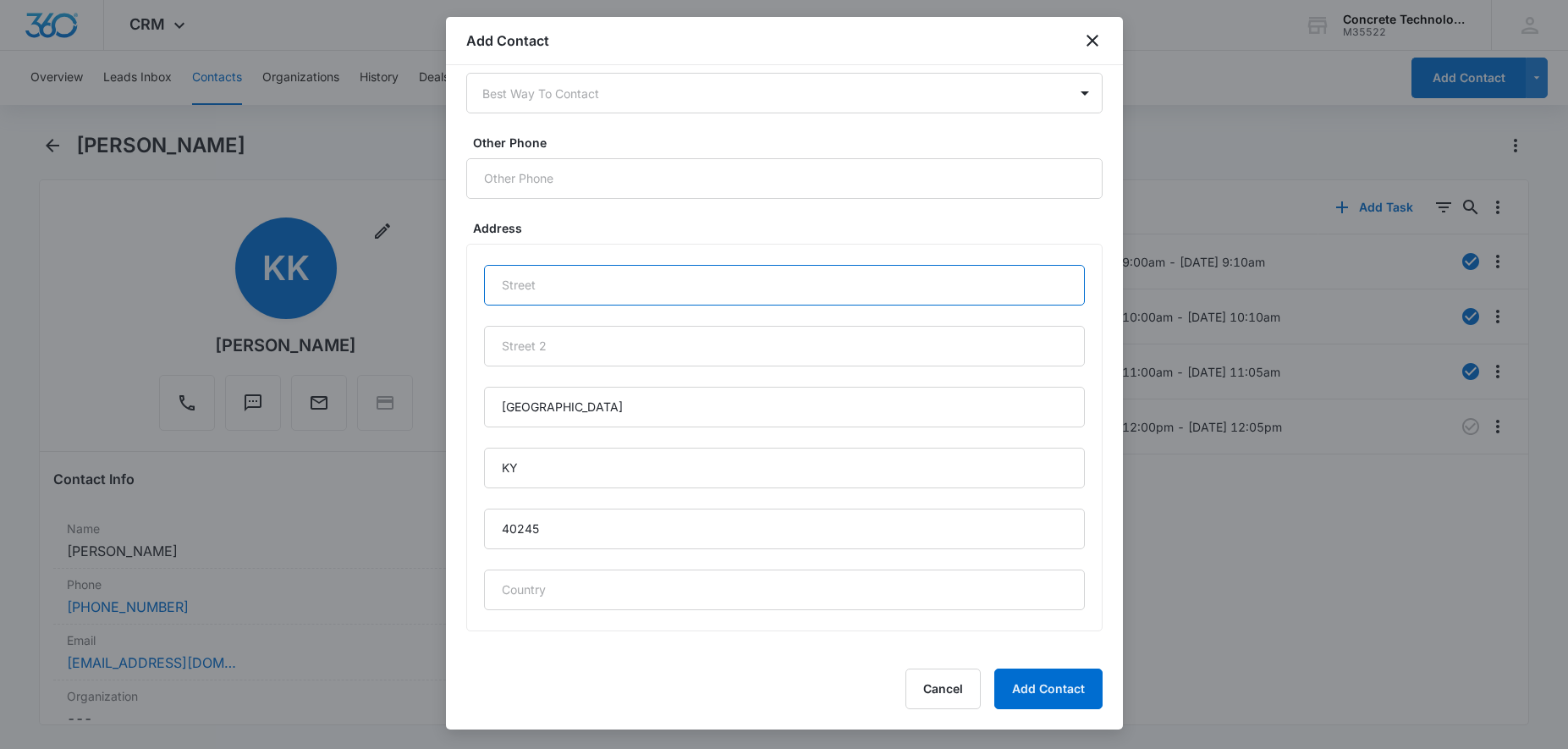
paste input "[STREET_ADDRESS]"
type input "[STREET_ADDRESS]"
click at [620, 584] on input "text" at bounding box center [784, 590] width 601 height 41
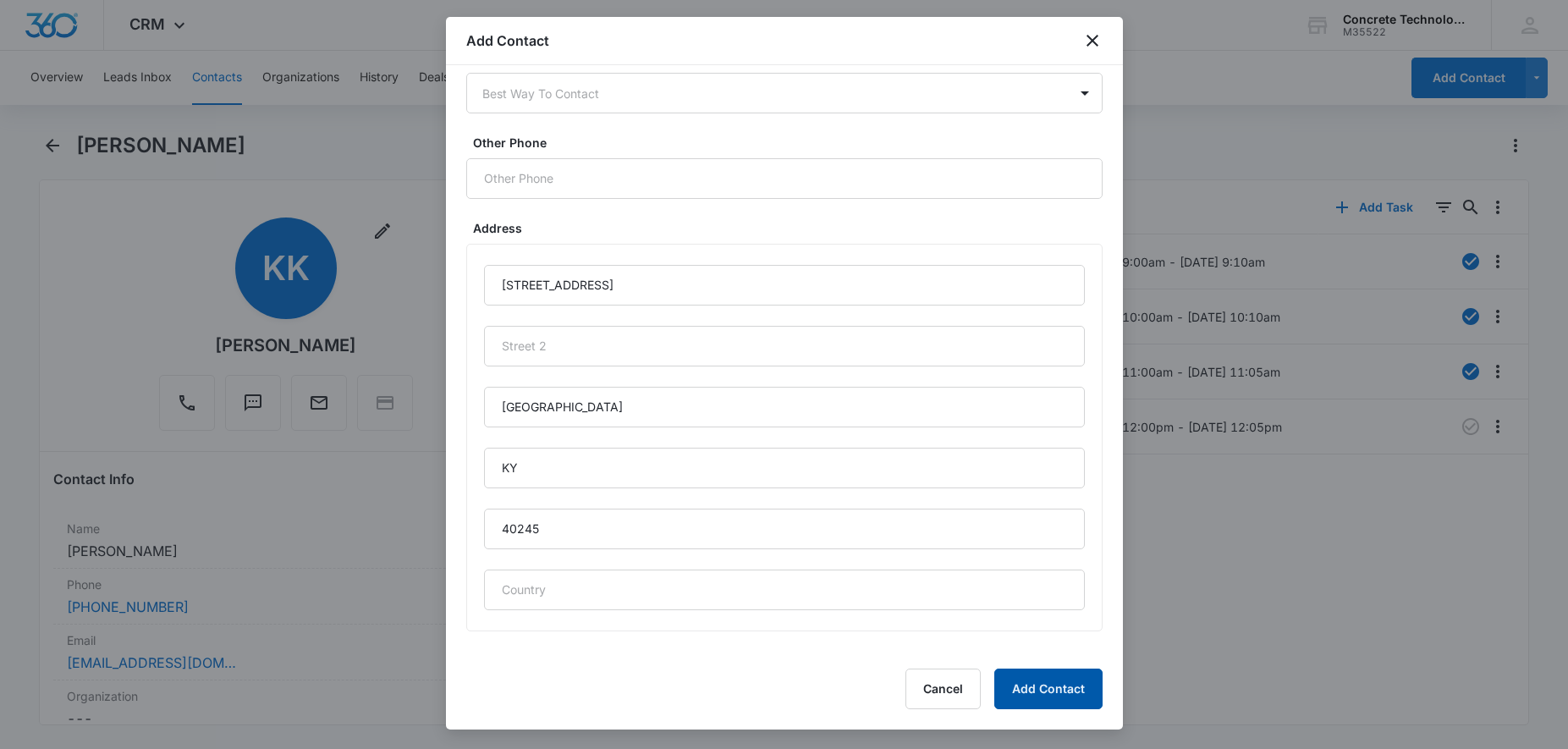
click at [1028, 688] on button "Add Contact" at bounding box center [1049, 689] width 109 height 41
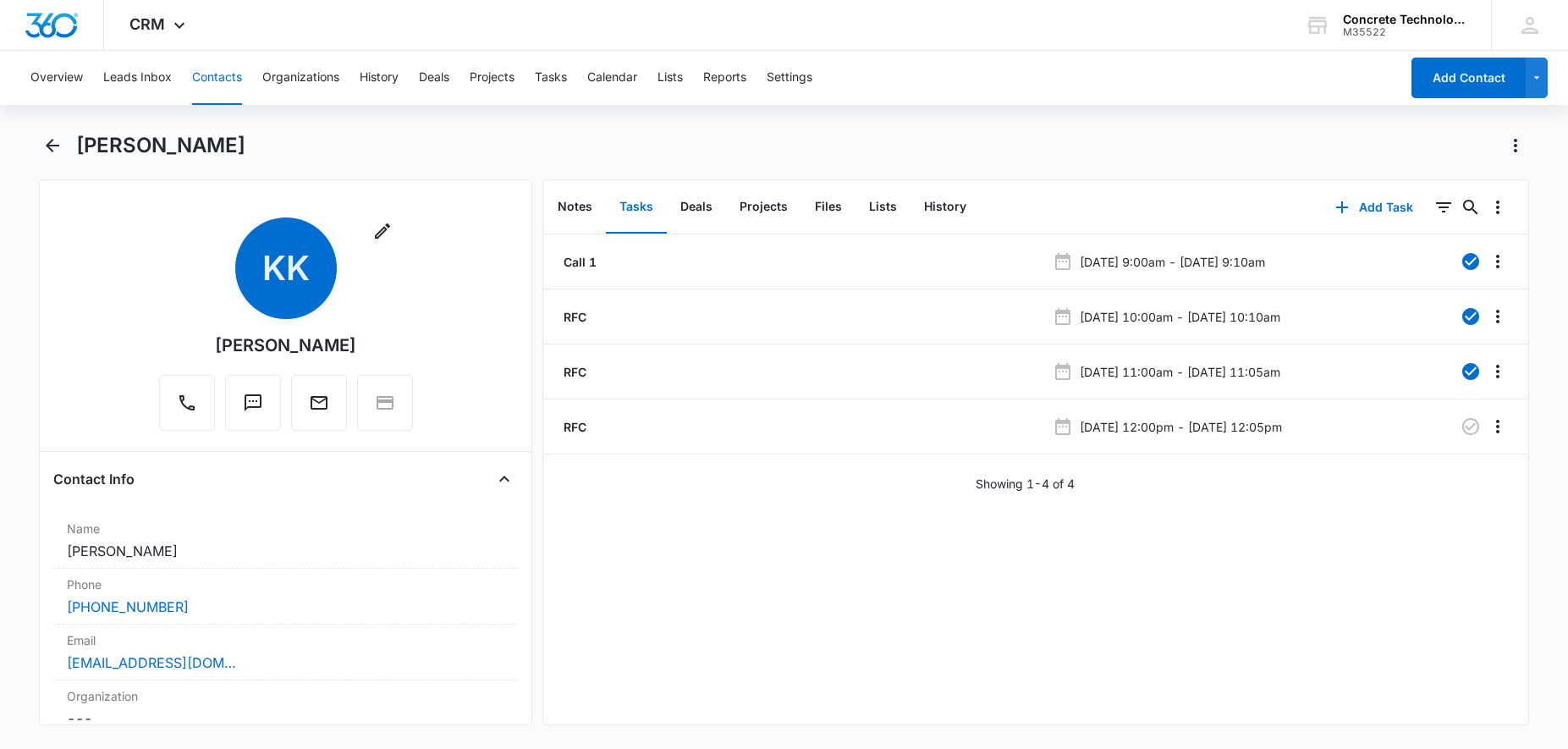
click at [200, 73] on button "Contacts" at bounding box center [217, 77] width 50 height 54
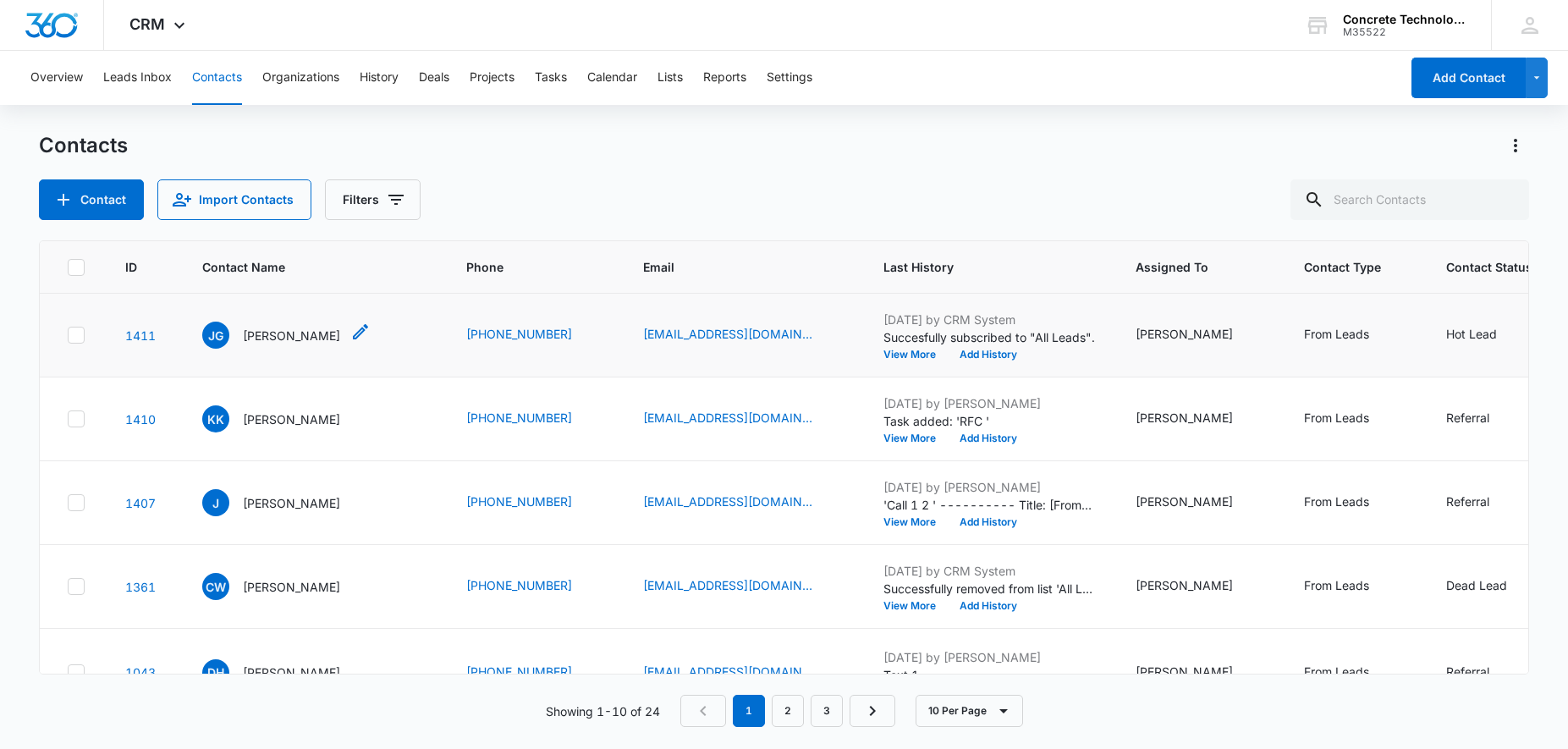
click at [276, 345] on p "[PERSON_NAME]" at bounding box center [291, 336] width 97 height 18
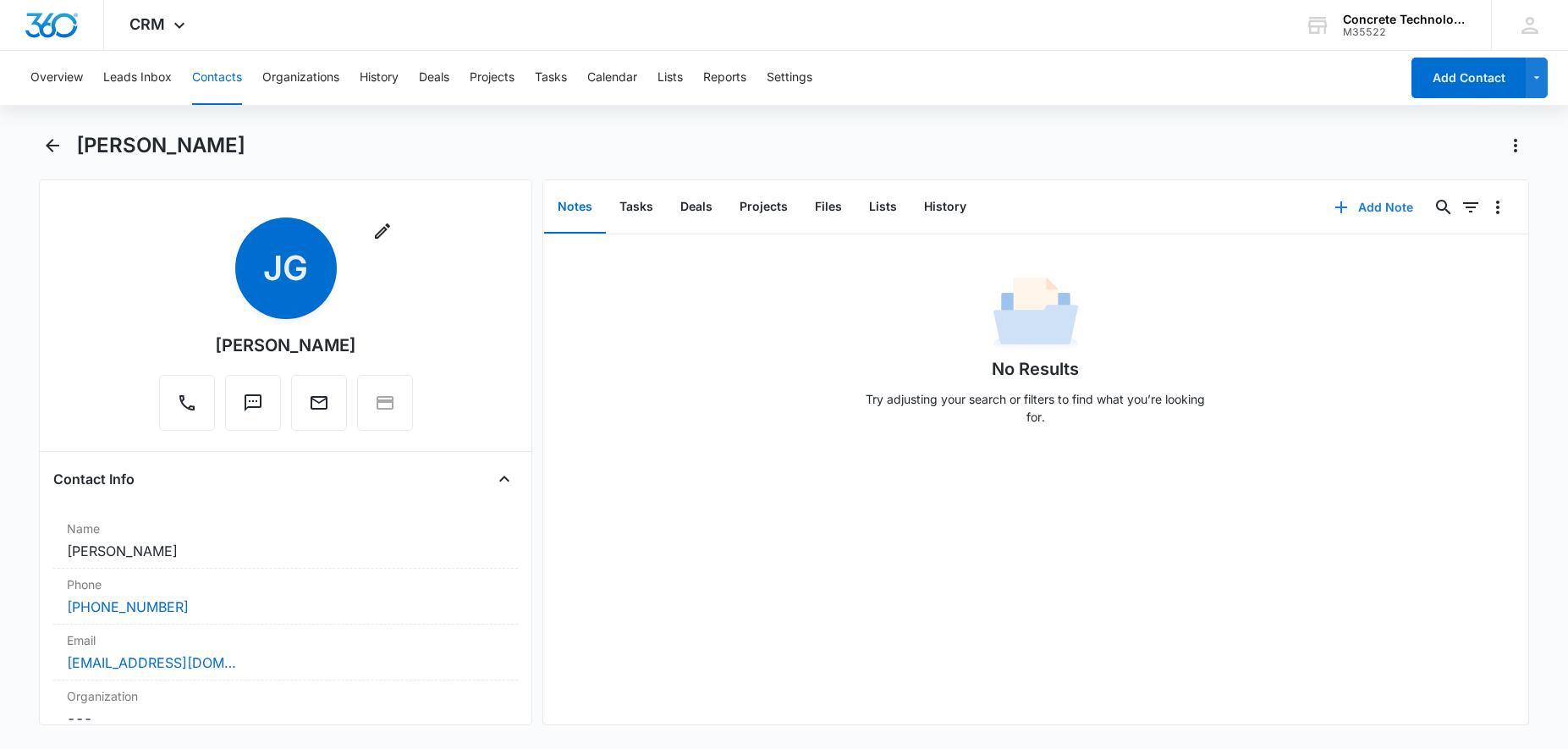
click at [1376, 201] on button "Add Note" at bounding box center [1374, 208] width 112 height 41
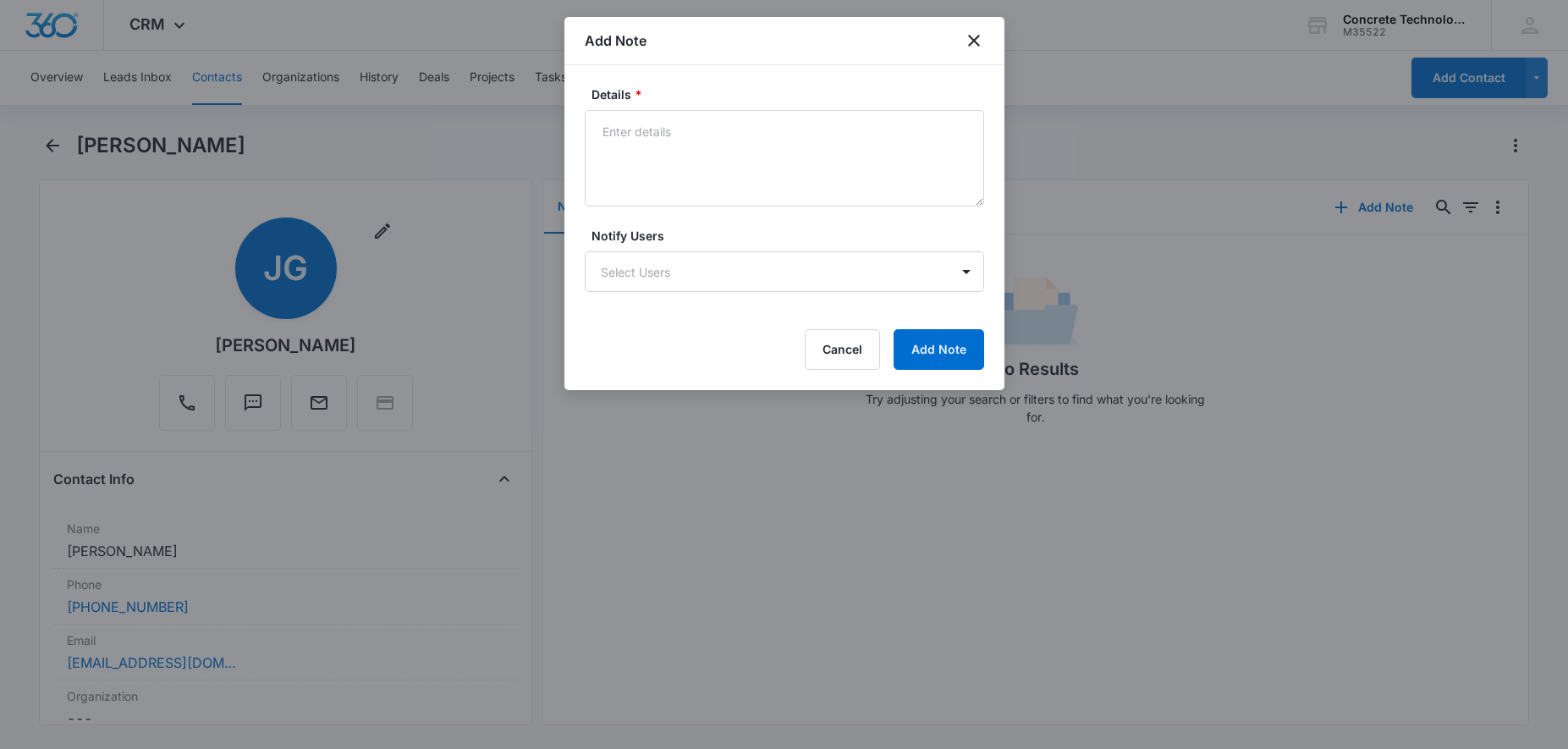
click at [960, 40] on div "Add Note" at bounding box center [785, 41] width 440 height 48
click at [969, 40] on icon "close" at bounding box center [974, 40] width 20 height 20
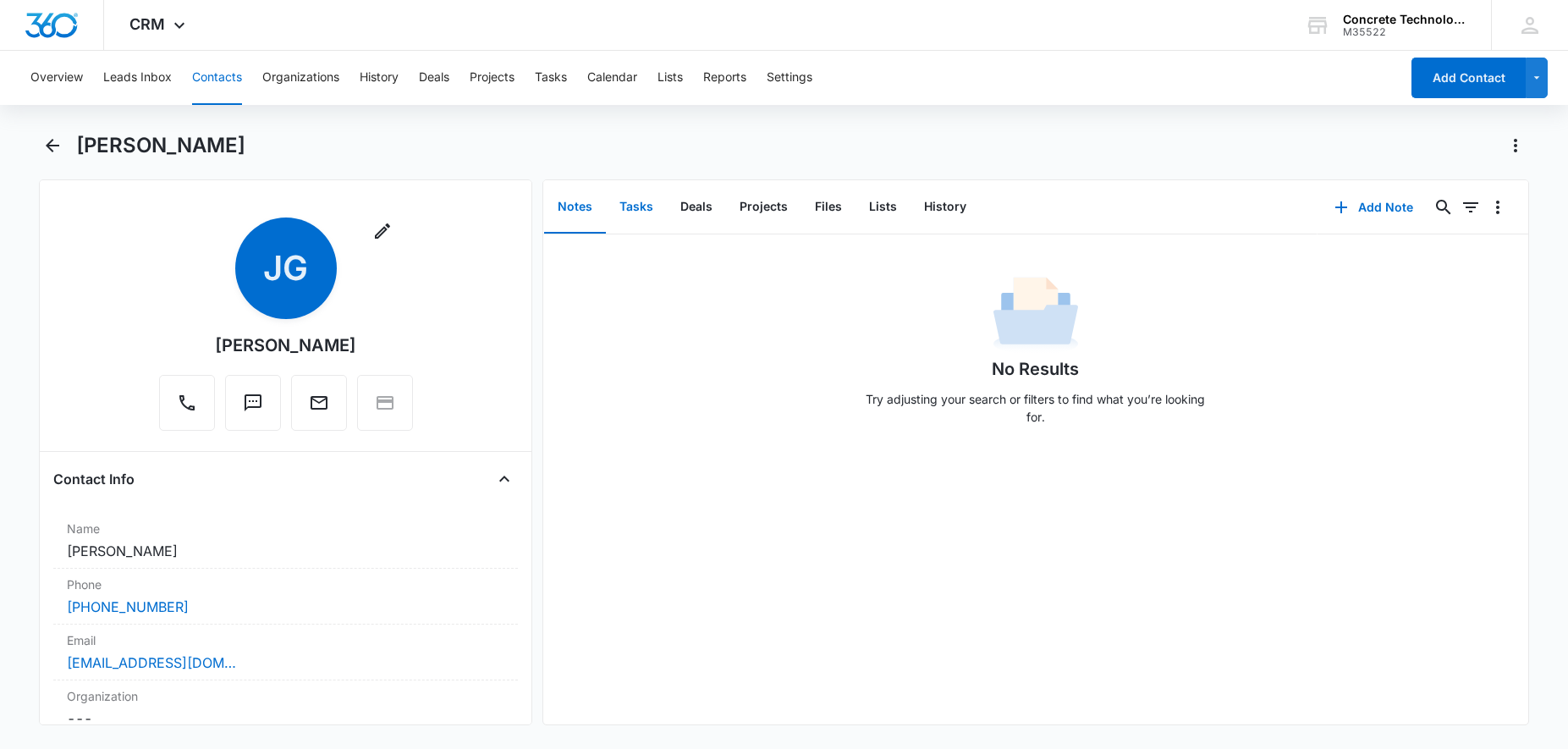
click at [637, 215] on button "Tasks" at bounding box center [636, 207] width 61 height 53
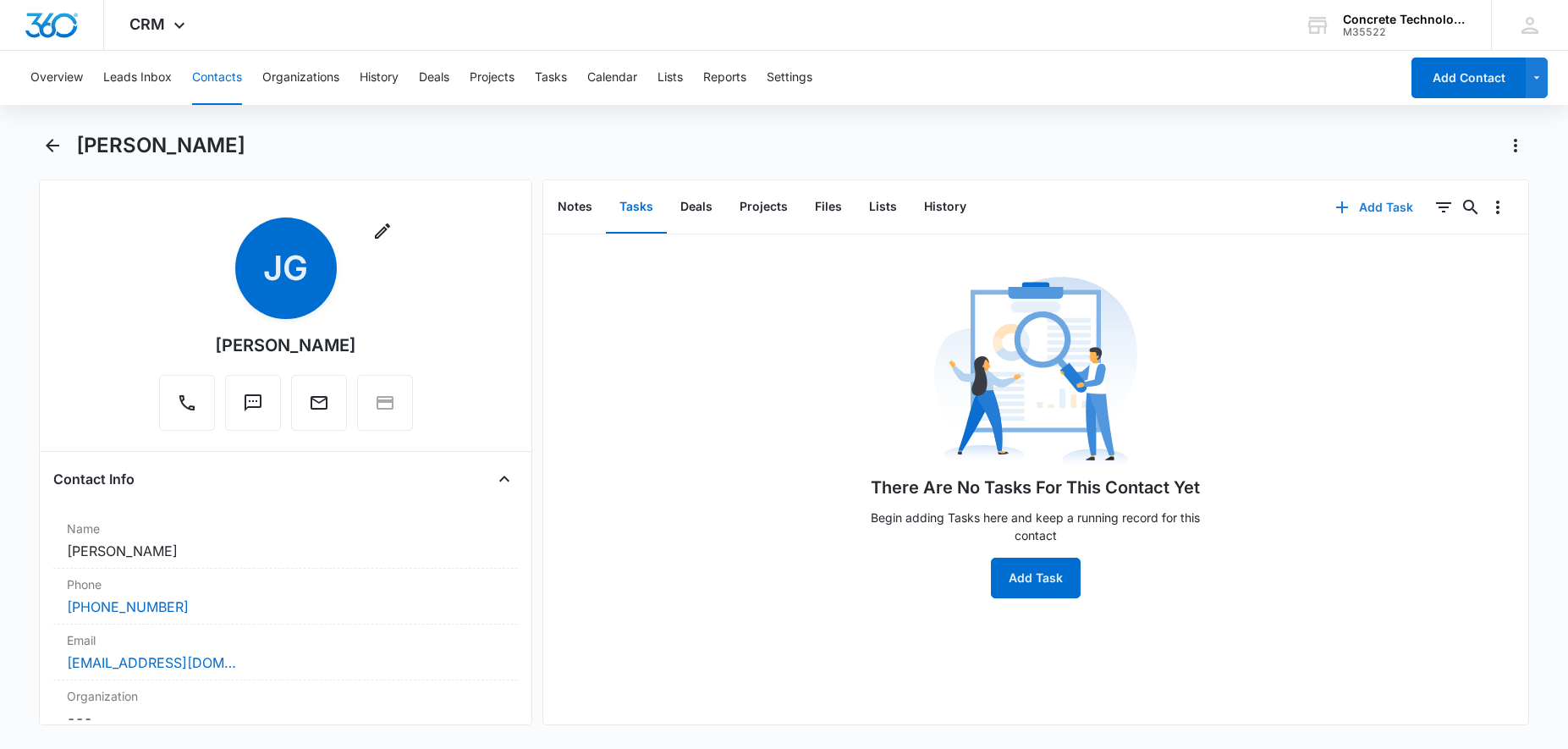
click at [1378, 204] on button "Add Task" at bounding box center [1374, 208] width 111 height 41
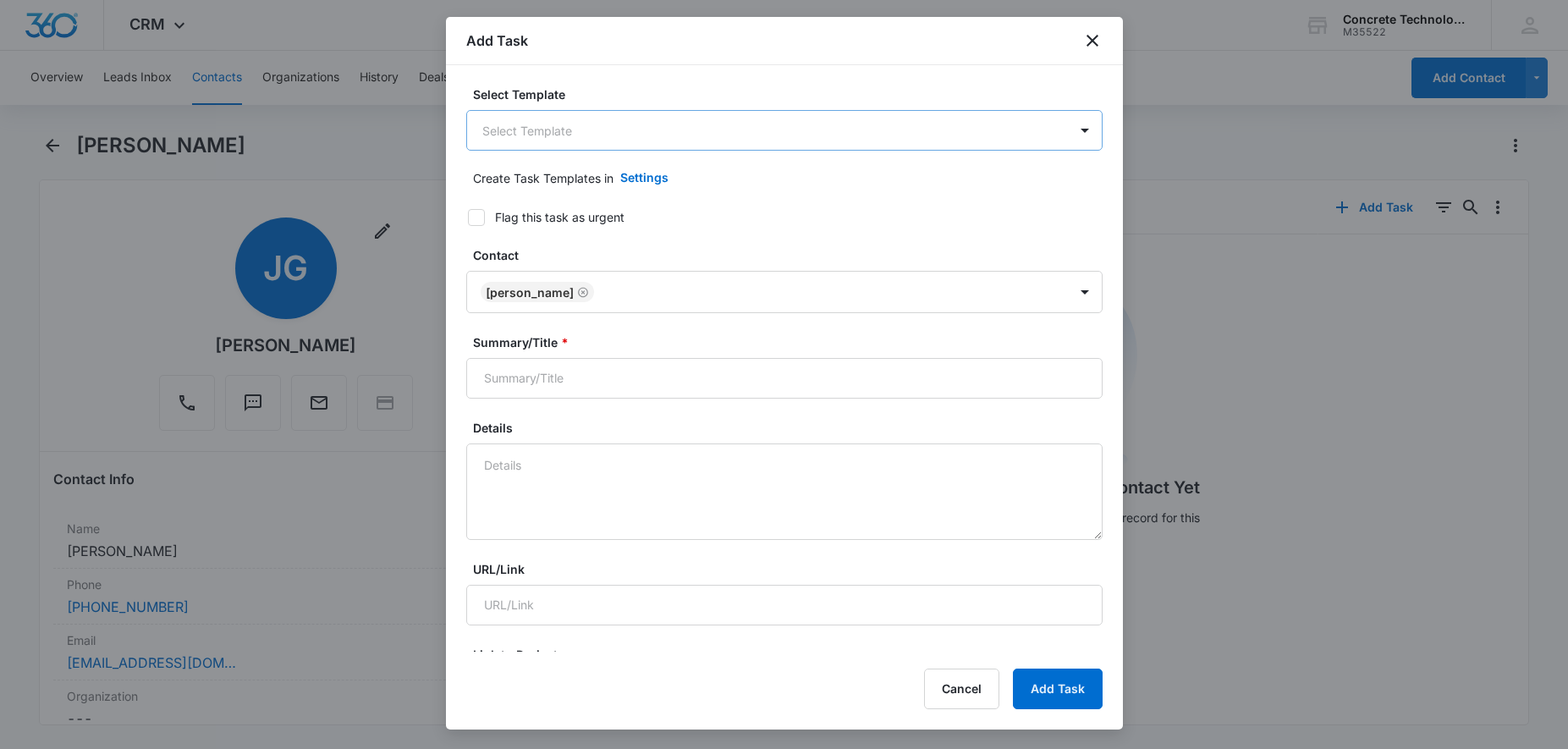
click at [633, 133] on body "CRM Apps Reputation Websites Forms CRM Email Social Content Ads Intelligence Fi…" at bounding box center [784, 374] width 1568 height 749
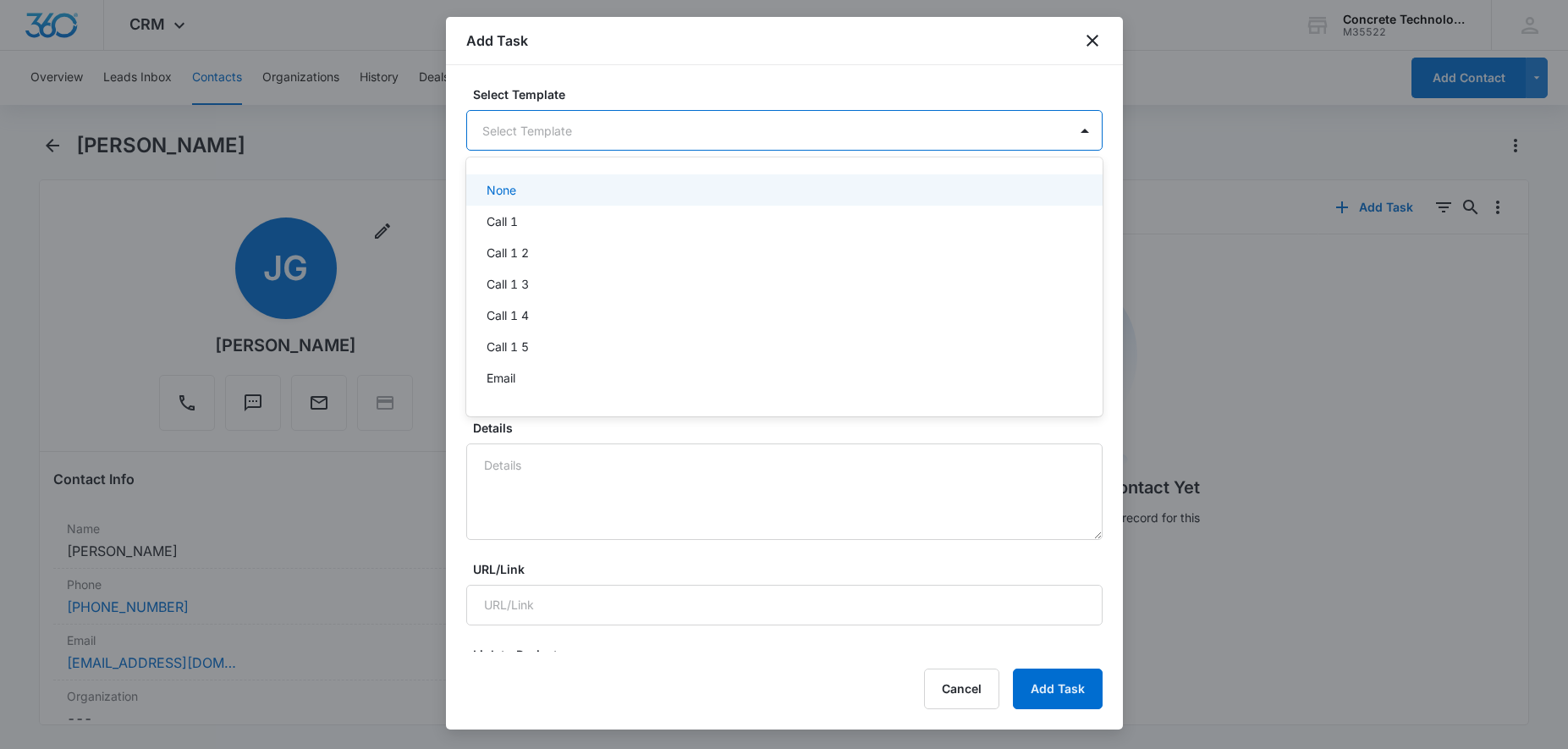
click at [558, 195] on div "None" at bounding box center [782, 190] width 592 height 18
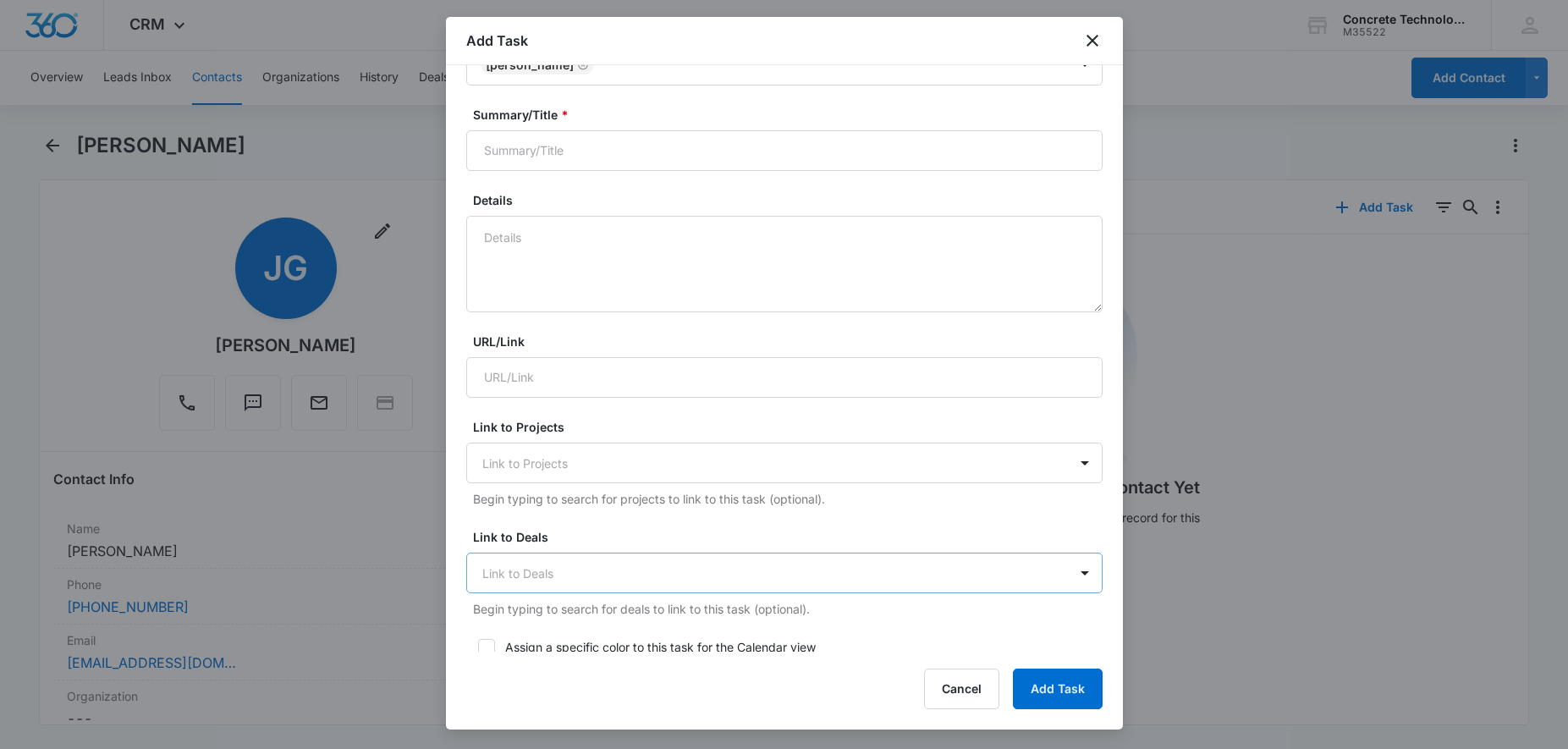
scroll to position [346, 0]
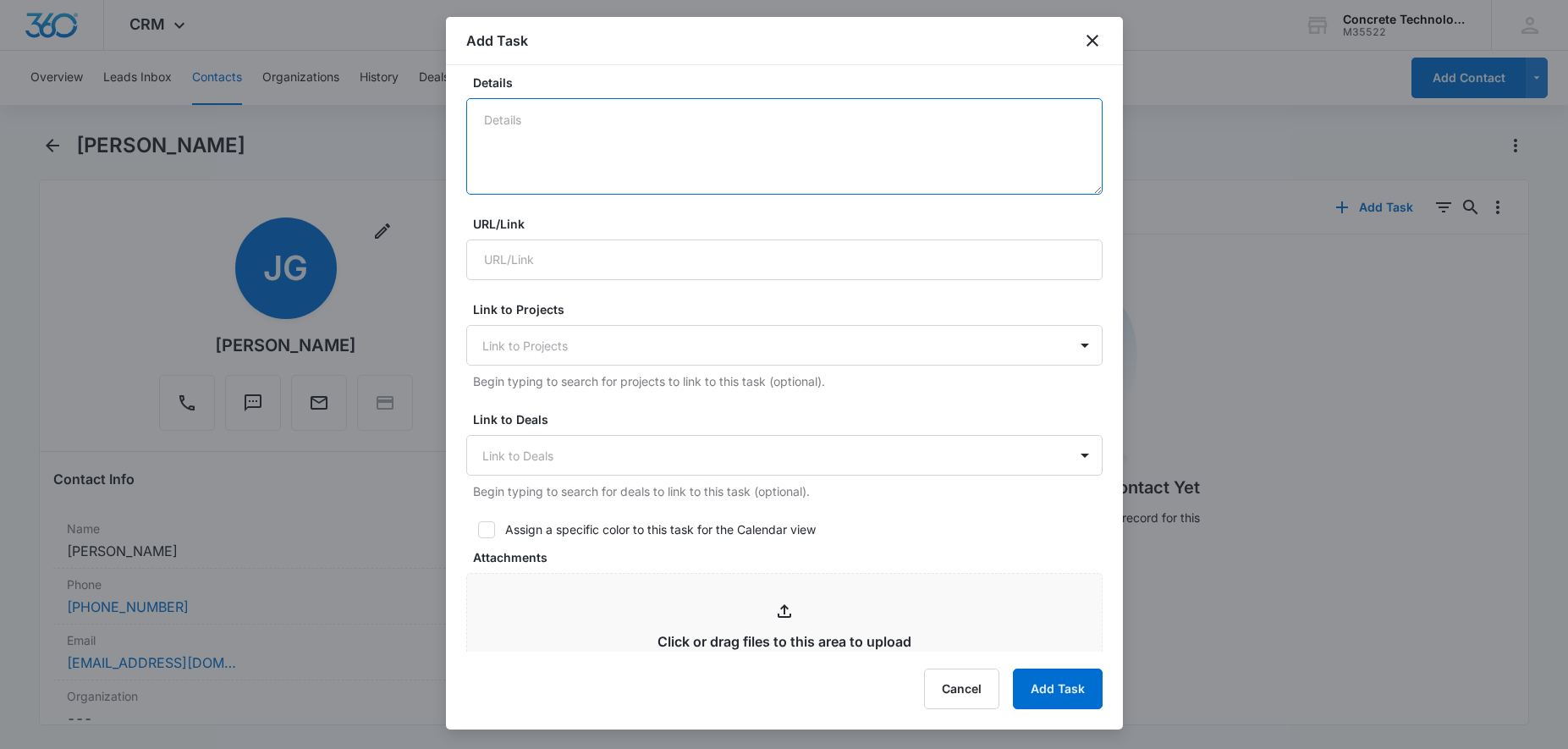
drag, startPoint x: 569, startPoint y: 155, endPoint x: 620, endPoint y: 151, distance: 51.2
click at [576, 152] on textarea "Details" at bounding box center [784, 146] width 636 height 96
click at [517, 118] on textarea "Transfered from ACT" at bounding box center [784, 146] width 636 height 96
type textarea "Transferred from ACT"
click at [593, 450] on div at bounding box center [775, 456] width 584 height 21
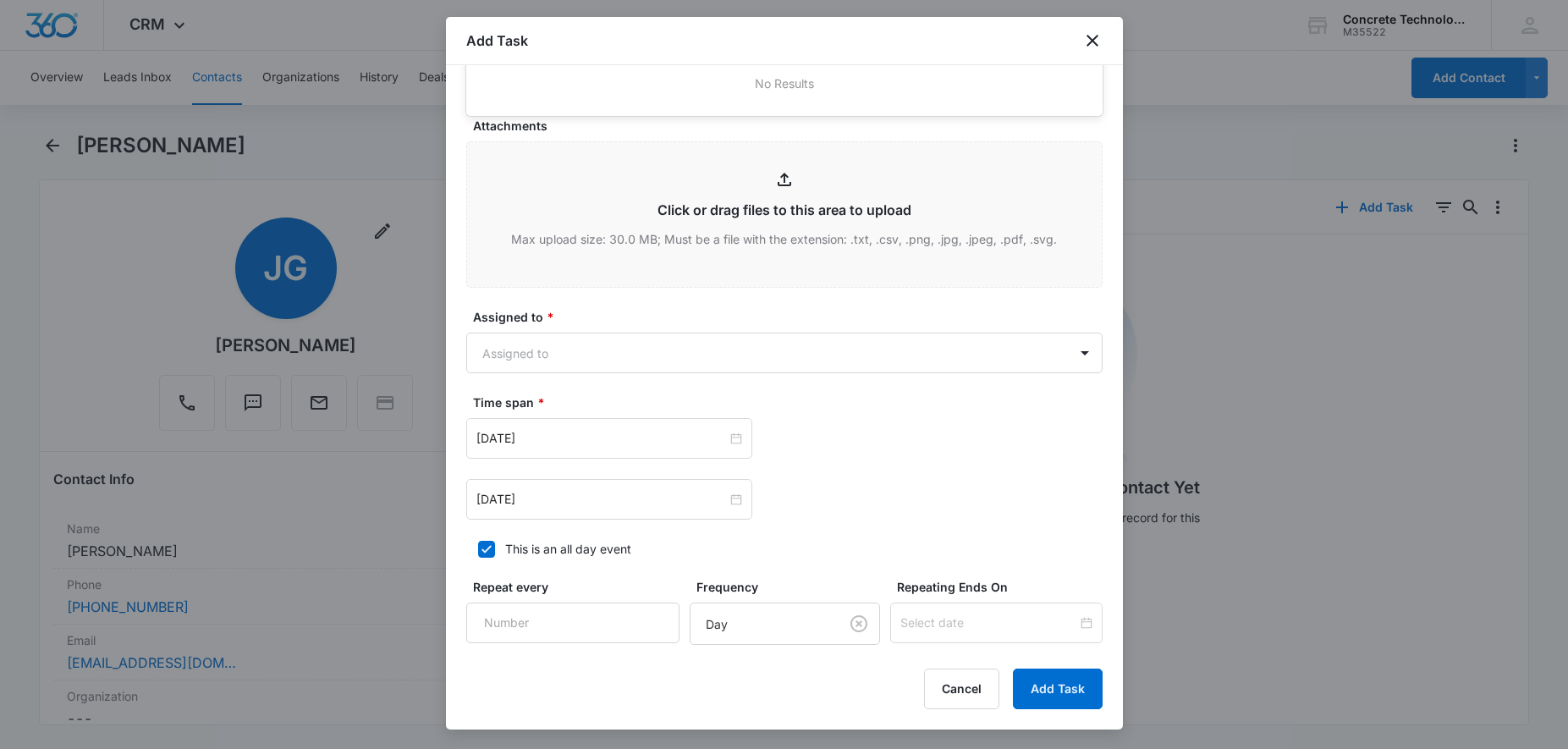
scroll to position [934, 0]
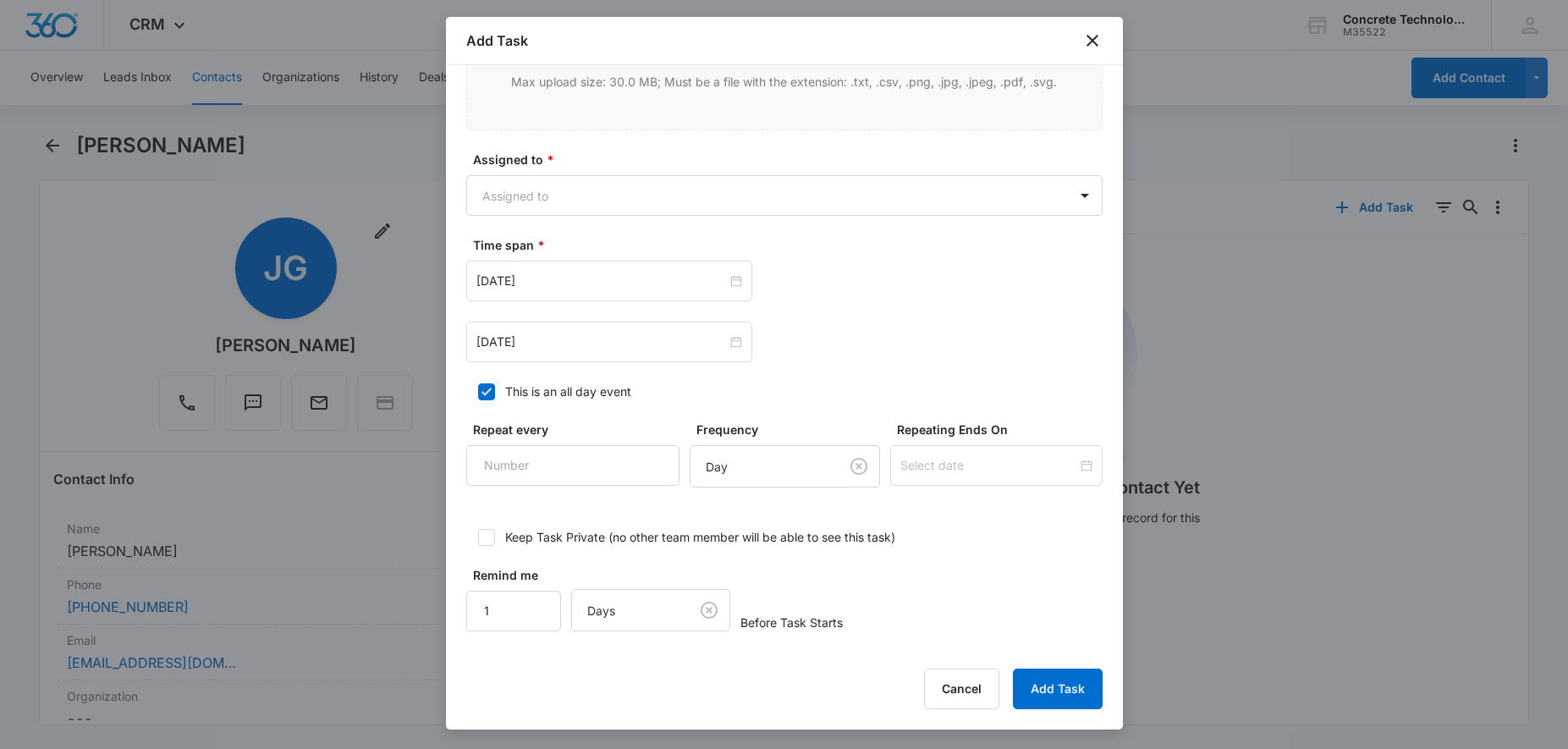
click at [625, 199] on body "CRM Apps Reputation Websites Forms CRM Email Social Content Ads Intelligence Fi…" at bounding box center [784, 374] width 1568 height 749
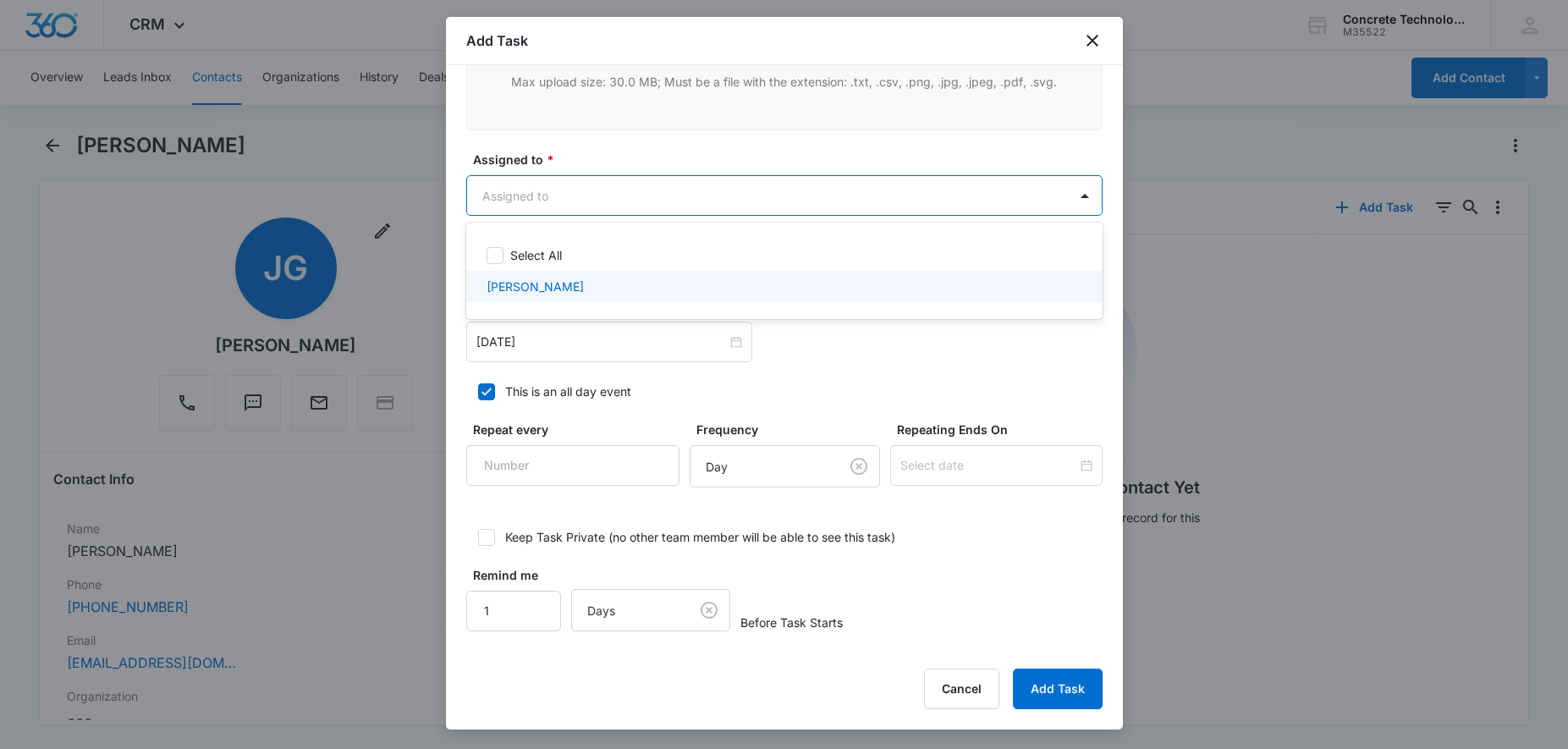
click at [575, 274] on div "[PERSON_NAME]" at bounding box center [784, 286] width 636 height 31
checkbox input "true"
click at [625, 354] on div at bounding box center [784, 374] width 1568 height 749
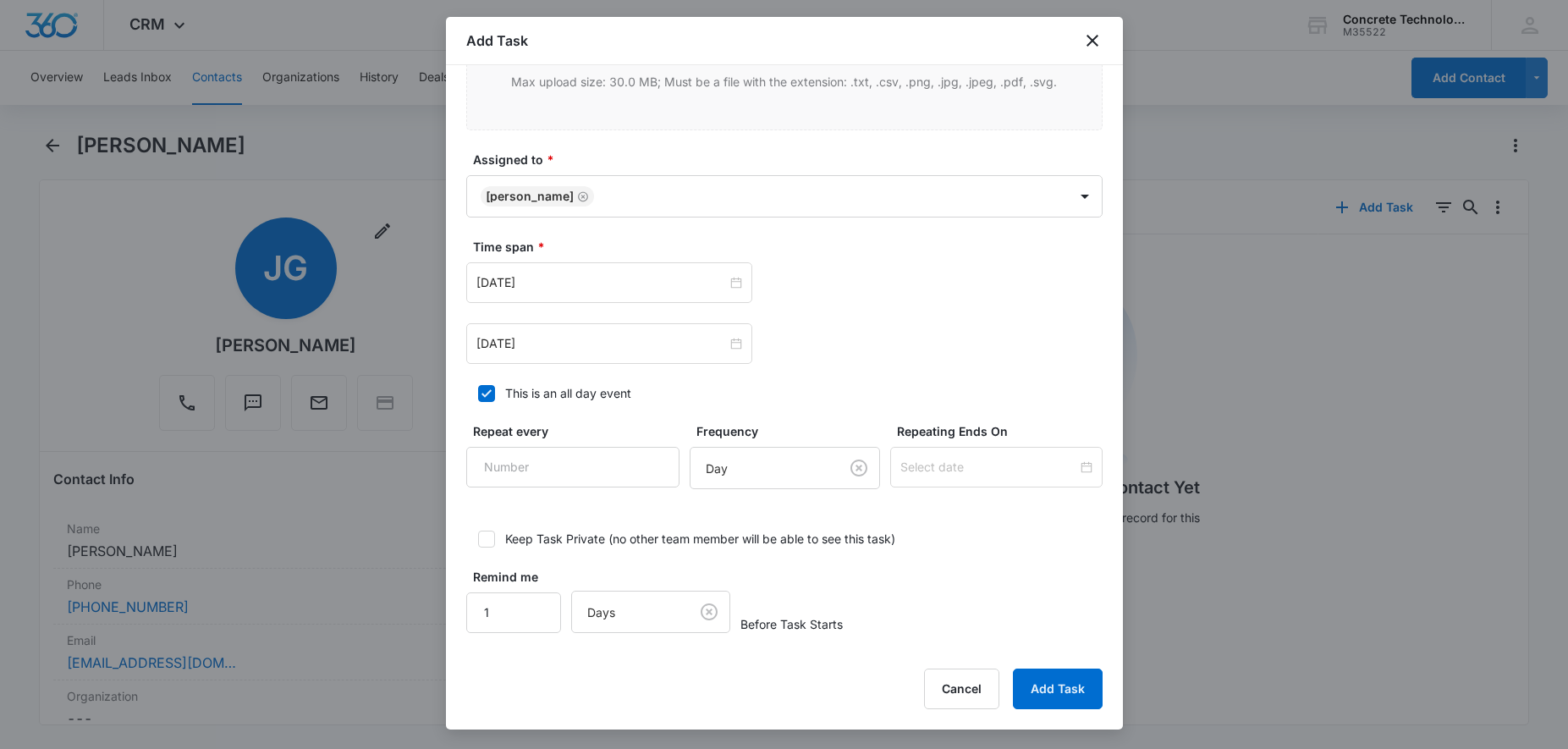
click at [625, 354] on div "[DATE]" at bounding box center [608, 344] width 286 height 41
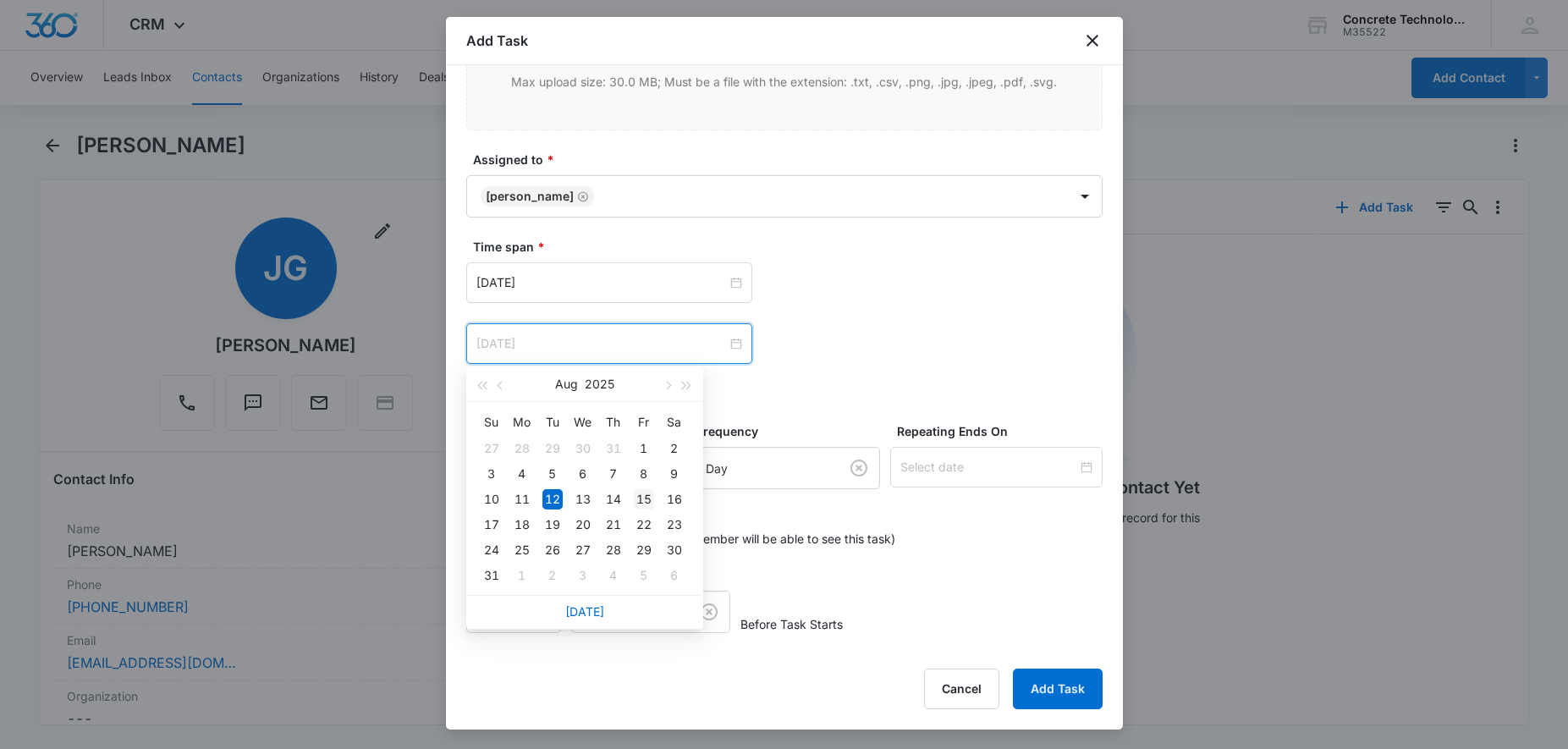
type input "[DATE]"
click at [651, 505] on div "15" at bounding box center [644, 499] width 20 height 20
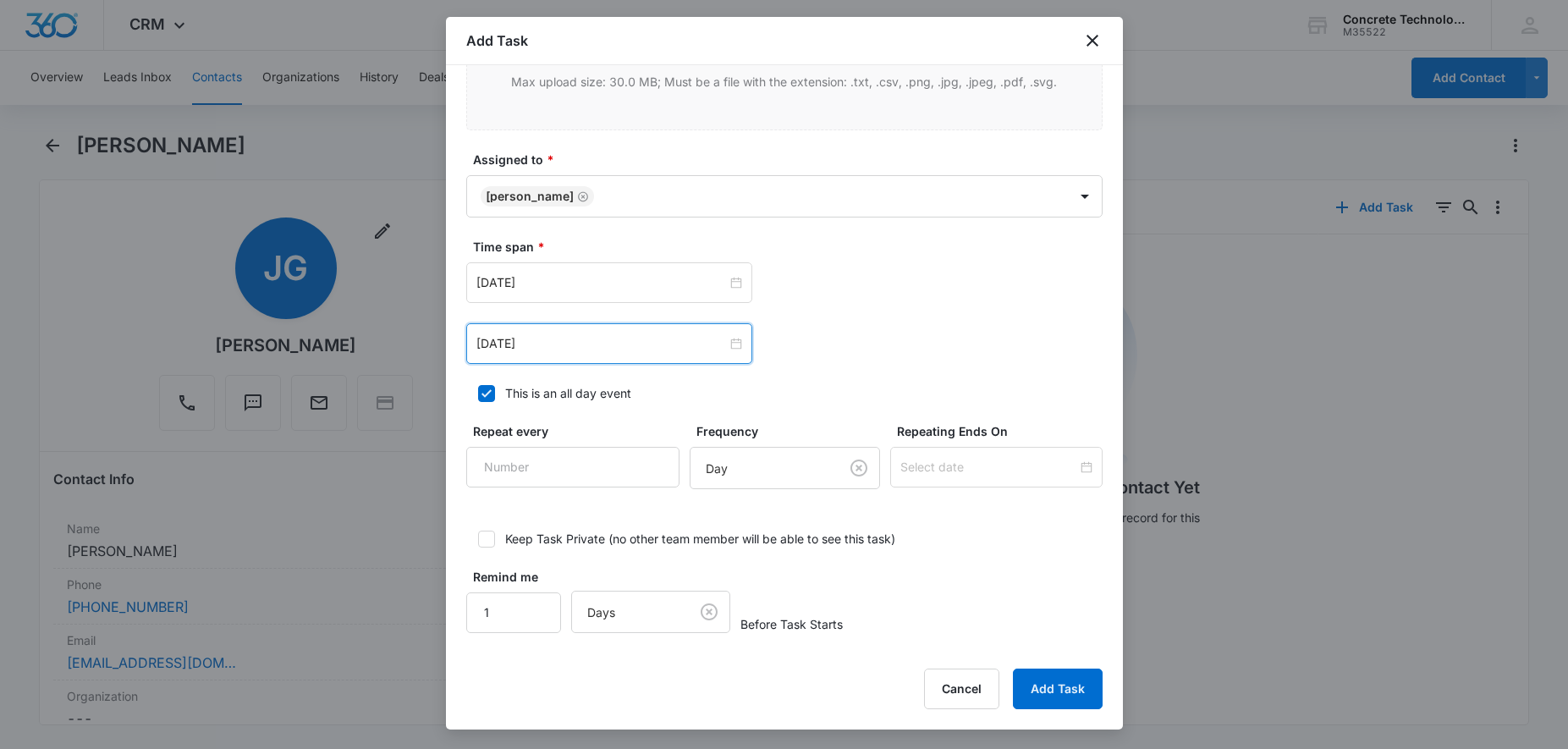
click at [488, 391] on icon at bounding box center [486, 393] width 15 height 15
click at [478, 391] on input "This is an all day event" at bounding box center [471, 393] width 12 height 12
checkbox input "false"
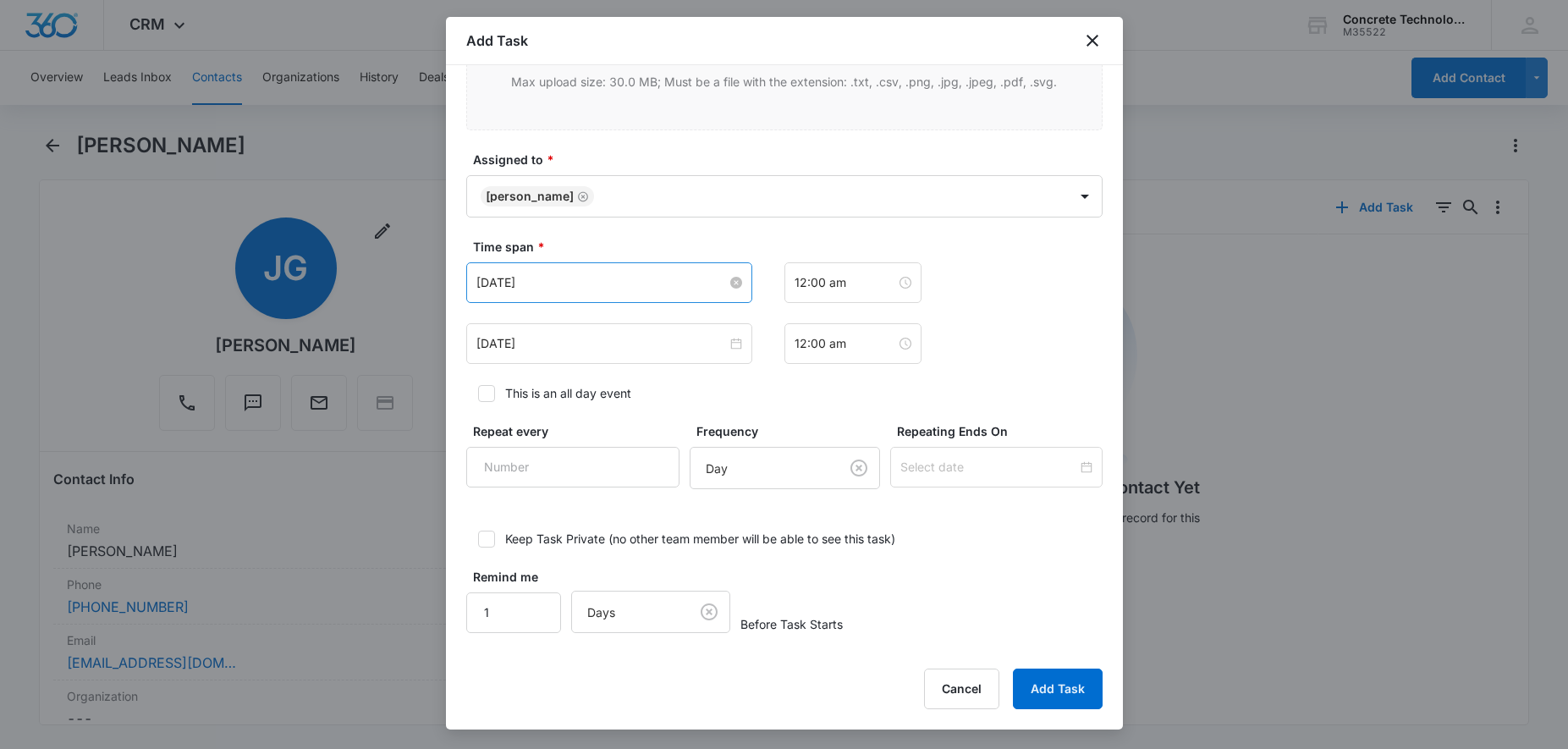
click at [589, 282] on input "[DATE]" at bounding box center [601, 282] width 250 height 19
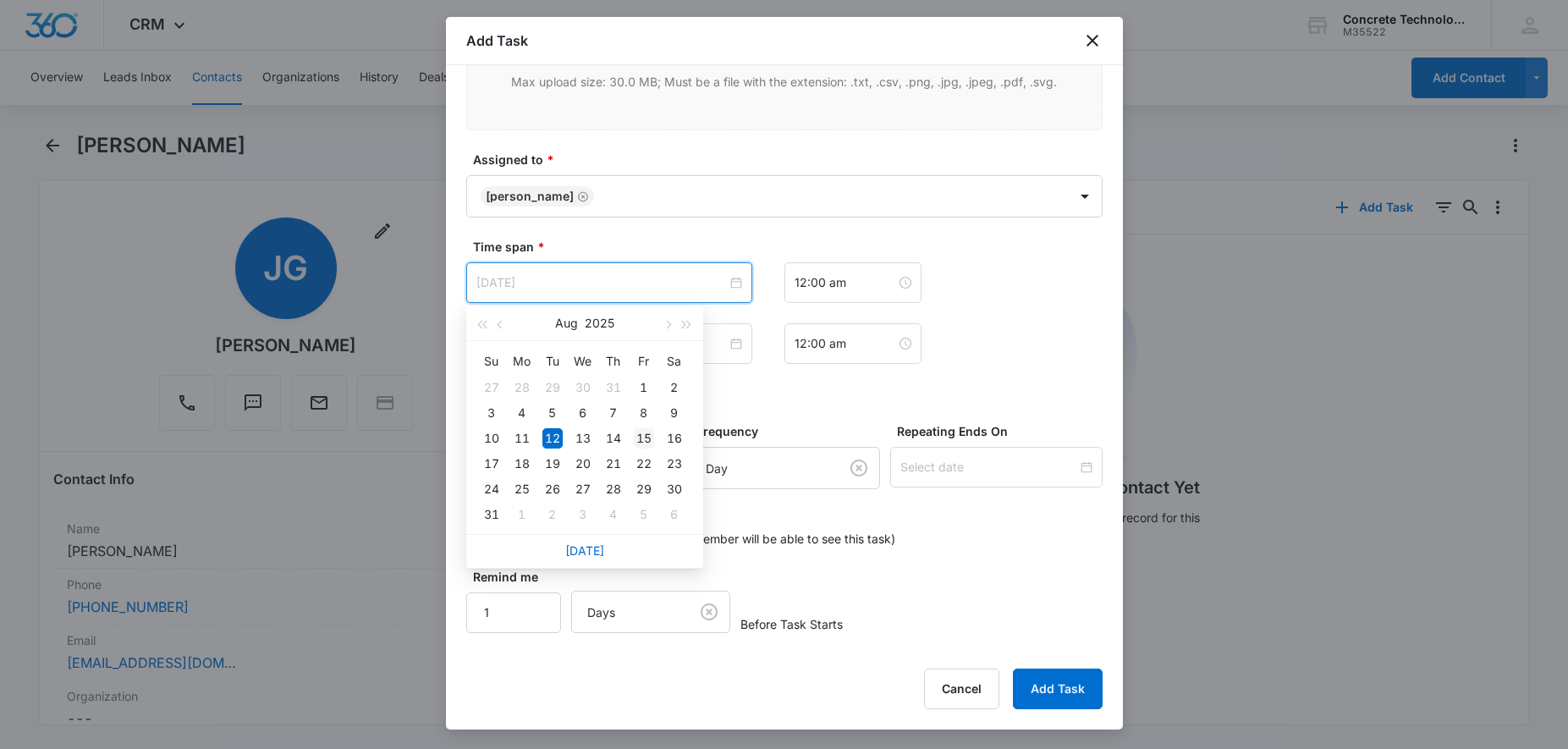
type input "[DATE]"
click at [635, 438] on div "15" at bounding box center [644, 438] width 20 height 20
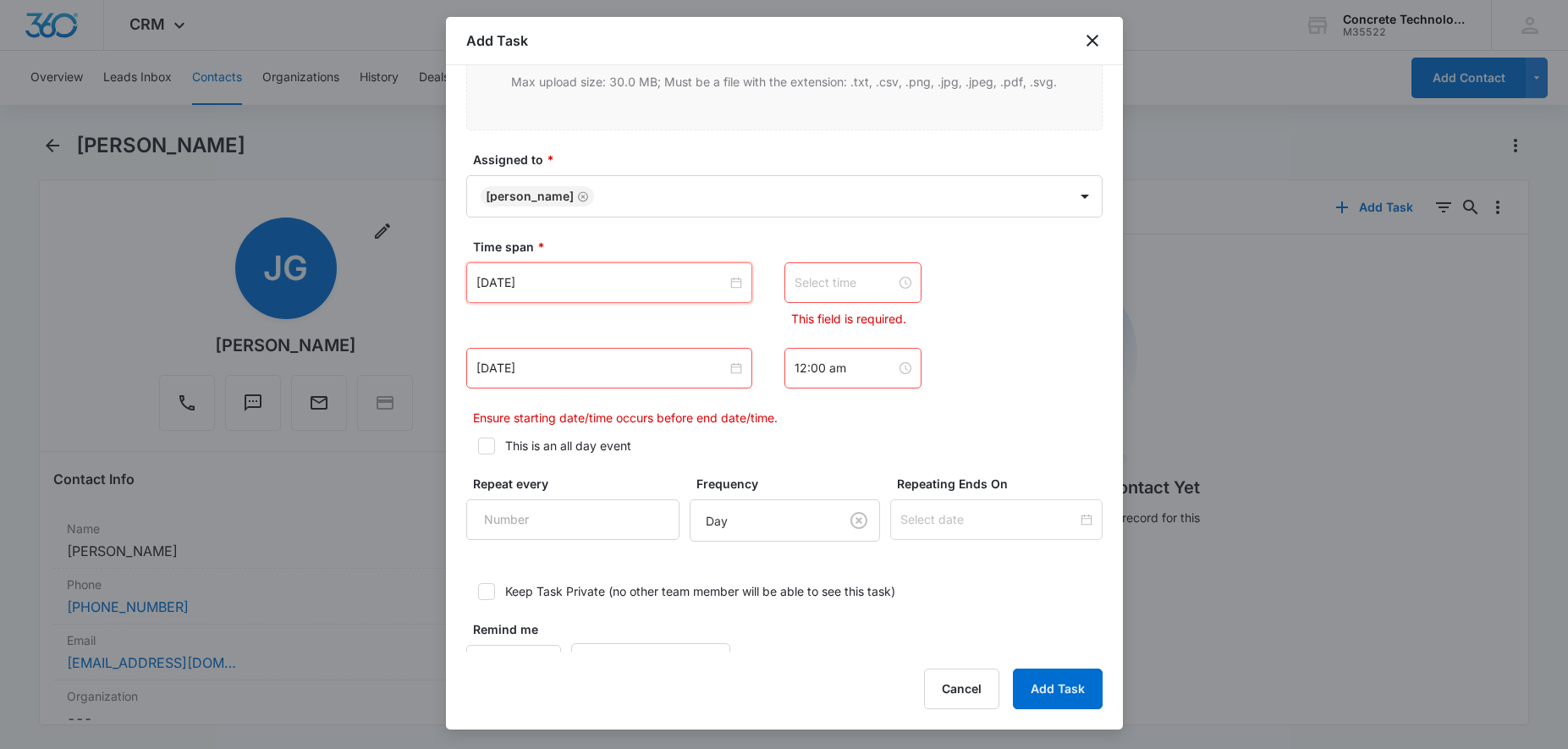
click at [855, 279] on input at bounding box center [845, 282] width 102 height 19
click at [812, 393] on div "11" at bounding box center [807, 386] width 47 height 24
type input "11:00 am"
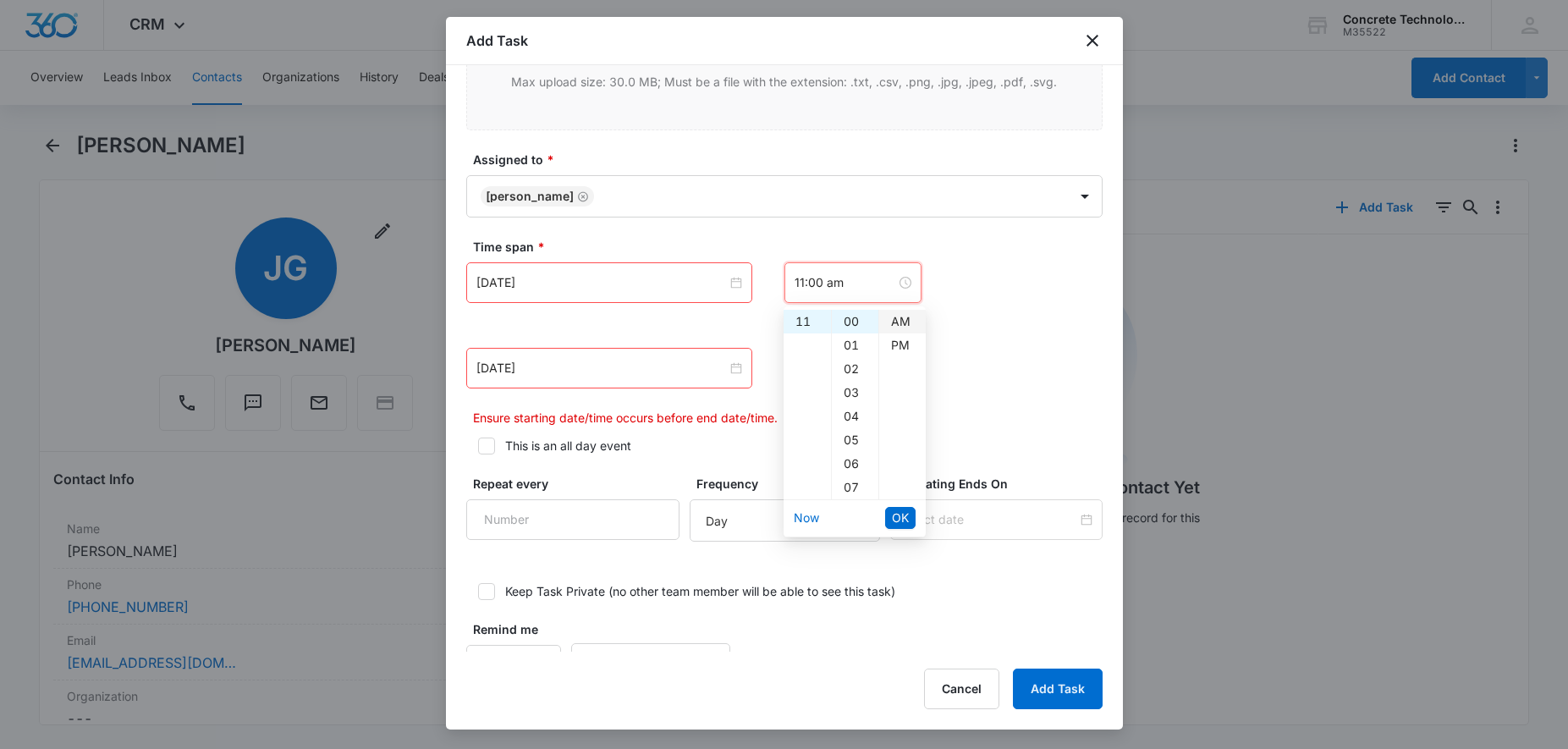
click at [901, 315] on div "AM" at bounding box center [902, 322] width 46 height 24
click at [902, 520] on span "OK" at bounding box center [900, 517] width 17 height 19
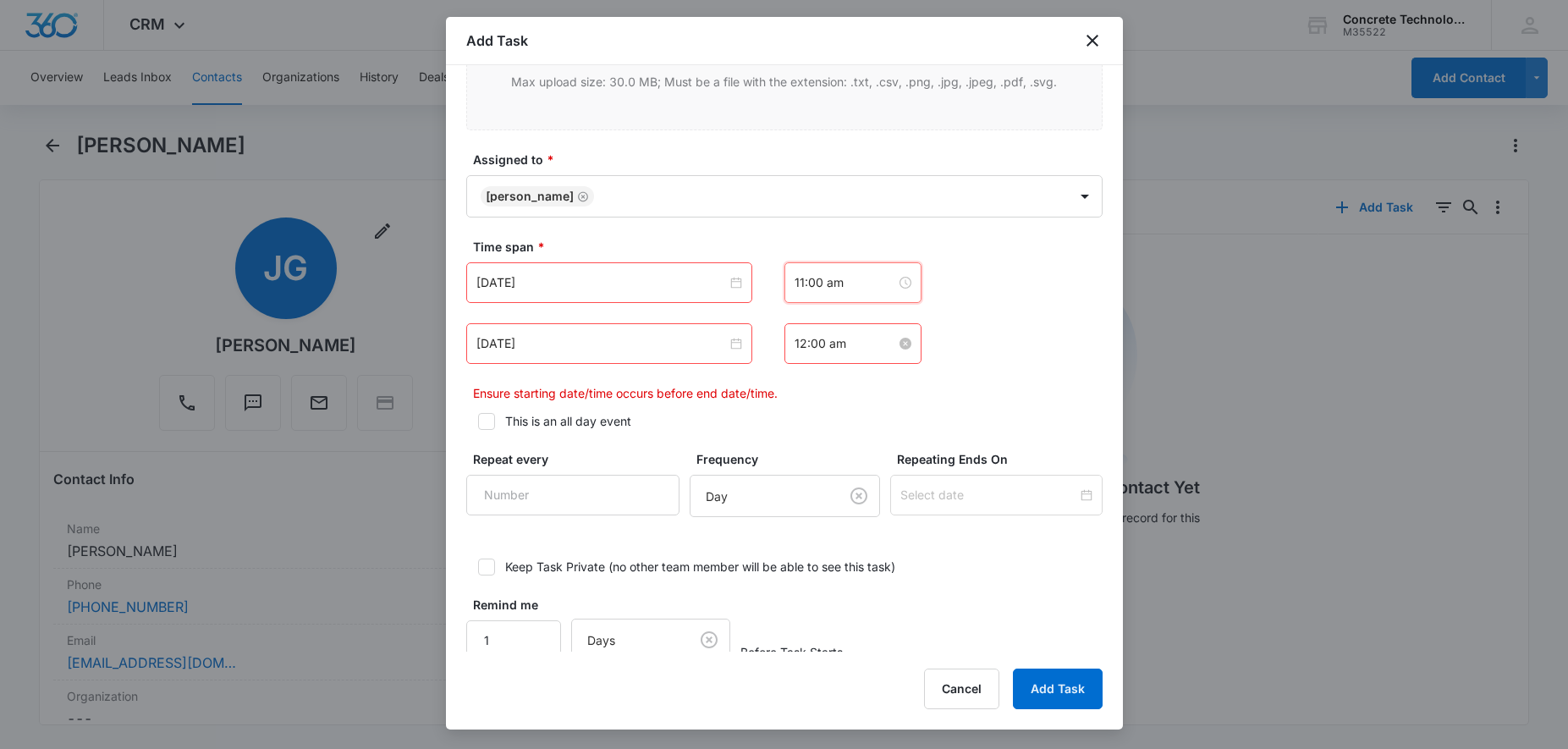
click at [882, 345] on div "12:00 am" at bounding box center [853, 343] width 117 height 19
click at [804, 384] on div "11" at bounding box center [807, 382] width 47 height 24
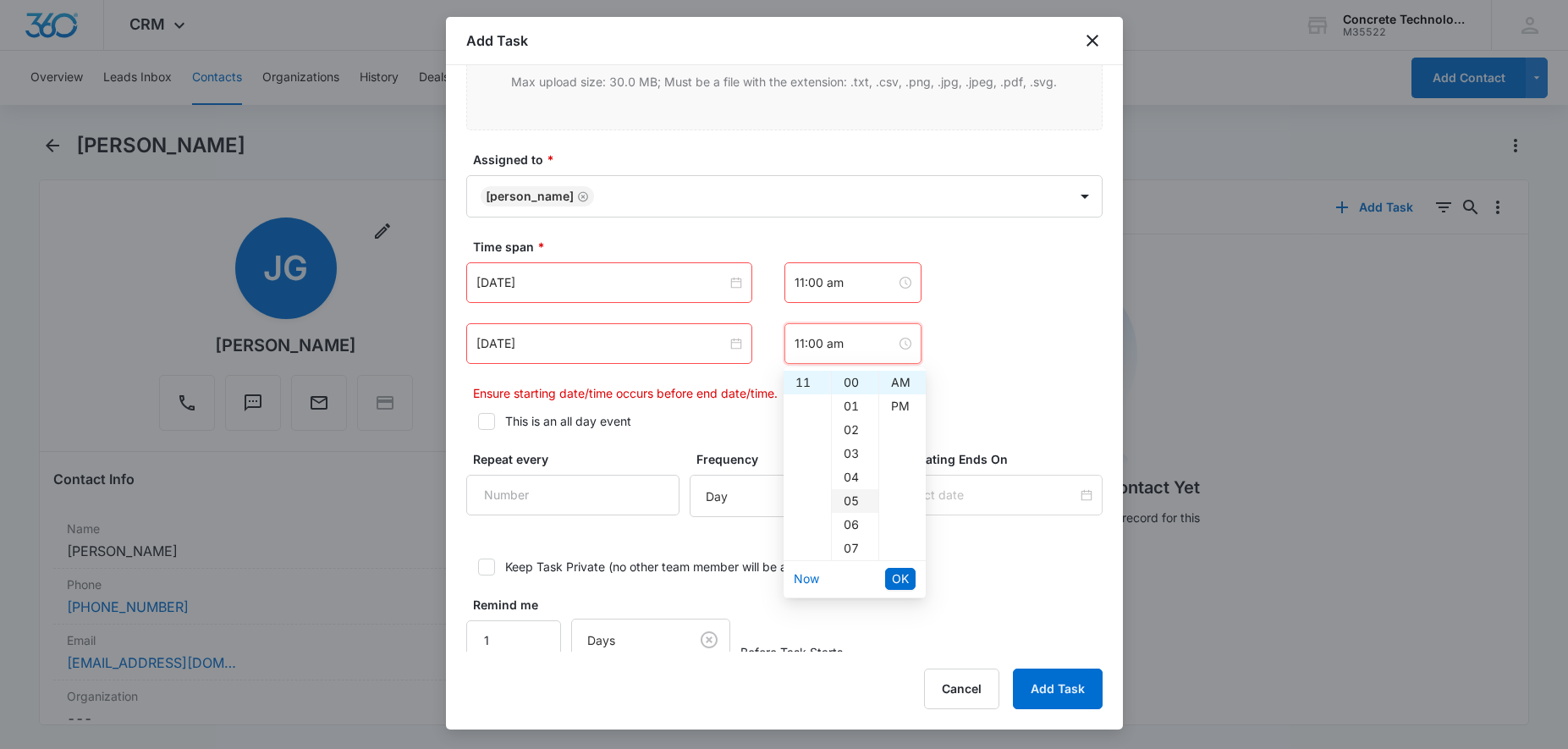
drag, startPoint x: 853, startPoint y: 493, endPoint x: 858, endPoint y: 485, distance: 9.4
click at [854, 493] on div "05" at bounding box center [855, 501] width 46 height 24
click at [901, 409] on div "PM" at bounding box center [902, 406] width 46 height 24
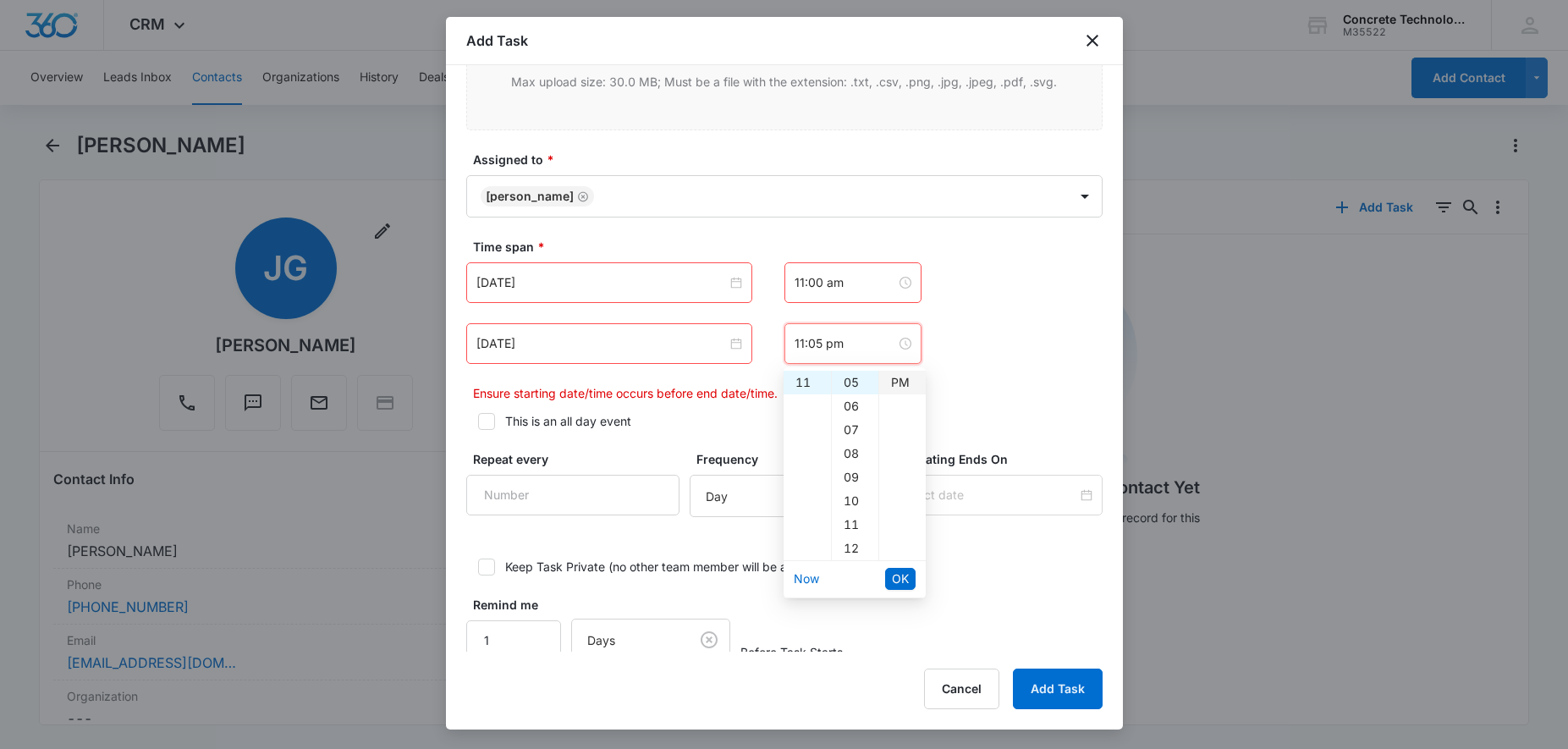
click at [902, 381] on div "PM" at bounding box center [902, 382] width 46 height 24
click at [899, 381] on div "AM" at bounding box center [902, 382] width 46 height 24
type input "11:05 am"
click at [900, 580] on span "OK" at bounding box center [900, 578] width 17 height 19
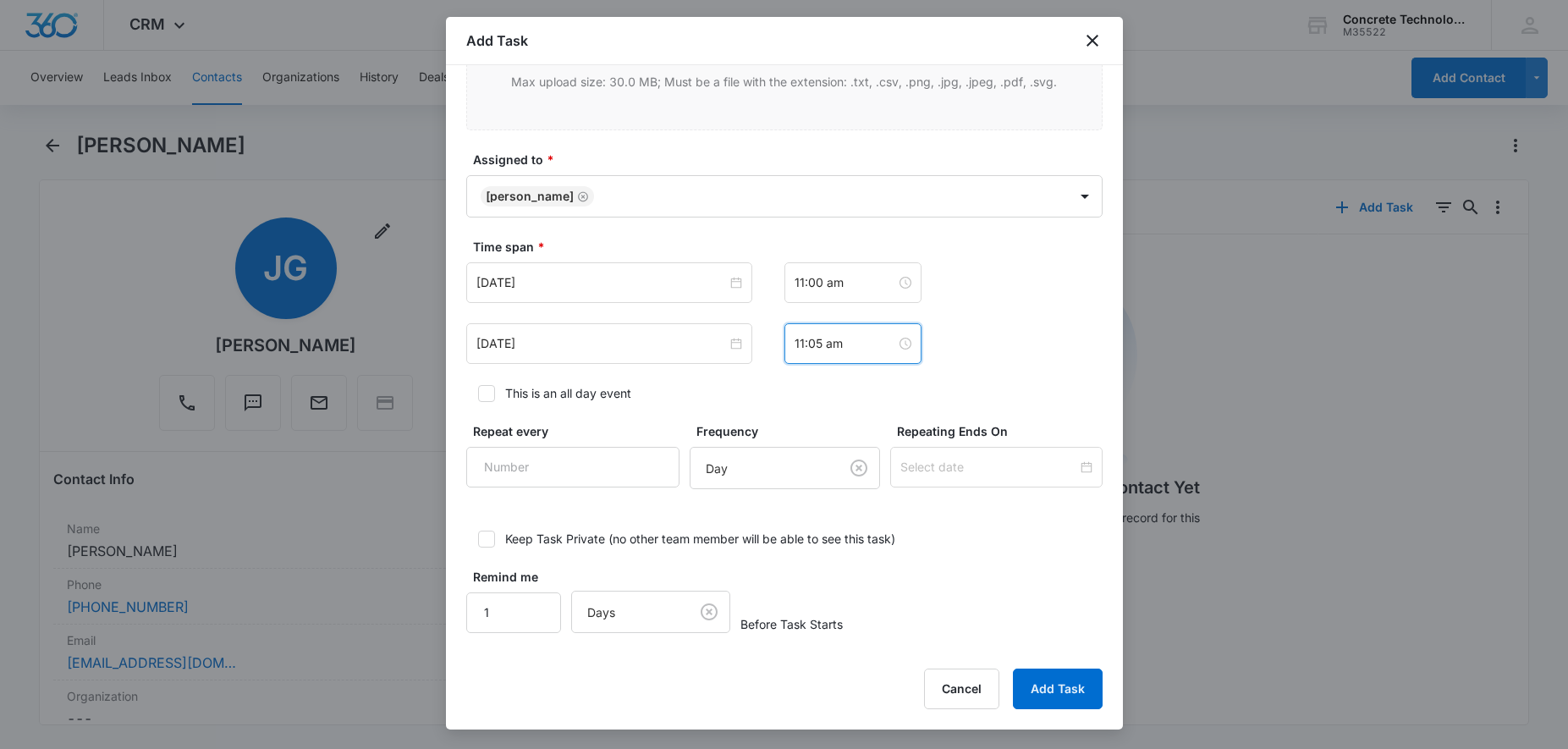
scroll to position [118, 0]
click at [684, 600] on body "CRM Apps Reputation Websites Forms CRM Email Social Content Ads Intelligence Fi…" at bounding box center [784, 374] width 1568 height 749
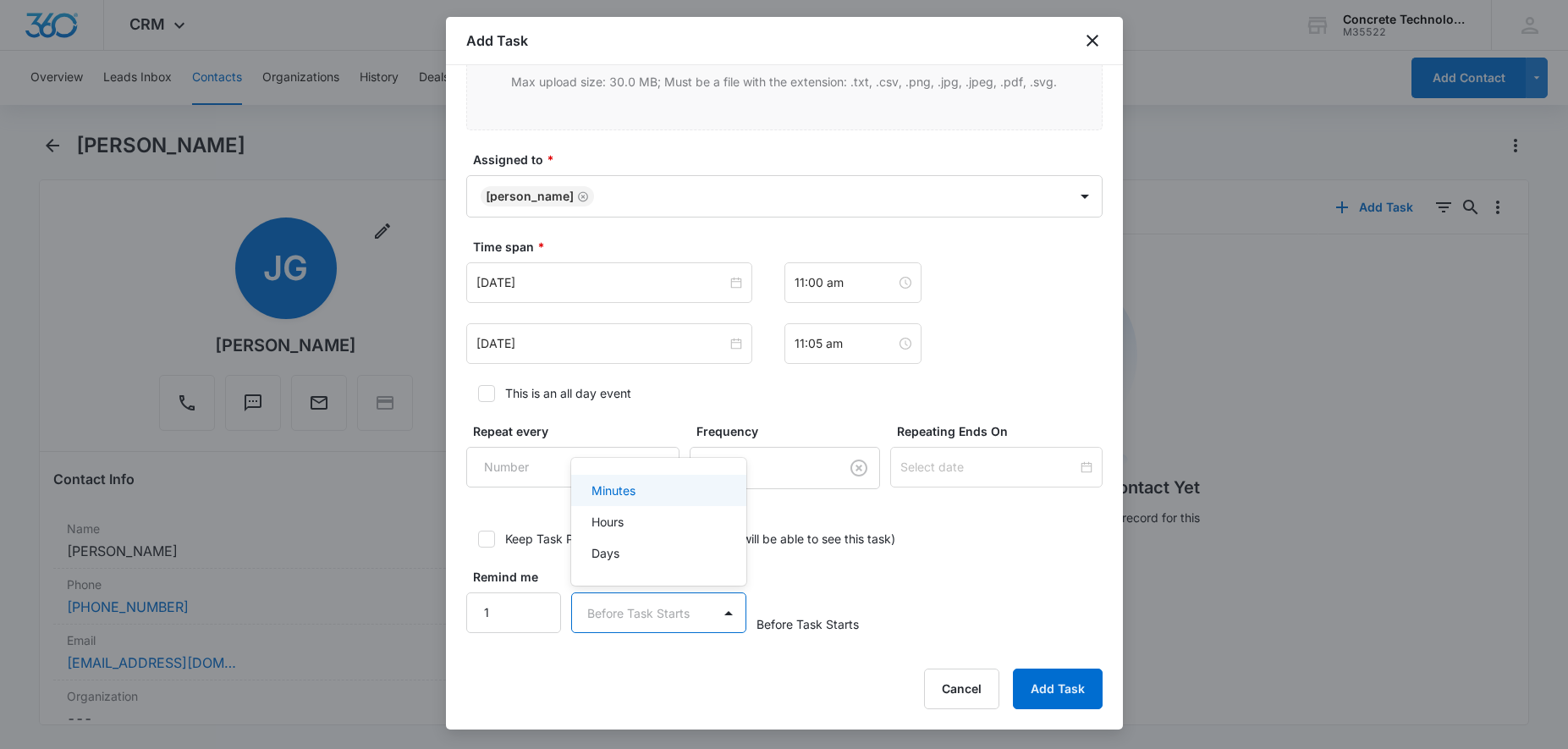
click at [630, 496] on p "Minutes" at bounding box center [613, 491] width 44 height 18
click at [532, 604] on input "1" at bounding box center [513, 613] width 95 height 41
click at [534, 611] on input "2" at bounding box center [513, 613] width 95 height 41
click at [534, 608] on input "3" at bounding box center [513, 613] width 95 height 41
click at [534, 607] on input "4" at bounding box center [513, 613] width 95 height 41
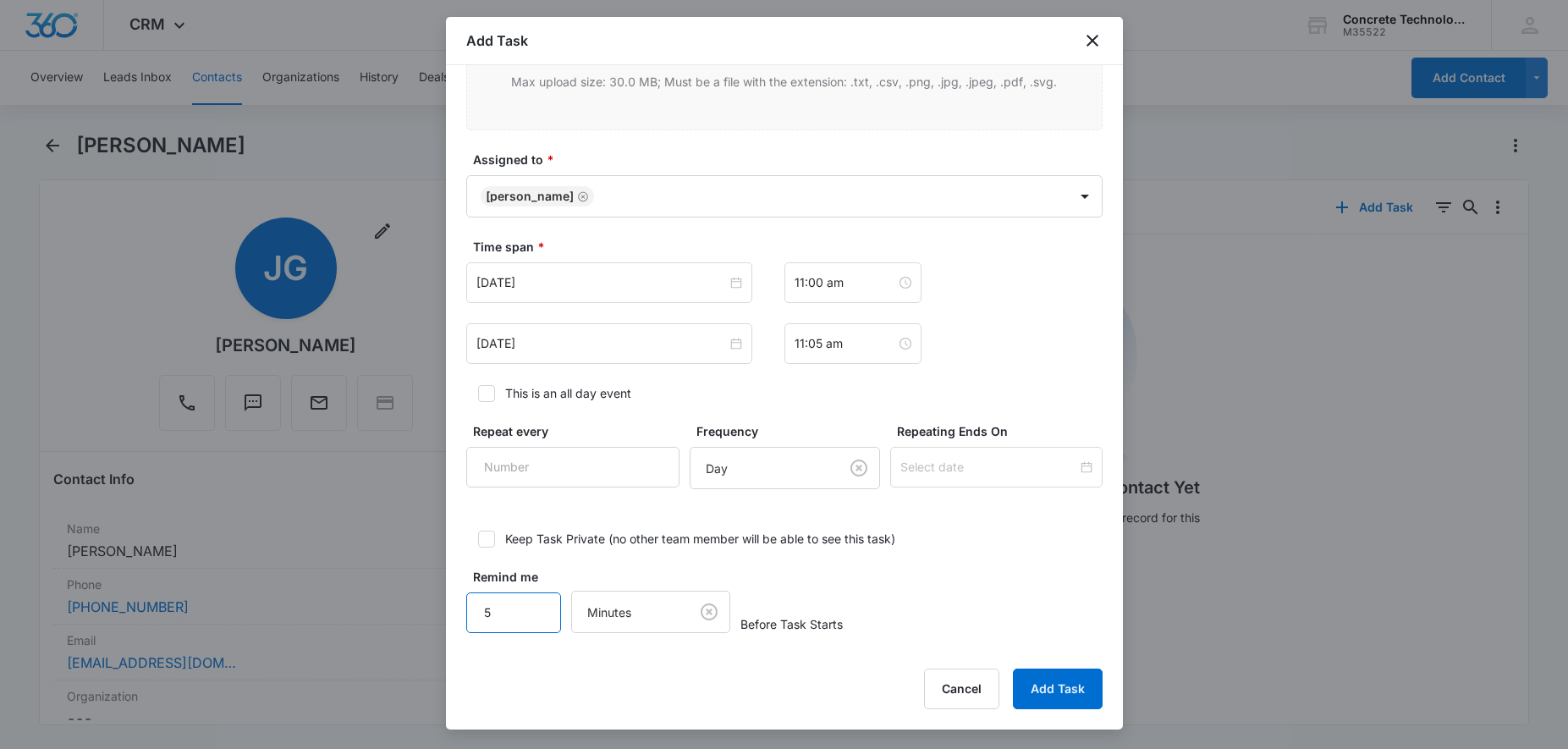
type input "5"
click at [532, 607] on input "5" at bounding box center [513, 613] width 95 height 41
click at [1063, 690] on button "Add Task" at bounding box center [1058, 689] width 90 height 41
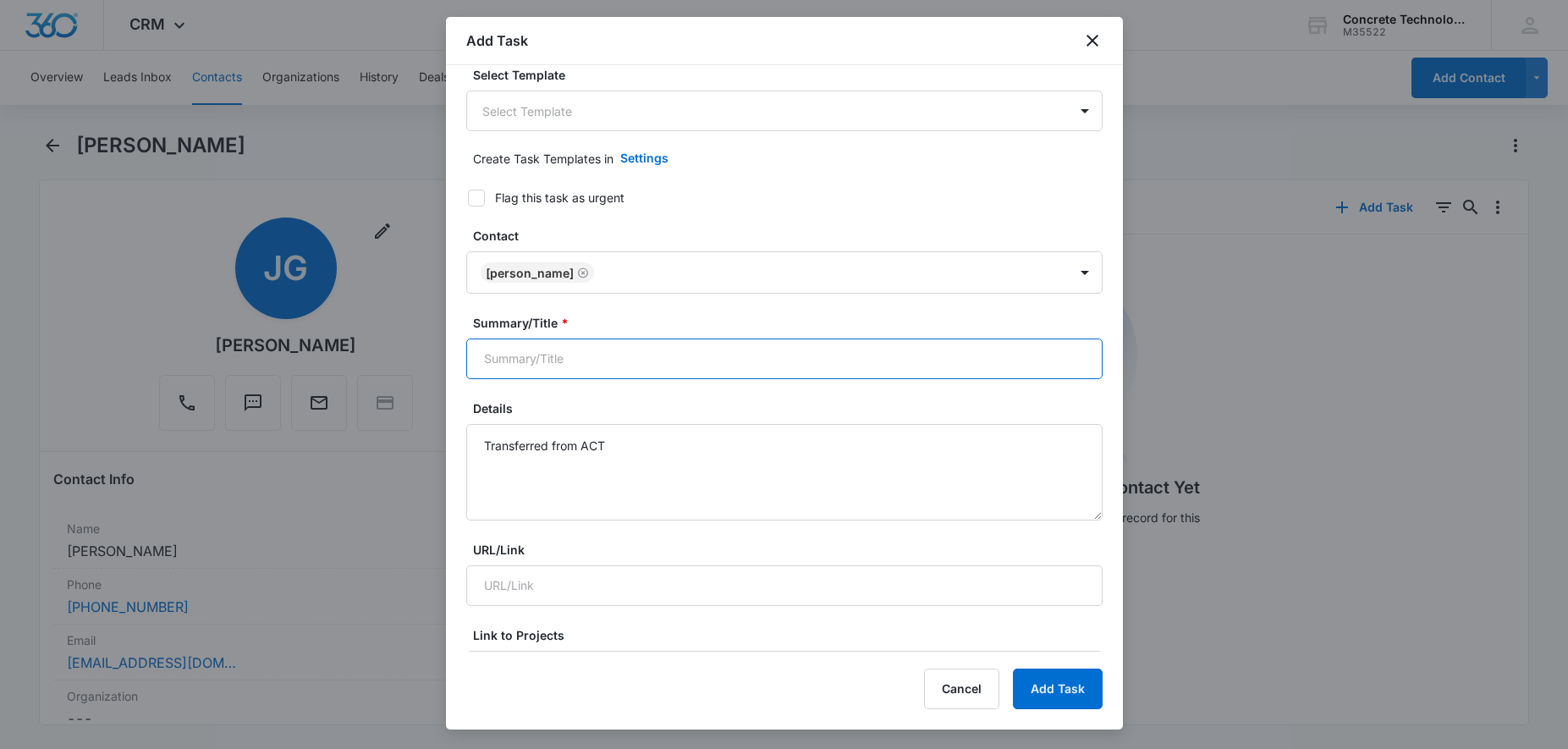
click at [606, 347] on input "Summary/Title *" at bounding box center [784, 359] width 636 height 41
click at [568, 355] on input "Summary/Title *" at bounding box center [784, 359] width 636 height 41
click at [804, 362] on input "RFC" at bounding box center [784, 359] width 636 height 41
type input "RFC"
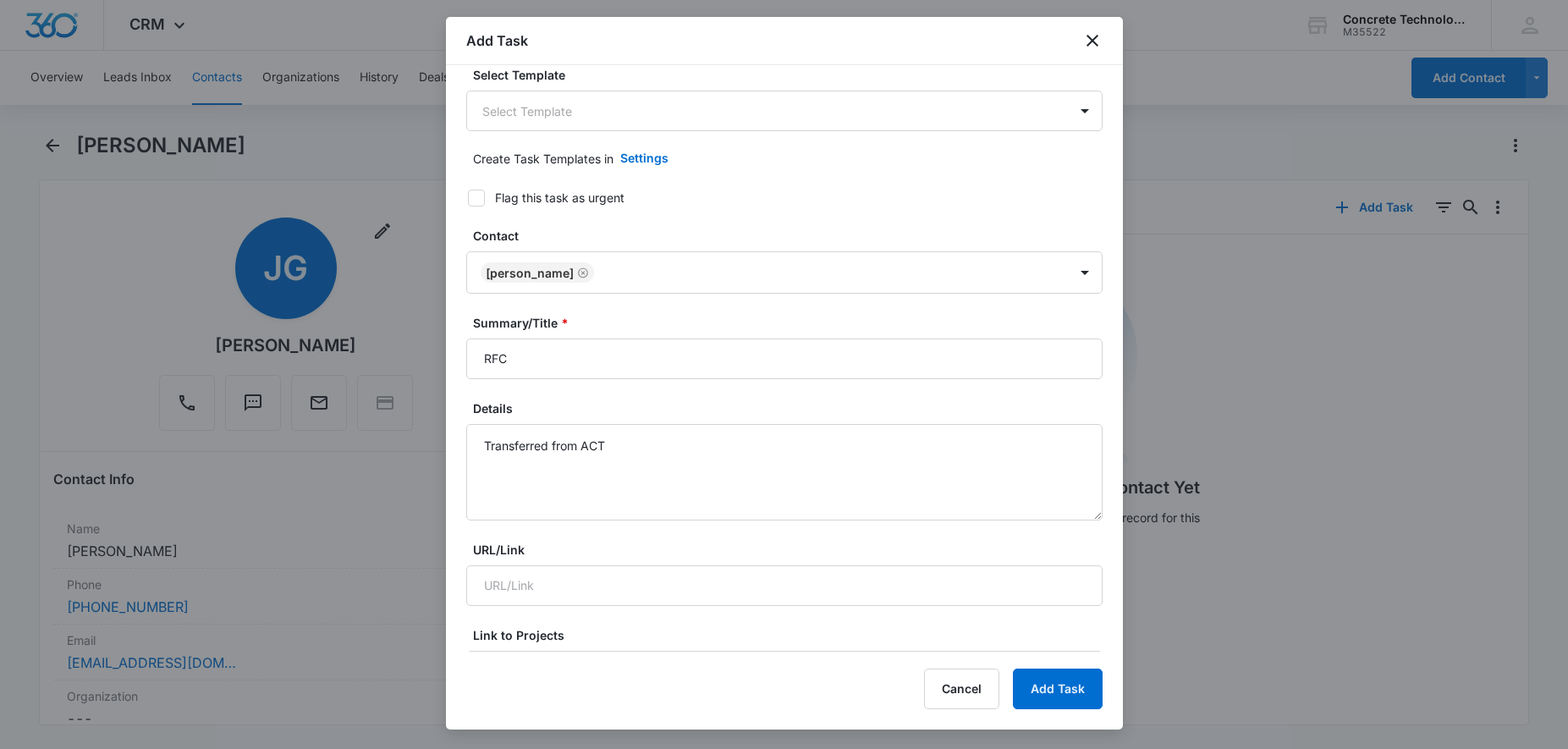
click at [495, 411] on label "Details" at bounding box center [791, 408] width 636 height 18
click at [495, 424] on textarea "Transferred from ACT" at bounding box center [784, 472] width 636 height 96
click at [536, 327] on label "Summary/Title *" at bounding box center [791, 322] width 636 height 18
click at [536, 338] on input "RFC" at bounding box center [784, 359] width 636 height 41
click at [539, 324] on label "Summary/Title *" at bounding box center [791, 322] width 636 height 18
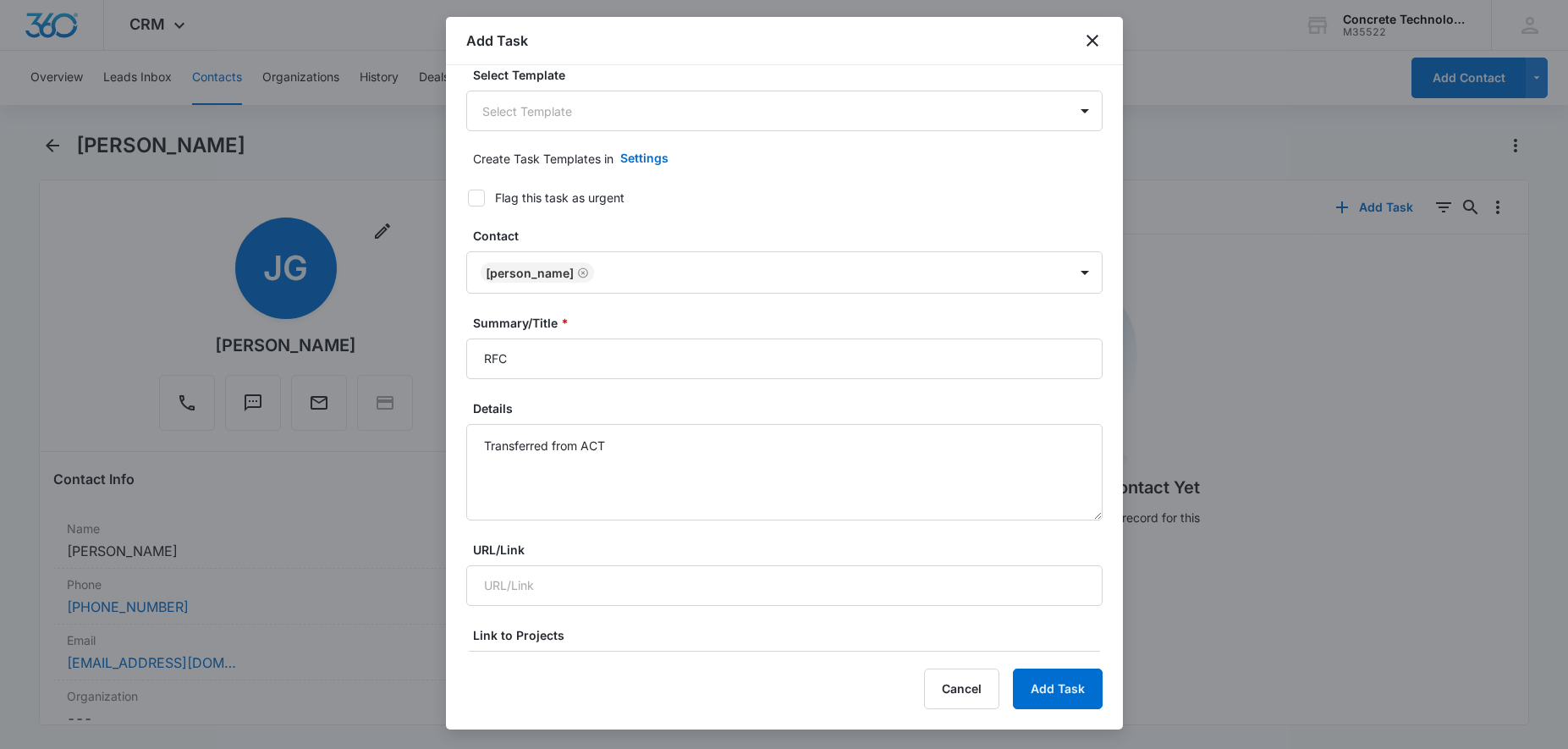
click at [539, 338] on input "RFC" at bounding box center [784, 359] width 636 height 41
click at [520, 322] on label "Summary/Title *" at bounding box center [791, 322] width 636 height 18
click at [520, 338] on input "RFC" at bounding box center [784, 359] width 636 height 41
click at [681, 327] on label "Summary/Title *" at bounding box center [791, 322] width 636 height 18
click at [681, 338] on input "RFC" at bounding box center [784, 359] width 636 height 41
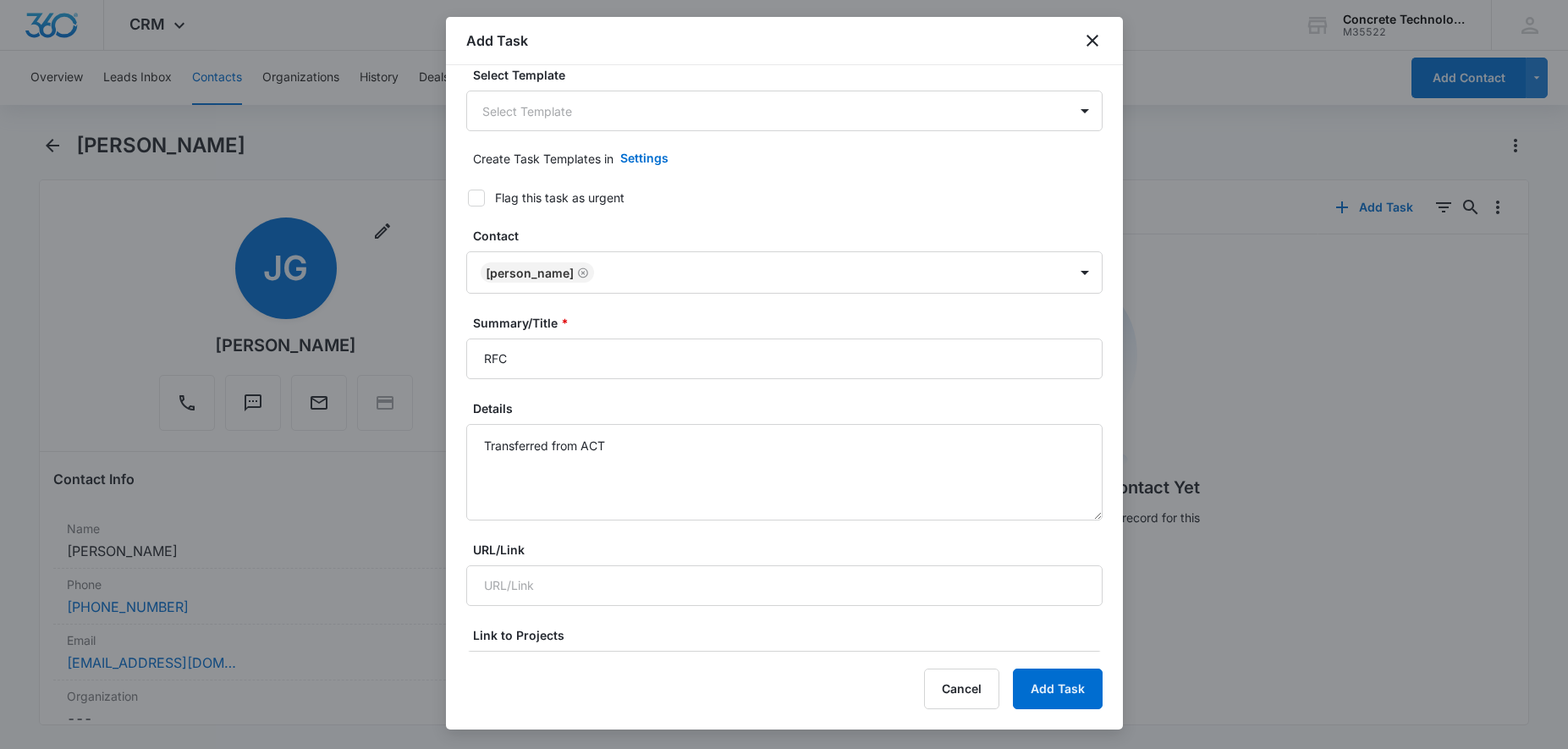
click at [681, 327] on label "Summary/Title *" at bounding box center [791, 322] width 636 height 18
click at [681, 338] on input "RFC" at bounding box center [784, 359] width 636 height 41
click at [654, 361] on input "RFC" at bounding box center [784, 359] width 636 height 41
click at [1073, 681] on button "Add Task" at bounding box center [1058, 689] width 90 height 41
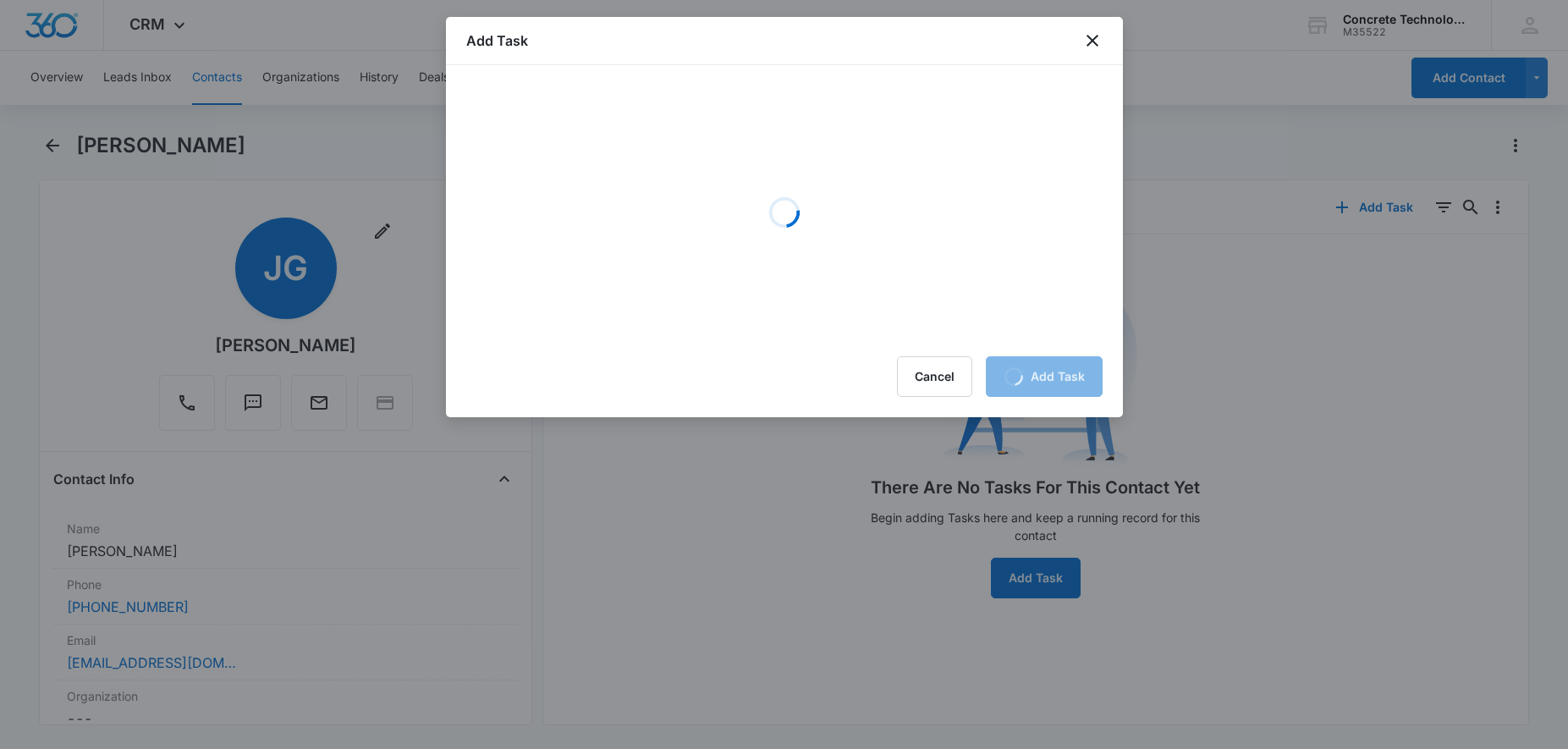
scroll to position [0, 0]
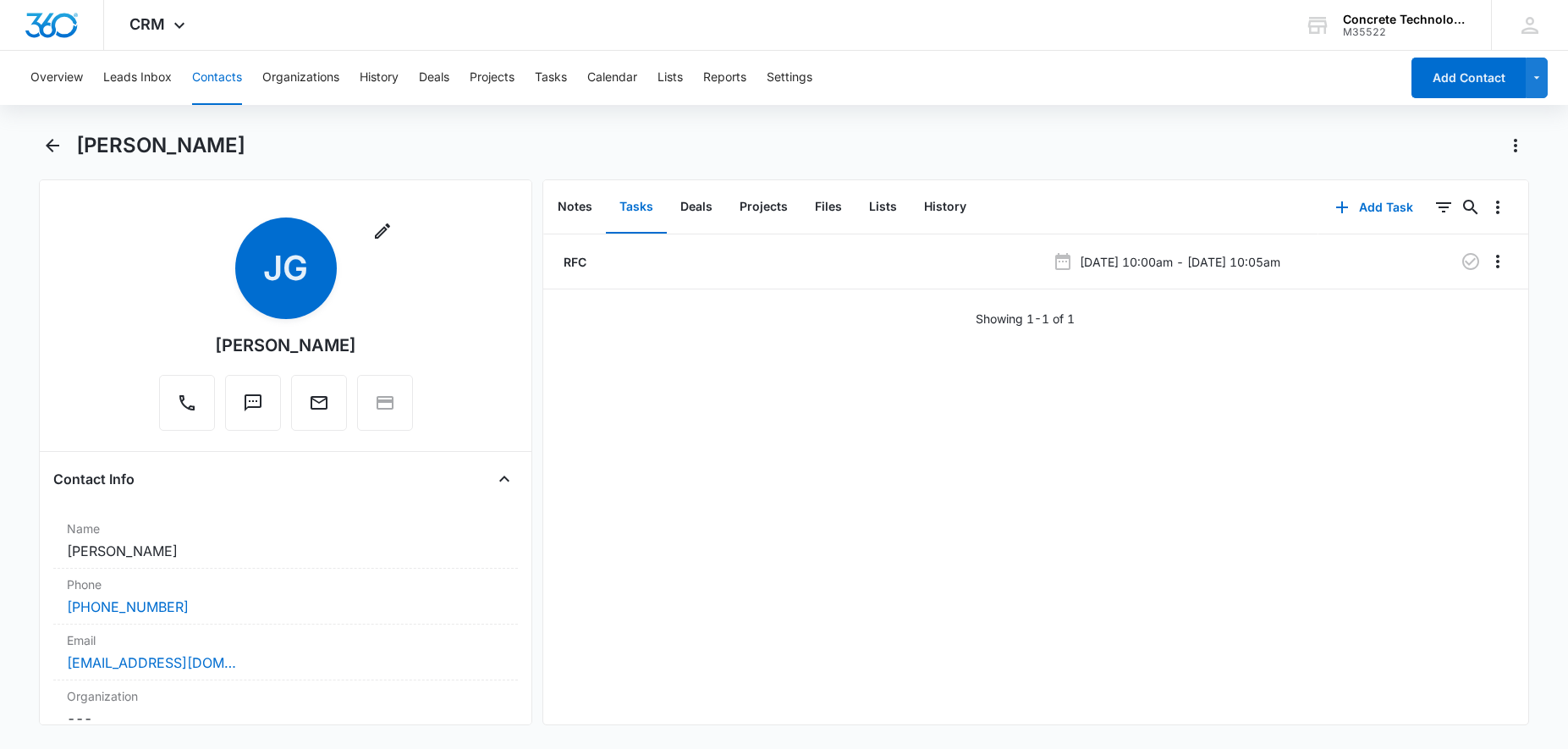
click at [209, 71] on button "Contacts" at bounding box center [217, 77] width 50 height 54
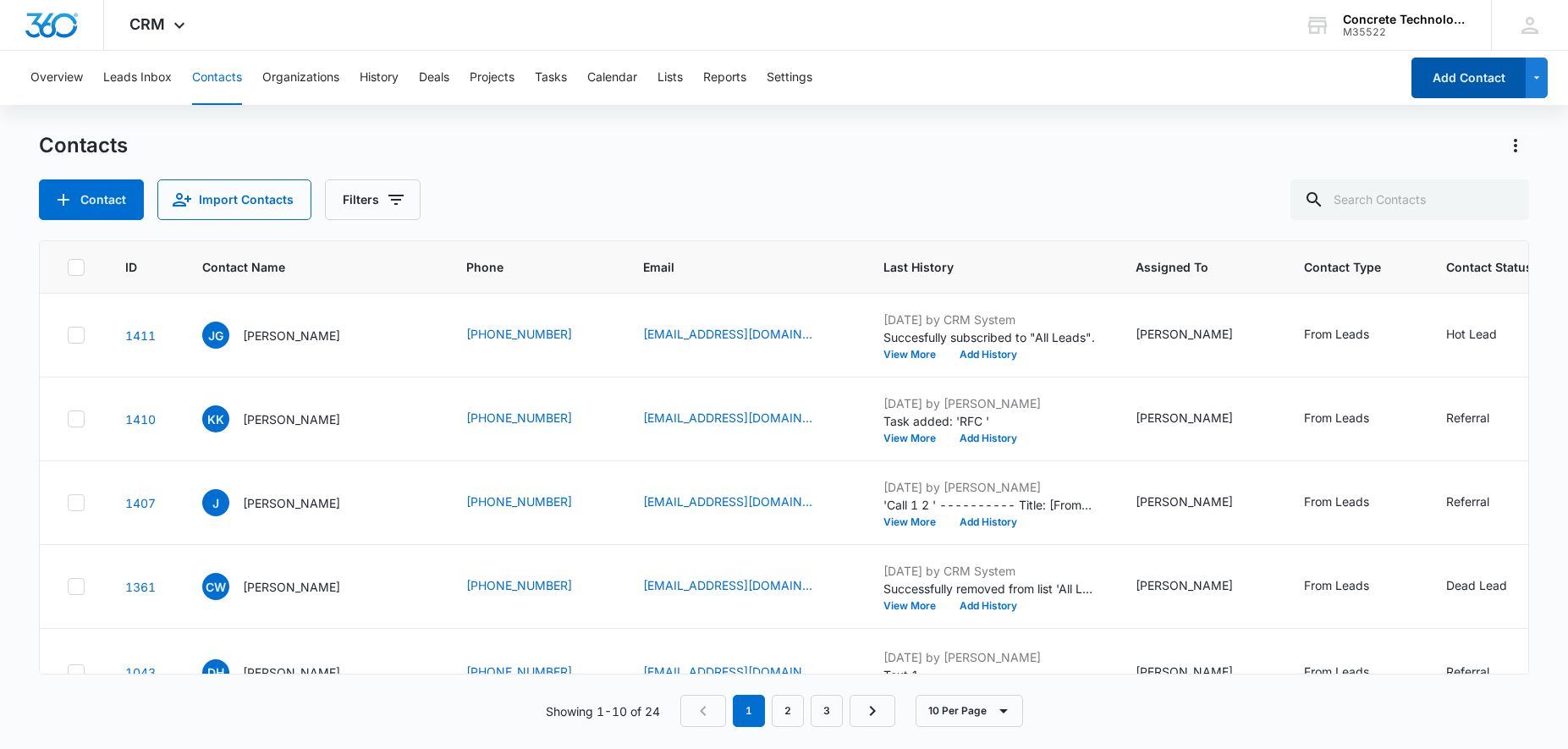
click at [1450, 78] on button "Add Contact" at bounding box center [1469, 78] width 114 height 41
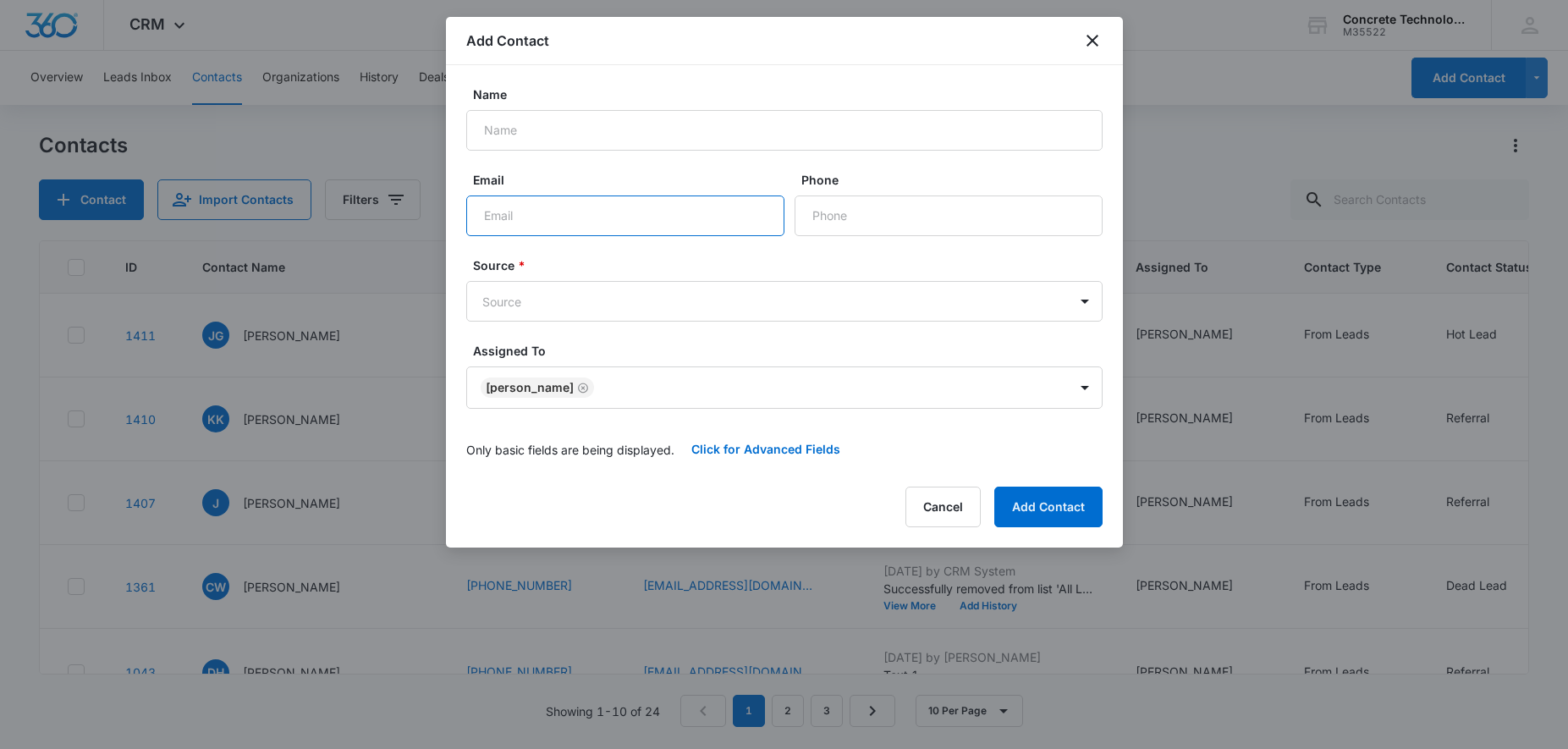
paste input "[EMAIL_ADDRESS][DOMAIN_NAME]"
type input "[EMAIL_ADDRESS][DOMAIN_NAME]"
click at [595, 121] on input "Name" at bounding box center [784, 131] width 636 height 41
type input "[PERSON_NAME]"
click at [800, 449] on button "Click for Advanced Fields" at bounding box center [765, 450] width 183 height 41
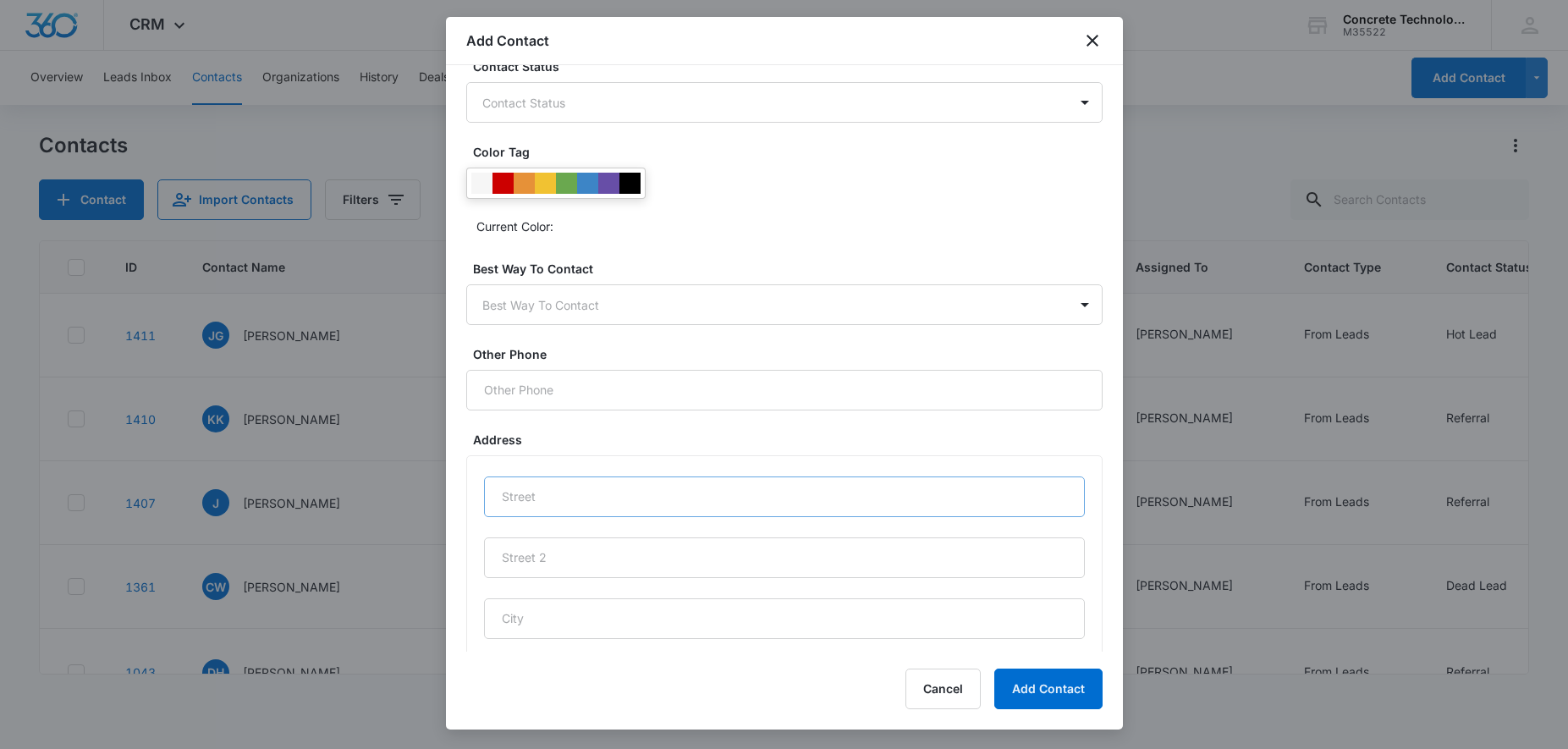
scroll to position [729, 0]
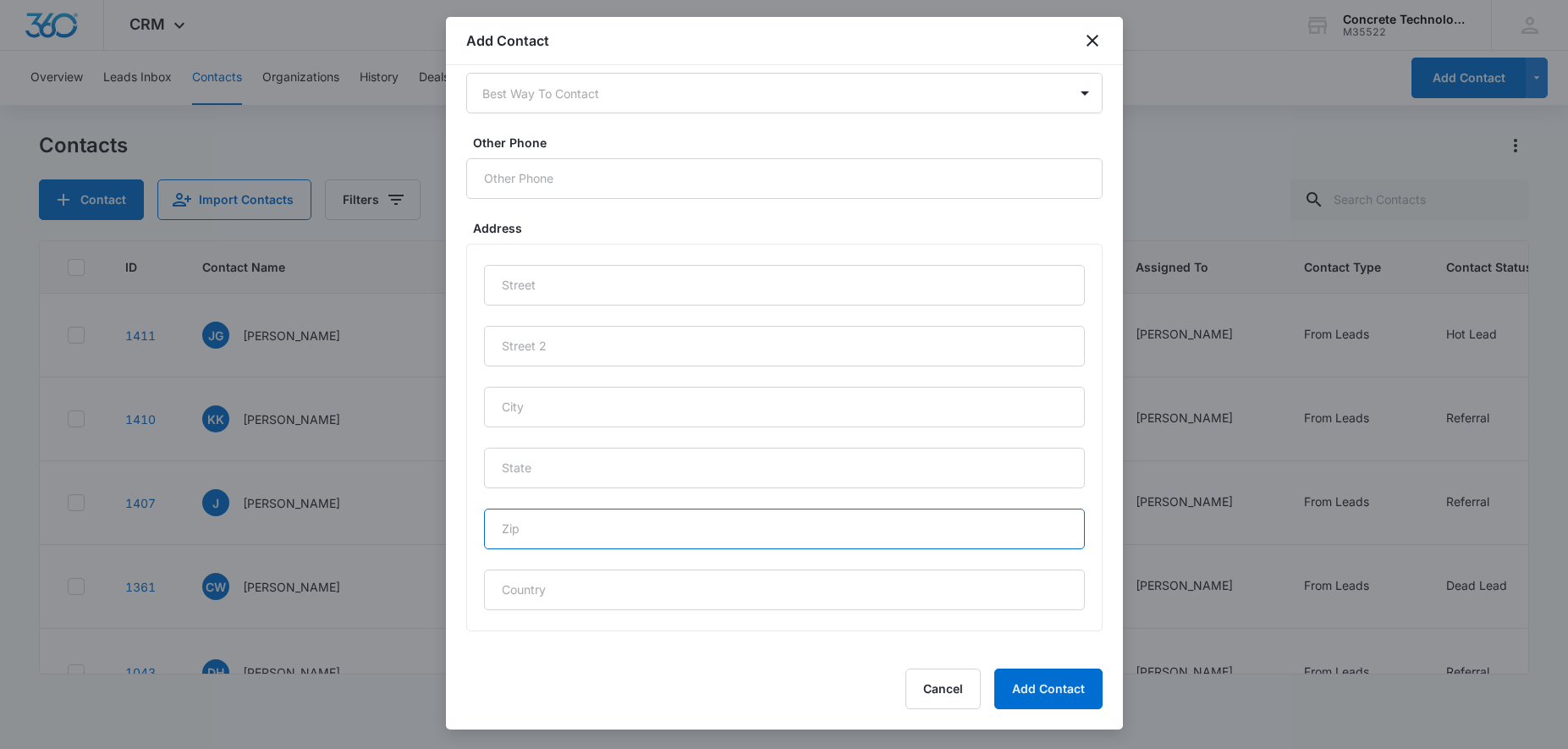
click at [708, 521] on input "text" at bounding box center [784, 529] width 601 height 41
type input "30344"
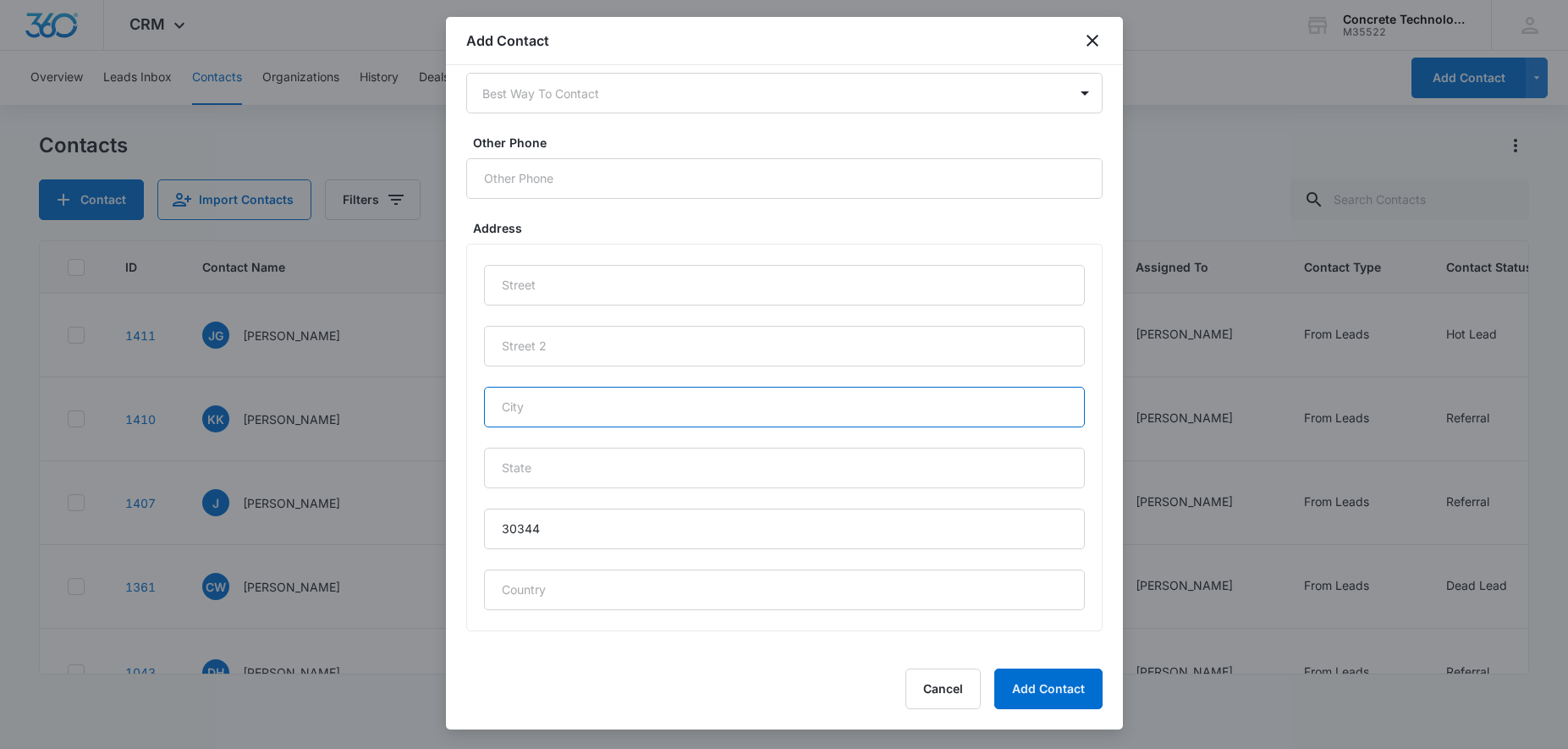
click at [529, 401] on input "text" at bounding box center [784, 407] width 601 height 41
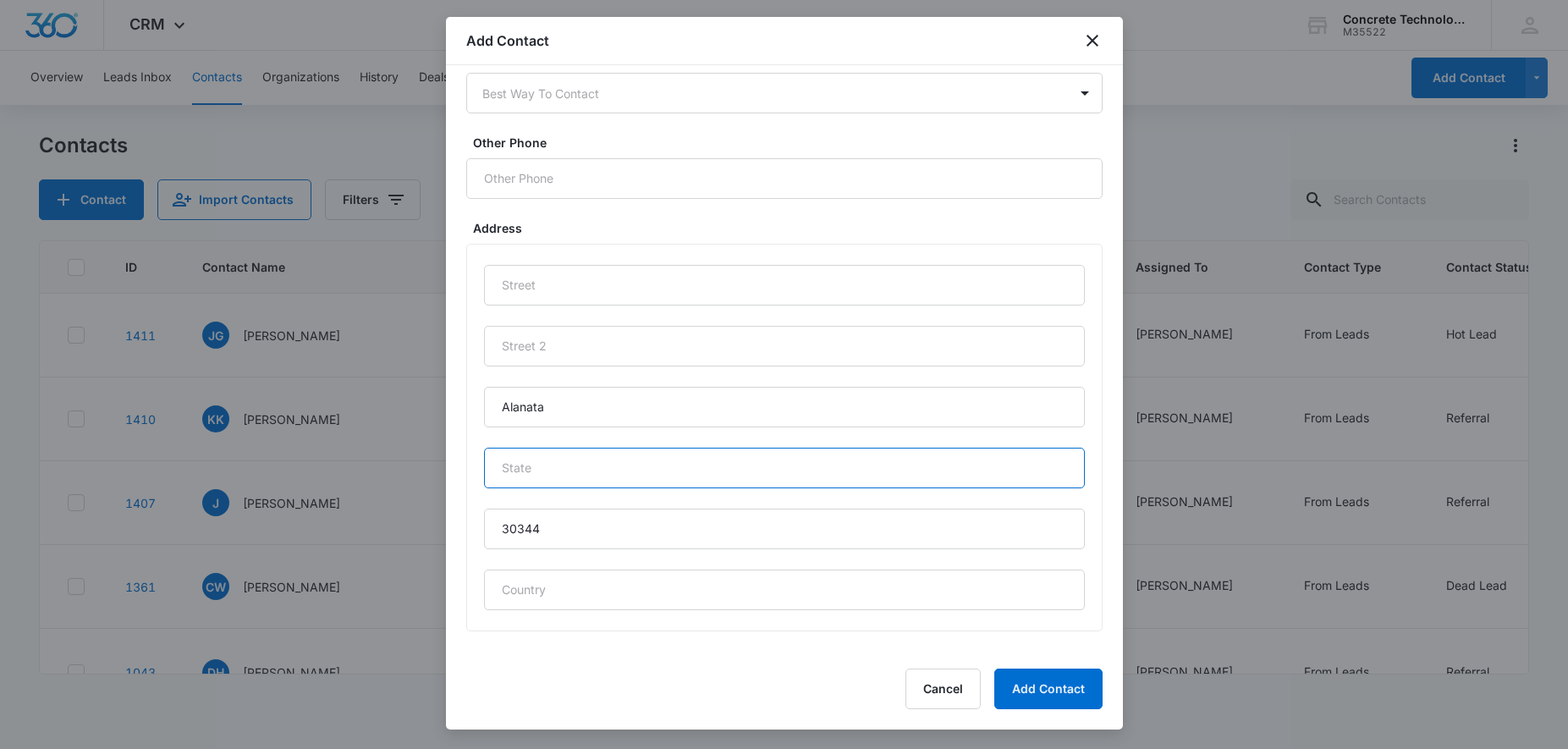
click at [560, 475] on input "text" at bounding box center [784, 468] width 601 height 41
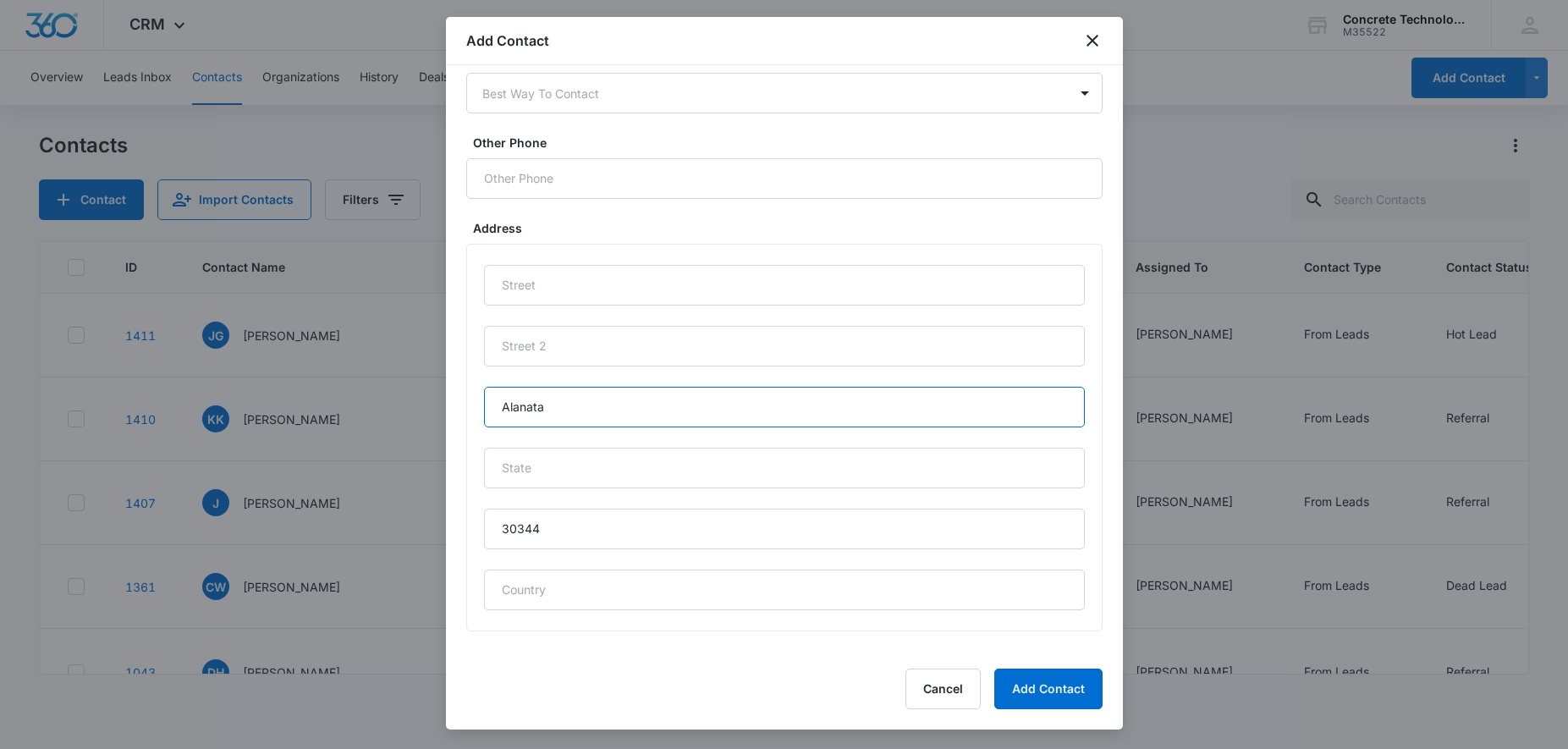
click at [531, 411] on input "Alanata" at bounding box center [784, 407] width 601 height 41
type input "Alanta"
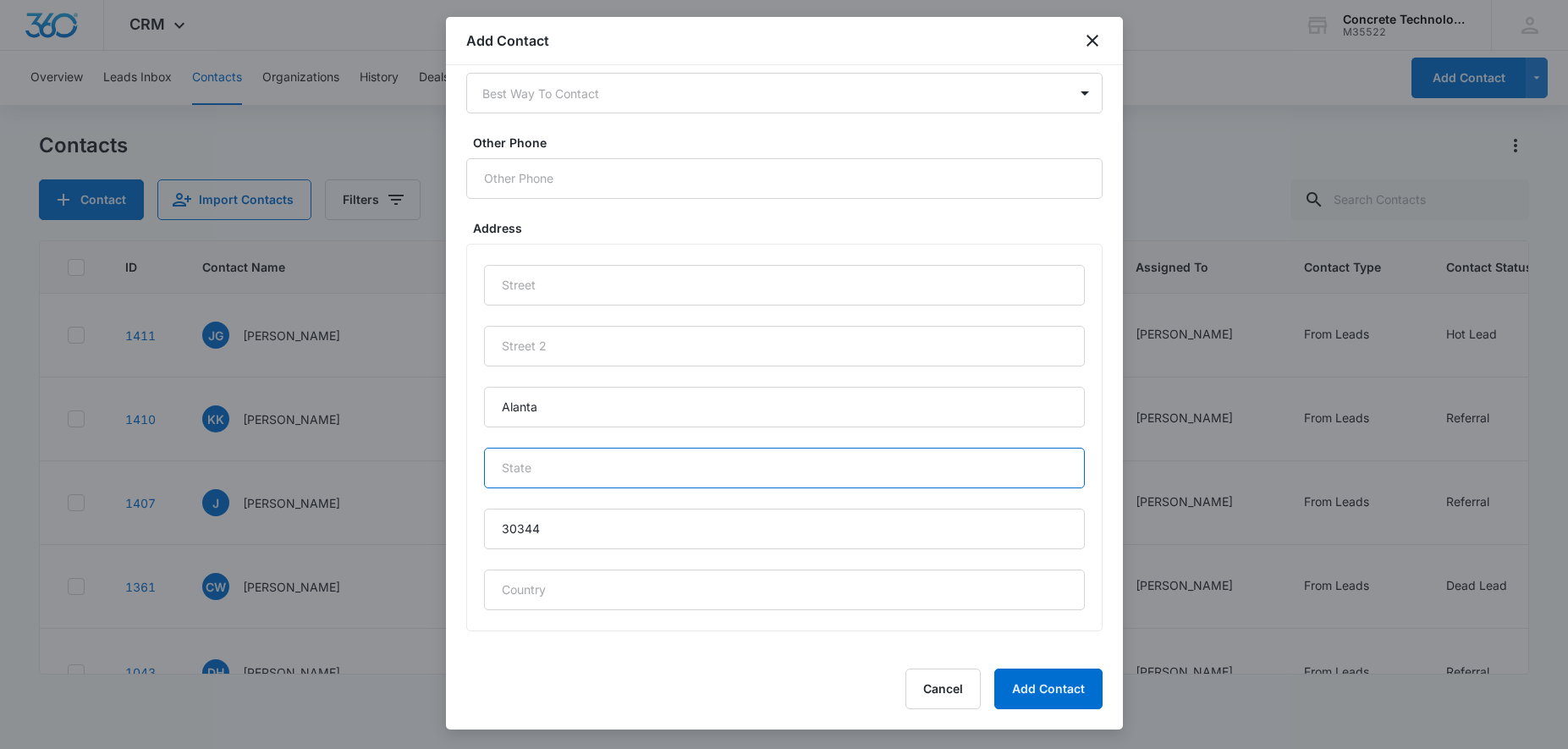
click at [543, 468] on input "text" at bounding box center [784, 468] width 601 height 41
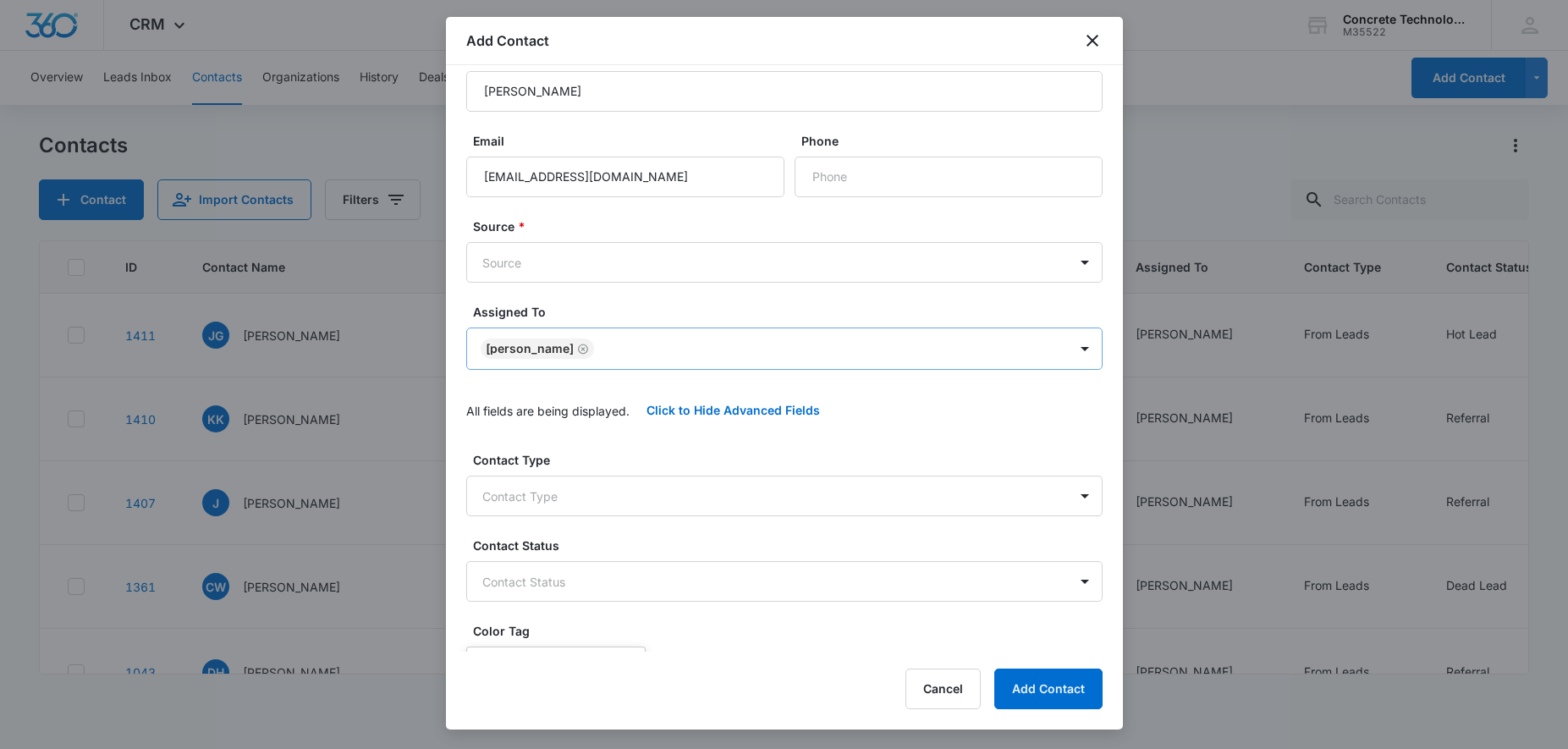
scroll to position [0, 0]
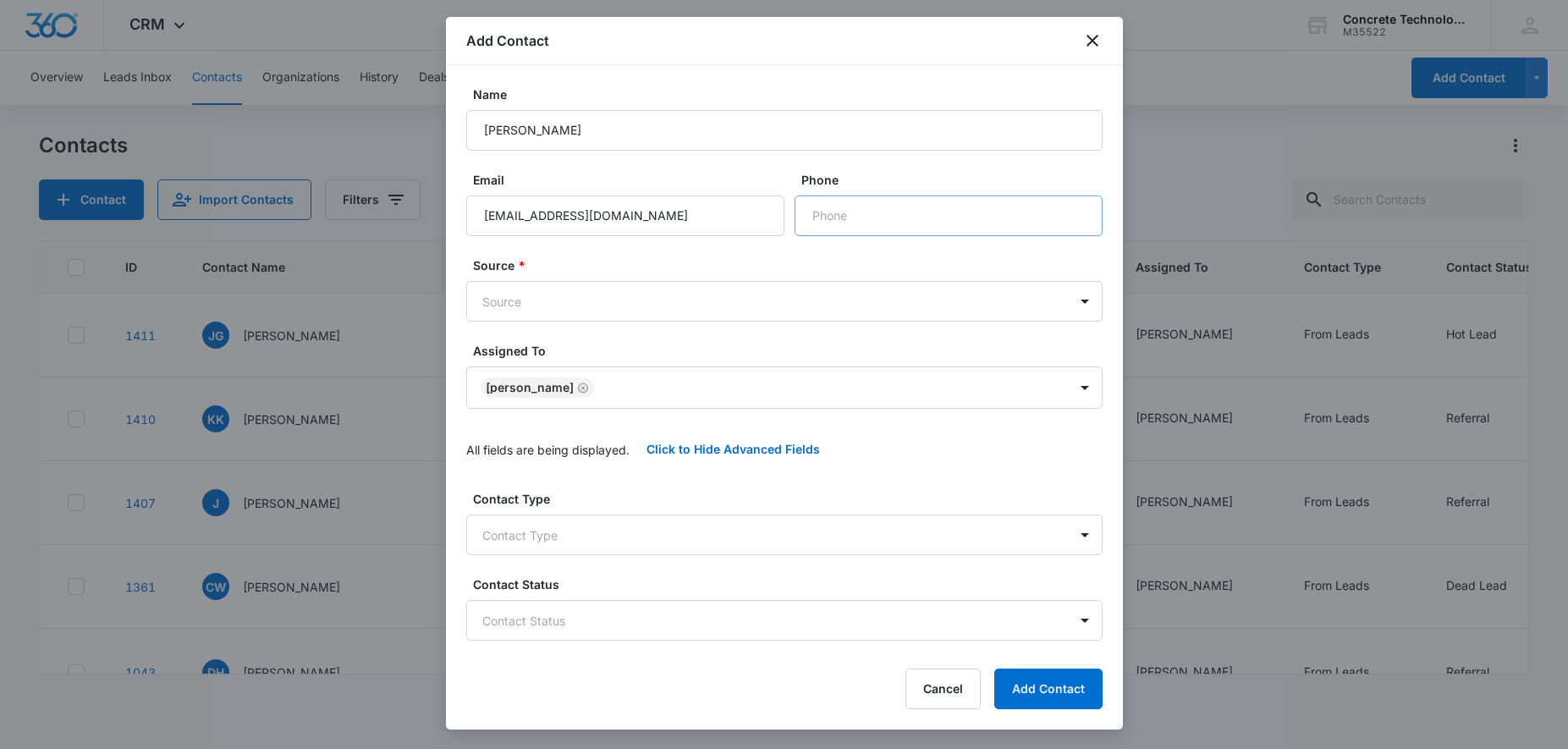
type input "GA"
paste input "[PHONE_NUMBER]"
type input "[PHONE_NUMBER]"
click at [615, 309] on body "CRM Apps Reputation Websites Forms CRM Email Social Content Ads Intelligence Fi…" at bounding box center [784, 374] width 1568 height 749
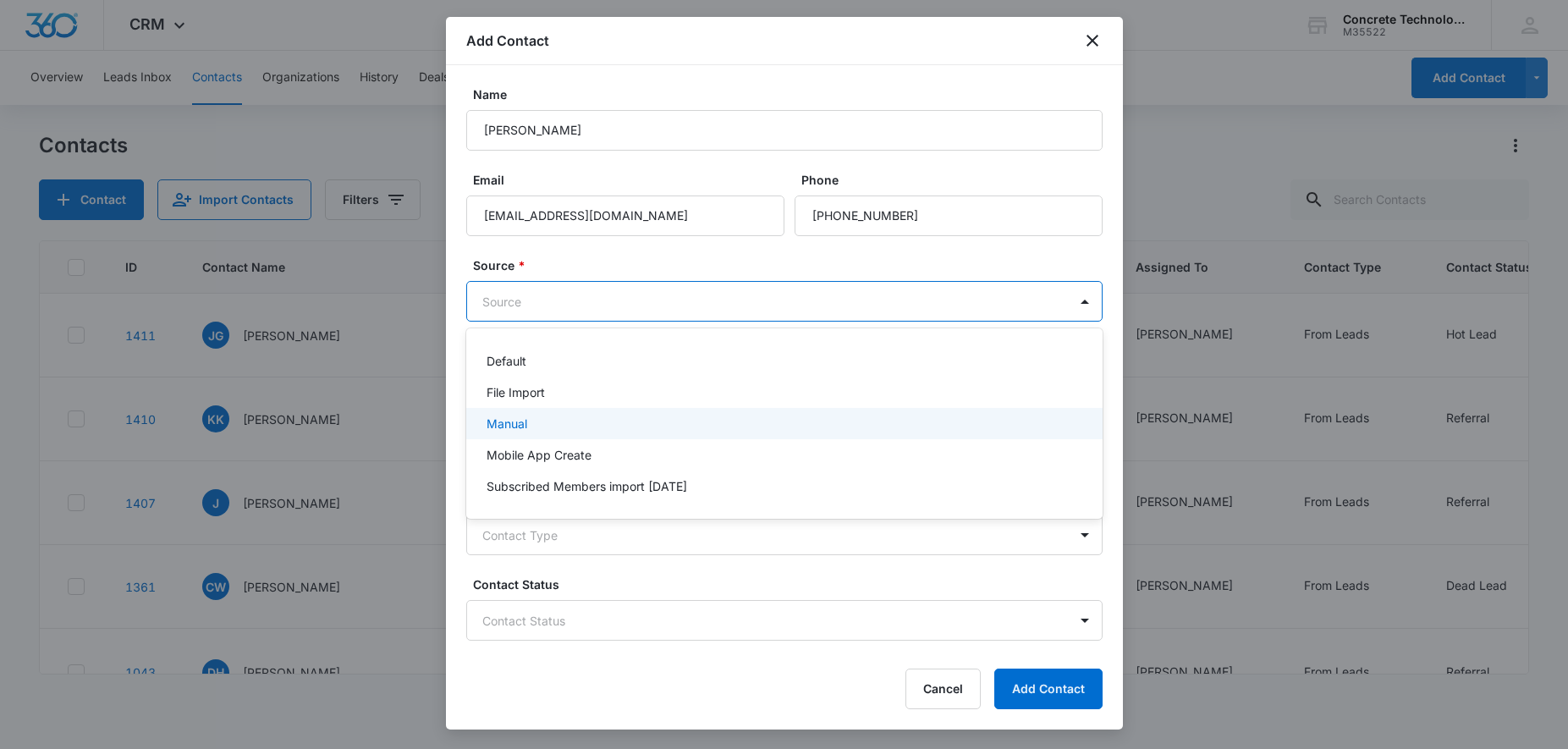
click at [523, 420] on p "Manual" at bounding box center [507, 424] width 41 height 18
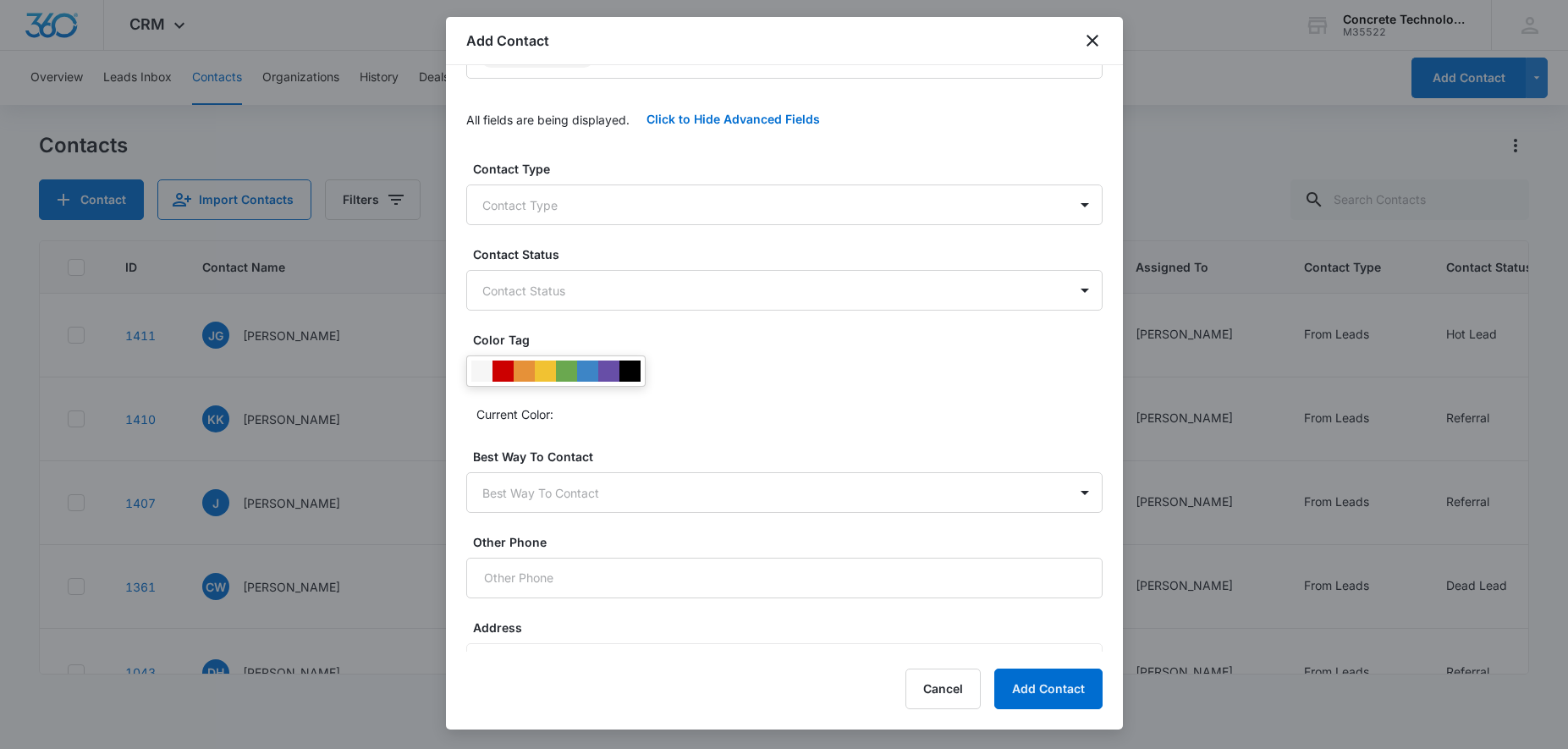
scroll to position [346, 0]
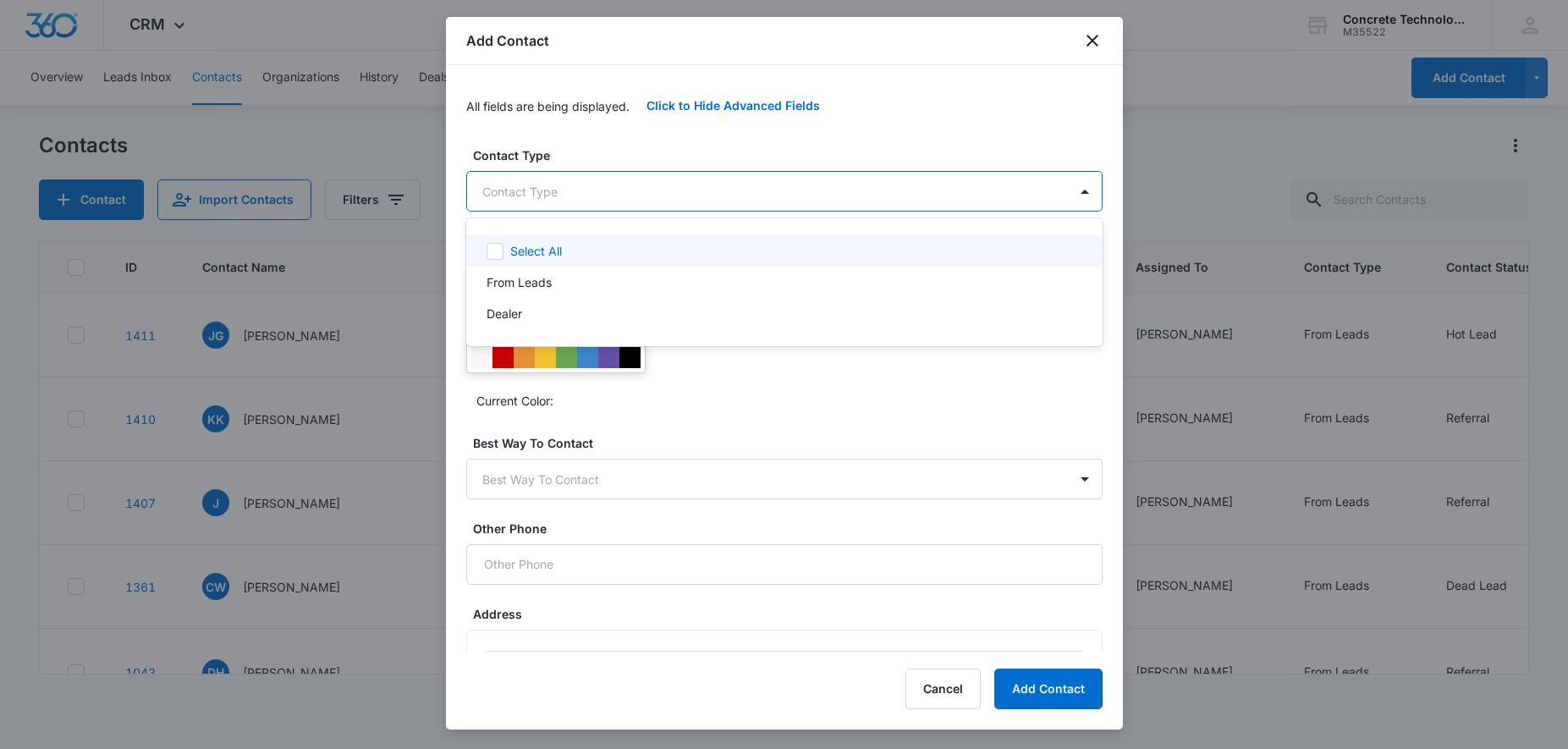
click at [682, 204] on body "CRM Apps Reputation Websites Forms CRM Email Social Content Ads Intelligence Fi…" at bounding box center [784, 374] width 1568 height 749
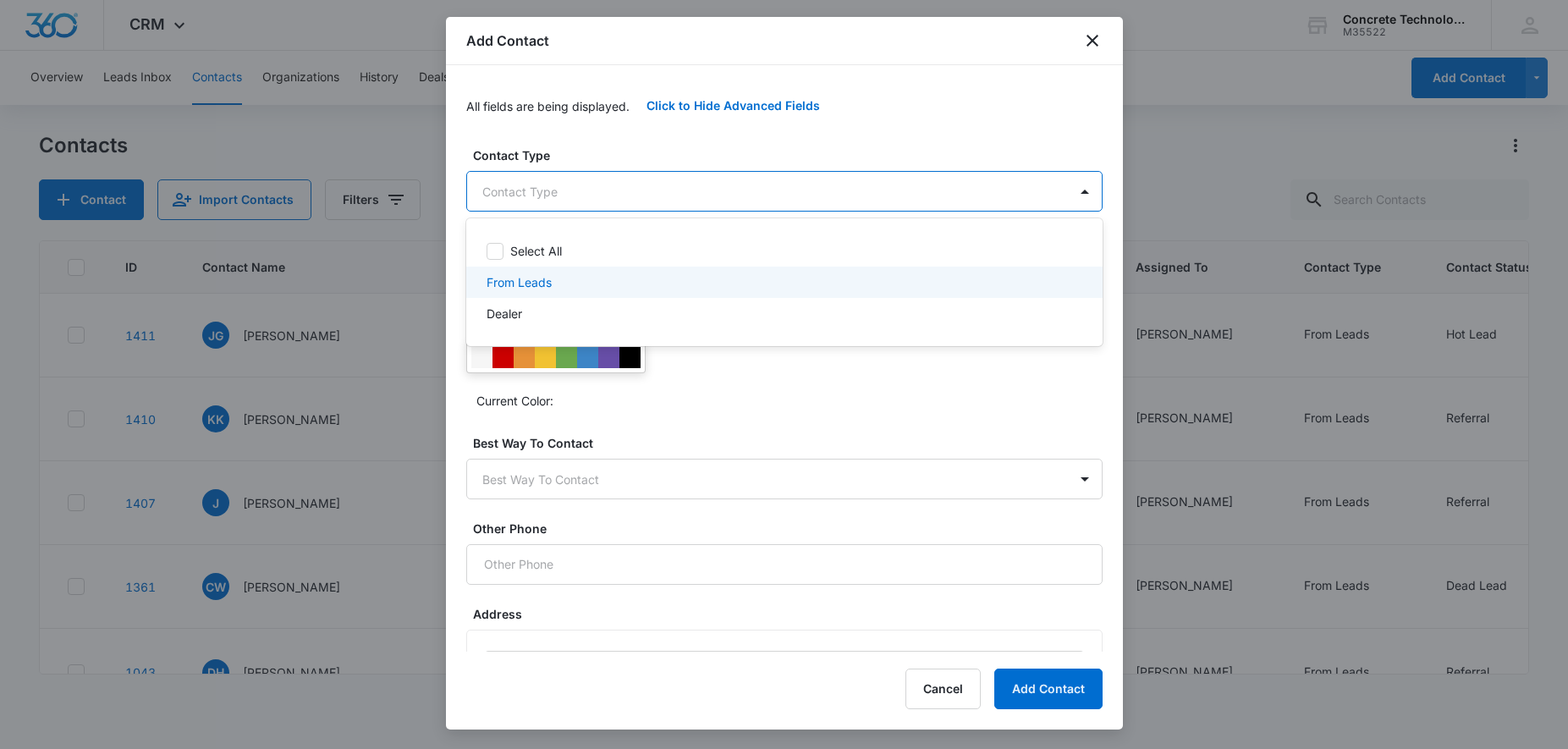
click at [568, 280] on div "From Leads" at bounding box center [782, 282] width 592 height 18
click at [574, 274] on div "From Leads" at bounding box center [784, 285] width 636 height 34
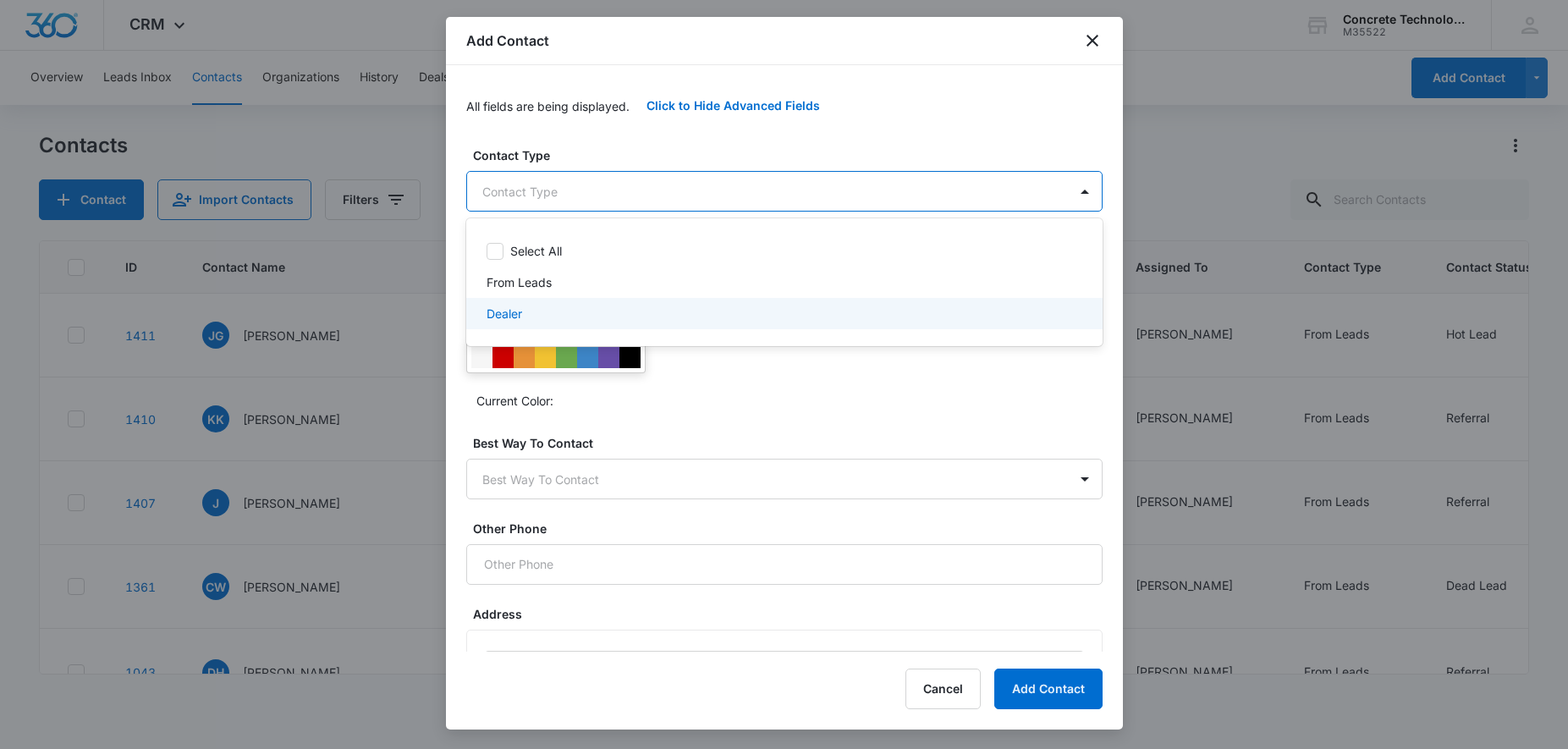
click at [823, 385] on div at bounding box center [784, 374] width 1568 height 749
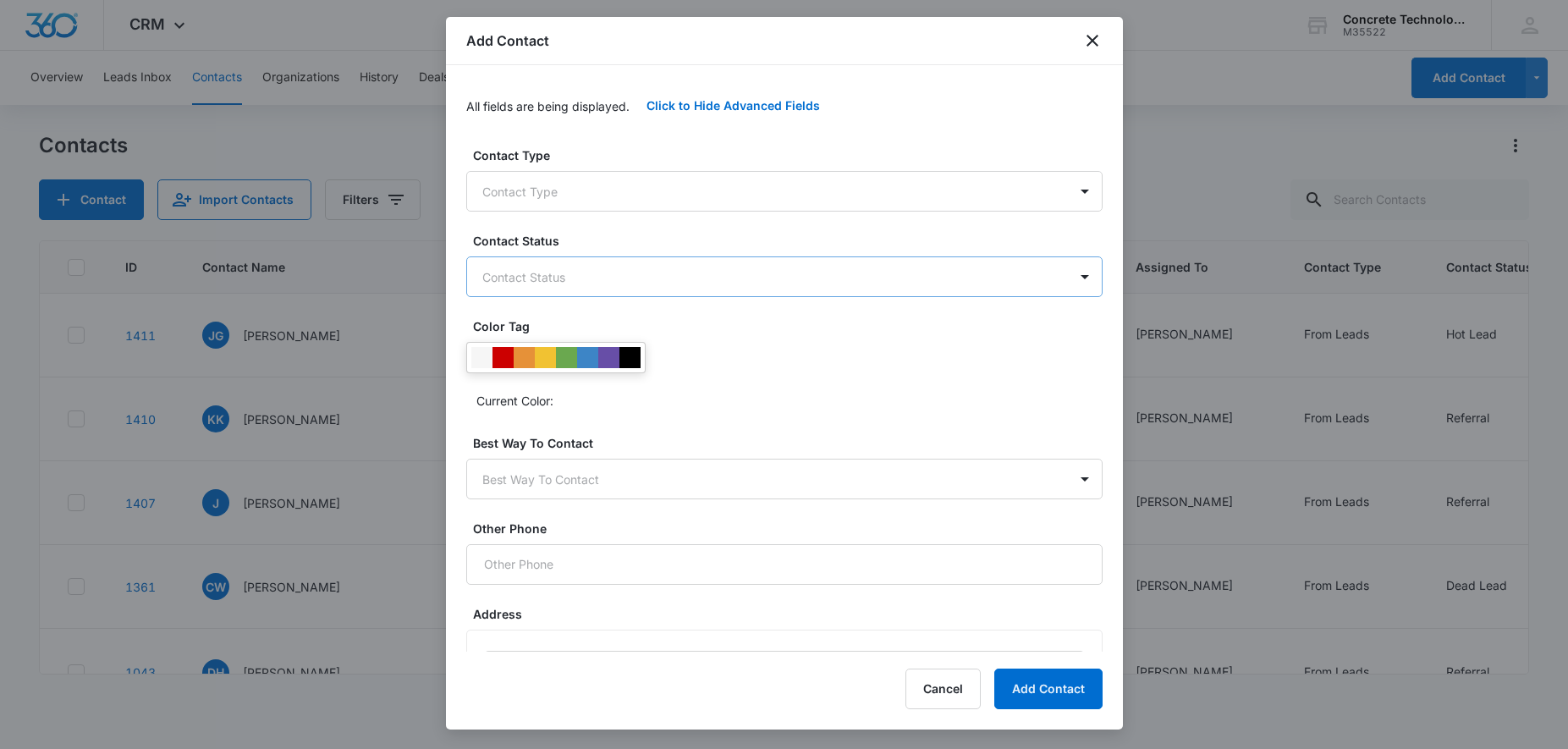
click at [663, 286] on body "CRM Apps Reputation Websites Forms CRM Email Social Content Ads Intelligence Fi…" at bounding box center [784, 374] width 1568 height 749
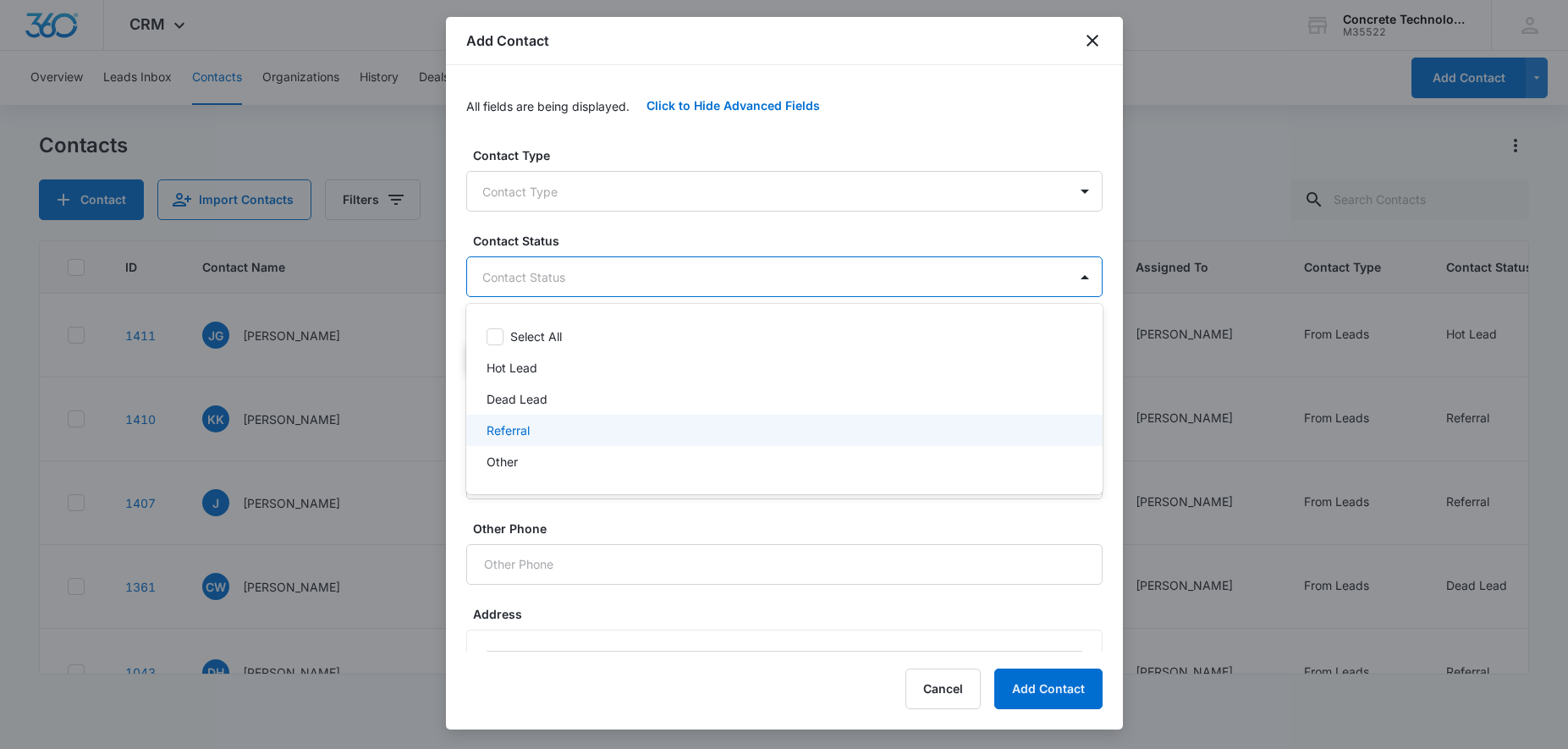
click at [542, 436] on div "Referral" at bounding box center [782, 430] width 592 height 18
click at [652, 559] on div at bounding box center [784, 374] width 1568 height 749
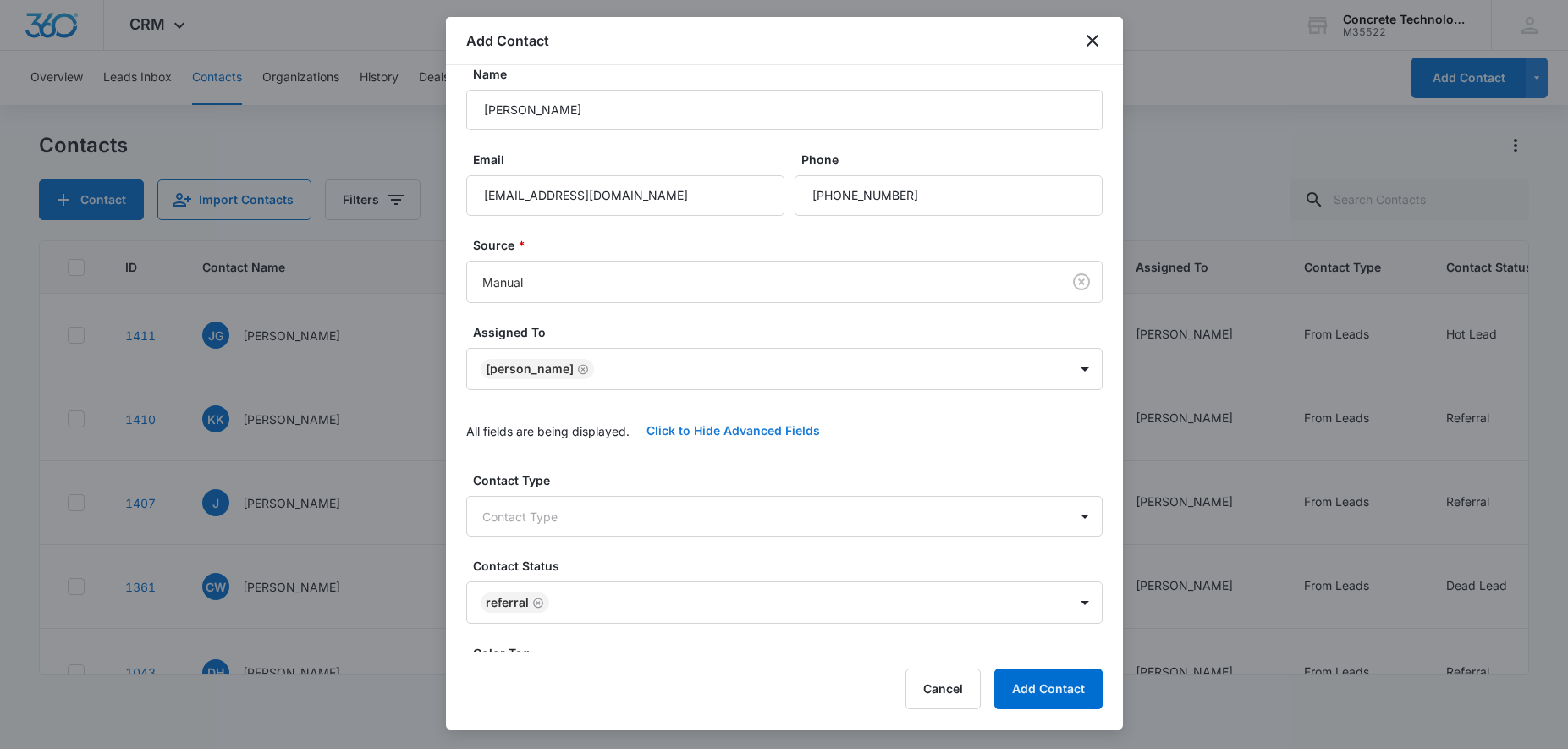
scroll to position [0, 0]
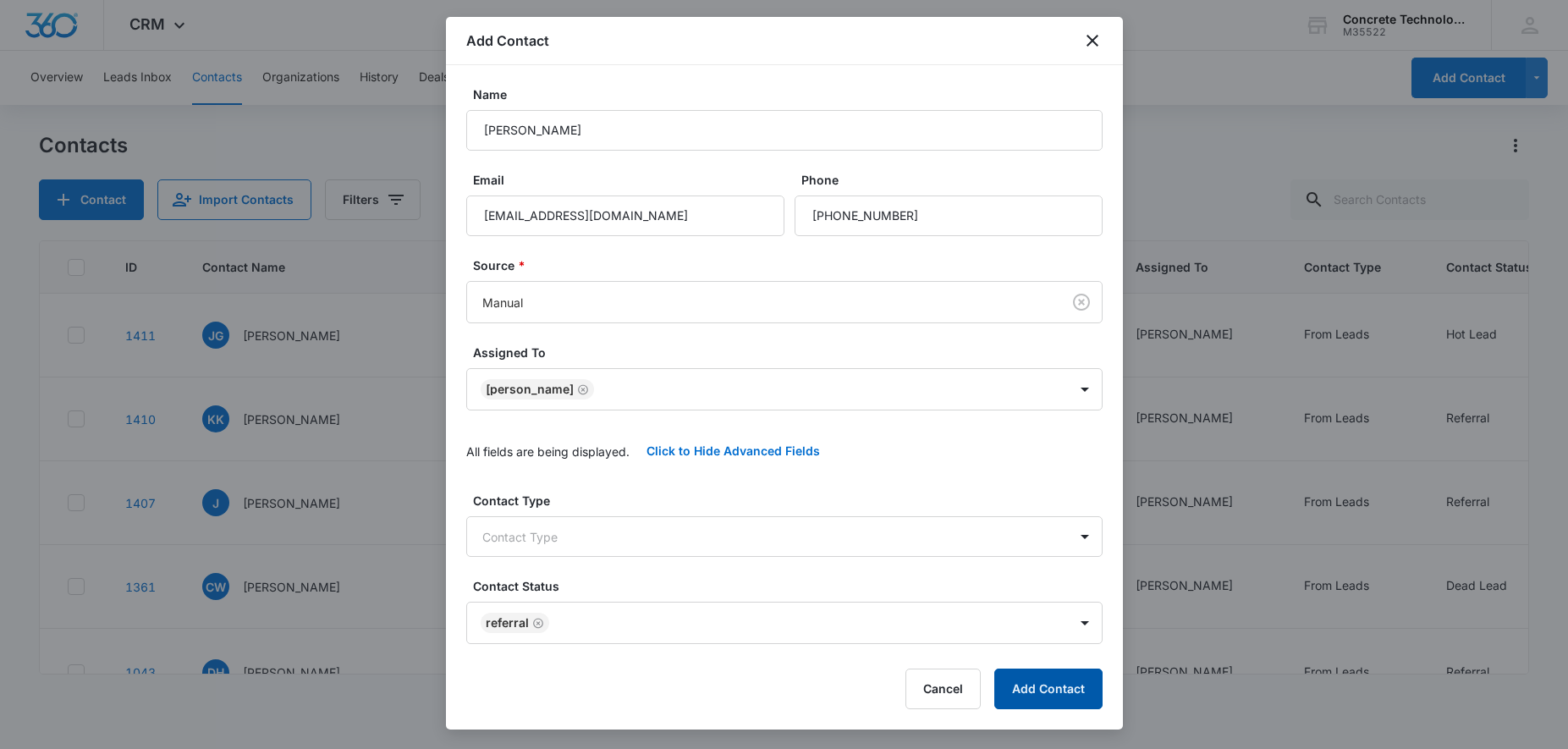
click at [1037, 691] on button "Add Contact" at bounding box center [1049, 689] width 109 height 41
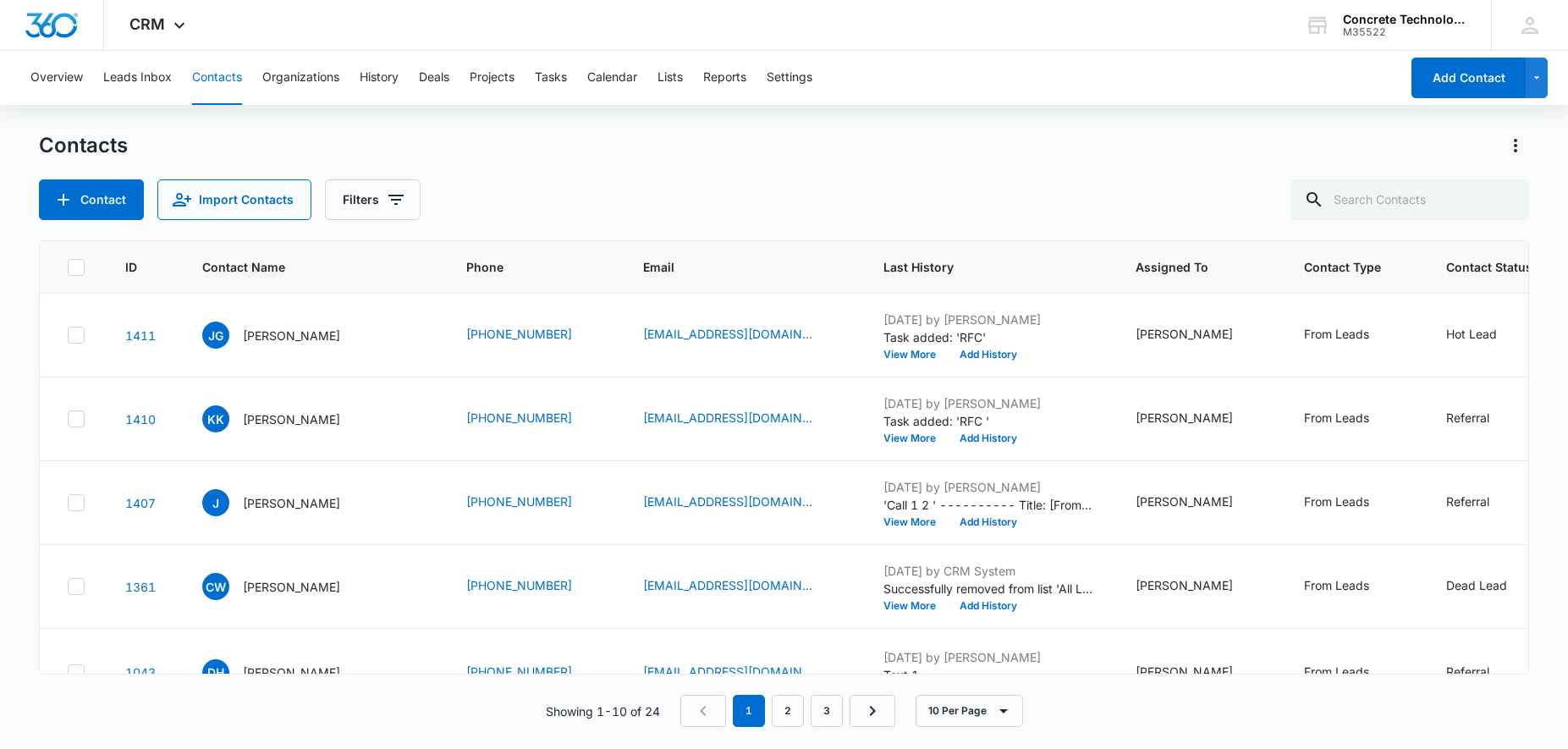
click at [216, 75] on button "Contacts" at bounding box center [217, 77] width 50 height 54
click at [225, 80] on button "Contacts" at bounding box center [217, 77] width 50 height 54
click at [1458, 86] on button "Add Contact" at bounding box center [1469, 78] width 114 height 41
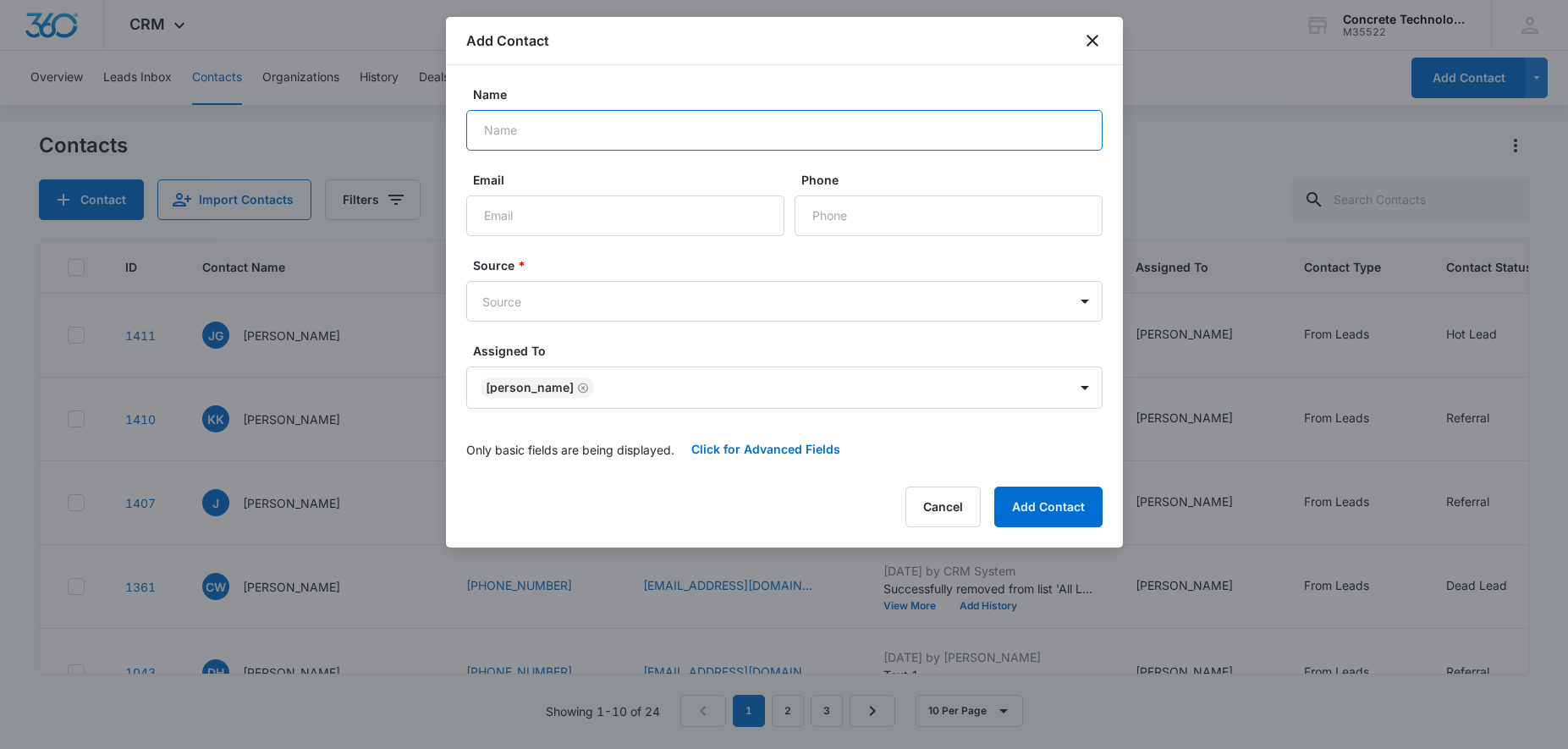
click at [592, 141] on input "Name" at bounding box center [784, 131] width 636 height 41
type input "[PERSON_NAME]"
paste input "[EMAIL_ADDRESS][DOMAIN_NAME]"
type input "[EMAIL_ADDRESS][DOMAIN_NAME]"
paste input "[PHONE_NUMBER]"
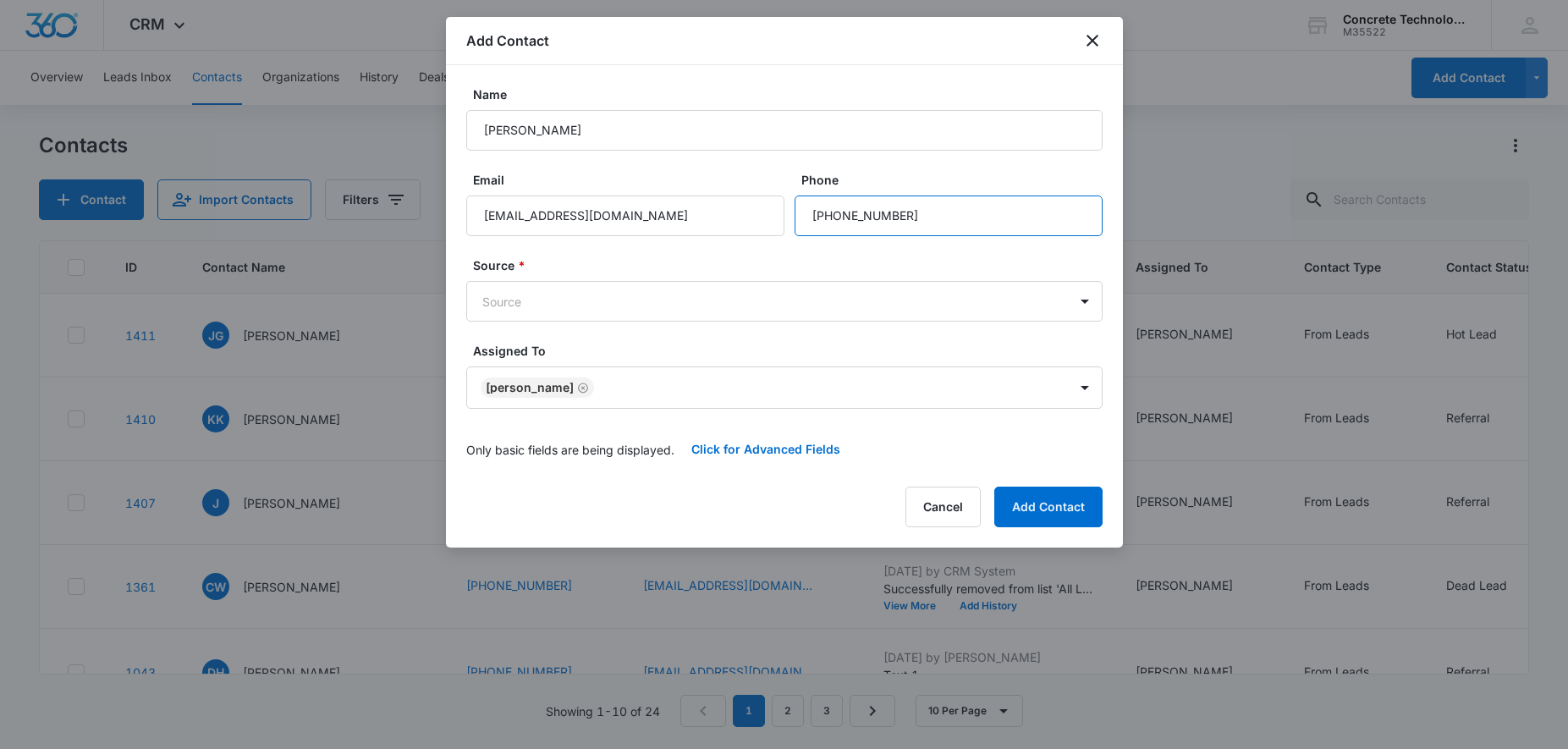
type input "[PHONE_NUMBER]"
